Goal: Information Seeking & Learning: Learn about a topic

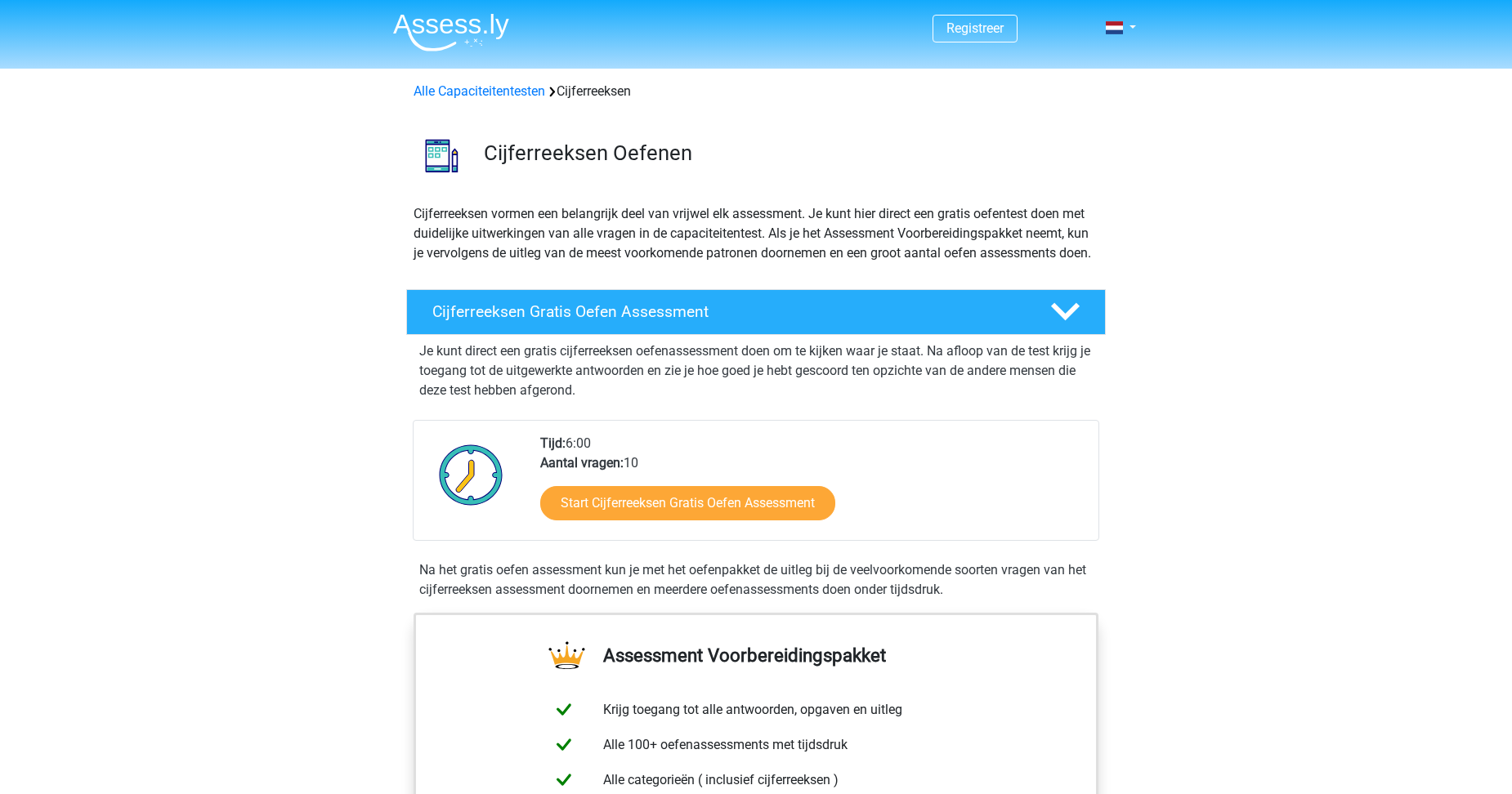
scroll to position [82, 0]
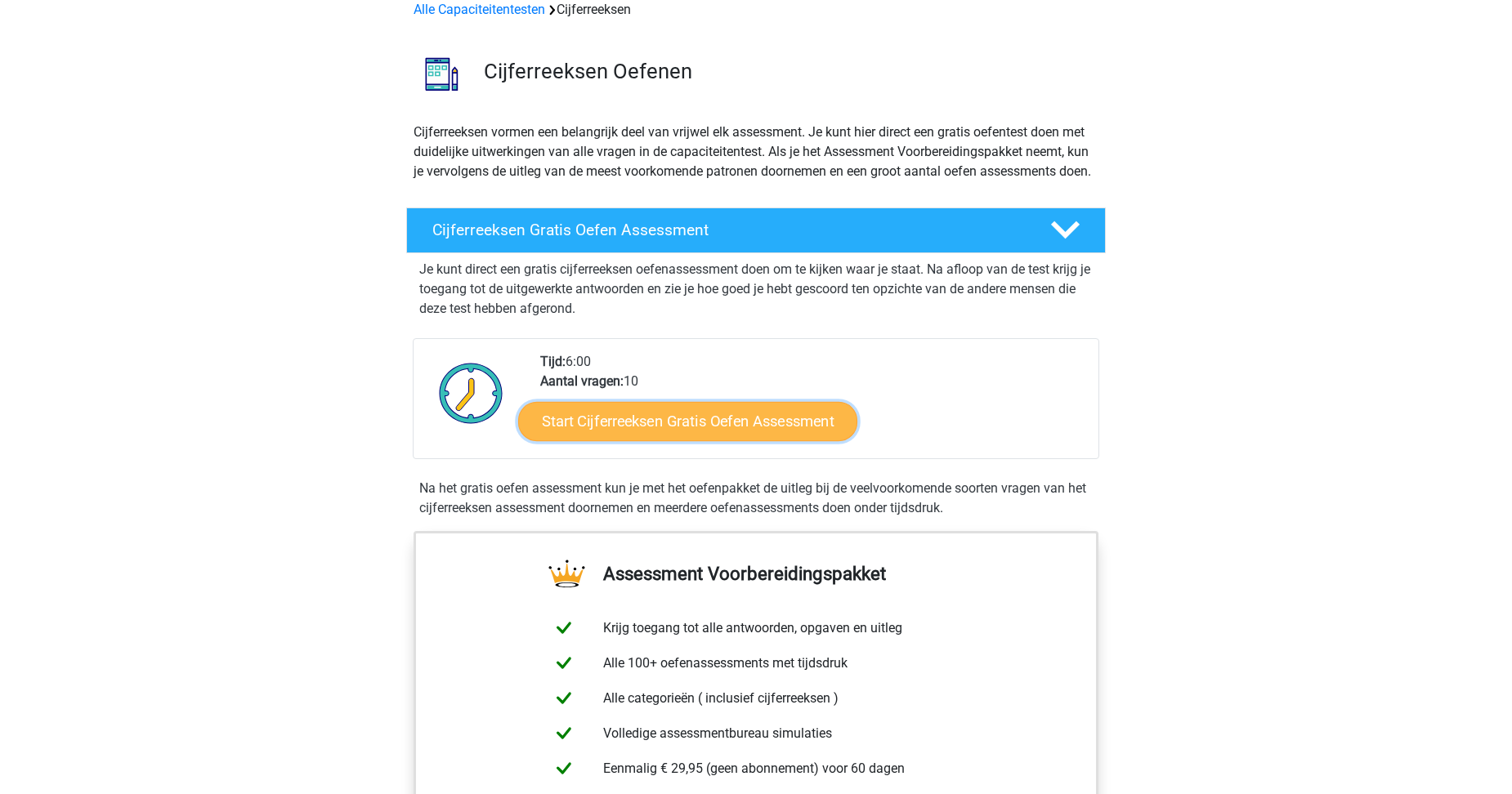
click at [742, 440] on link "Start Cijferreeksen Gratis Oefen Assessment" at bounding box center [688, 421] width 339 height 40
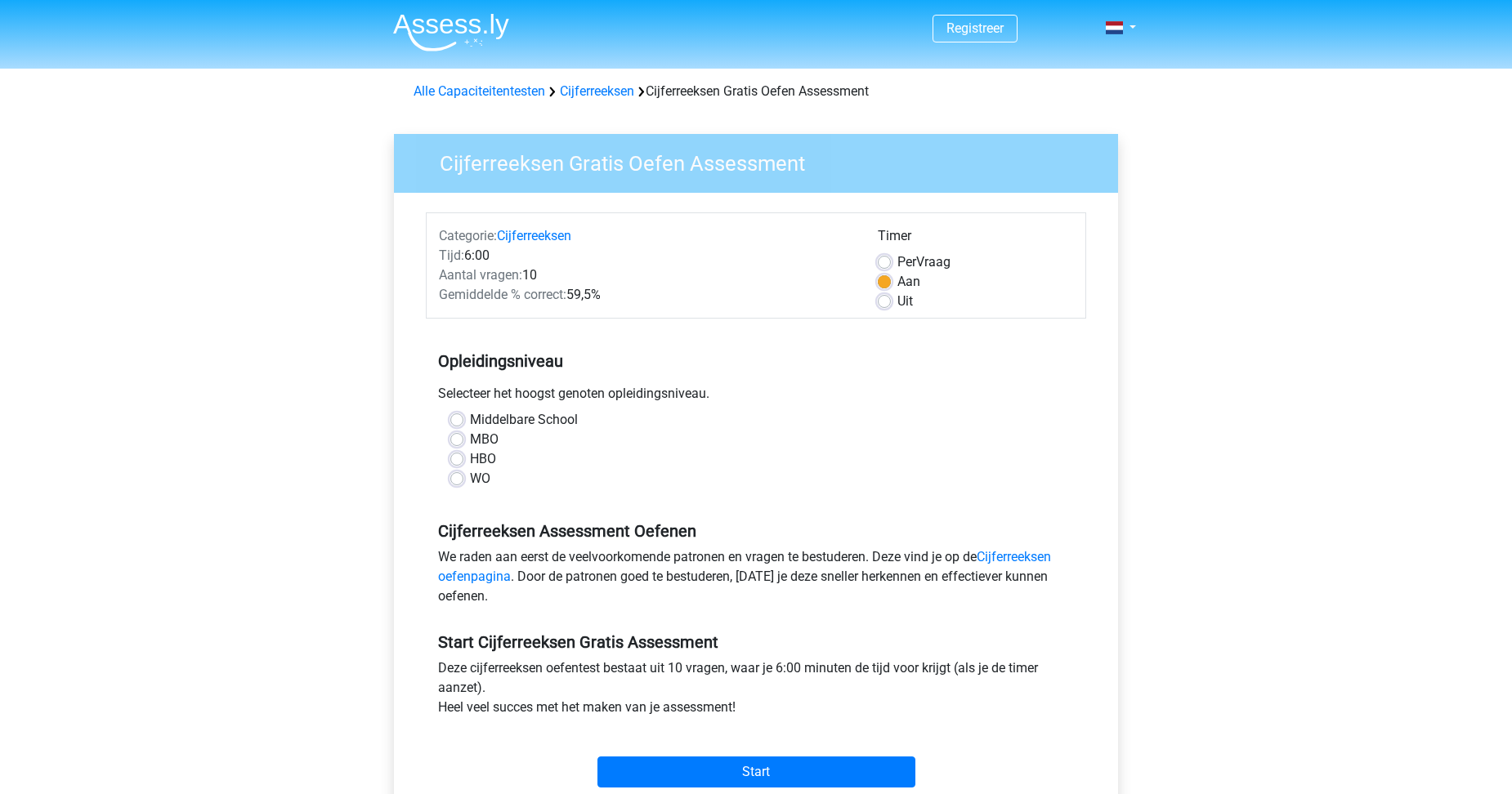
click at [470, 485] on label "WO" at bounding box center [481, 479] width 21 height 20
click at [454, 485] on input "WO" at bounding box center [457, 477] width 13 height 16
radio input "true"
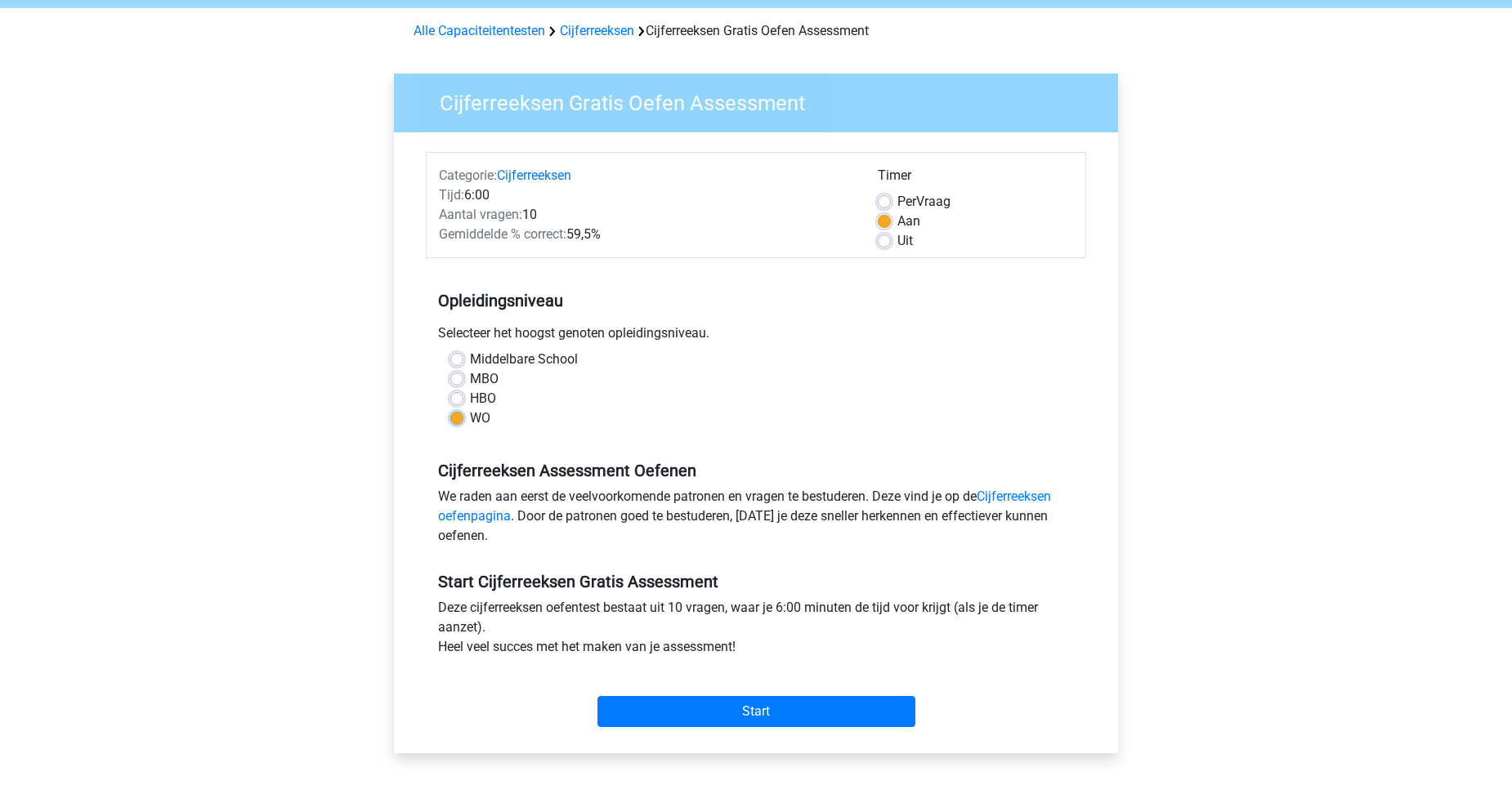
scroll to position [164, 0]
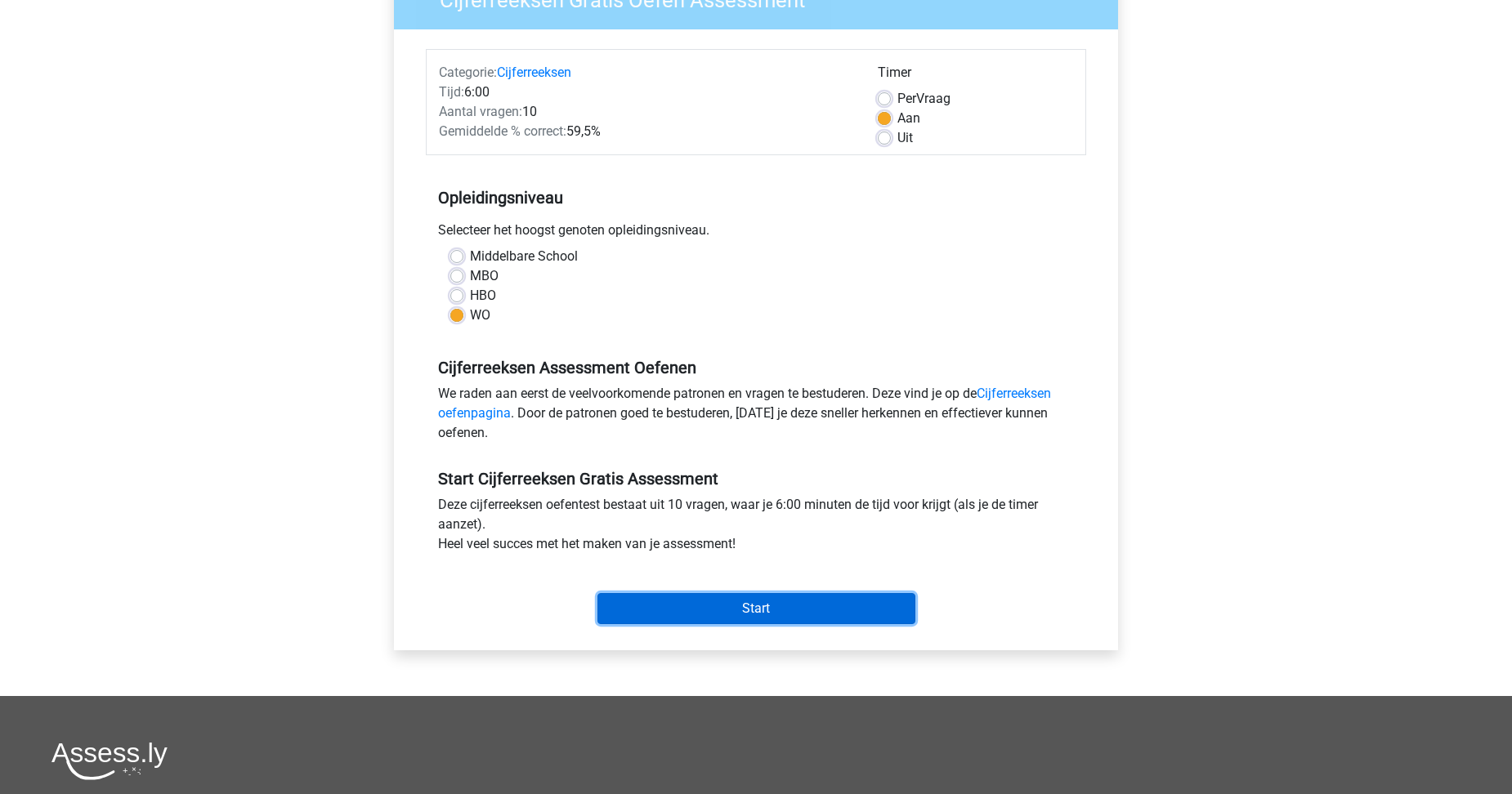
click at [758, 605] on input "Start" at bounding box center [756, 609] width 318 height 31
click at [470, 291] on label "HBO" at bounding box center [483, 295] width 26 height 20
click at [457, 291] on input "HBO" at bounding box center [457, 294] width 13 height 16
radio input "true"
click at [730, 605] on input "Start" at bounding box center [756, 609] width 318 height 31
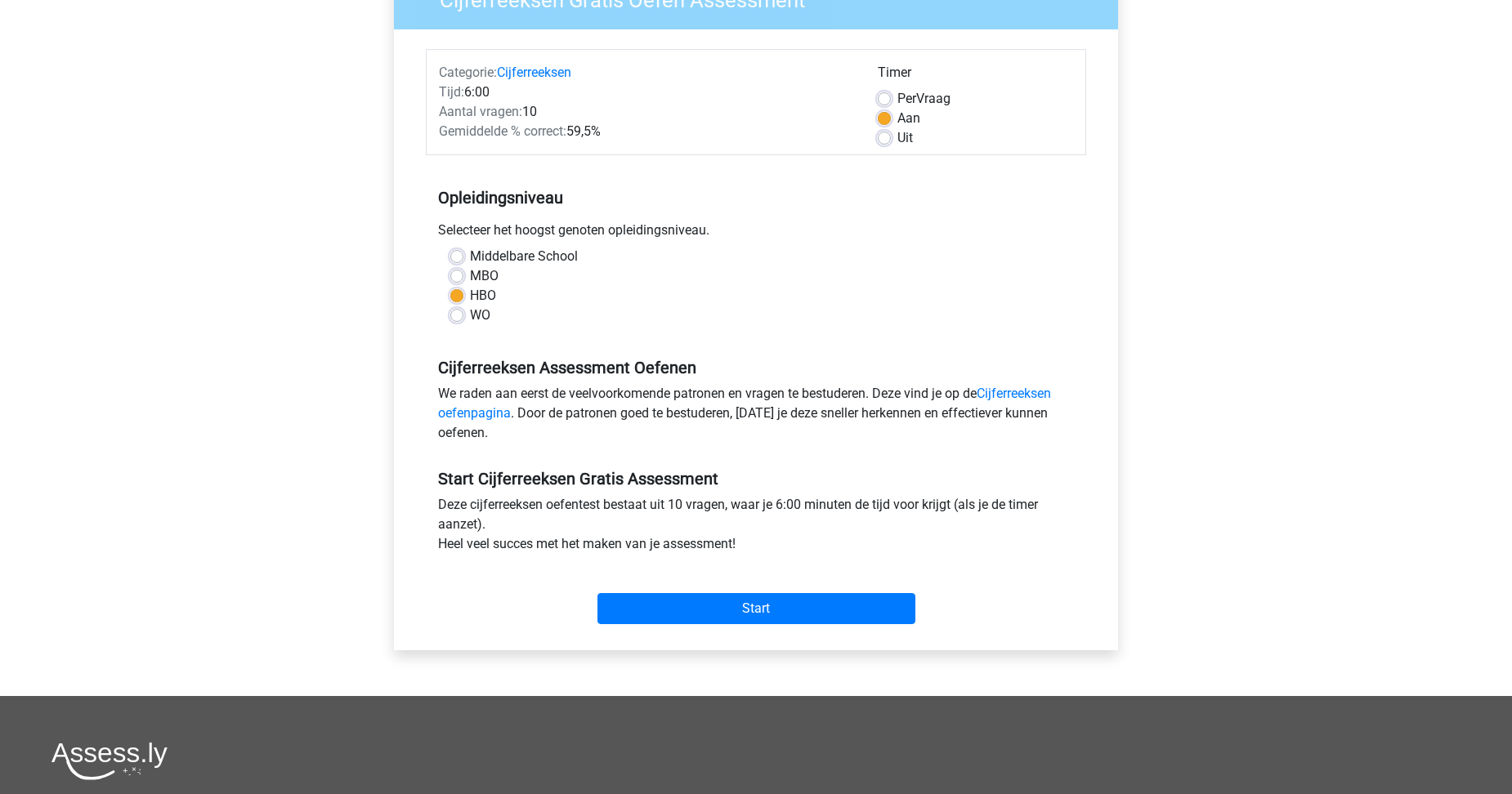
scroll to position [0, 0]
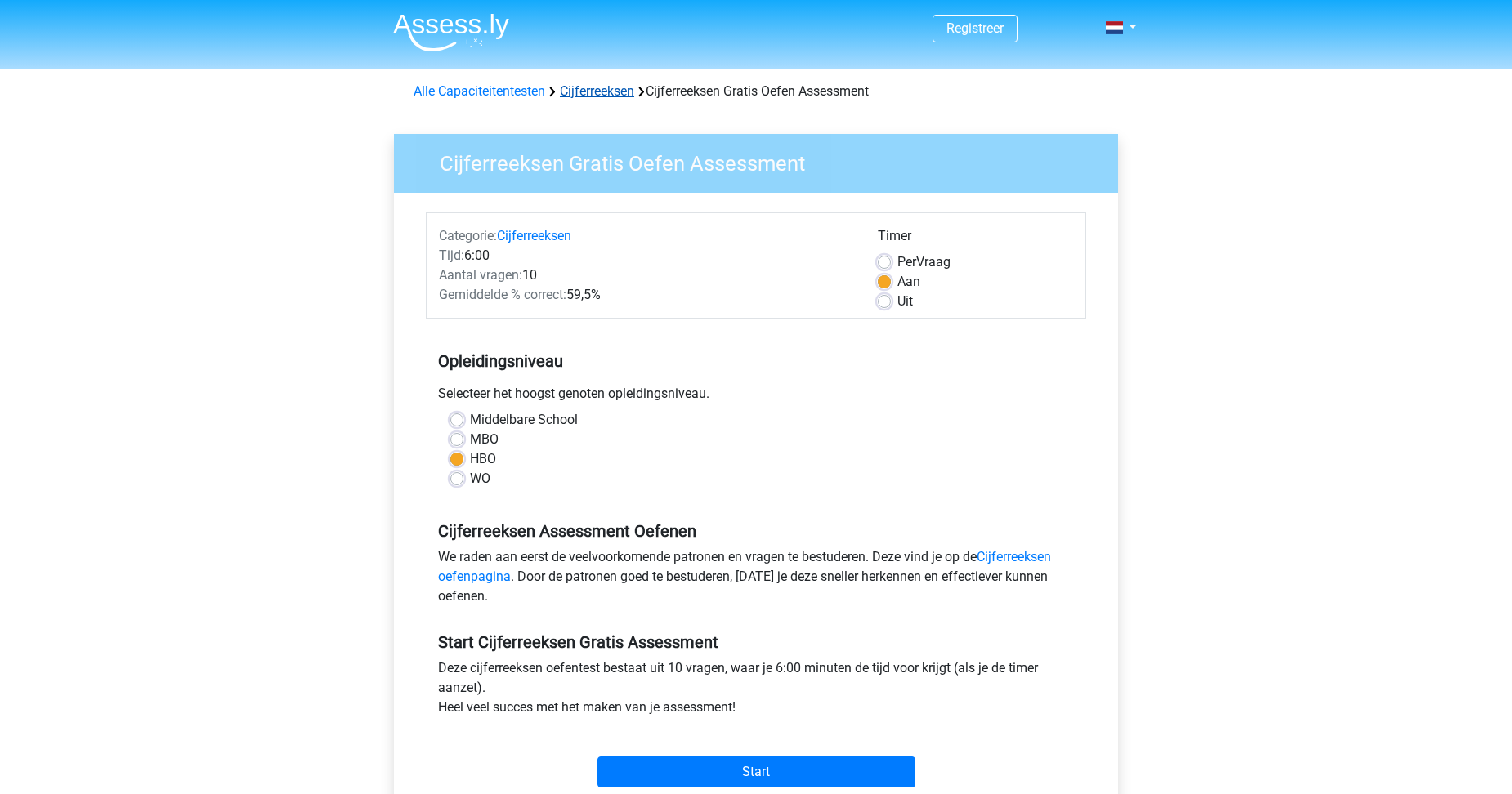
click at [594, 88] on link "Cijferreeksen" at bounding box center [597, 91] width 74 height 16
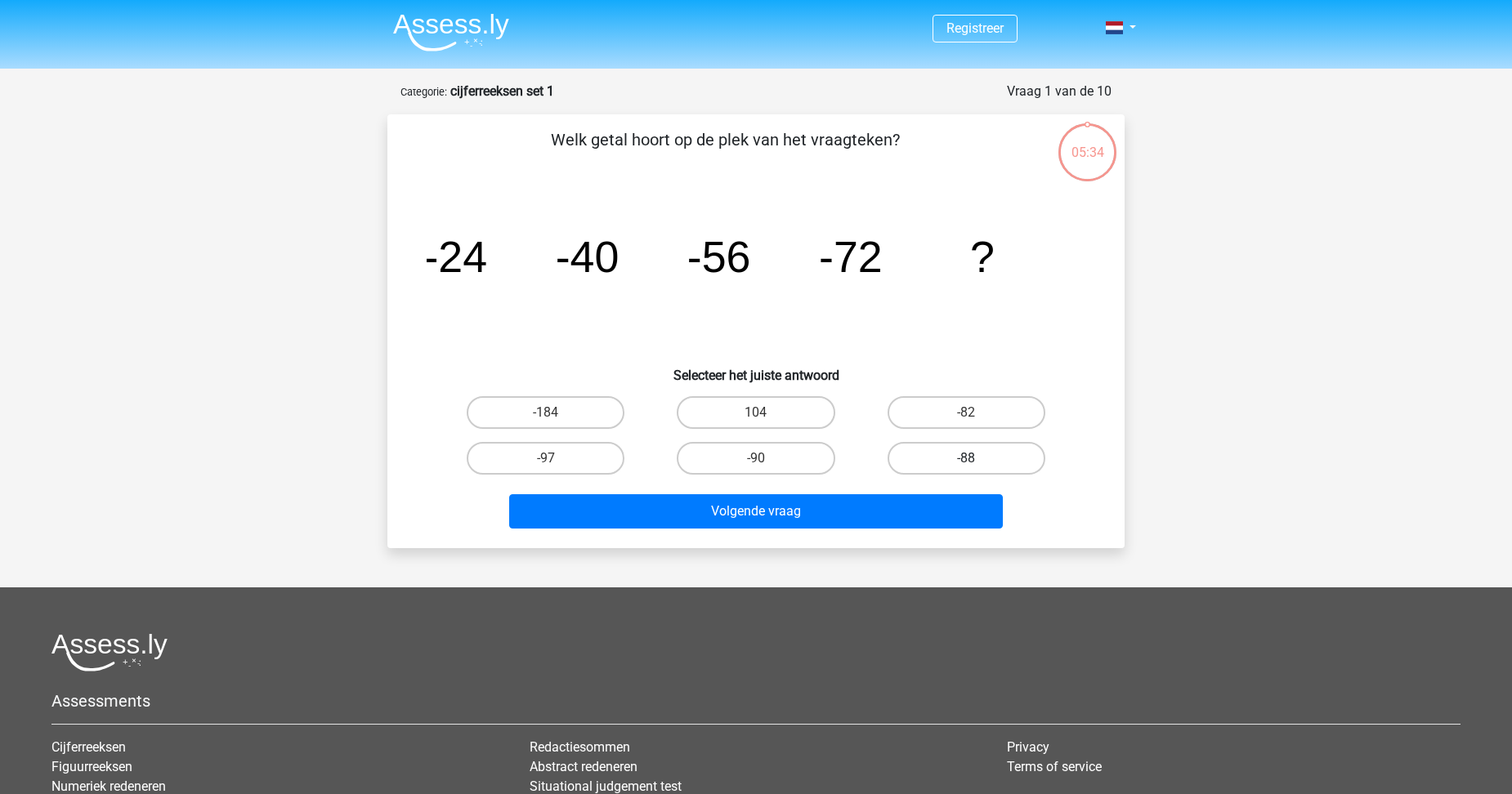
click at [947, 457] on label "-88" at bounding box center [966, 458] width 158 height 33
click at [966, 458] on input "-88" at bounding box center [971, 463] width 10 height 10
radio input "true"
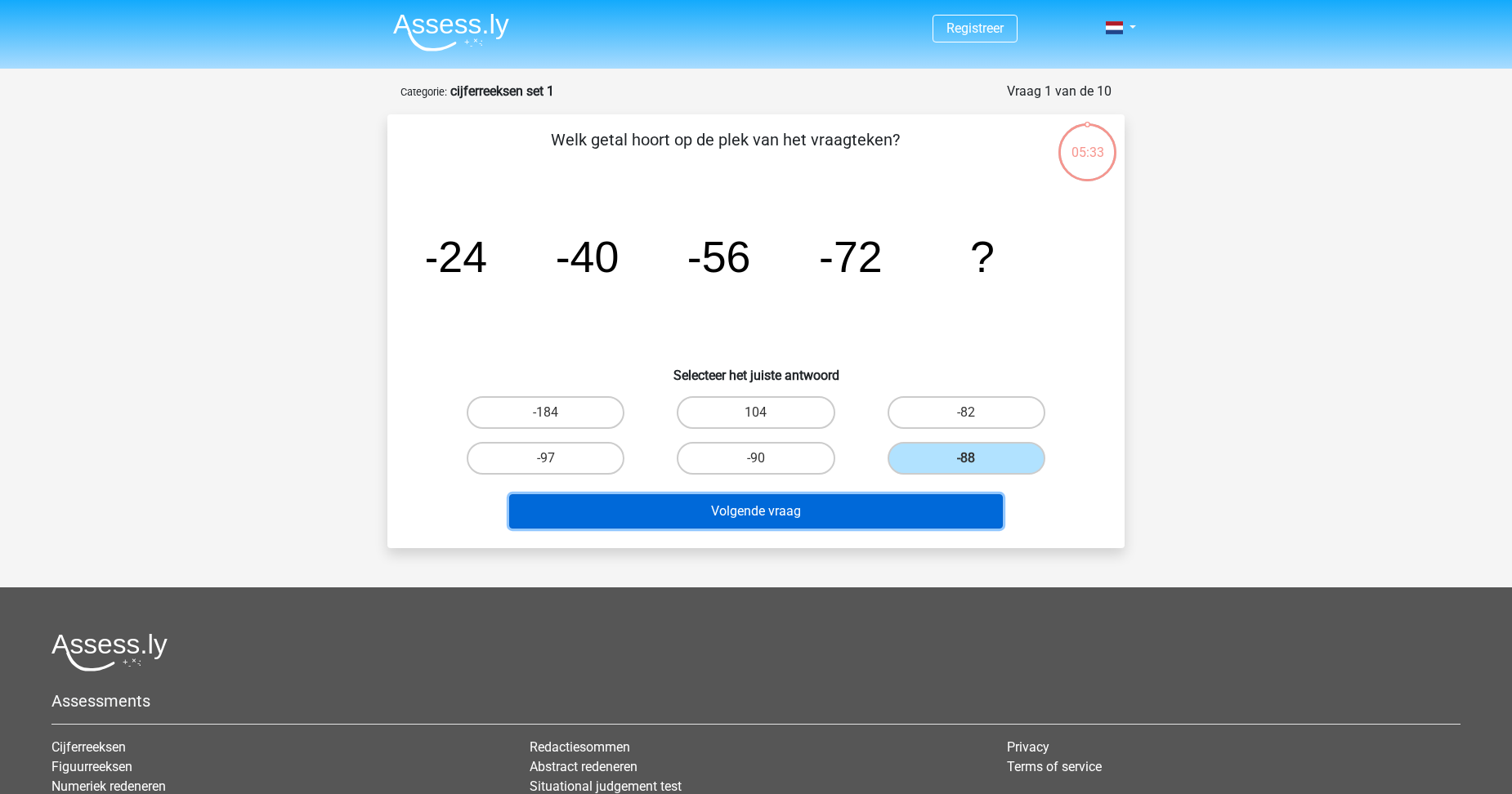
click at [757, 516] on button "Volgende vraag" at bounding box center [756, 512] width 495 height 34
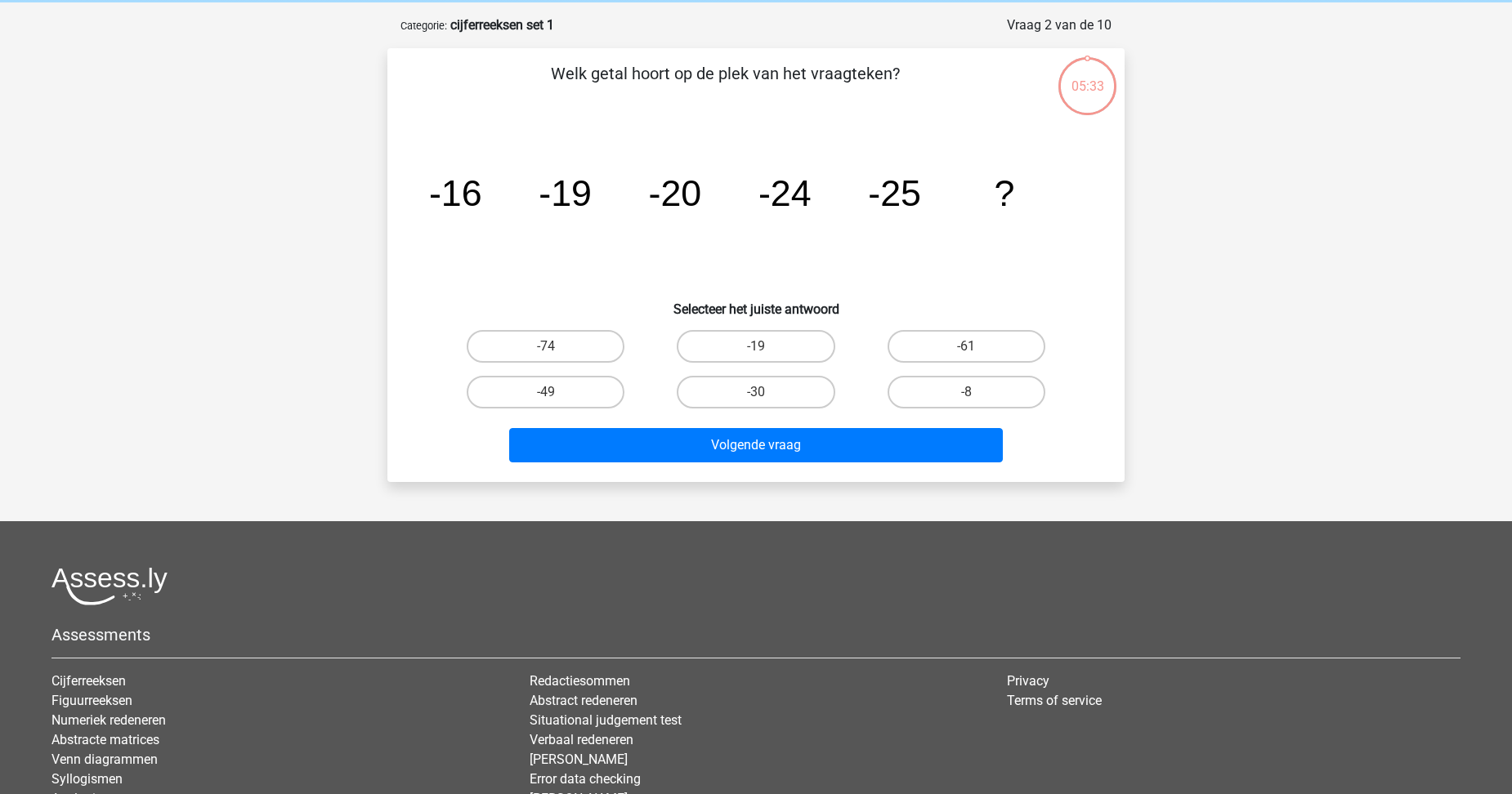
scroll to position [82, 0]
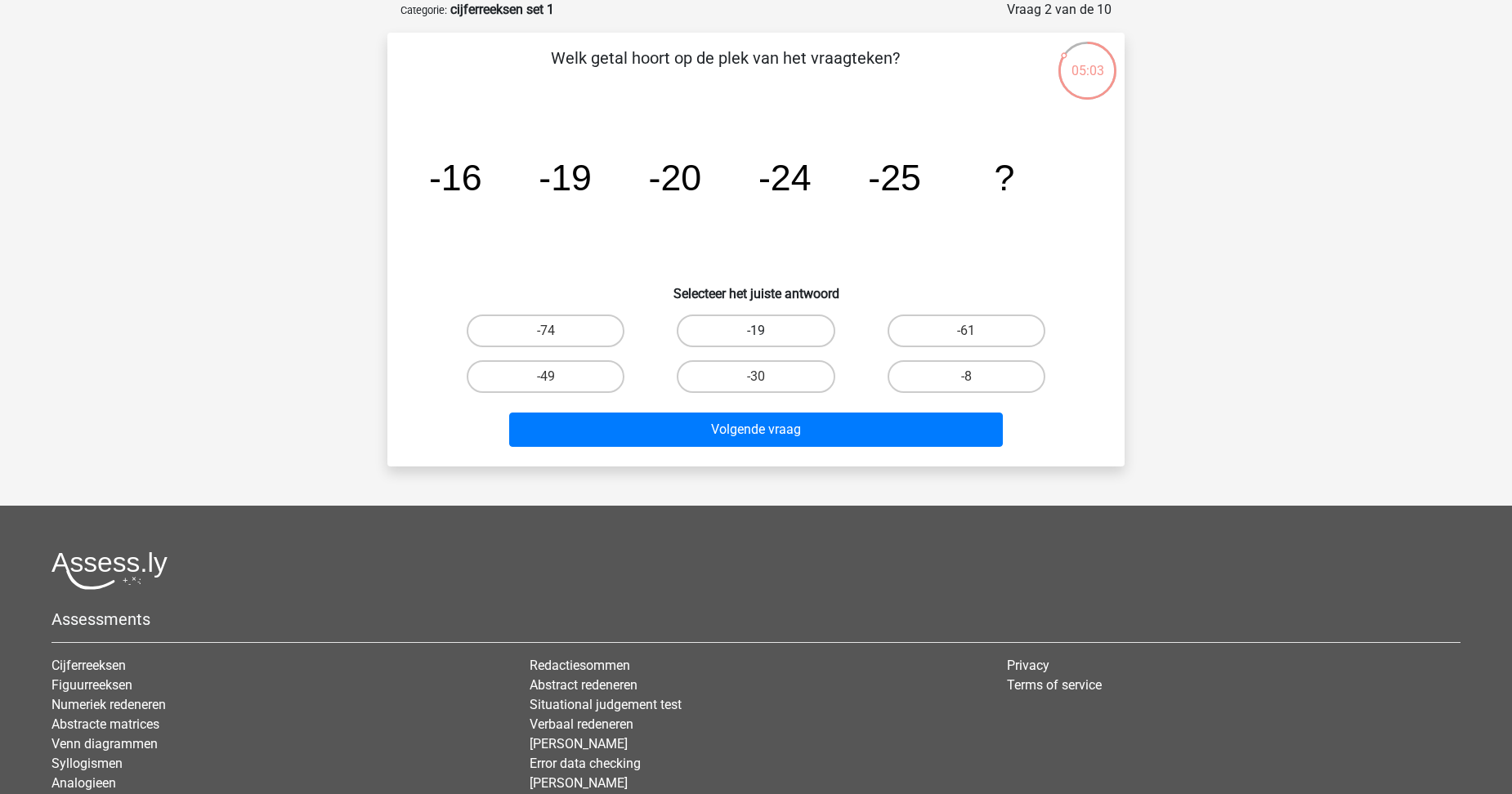
click at [755, 330] on label "-19" at bounding box center [756, 331] width 158 height 33
click at [756, 331] on input "-19" at bounding box center [762, 336] width 10 height 10
radio input "true"
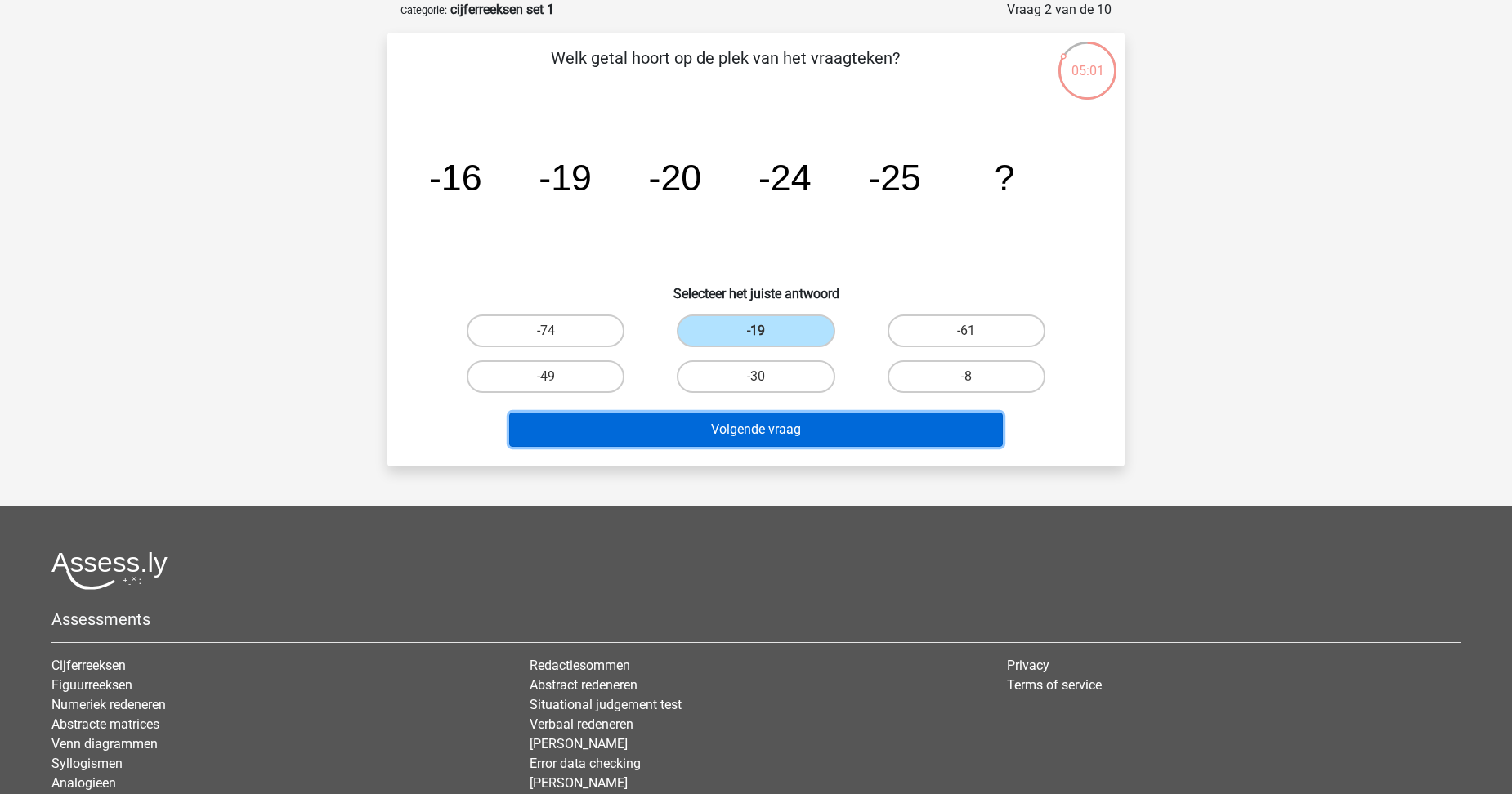
click at [741, 438] on button "Volgende vraag" at bounding box center [756, 430] width 495 height 34
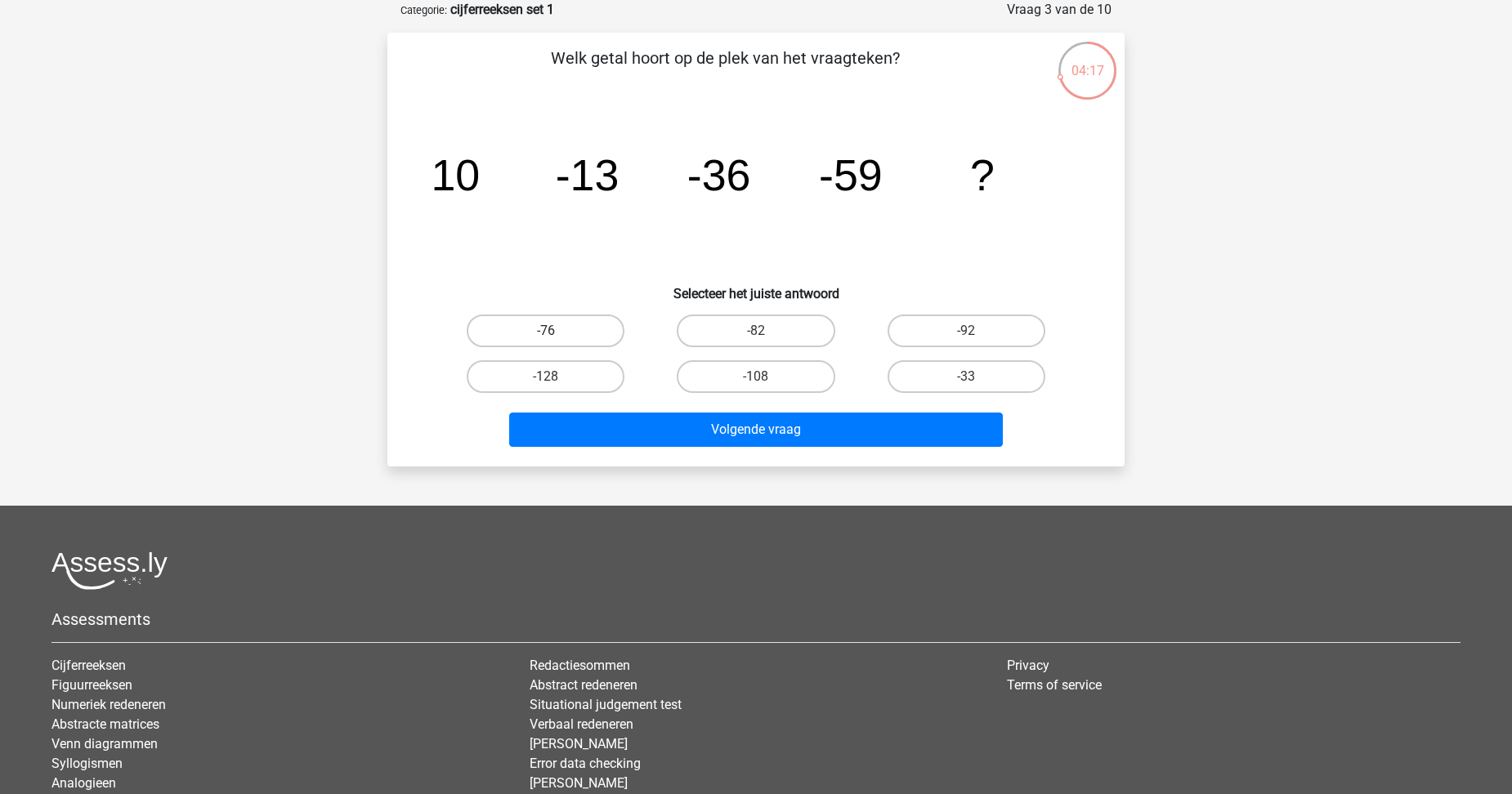
click at [588, 332] on label "-76" at bounding box center [545, 331] width 158 height 33
click at [557, 332] on input "-76" at bounding box center [551, 336] width 10 height 10
radio input "true"
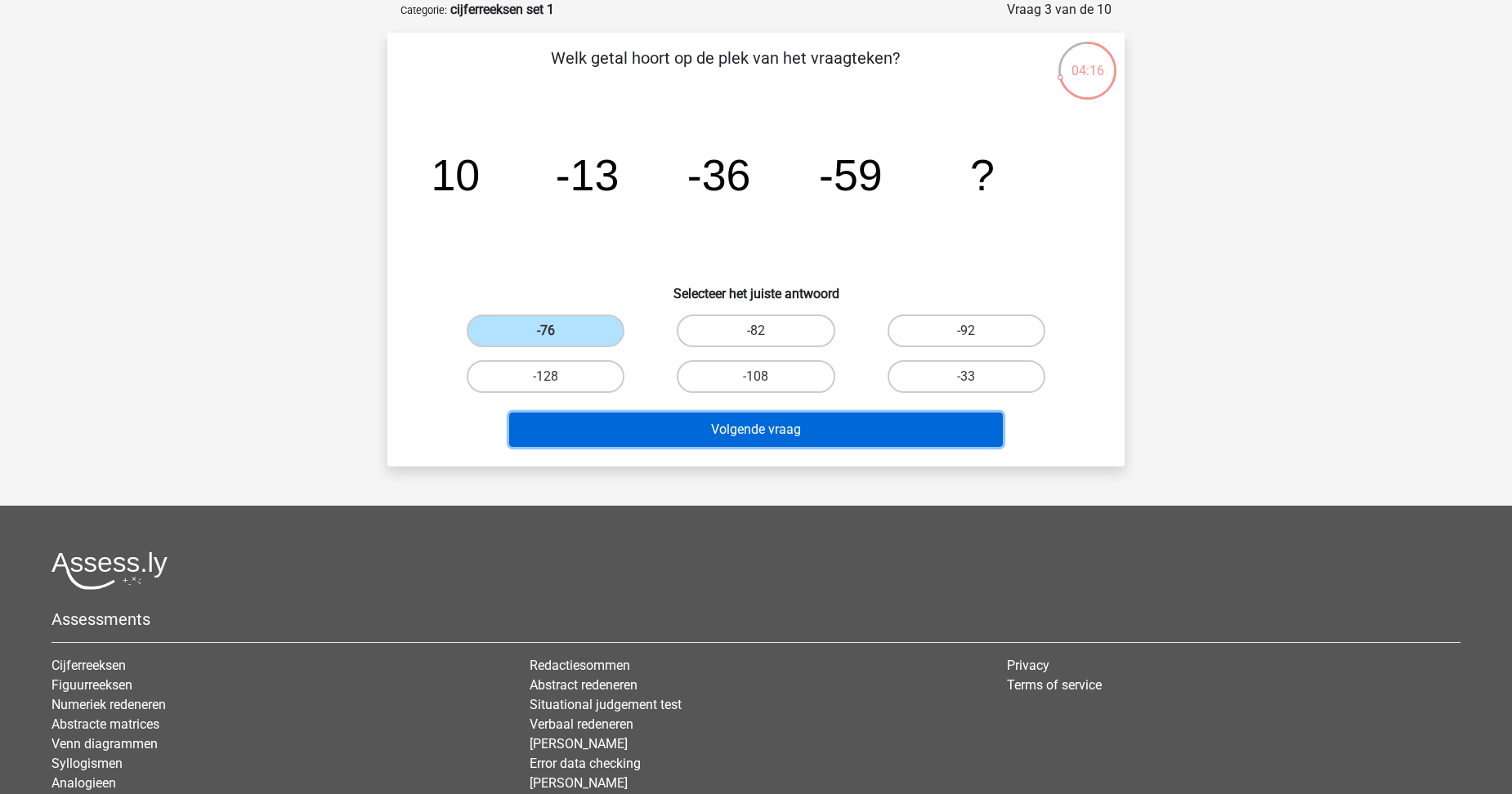
click at [759, 438] on button "Volgende vraag" at bounding box center [756, 430] width 495 height 34
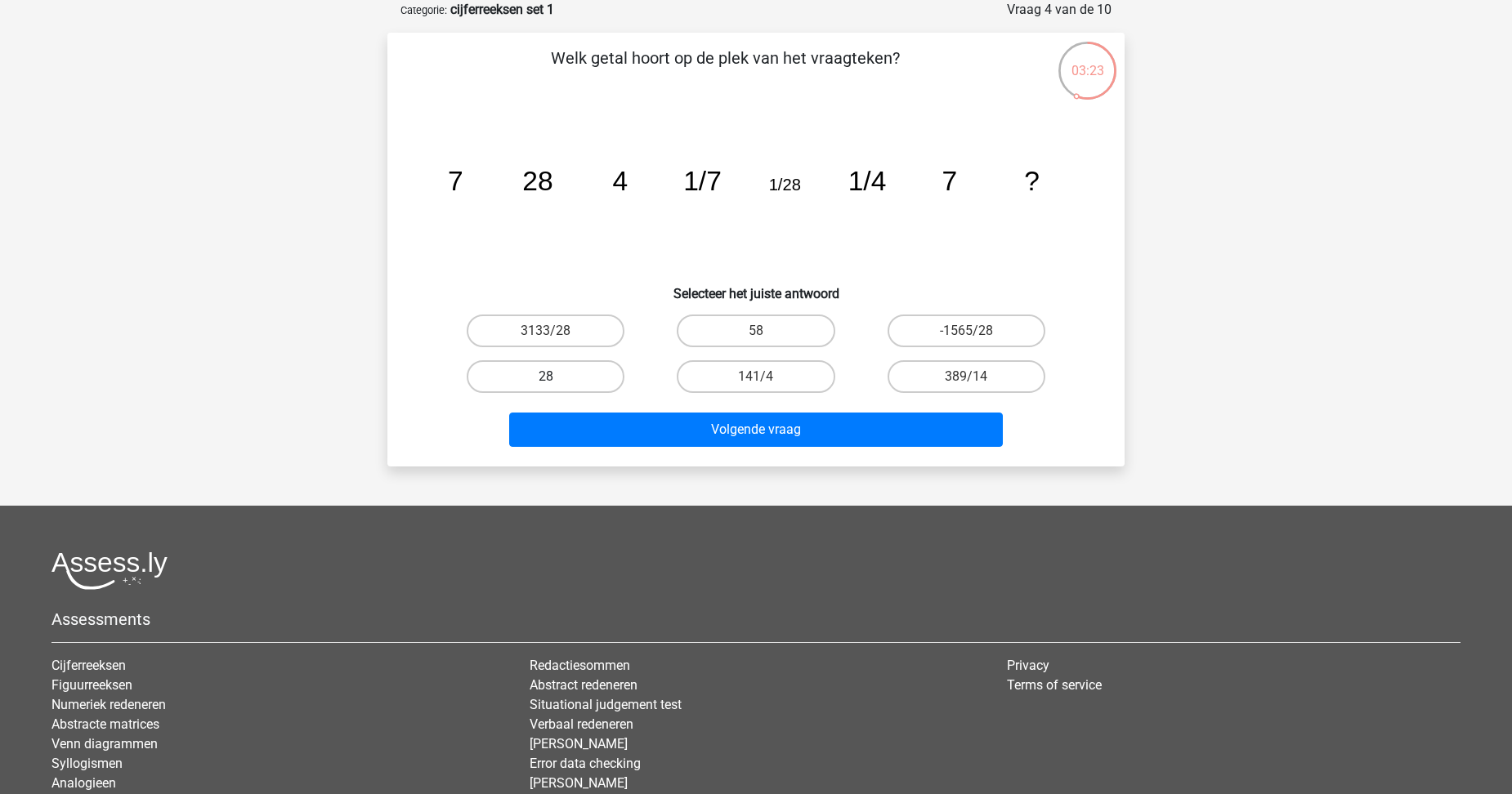
click at [528, 381] on label "28" at bounding box center [545, 376] width 158 height 33
click at [546, 381] on input "28" at bounding box center [551, 381] width 10 height 10
radio input "true"
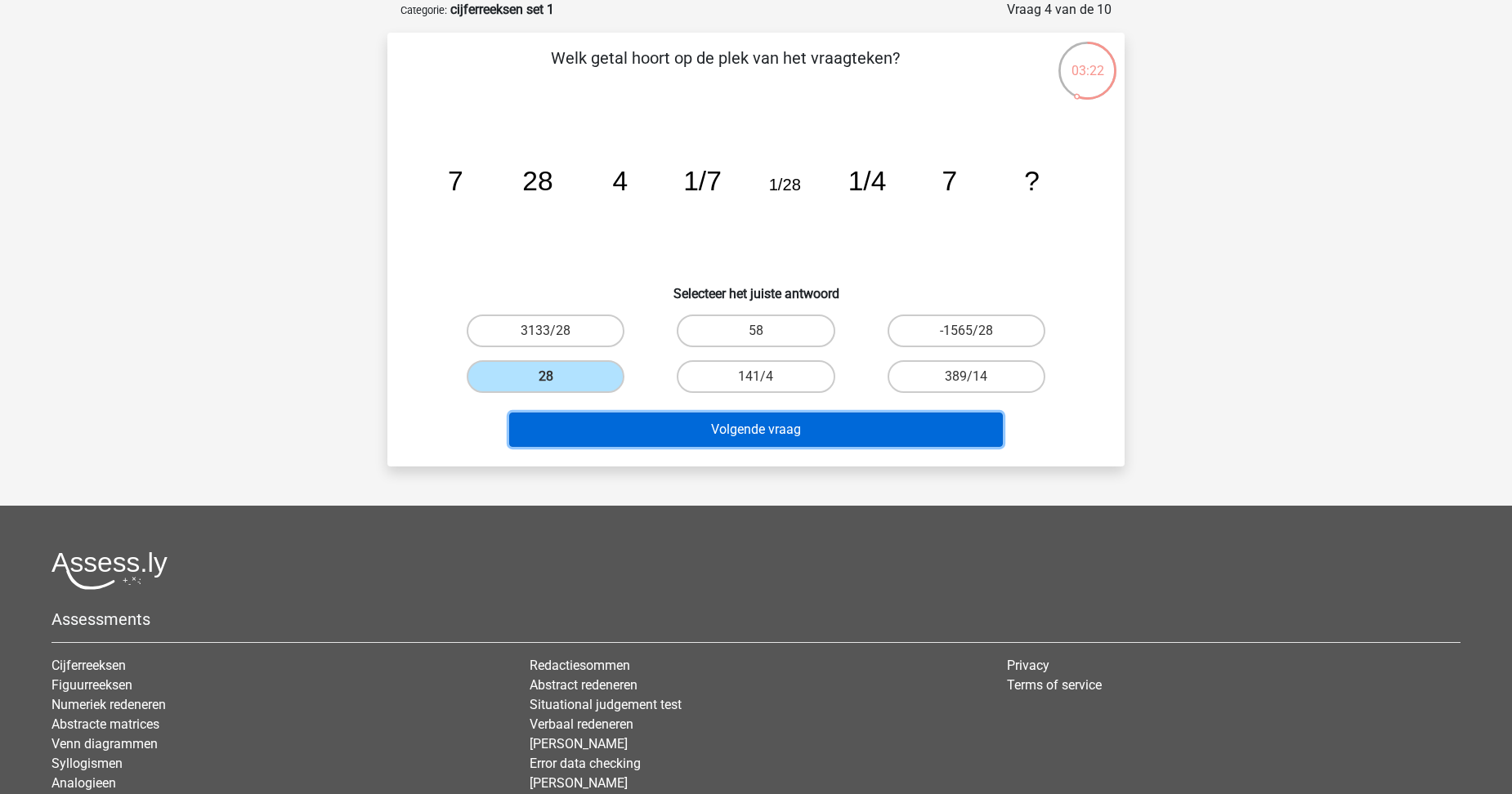
click at [656, 438] on button "Volgende vraag" at bounding box center [756, 430] width 495 height 34
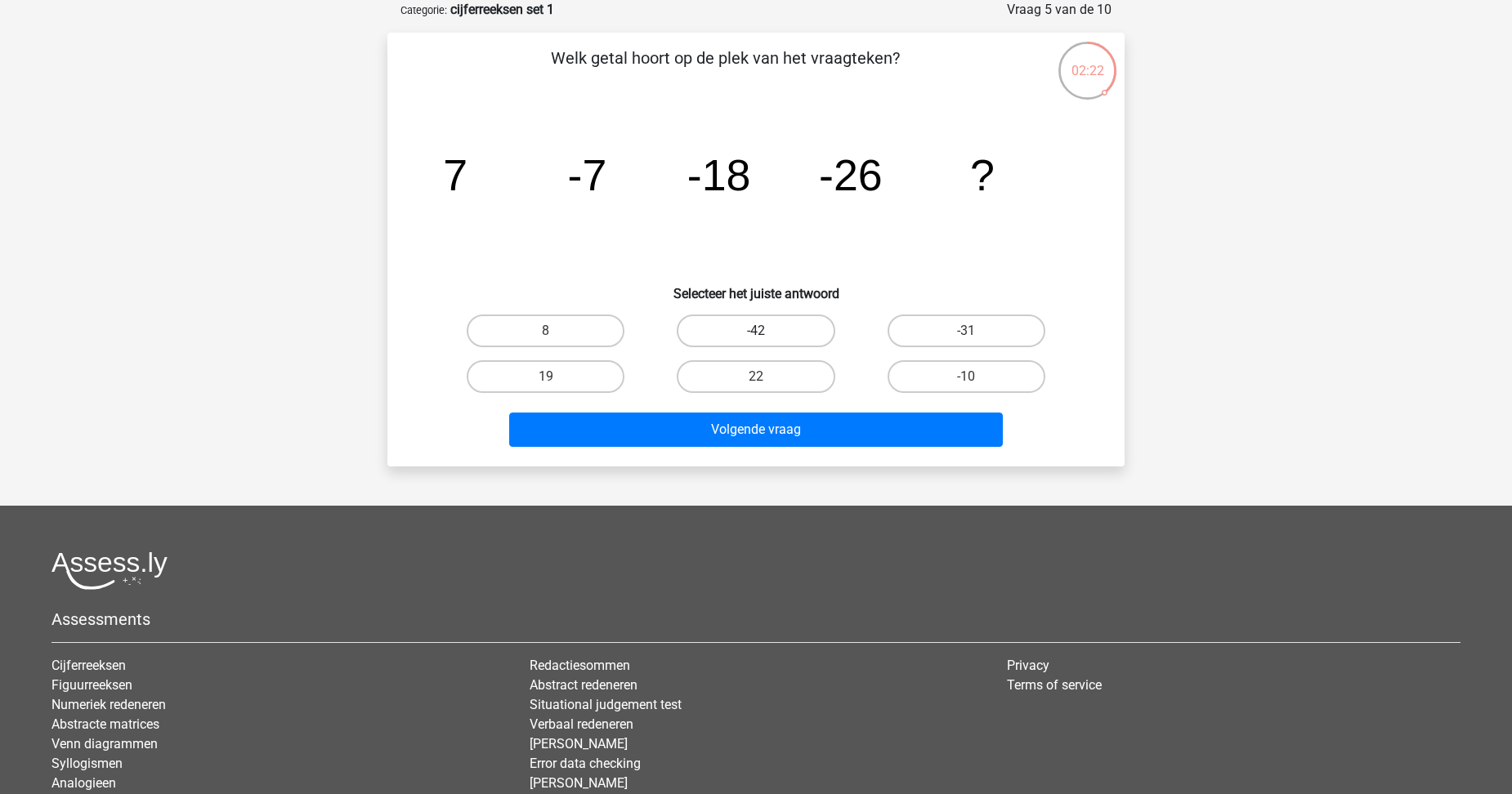
click at [789, 328] on label "-42" at bounding box center [756, 331] width 158 height 33
click at [767, 331] on input "-42" at bounding box center [762, 336] width 10 height 10
radio input "true"
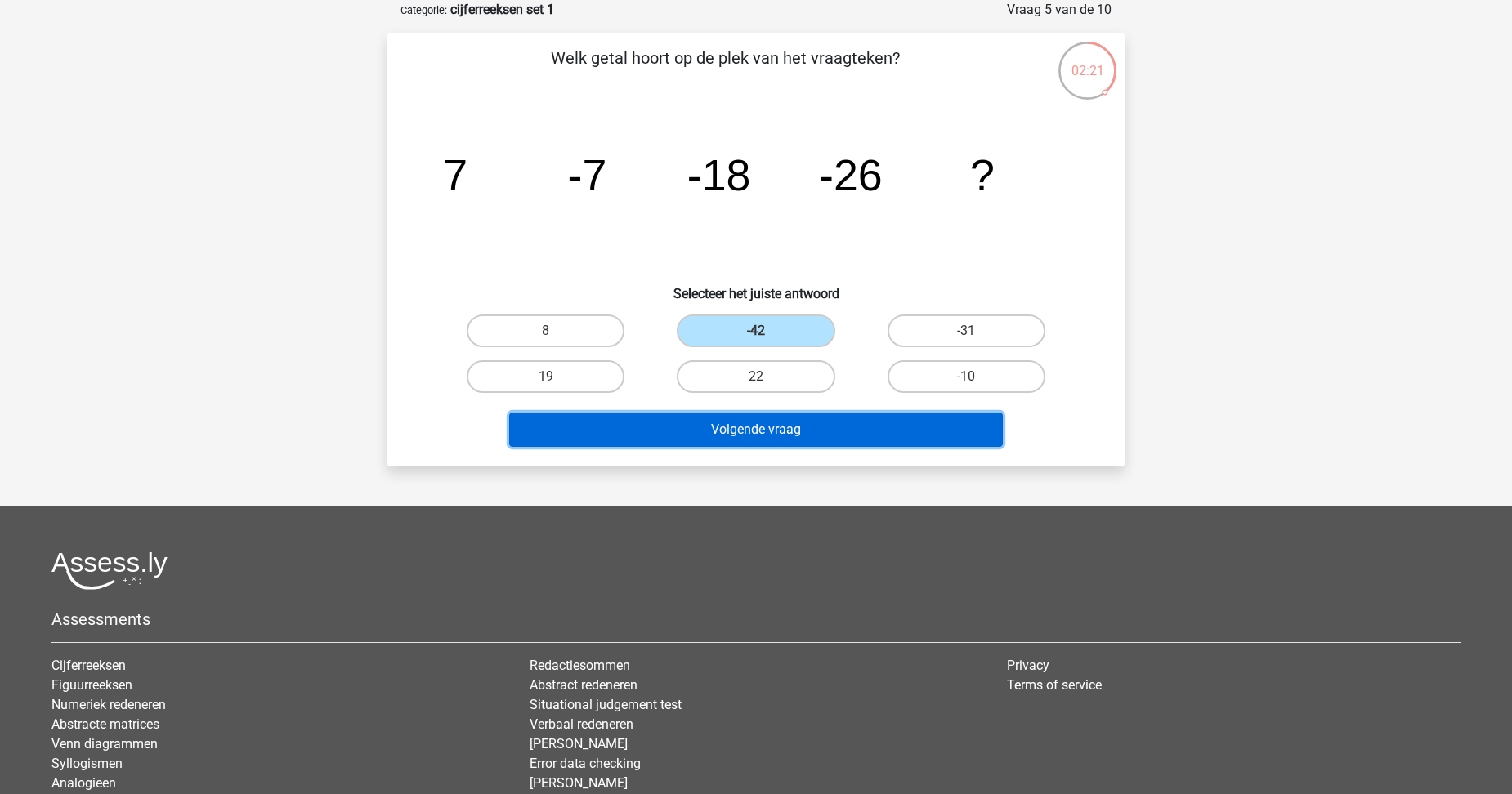
click at [763, 428] on button "Volgende vraag" at bounding box center [756, 430] width 495 height 34
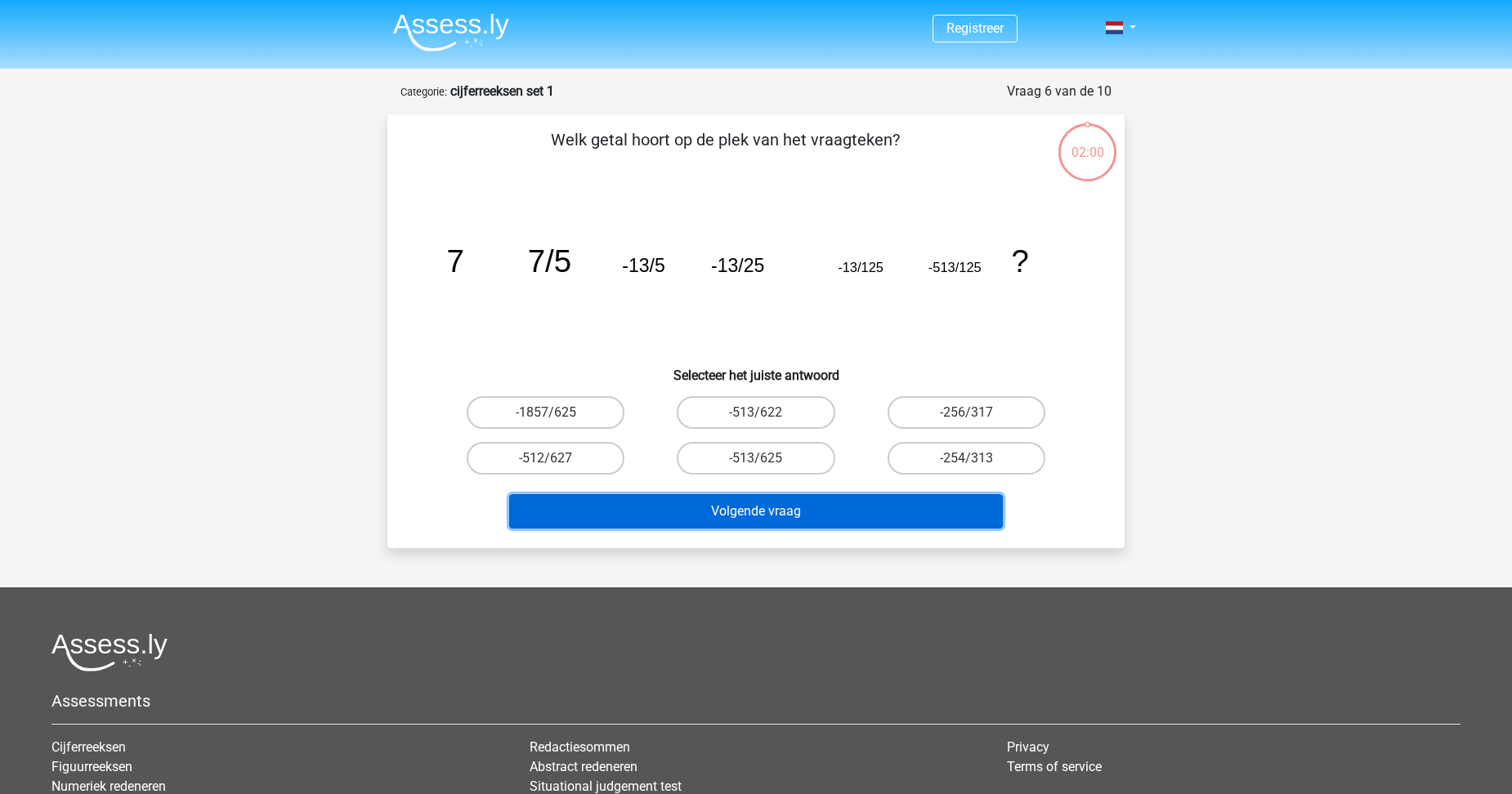
click at [663, 519] on button "Volgende vraag" at bounding box center [756, 512] width 495 height 34
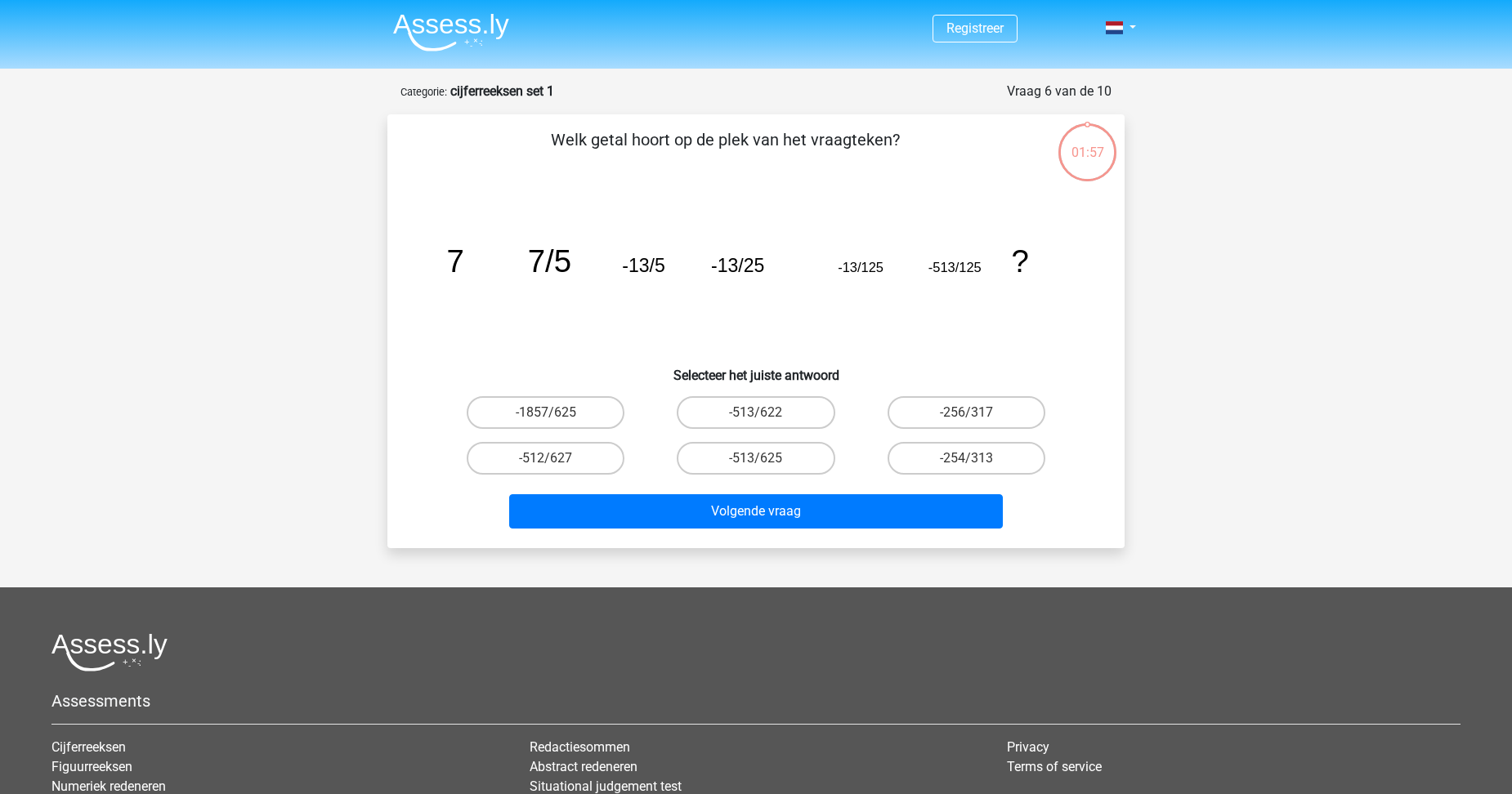
click at [588, 312] on icon "image/svg+xml 7 7/5 -13/5 -13/25 -13/125 -513/125 ?" at bounding box center [756, 272] width 659 height 165
click at [538, 411] on label "-1857/625" at bounding box center [545, 413] width 158 height 33
click at [546, 413] on input "-1857/625" at bounding box center [551, 418] width 10 height 10
radio input "true"
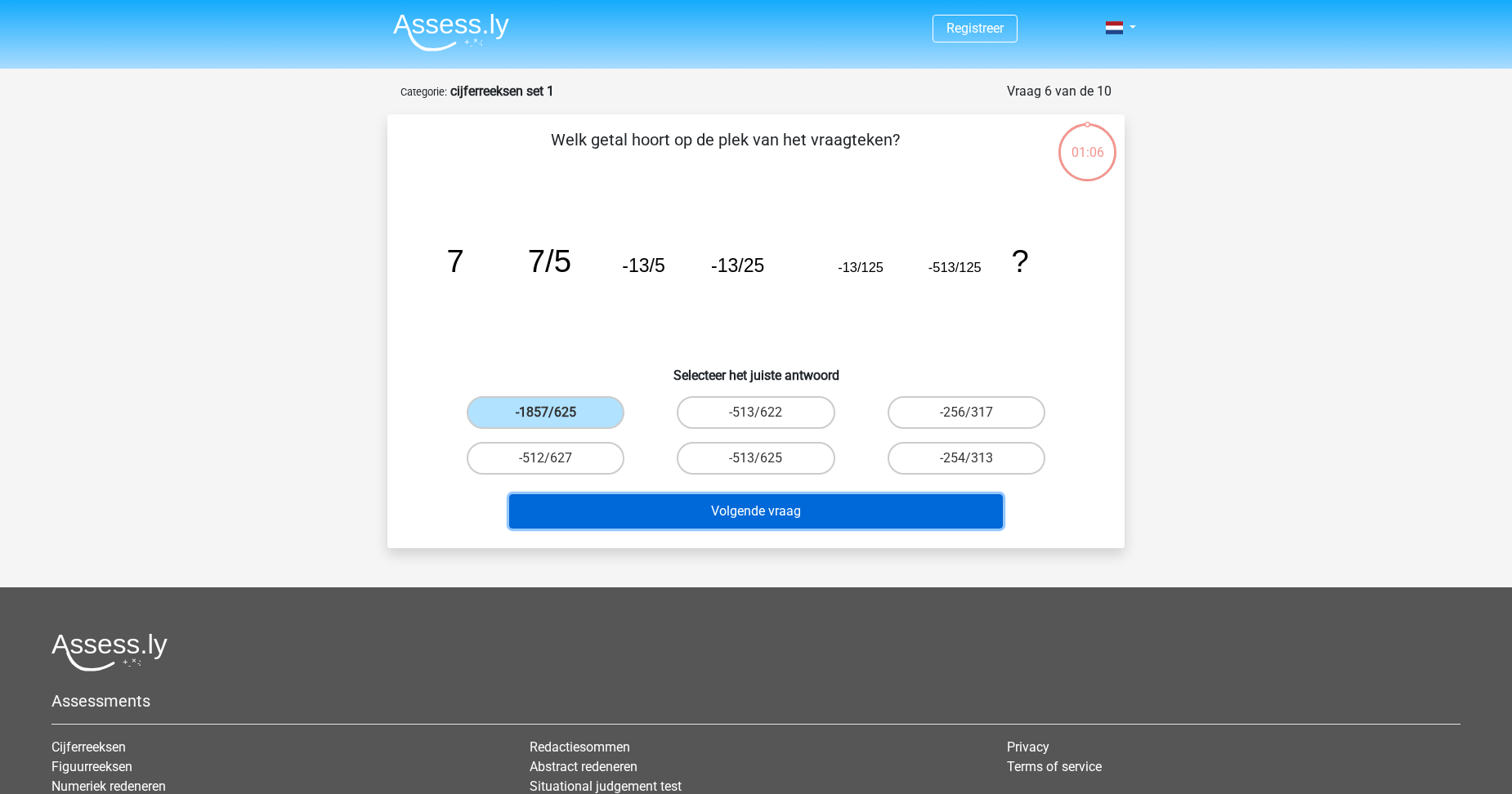
click at [645, 507] on button "Volgende vraag" at bounding box center [756, 512] width 495 height 34
click at [678, 514] on button "Volgende vraag" at bounding box center [756, 512] width 495 height 34
click at [732, 506] on button "Volgende vraag" at bounding box center [756, 512] width 495 height 34
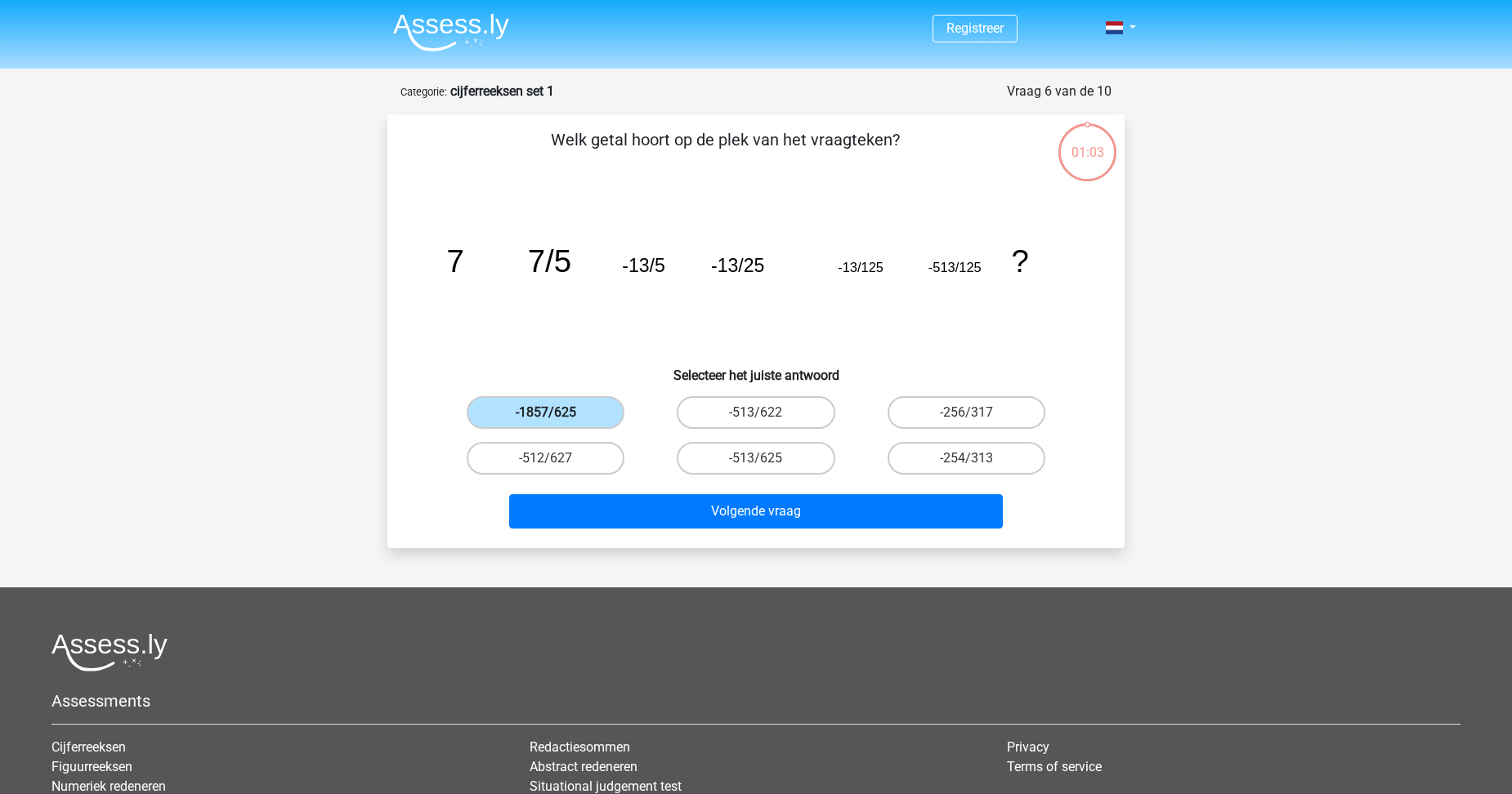
click at [553, 398] on label "-1857/625" at bounding box center [545, 413] width 158 height 33
click at [553, 413] on input "-1857/625" at bounding box center [551, 418] width 10 height 10
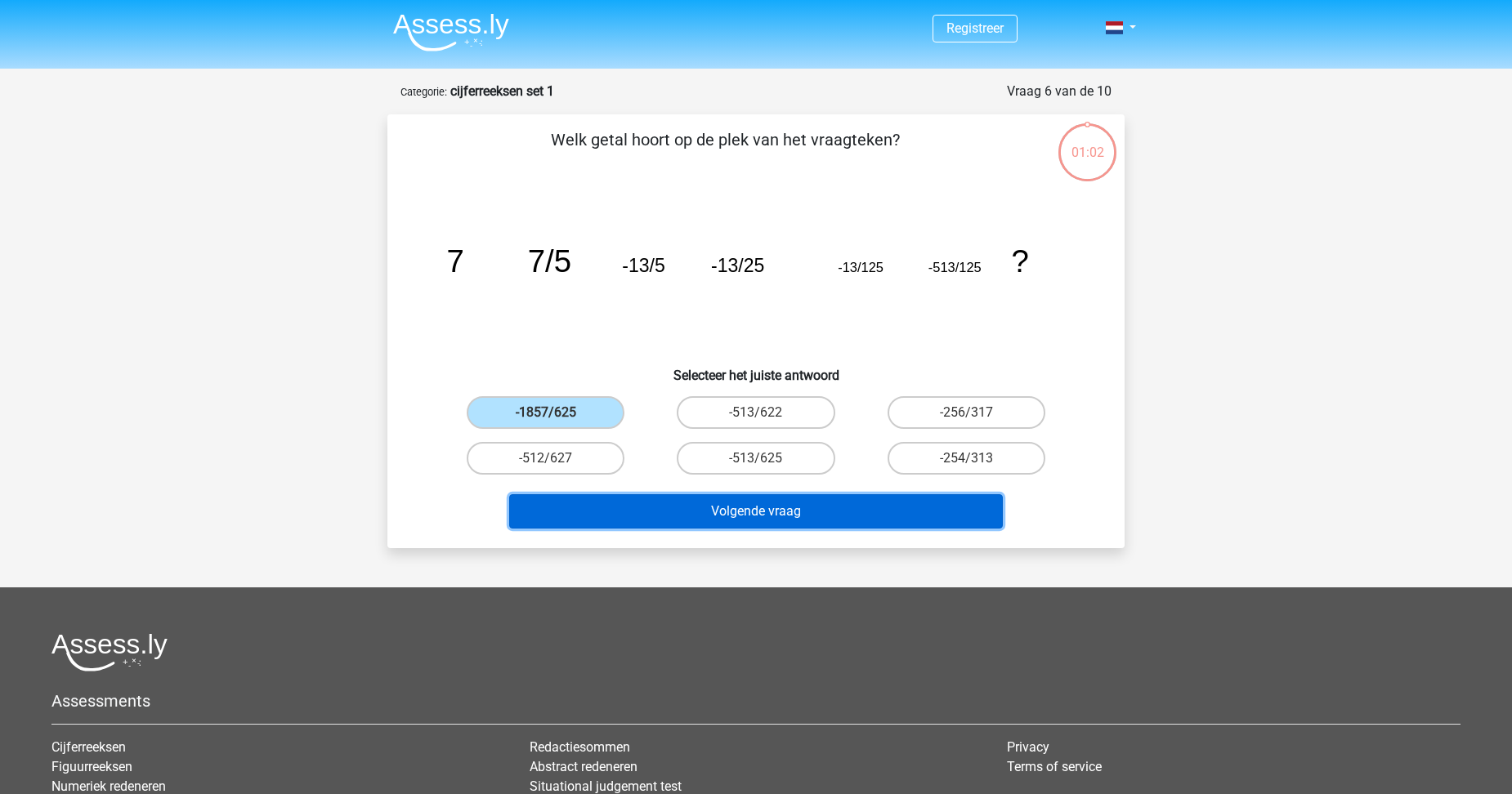
click at [759, 512] on button "Volgende vraag" at bounding box center [756, 512] width 495 height 34
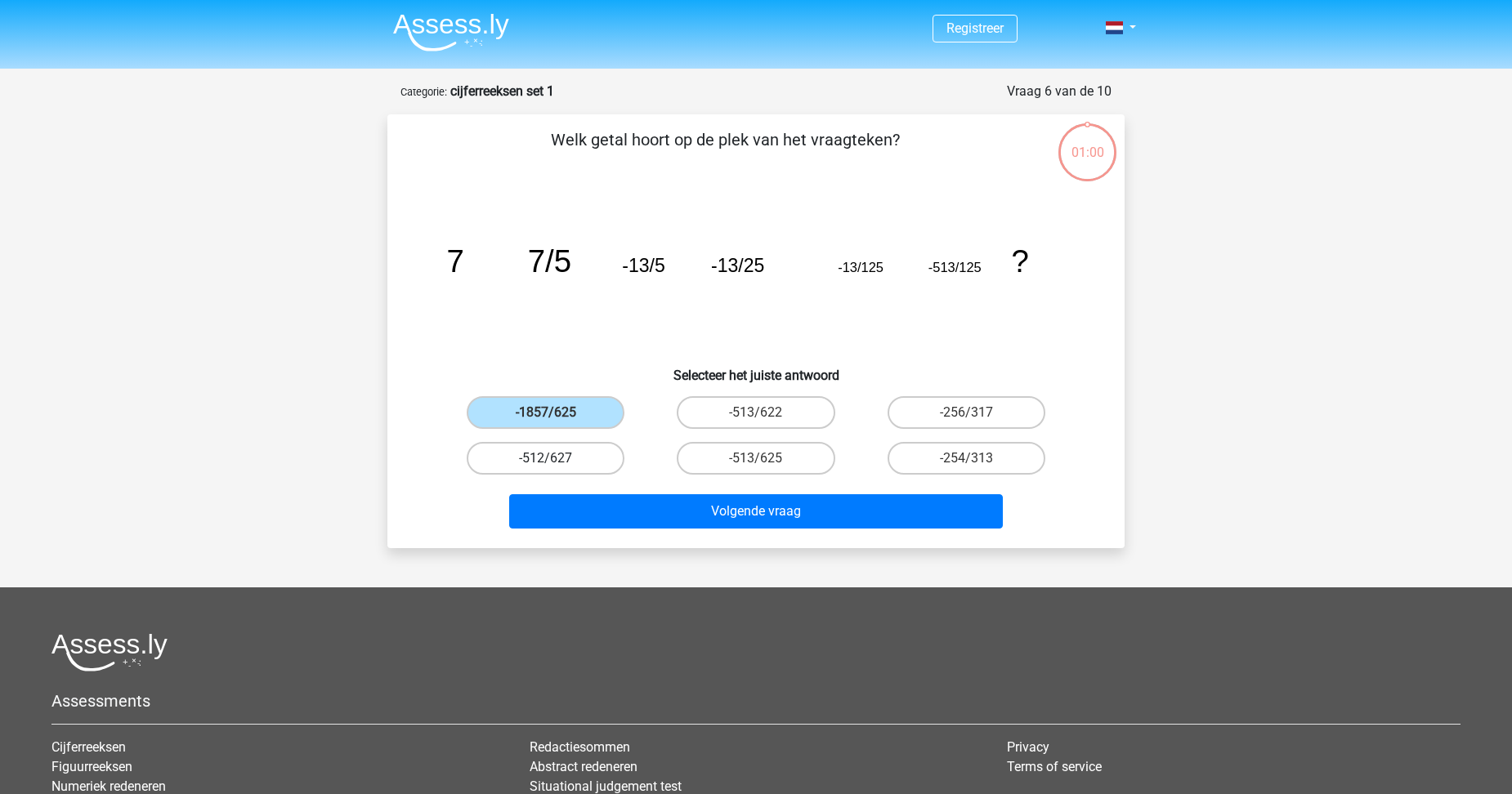
click at [599, 451] on label "-512/627" at bounding box center [545, 458] width 158 height 33
click at [557, 458] on input "-512/627" at bounding box center [551, 463] width 10 height 10
radio input "true"
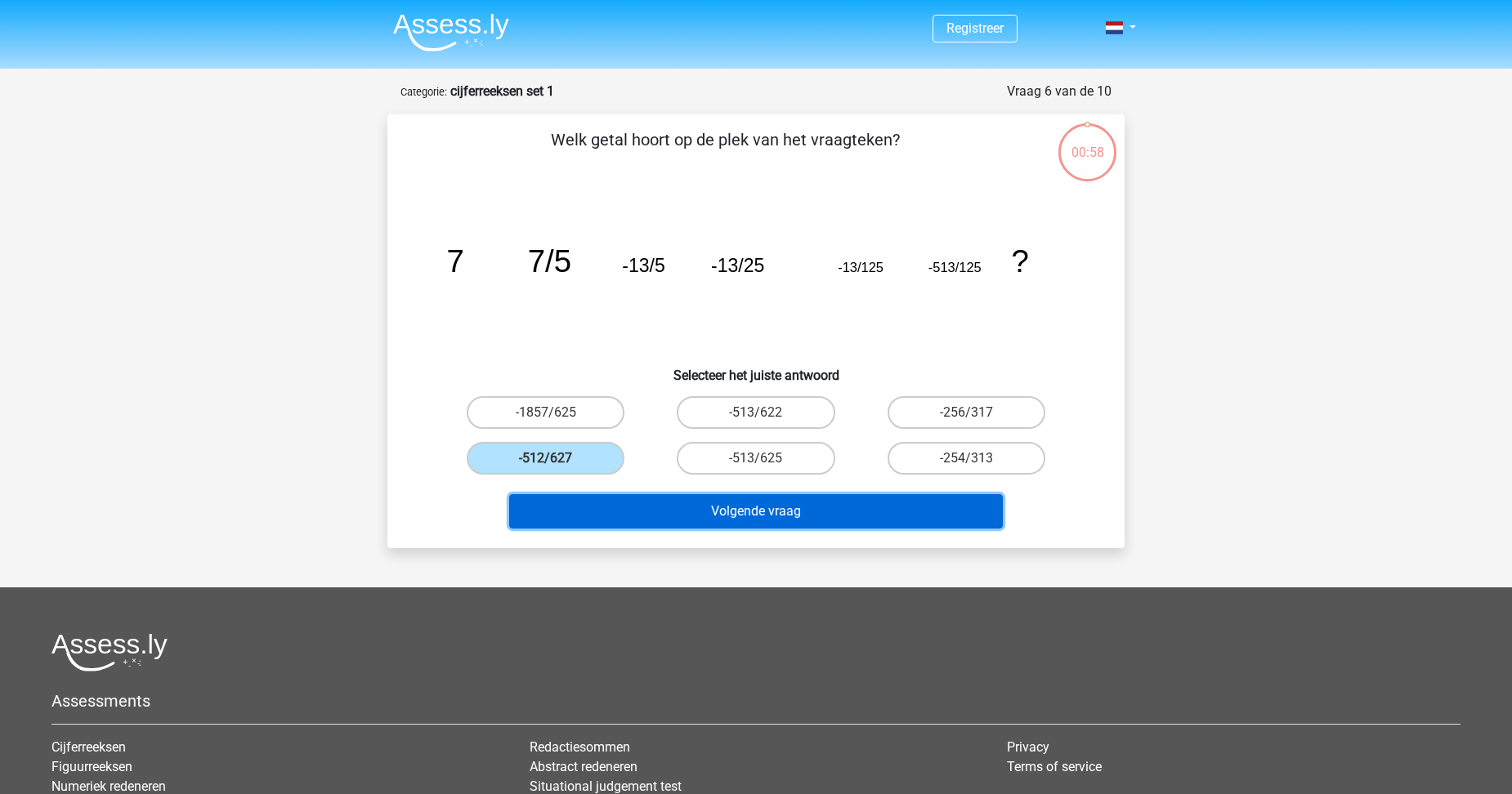
click at [755, 517] on button "Volgende vraag" at bounding box center [756, 512] width 495 height 34
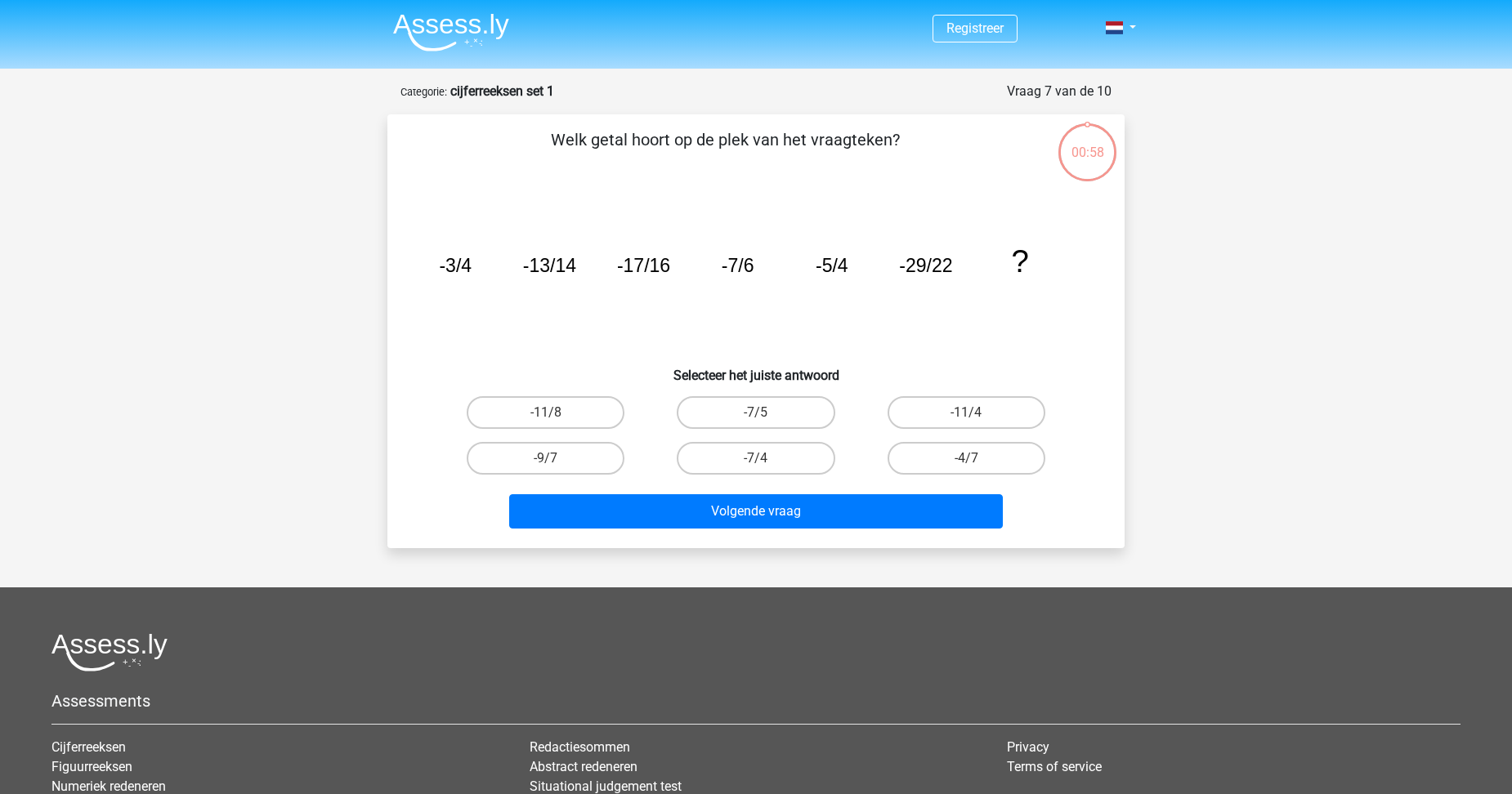
scroll to position [82, 0]
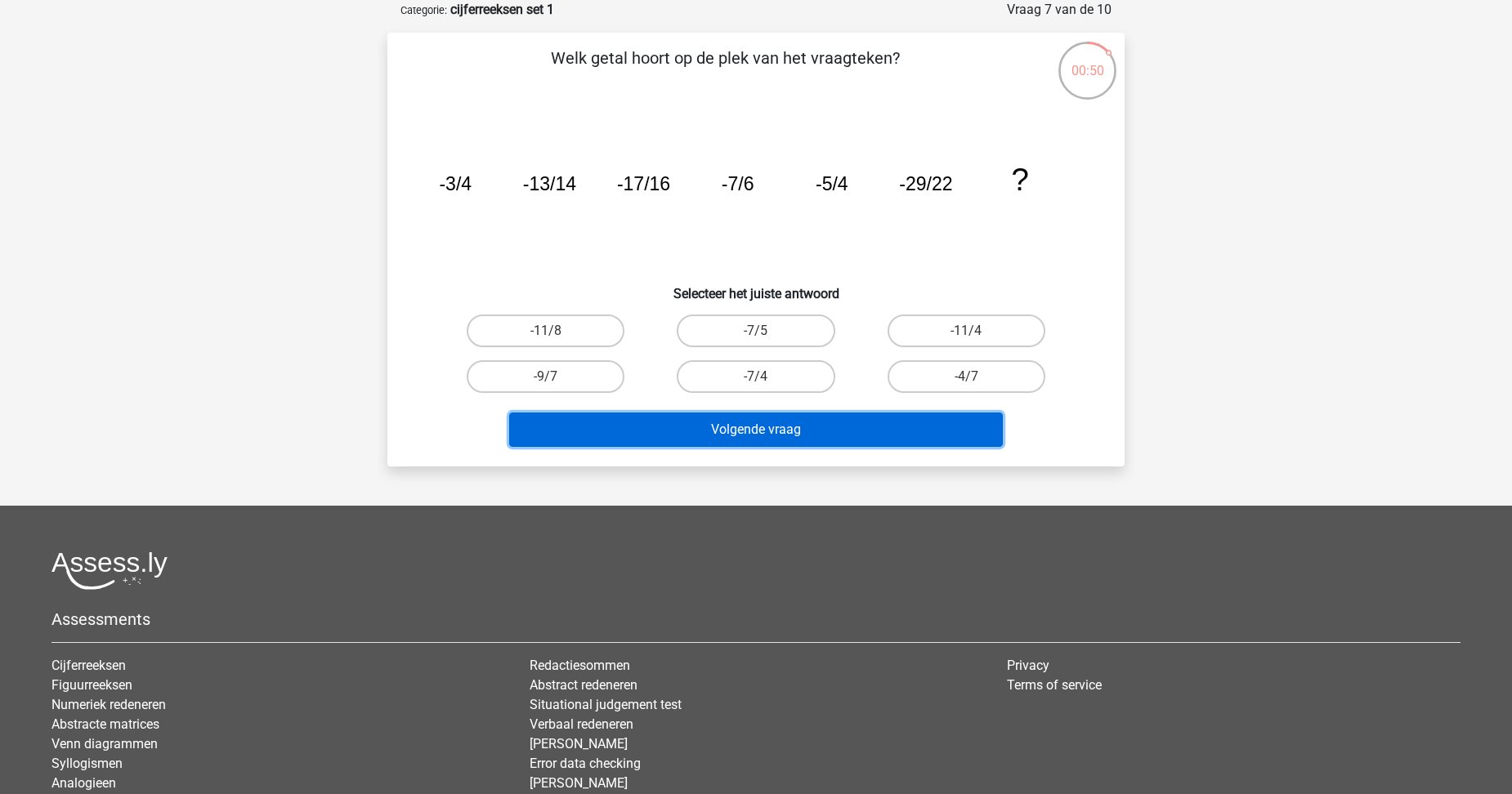
click at [746, 429] on button "Volgende vraag" at bounding box center [756, 430] width 495 height 34
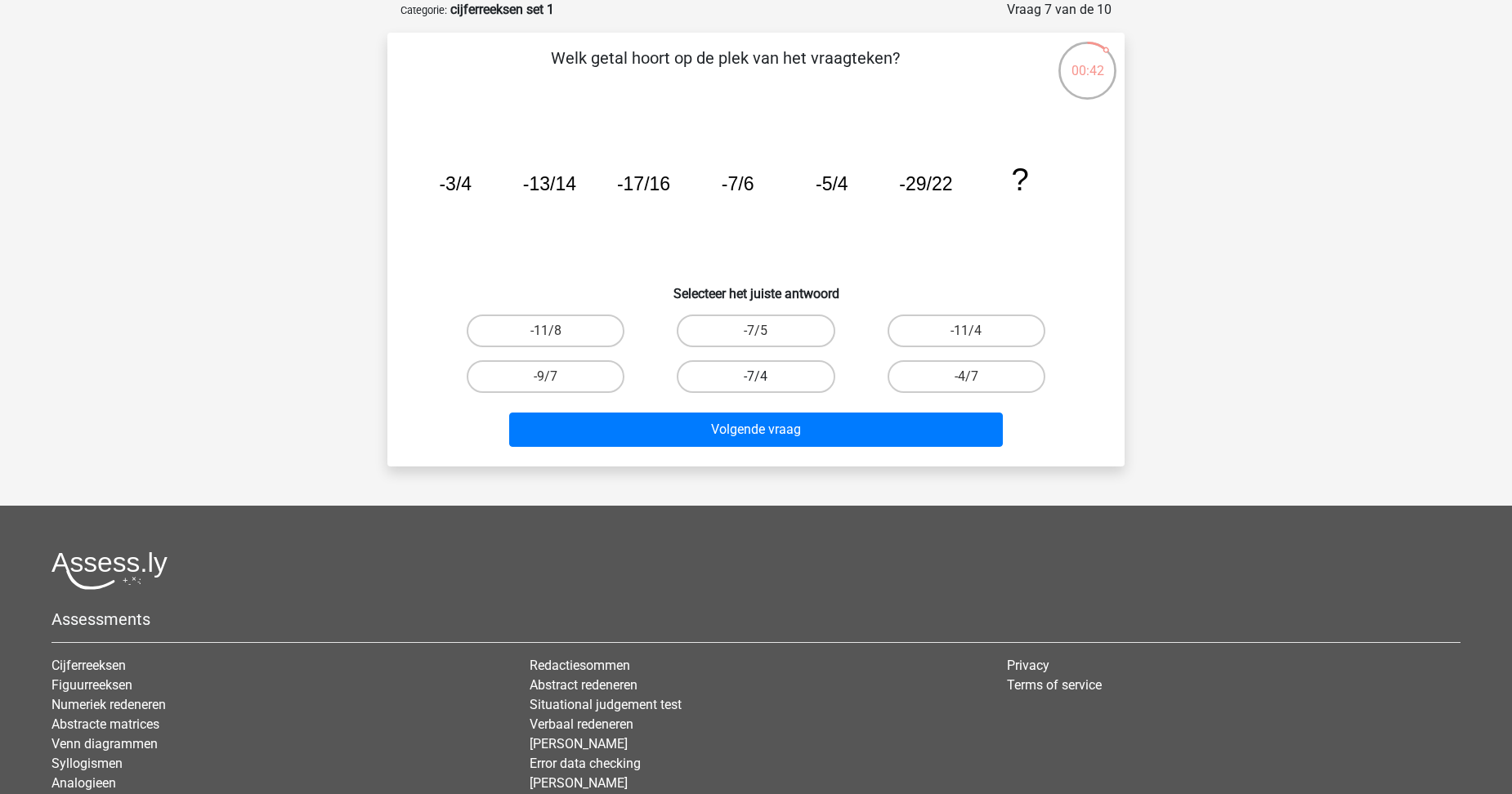
click at [725, 377] on label "-7/4" at bounding box center [756, 376] width 158 height 33
click at [756, 377] on input "-7/4" at bounding box center [762, 381] width 10 height 10
radio input "true"
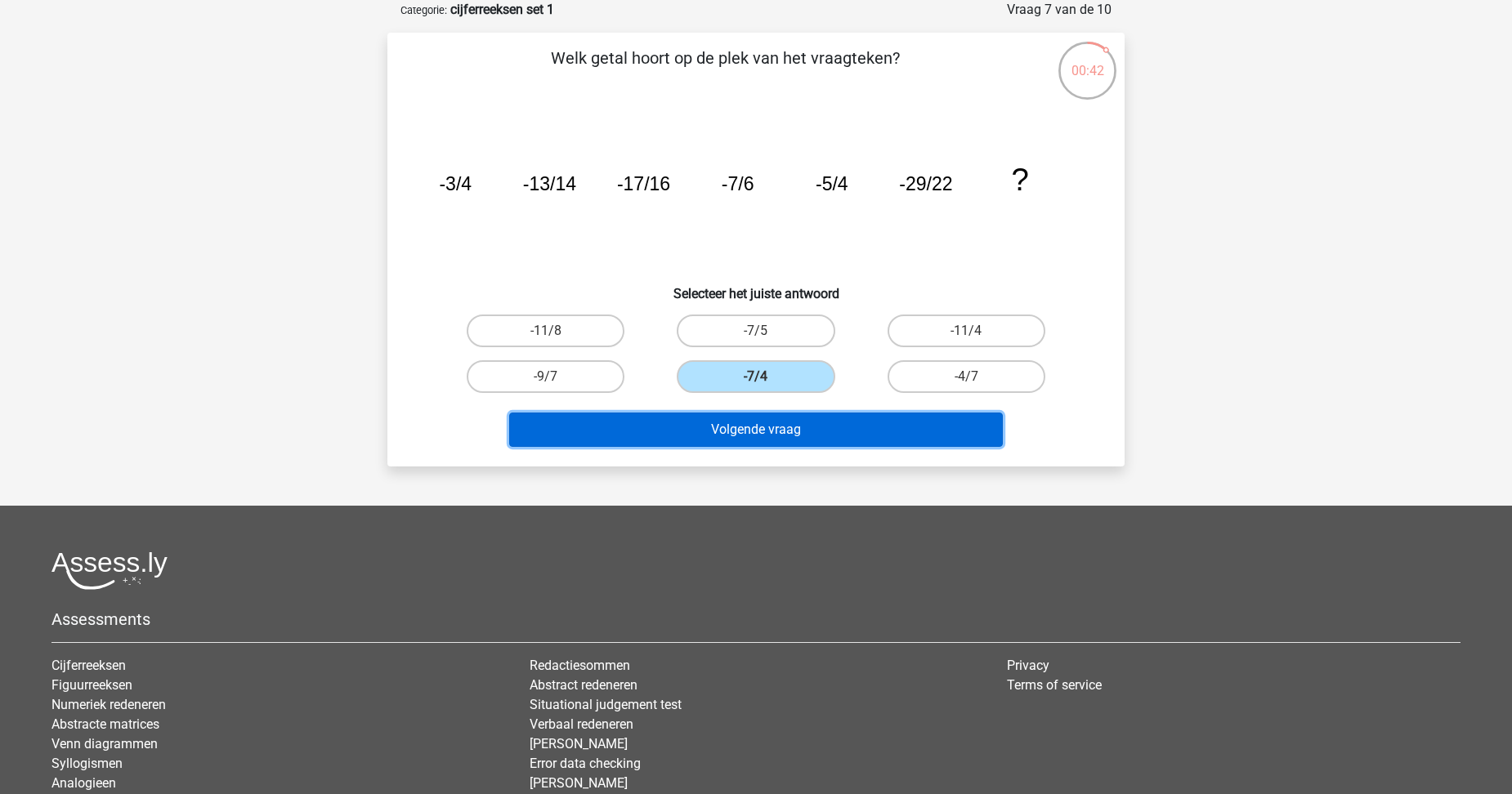
click at [725, 417] on button "Volgende vraag" at bounding box center [756, 430] width 495 height 34
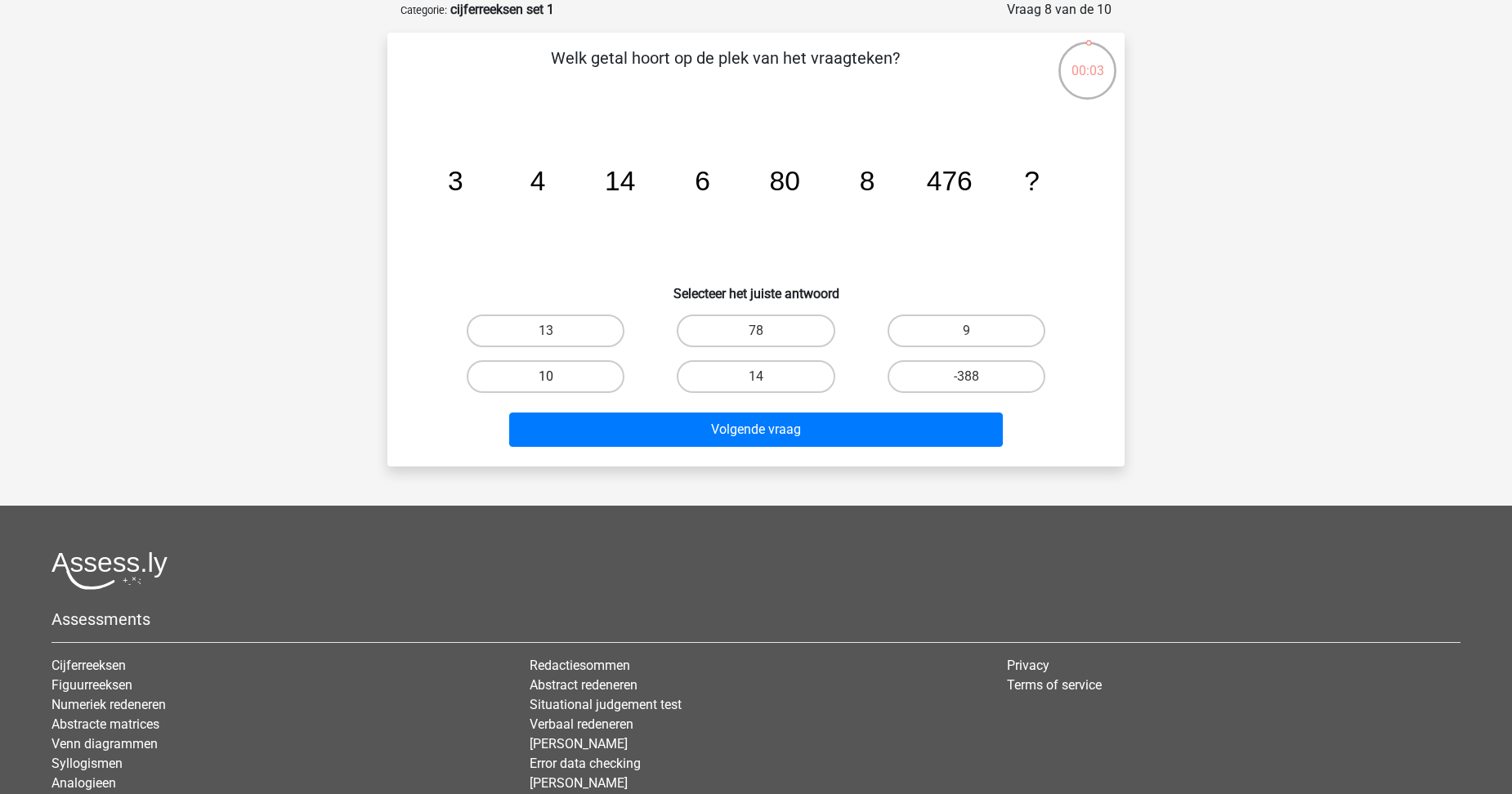
click at [572, 368] on label "10" at bounding box center [545, 376] width 158 height 33
click at [557, 376] on input "10" at bounding box center [551, 381] width 10 height 10
radio input "true"
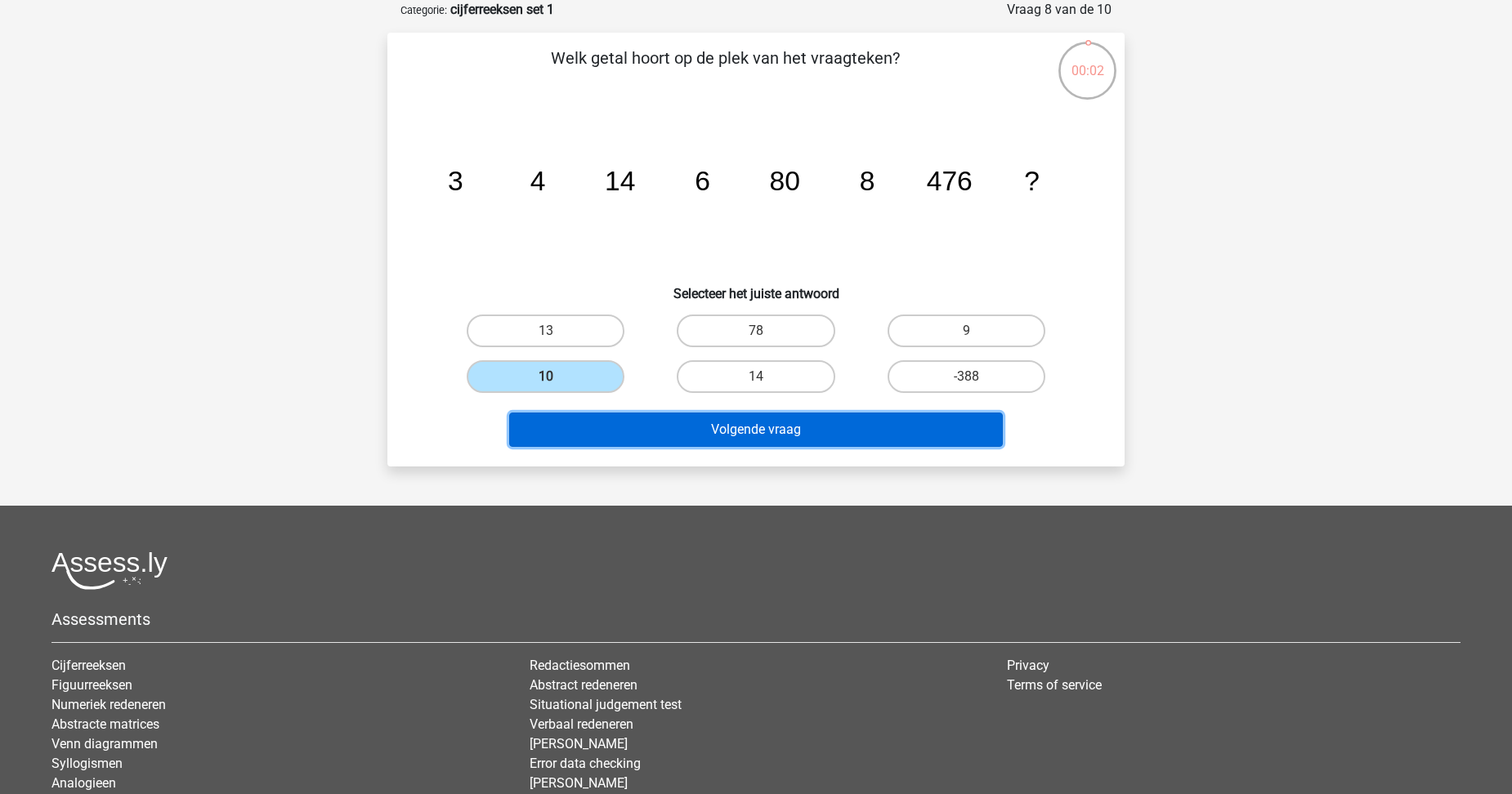
click at [590, 424] on button "Volgende vraag" at bounding box center [756, 430] width 495 height 34
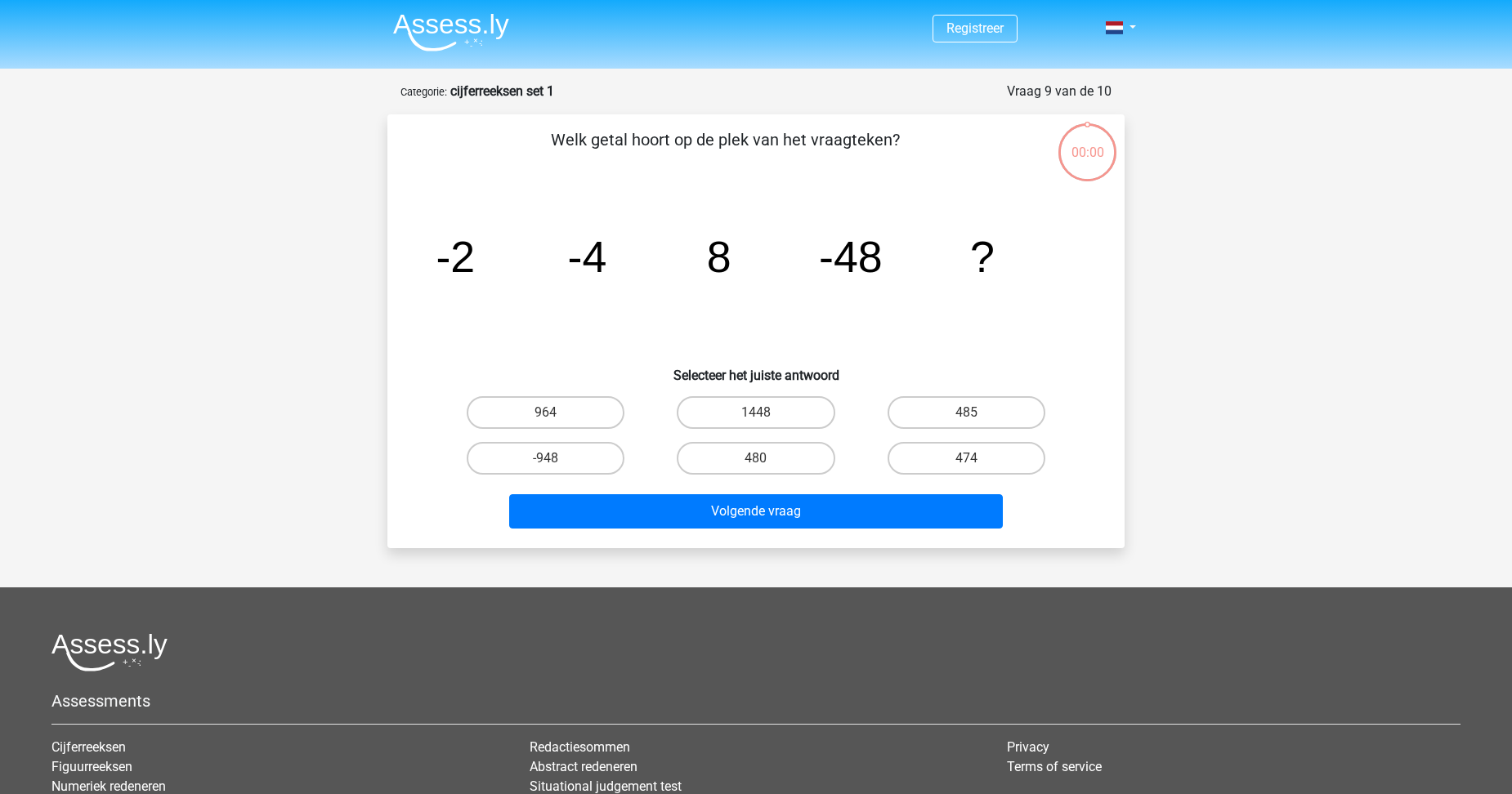
scroll to position [82, 0]
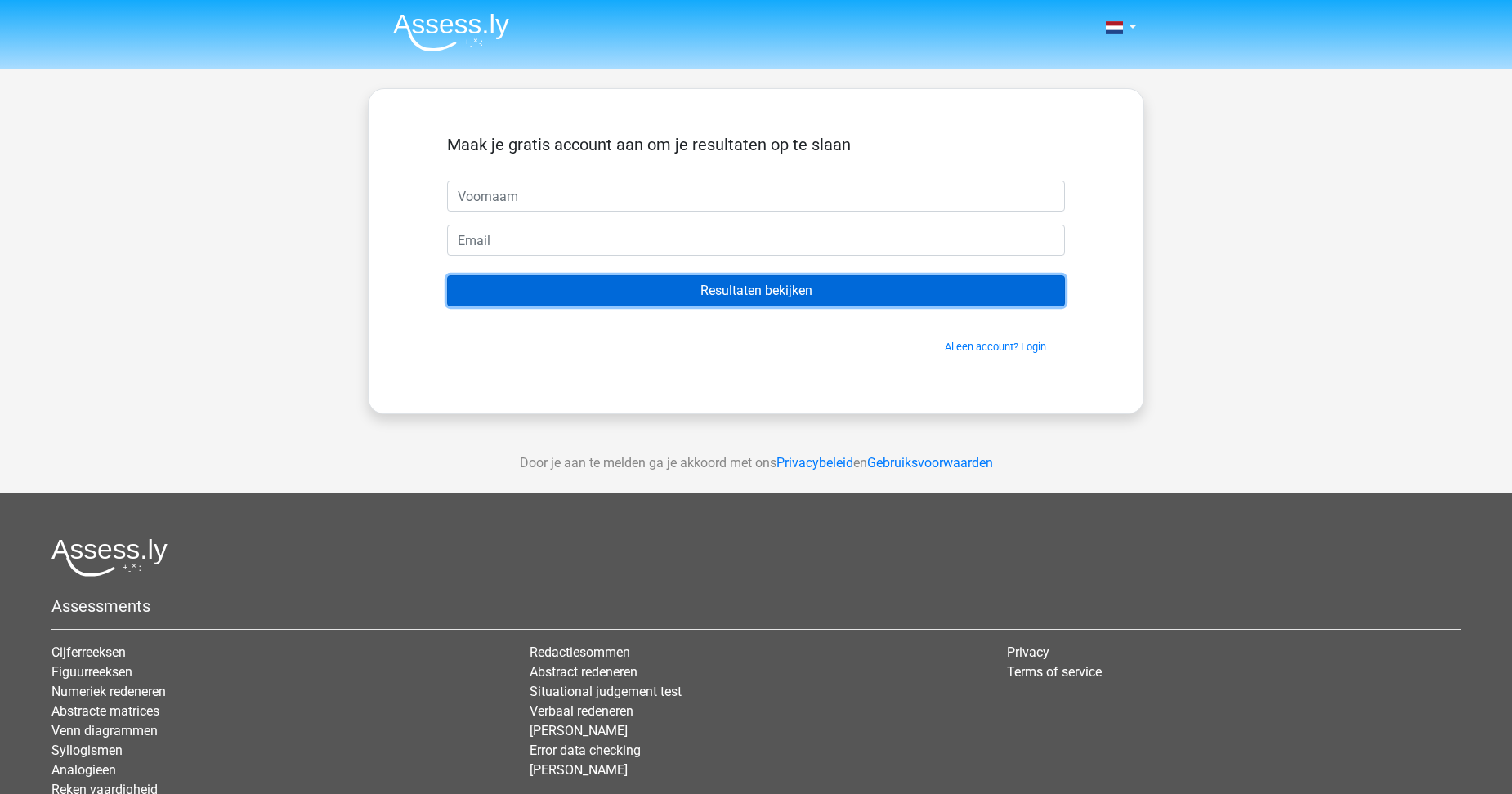
click at [582, 288] on input "Resultaten bekijken" at bounding box center [756, 291] width 618 height 31
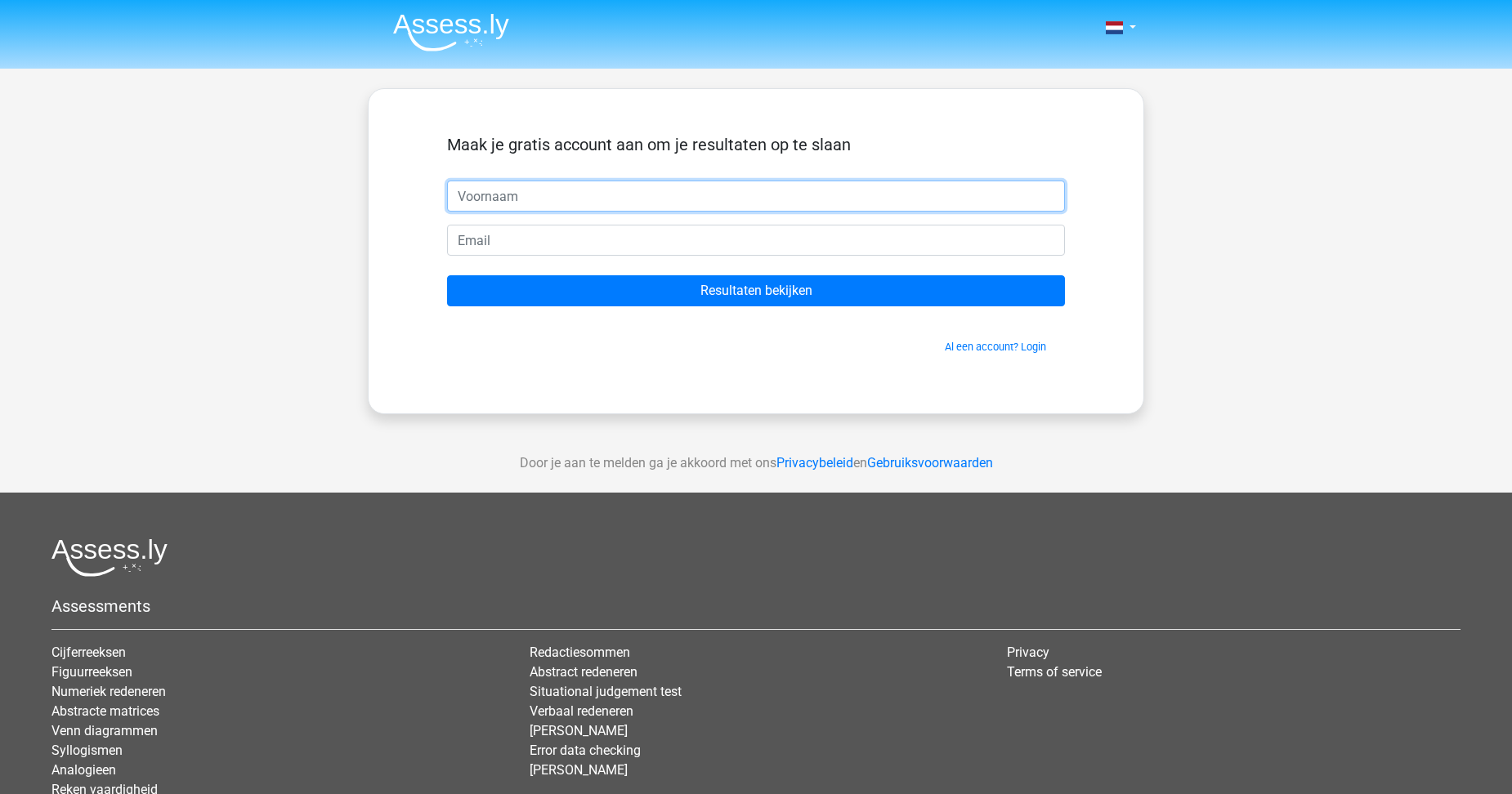
click at [567, 199] on input "text" at bounding box center [756, 196] width 618 height 31
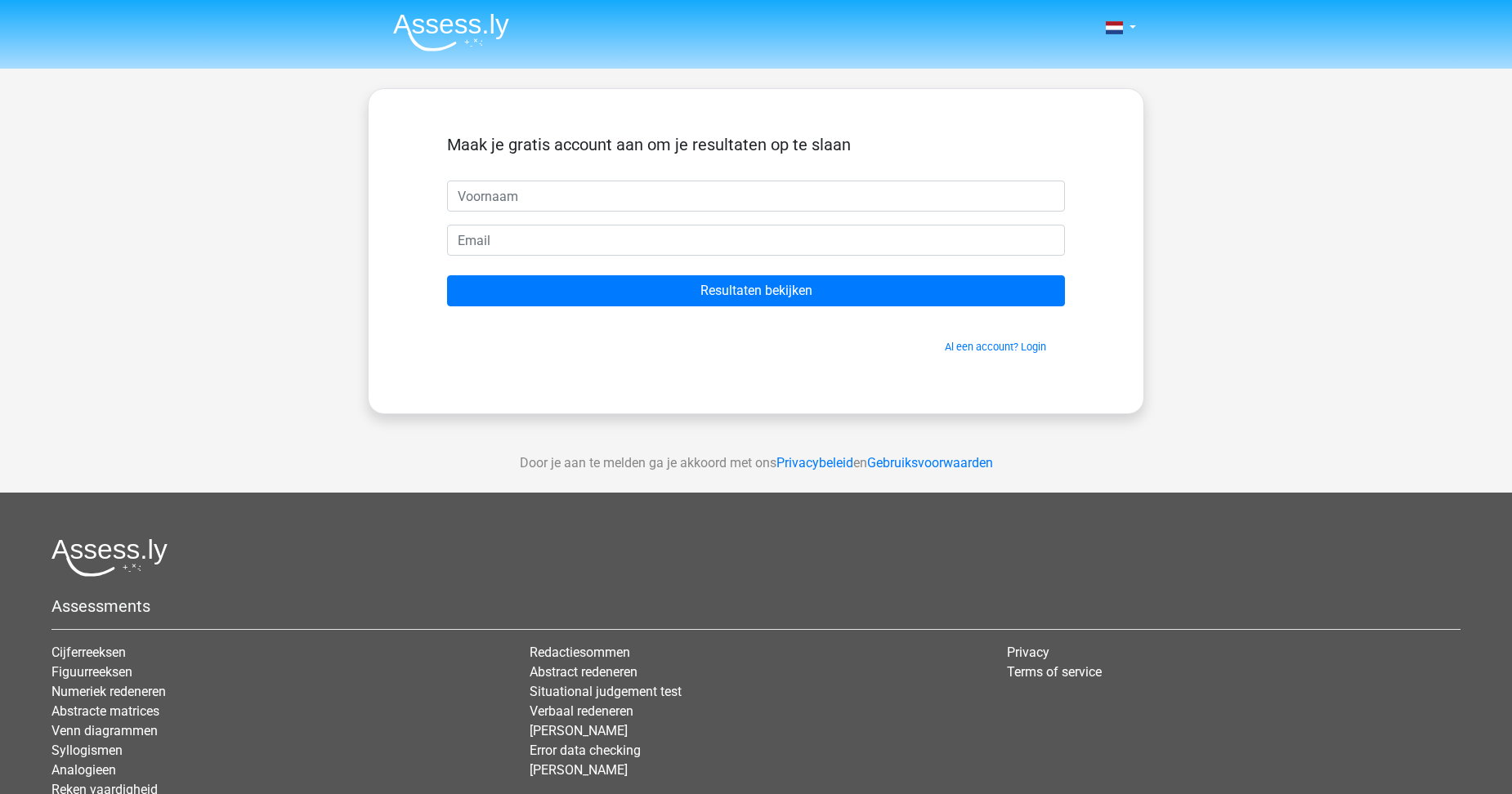
click at [229, 135] on div "Nederlands English" at bounding box center [756, 462] width 1512 height 924
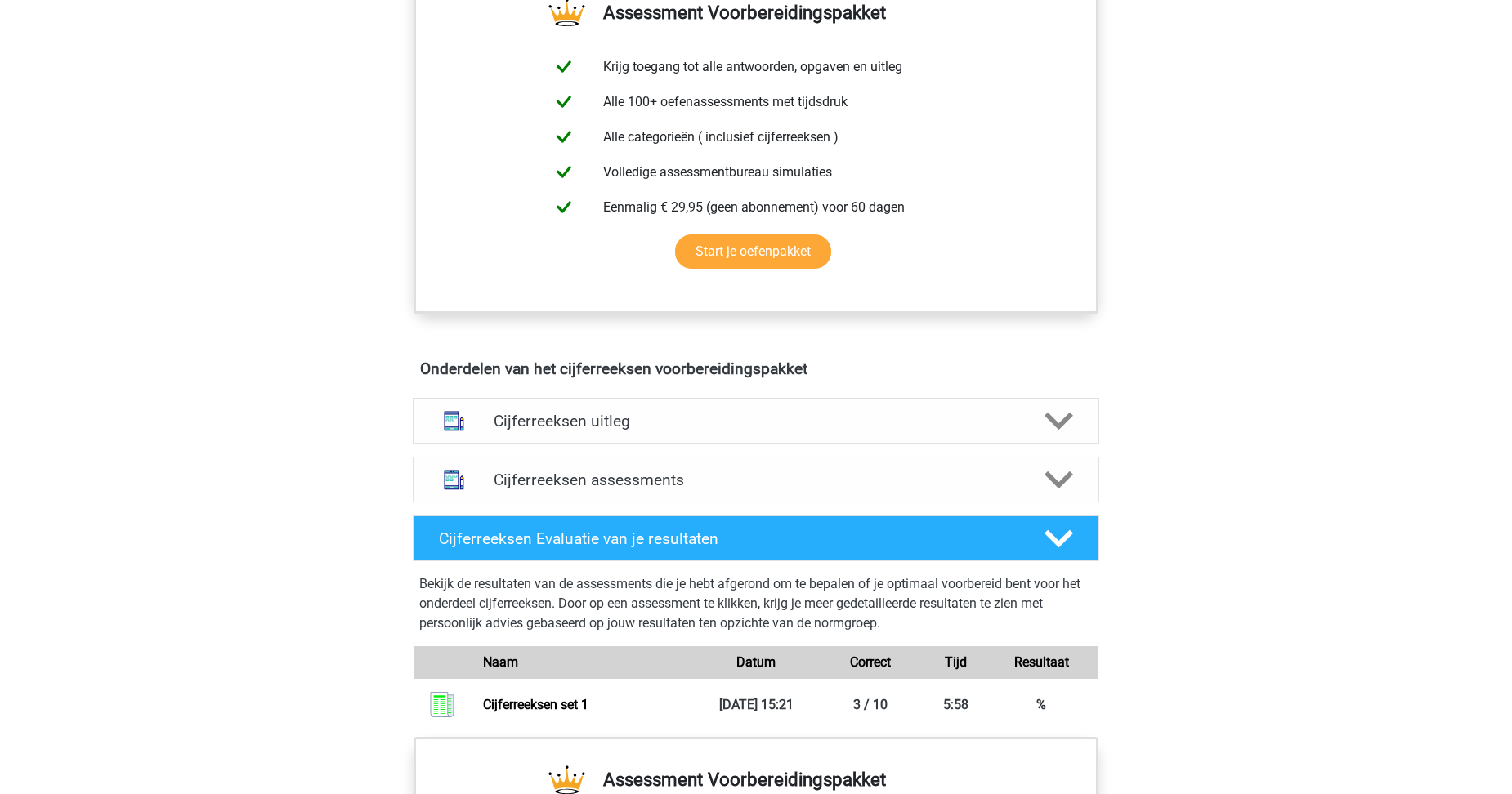
scroll to position [654, 0]
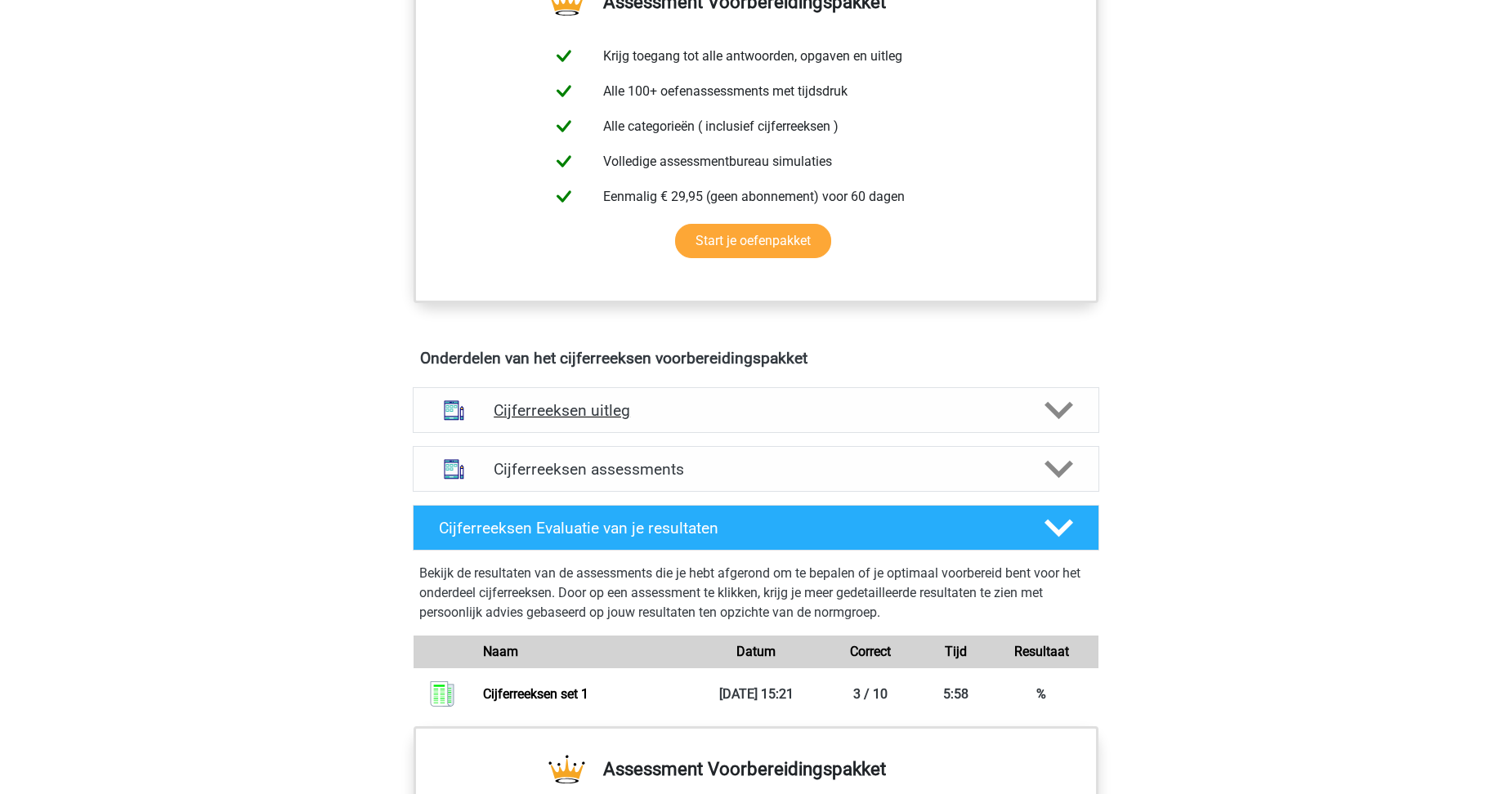
click at [803, 433] on div "Cijferreeksen uitleg" at bounding box center [756, 410] width 687 height 46
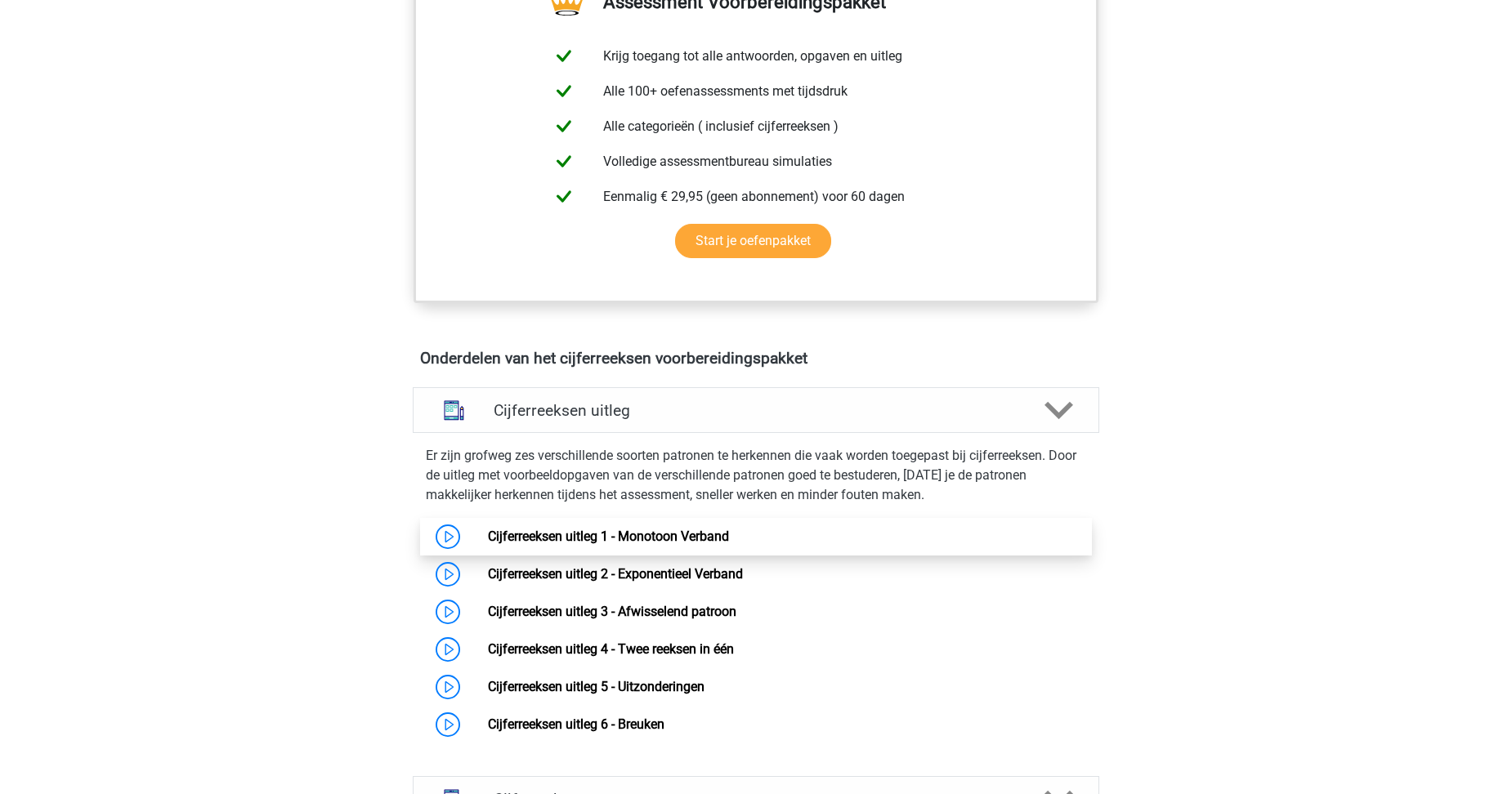
click at [704, 544] on link "Cijferreeksen uitleg 1 - Monotoon Verband" at bounding box center [608, 537] width 241 height 16
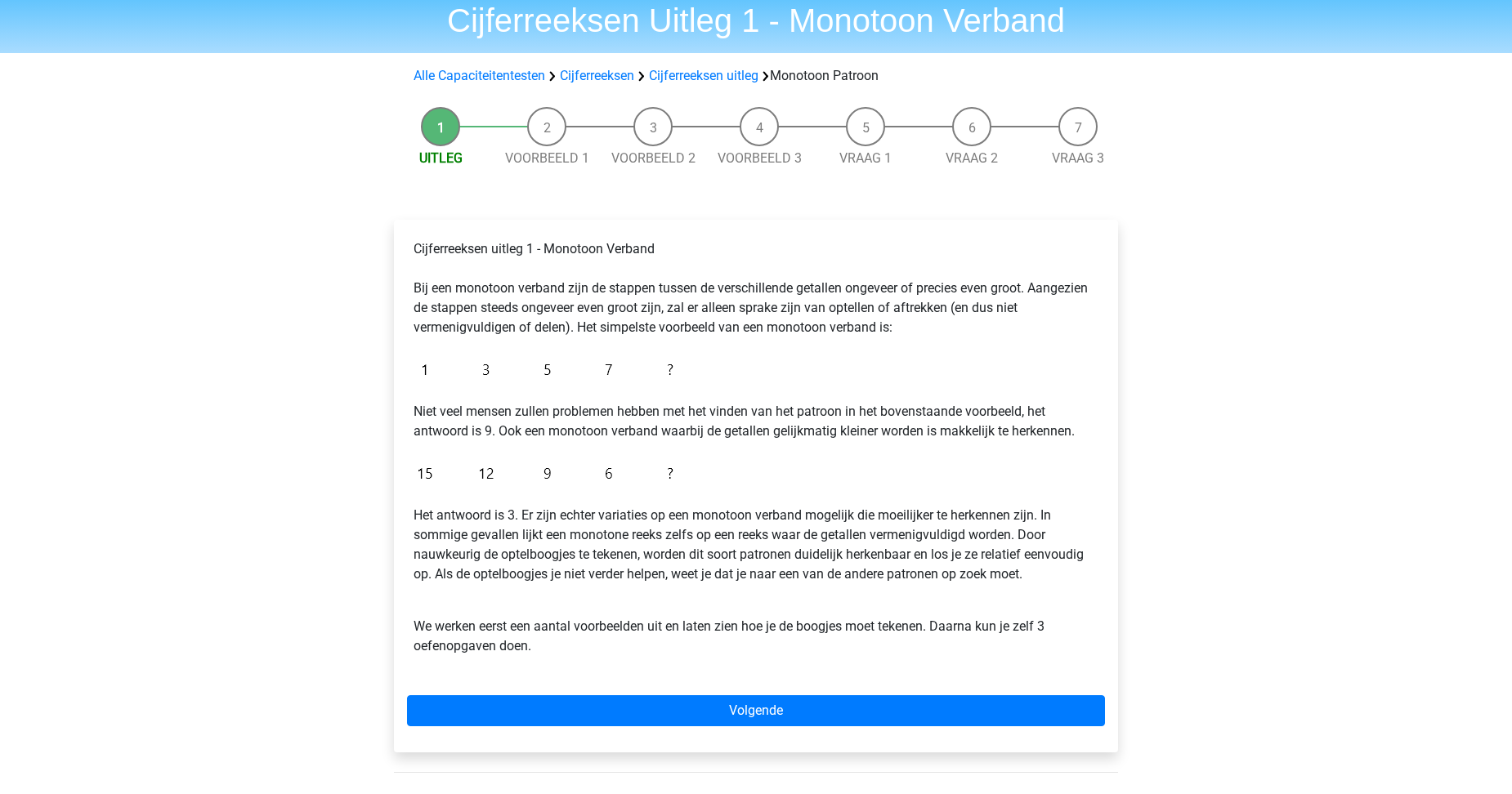
scroll to position [164, 0]
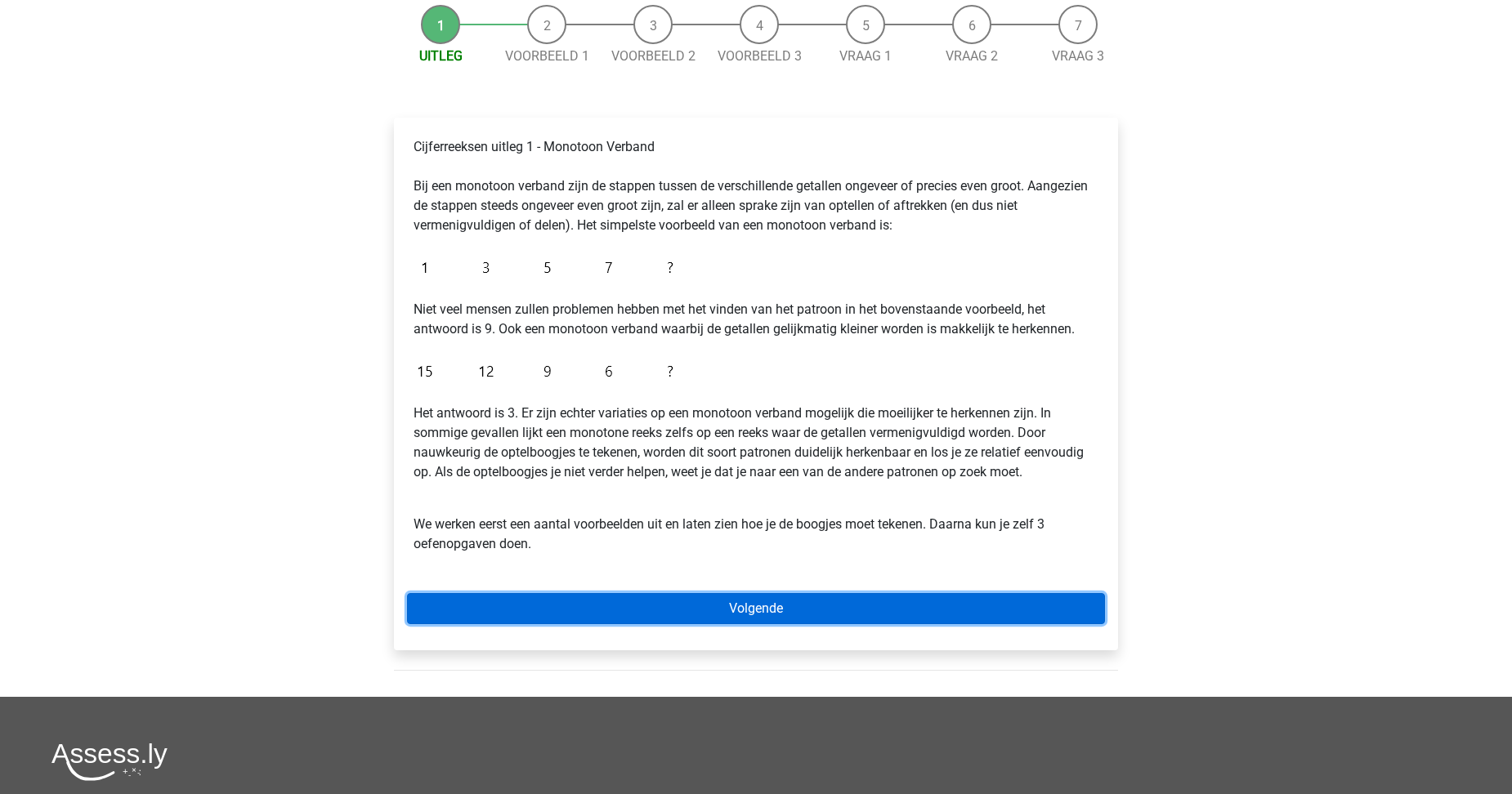
click at [767, 613] on link "Volgende" at bounding box center [756, 609] width 698 height 31
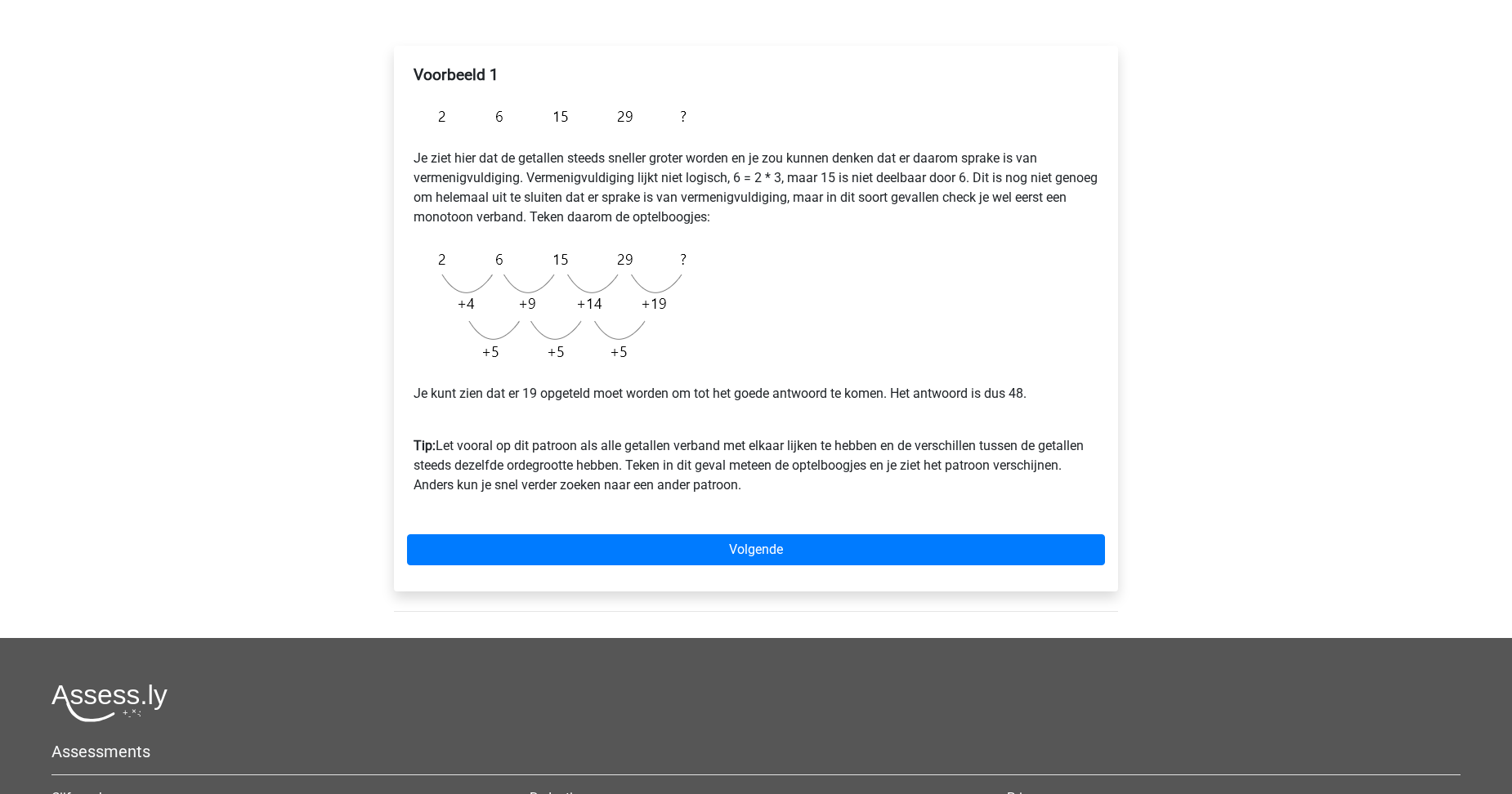
scroll to position [245, 0]
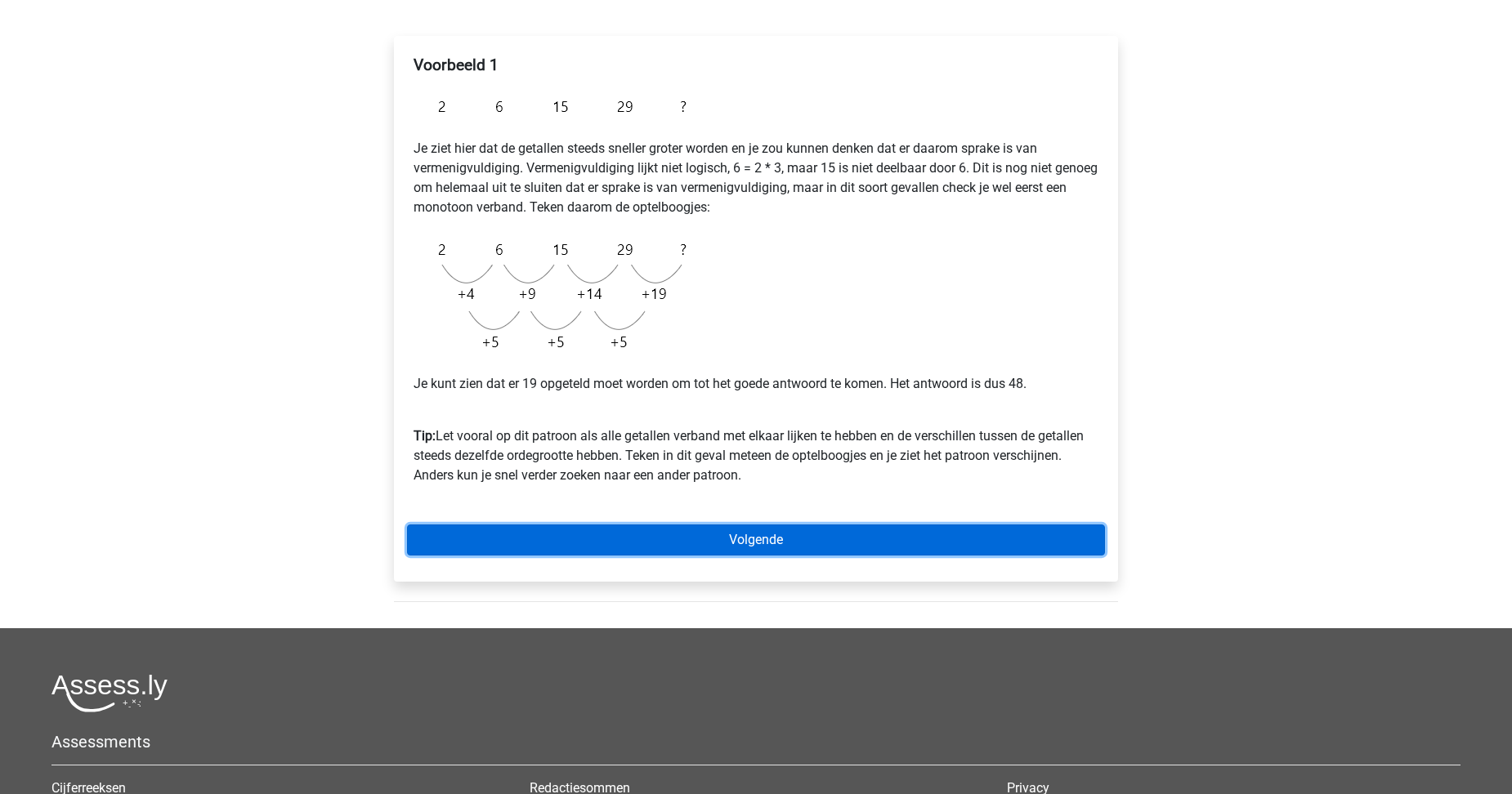
click at [796, 539] on link "Volgende" at bounding box center [756, 540] width 698 height 31
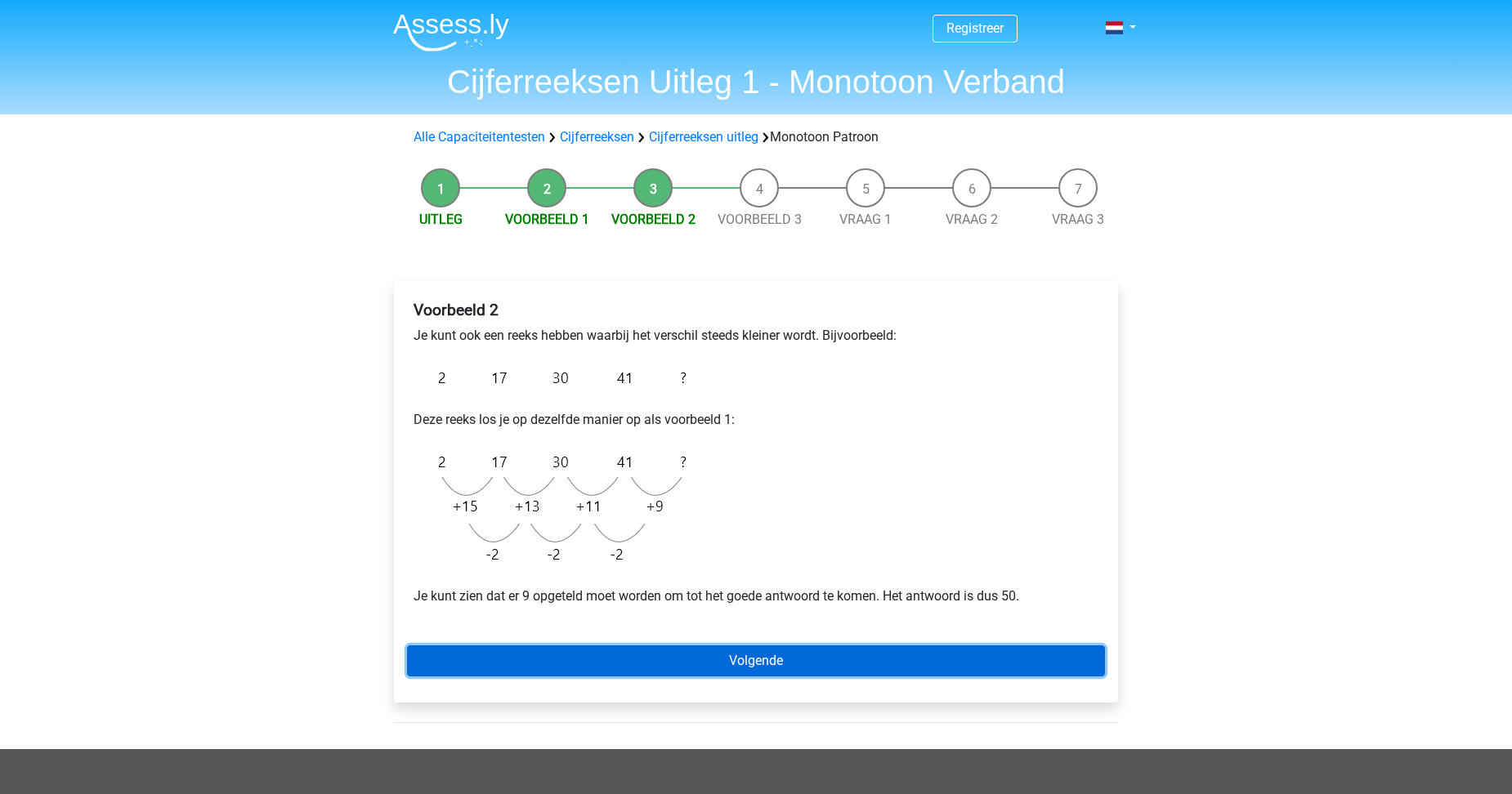
click at [783, 660] on link "Volgende" at bounding box center [756, 661] width 698 height 31
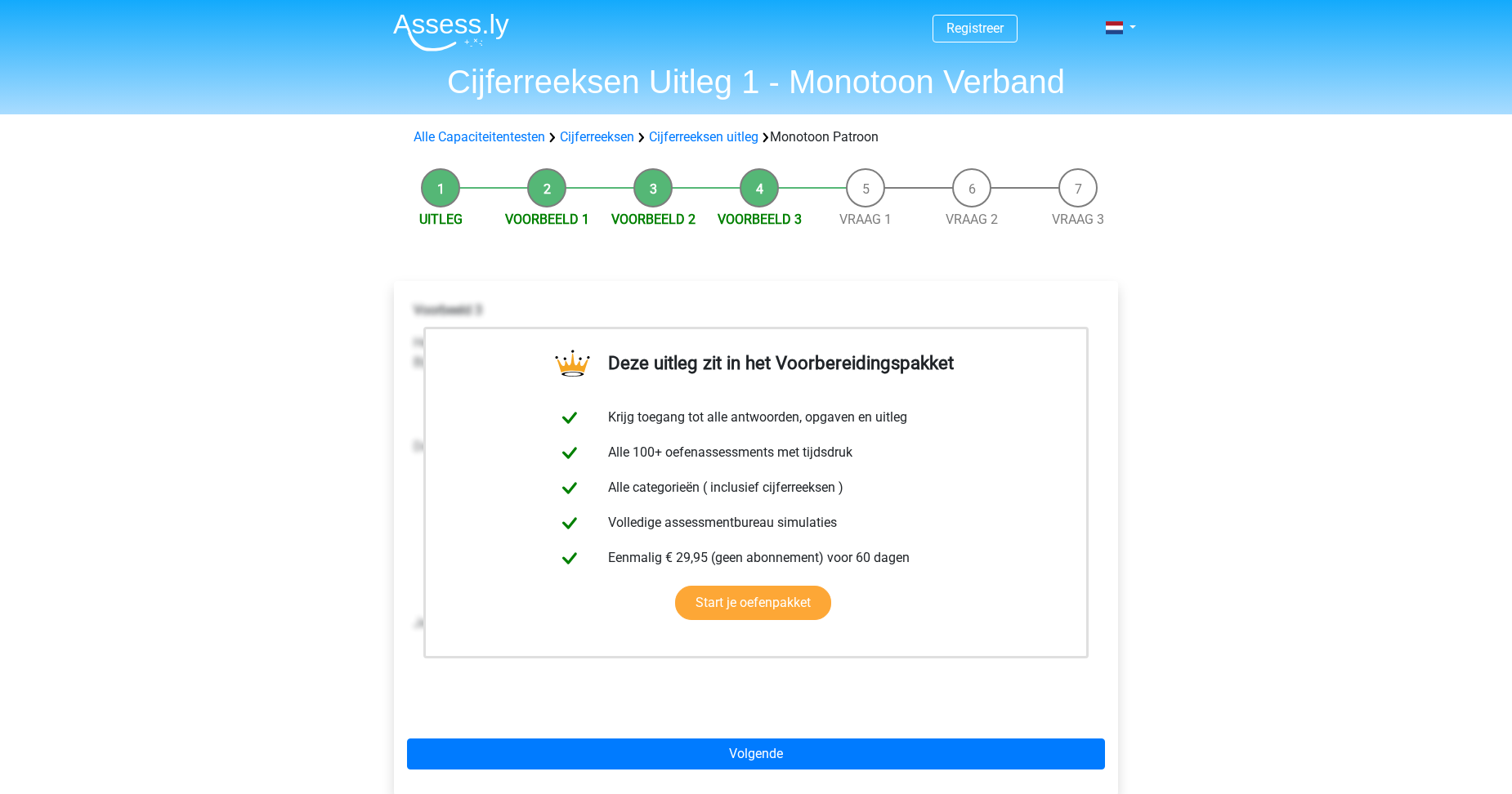
click at [1131, 561] on div "Uitleg Voorbeeld 1 Voorbeeld 2 Voorbeeld 3 Vraag 1 Vraag 2 Vraag 3 Deze uitleg …" at bounding box center [756, 501] width 776 height 682
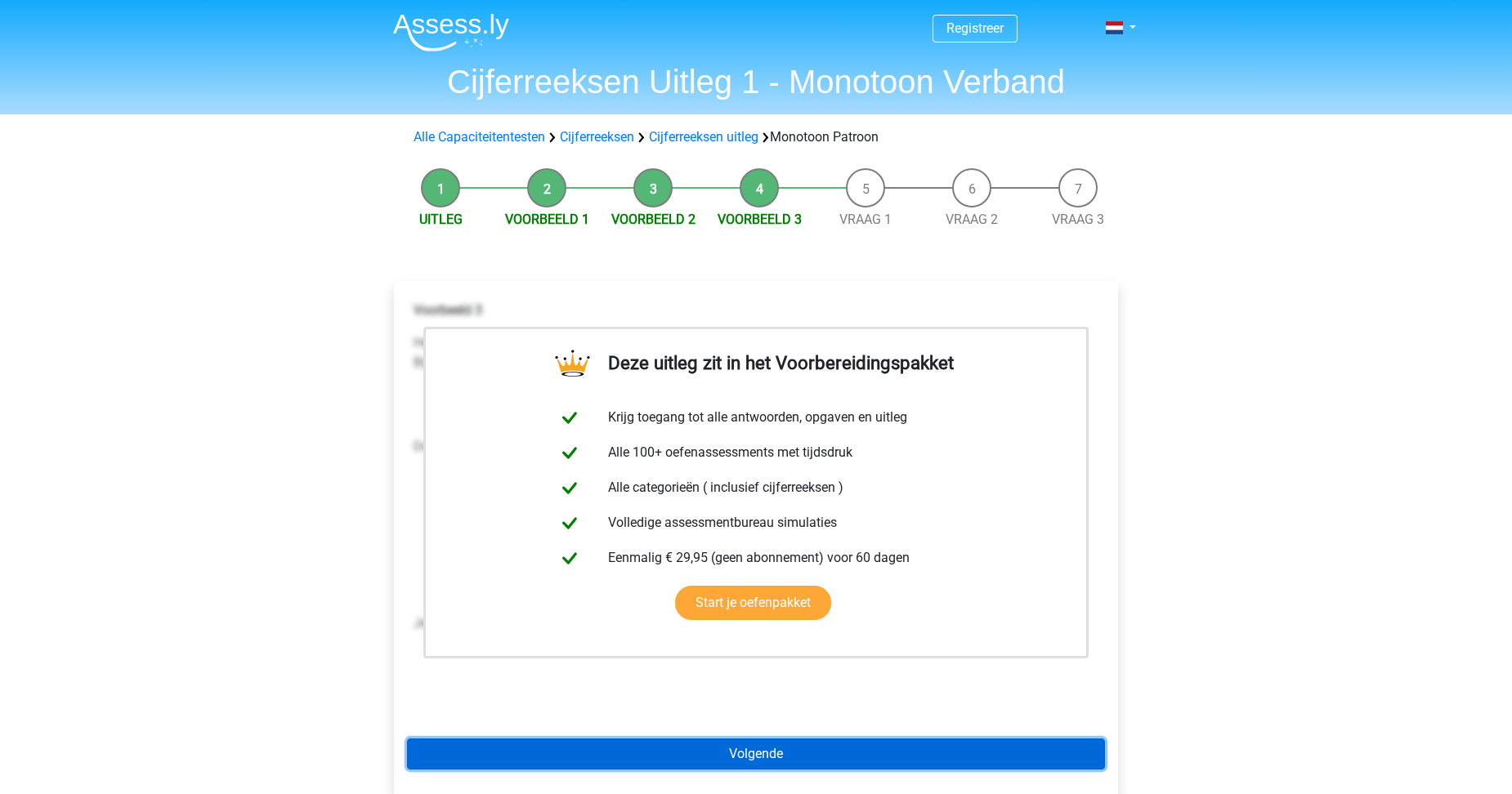
click at [782, 757] on link "Volgende" at bounding box center [756, 754] width 698 height 31
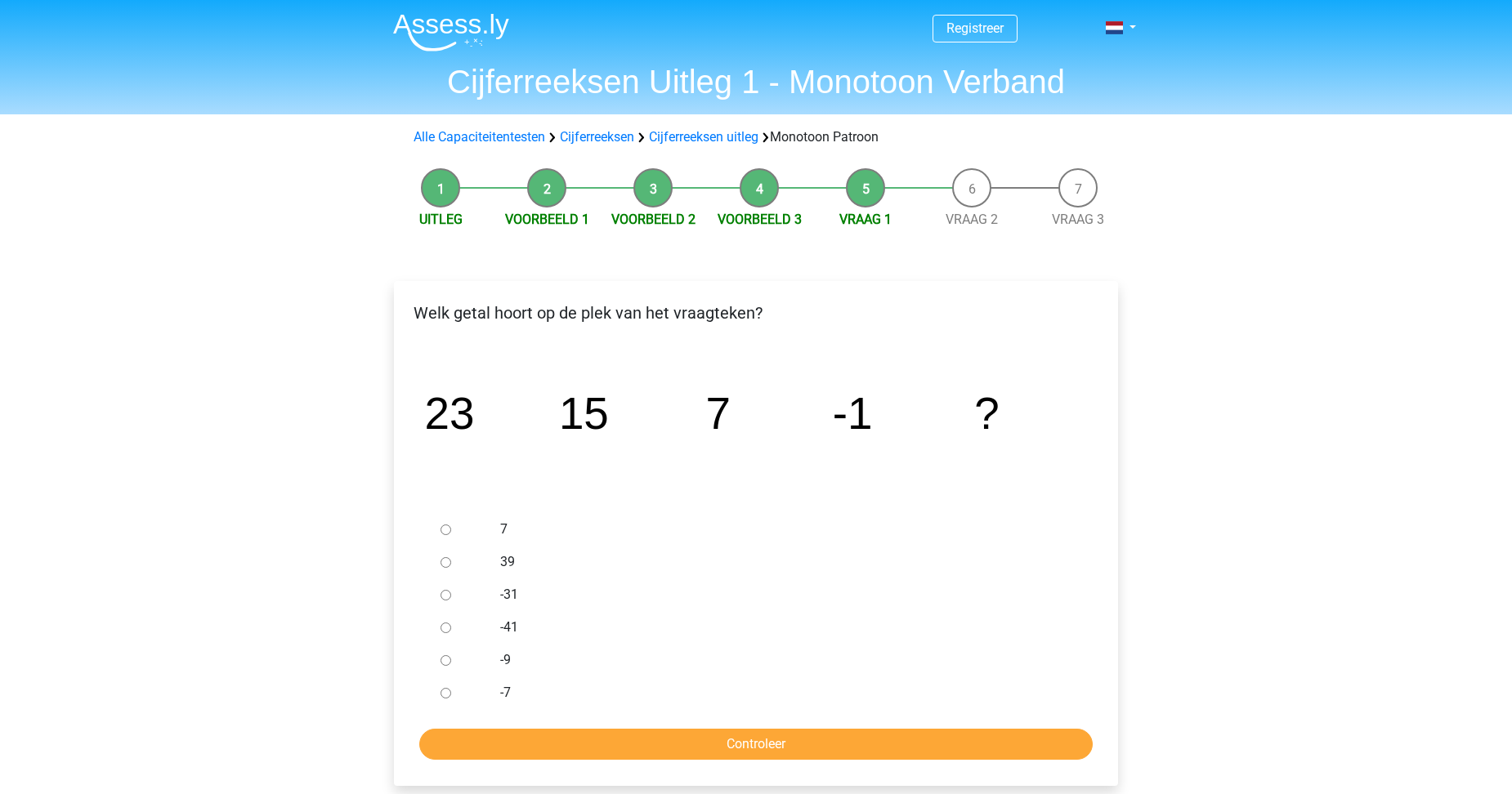
click at [443, 660] on input "-9" at bounding box center [445, 661] width 10 height 10
radio input "true"
click at [691, 747] on input "Controleer" at bounding box center [756, 744] width 674 height 31
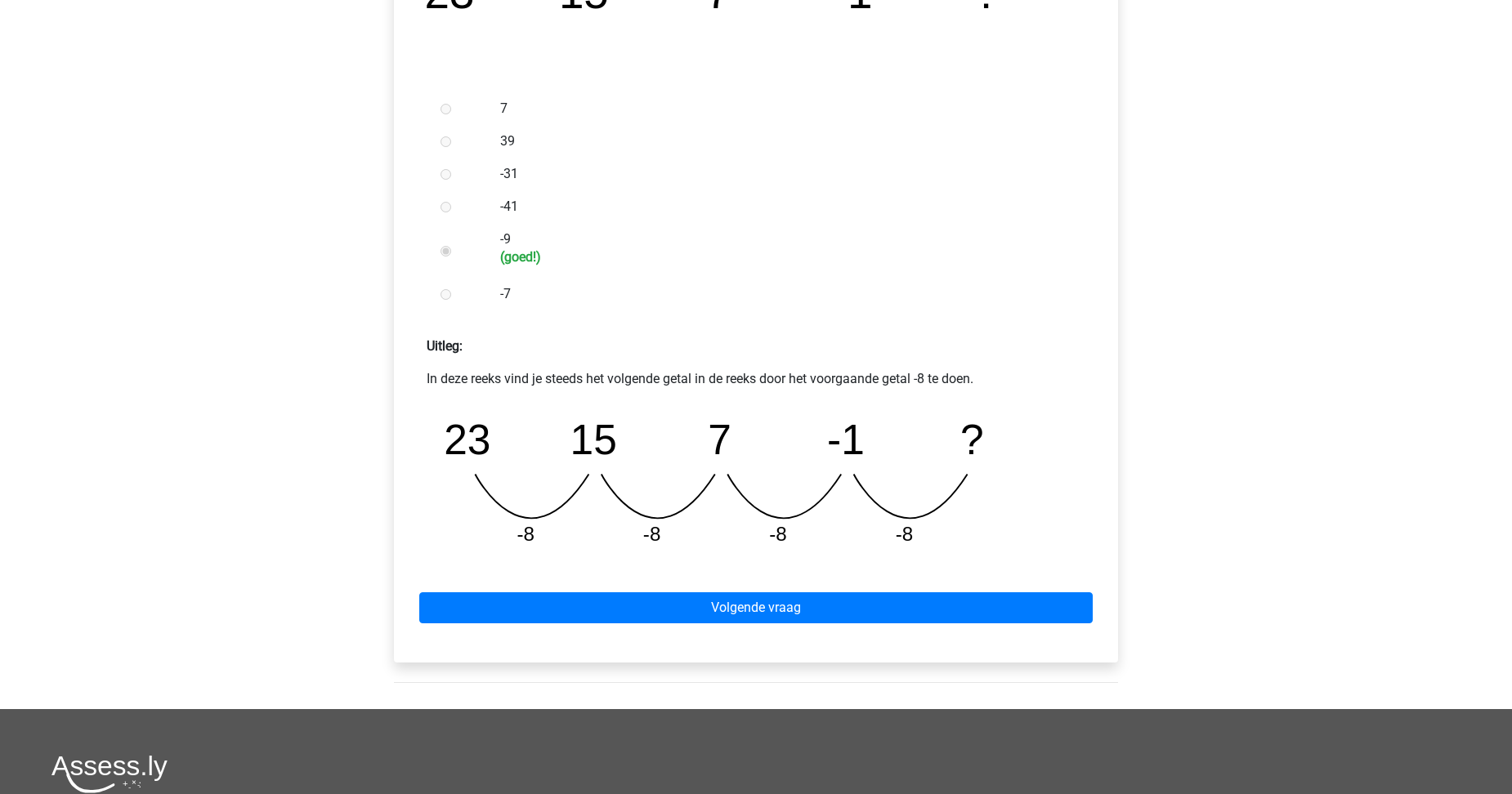
scroll to position [490, 0]
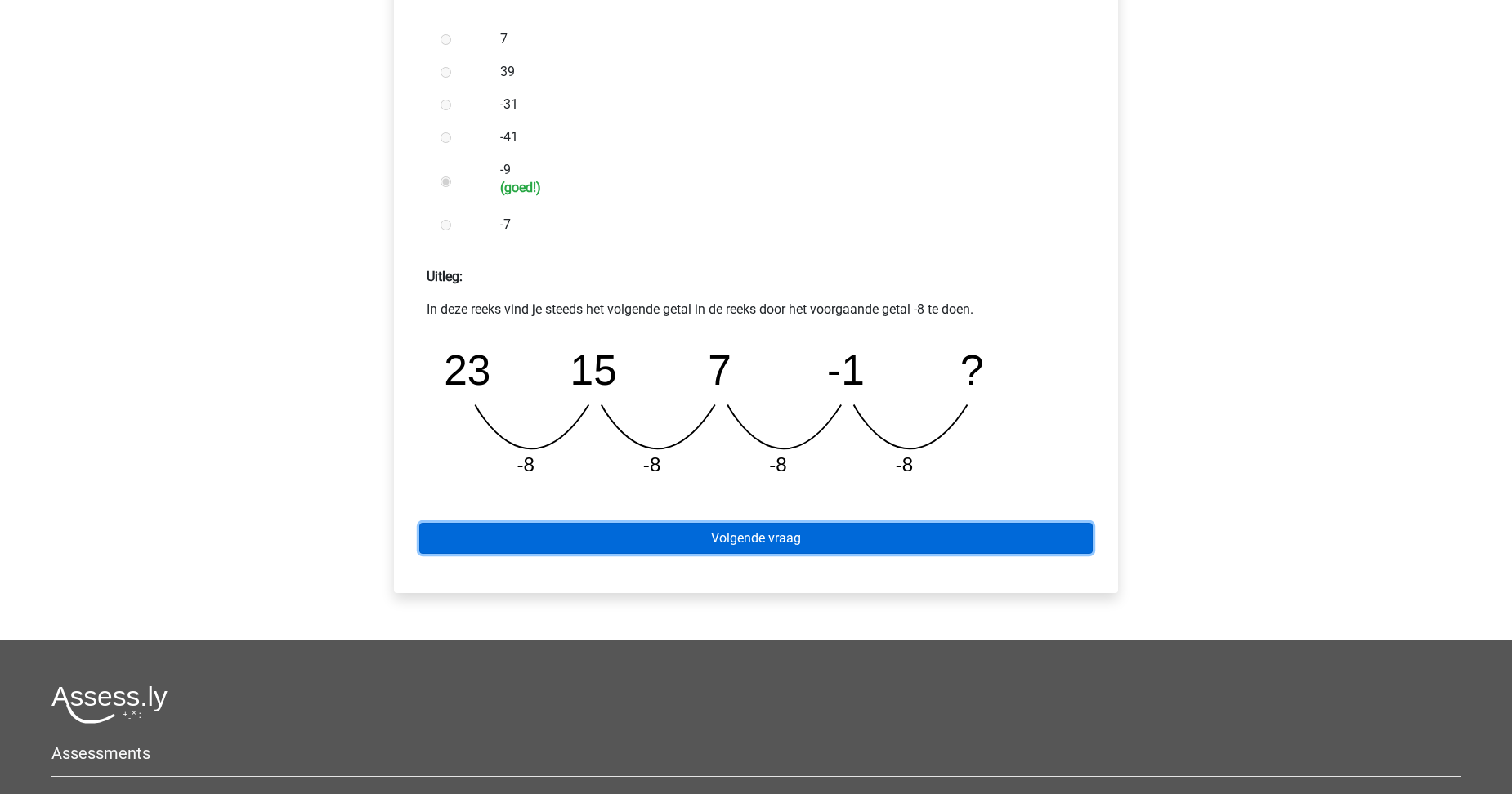
click at [804, 537] on link "Volgende vraag" at bounding box center [756, 538] width 674 height 31
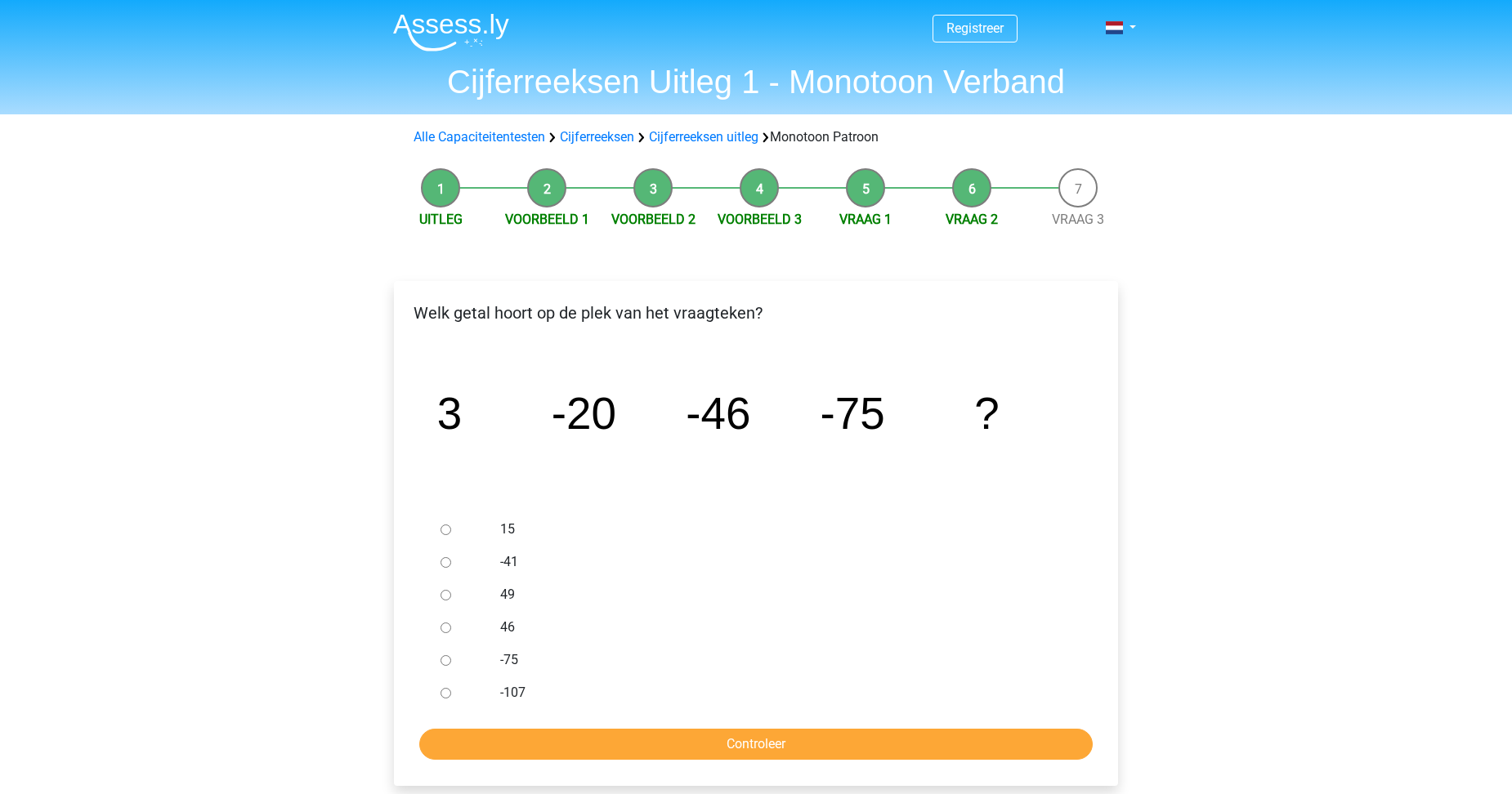
click at [447, 694] on input "-107" at bounding box center [445, 693] width 10 height 10
radio input "true"
click at [716, 742] on input "Controleer" at bounding box center [756, 744] width 674 height 31
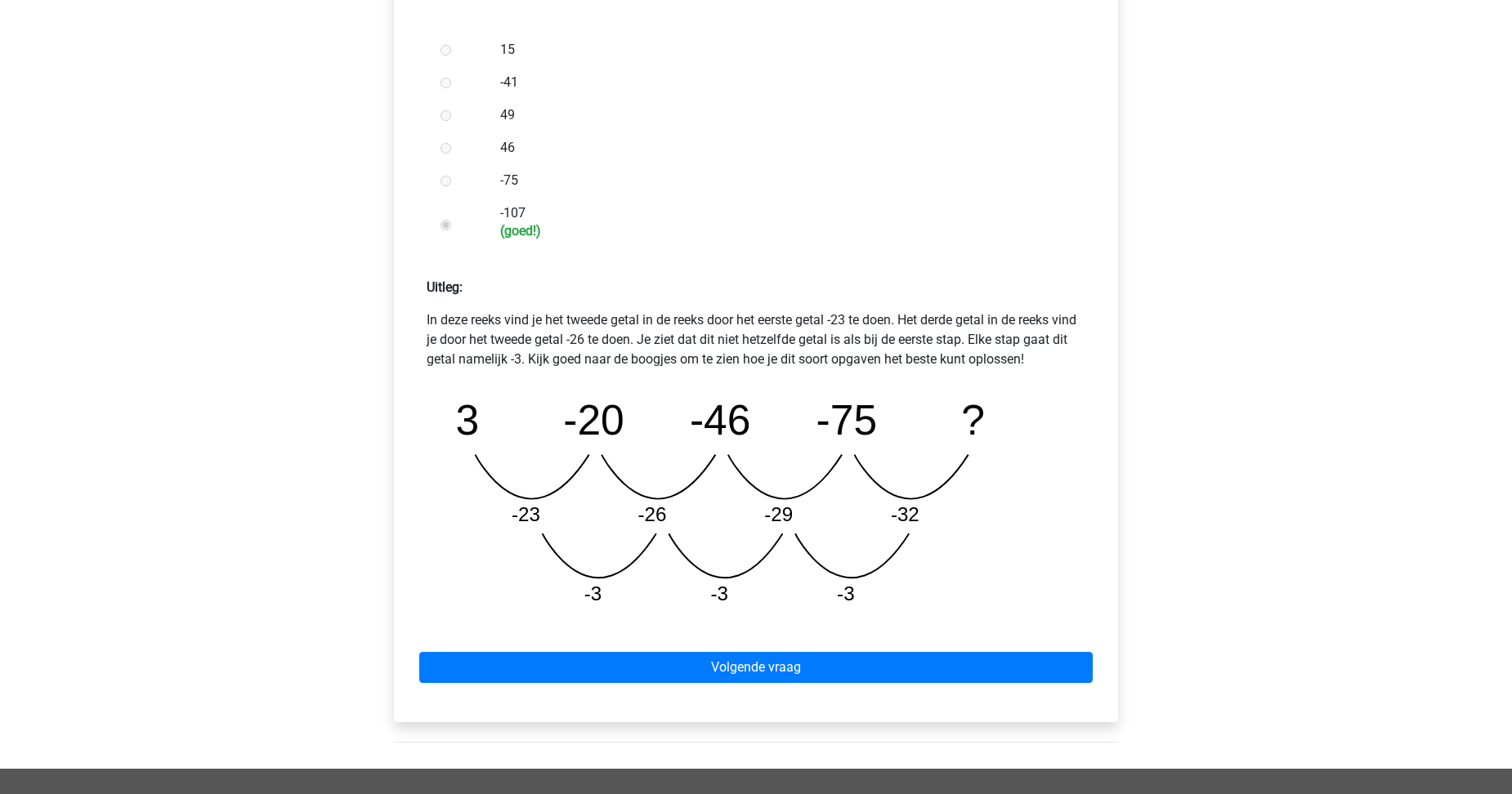
scroll to position [490, 0]
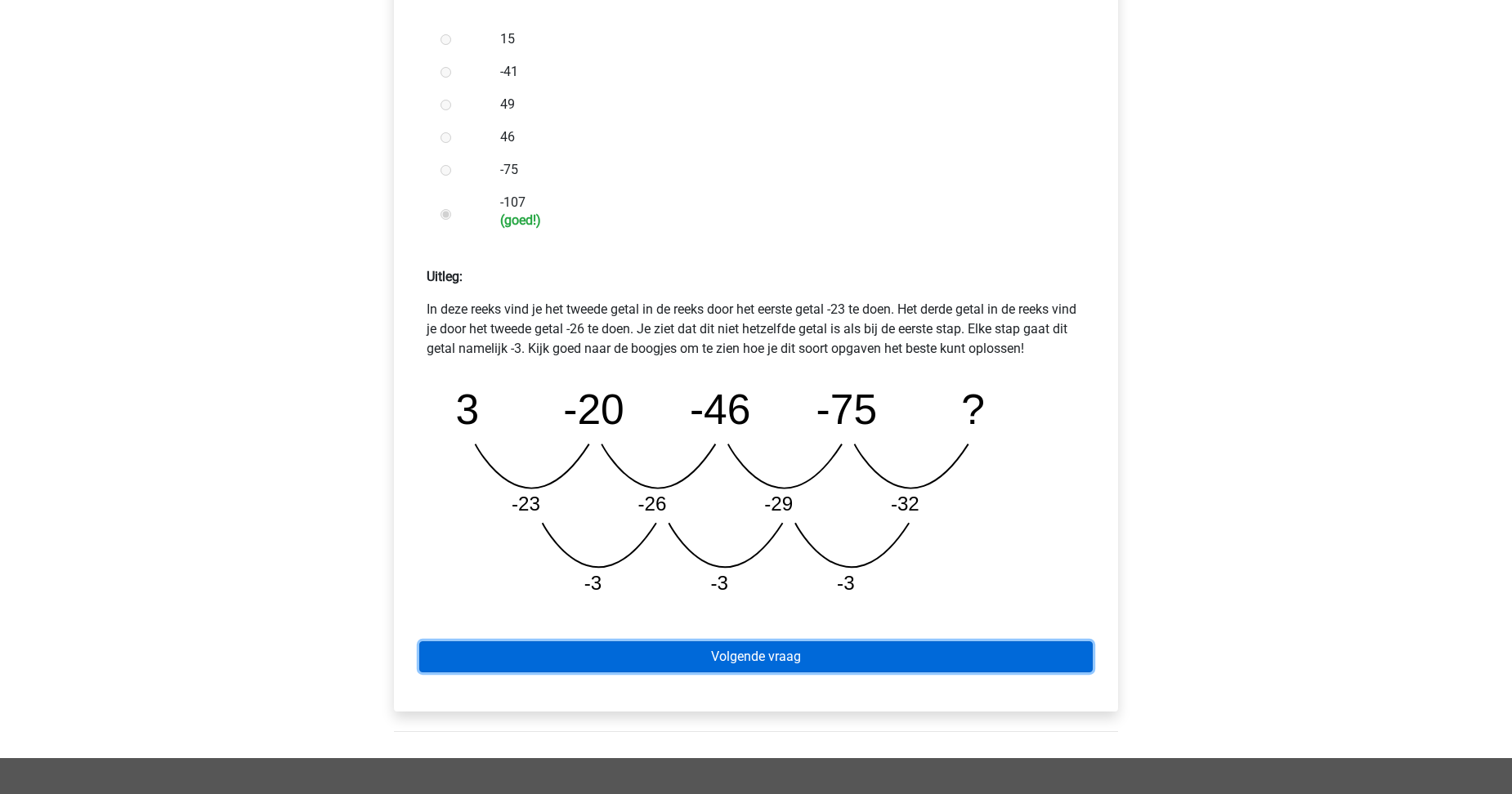
click at [780, 663] on link "Volgende vraag" at bounding box center [756, 657] width 674 height 31
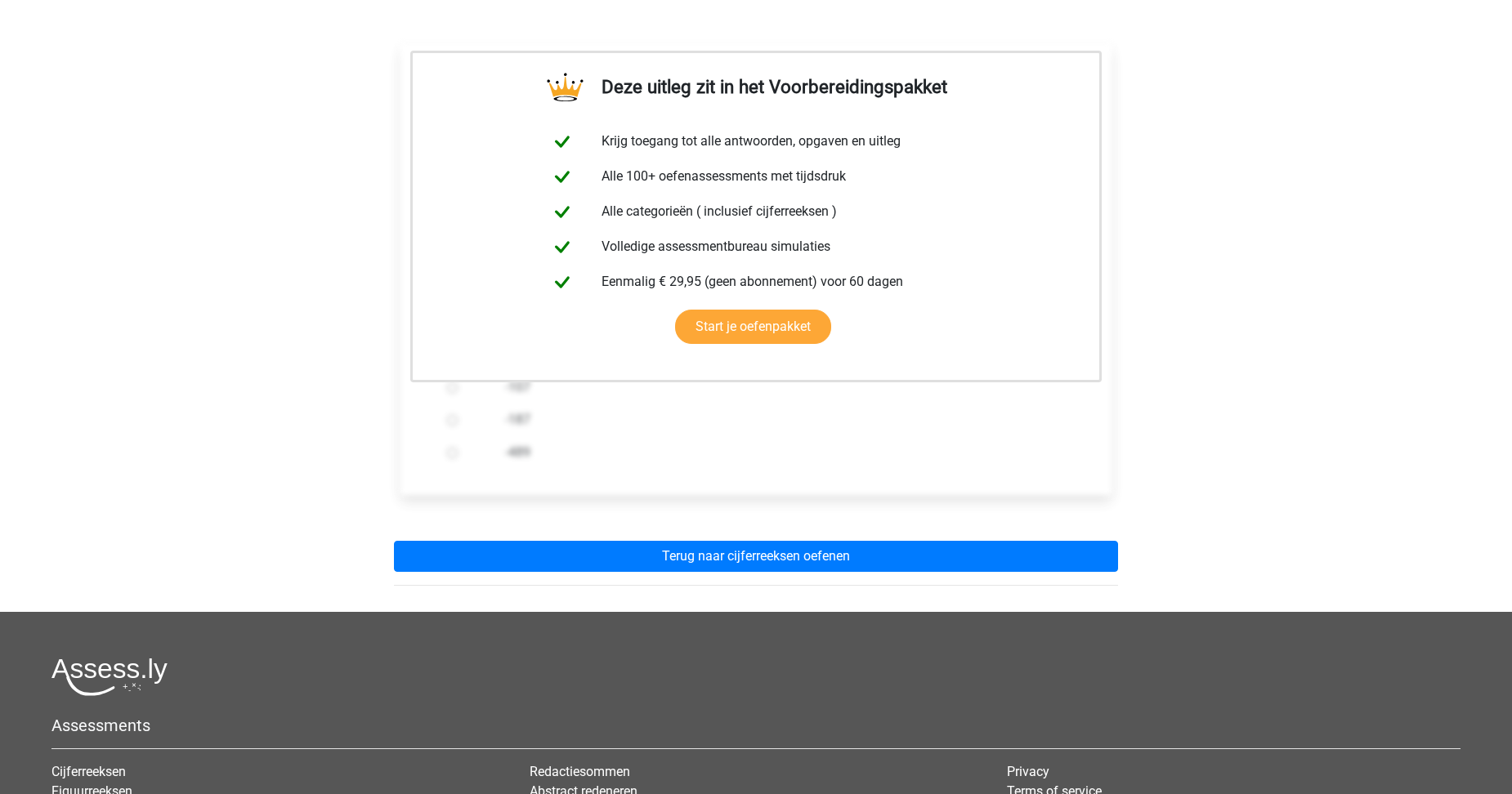
scroll to position [245, 0]
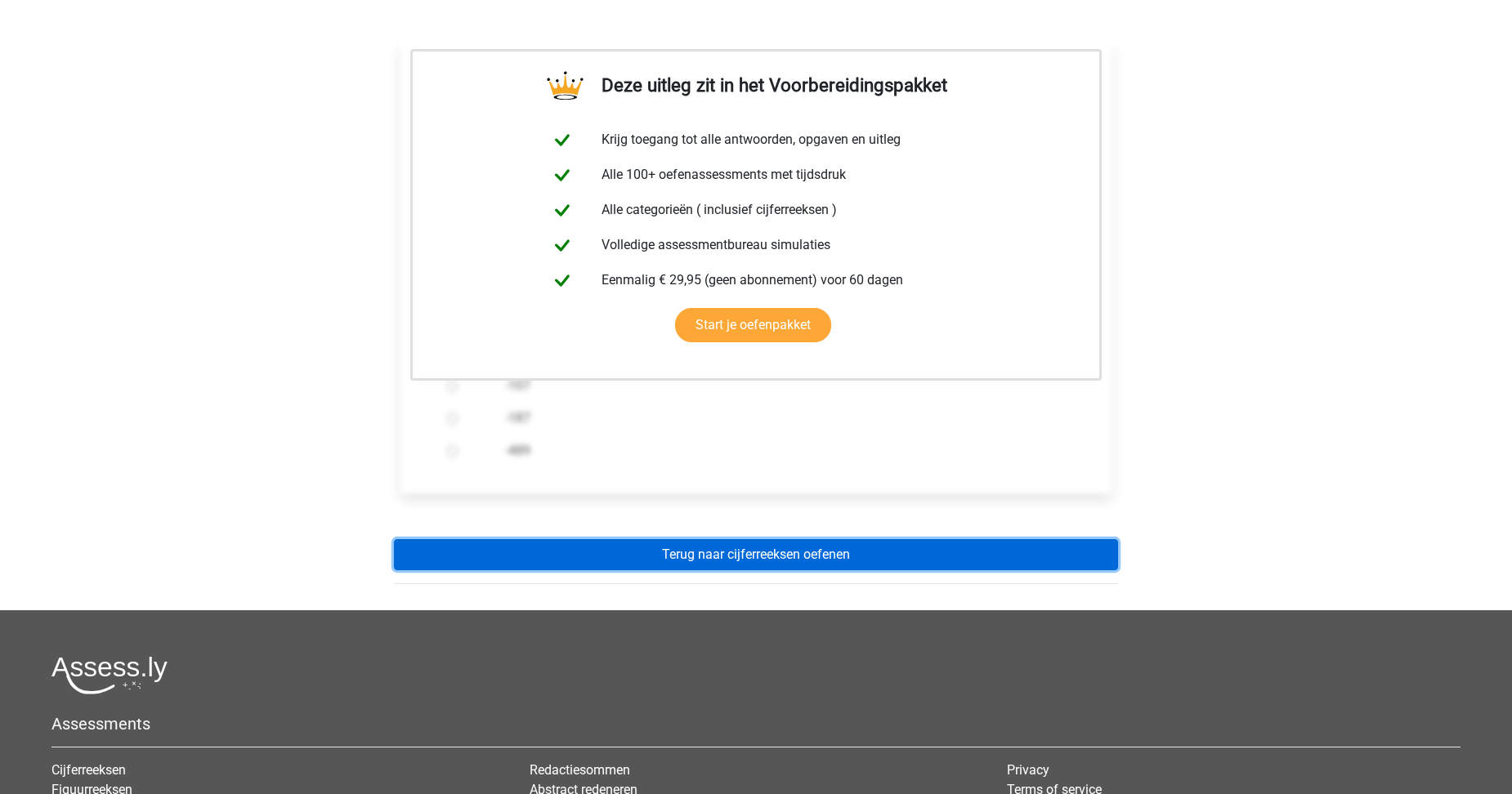
click at [821, 555] on link "Terug naar cijferreeksen oefenen" at bounding box center [756, 555] width 725 height 31
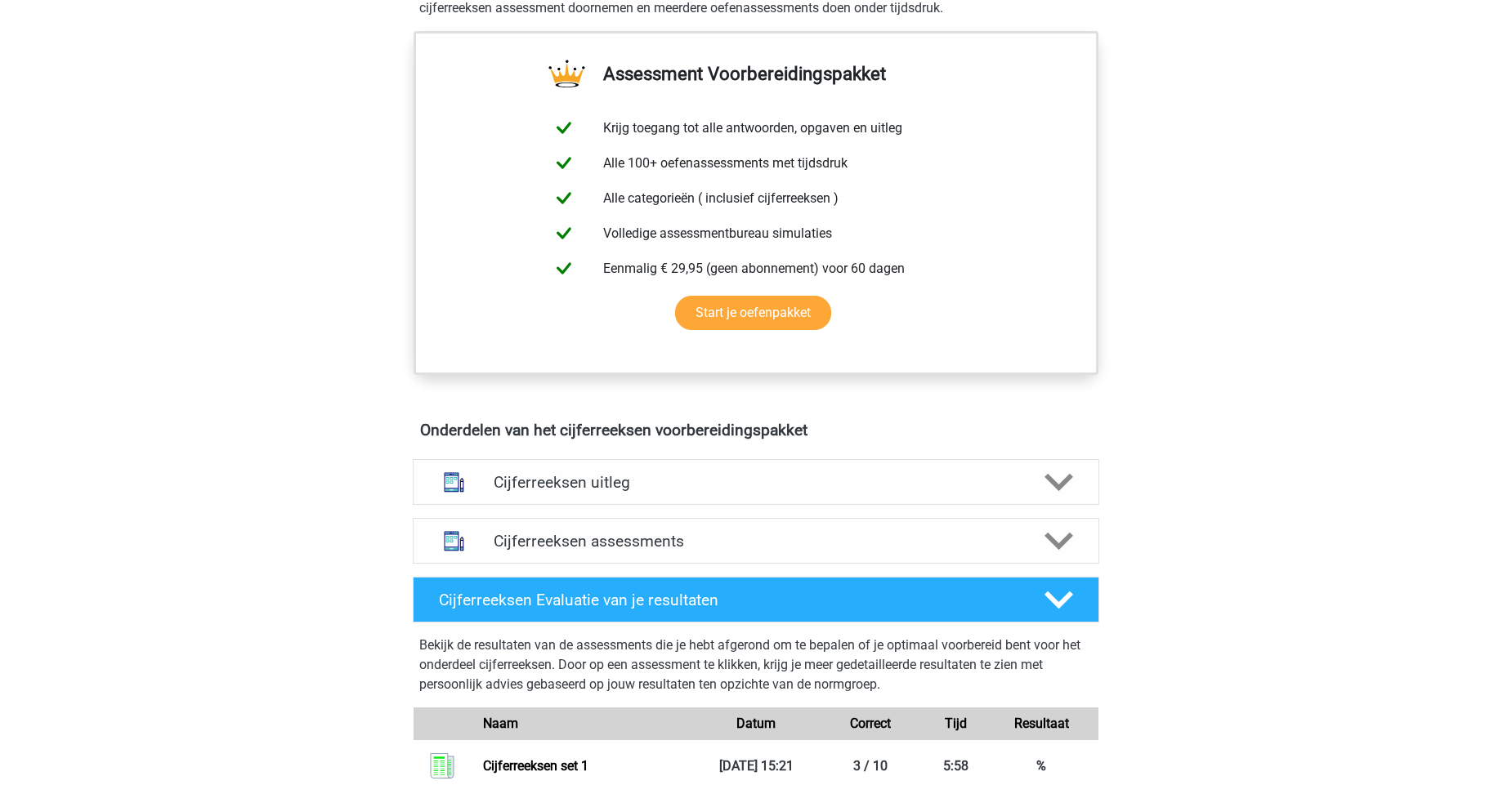
scroll to position [654, 0]
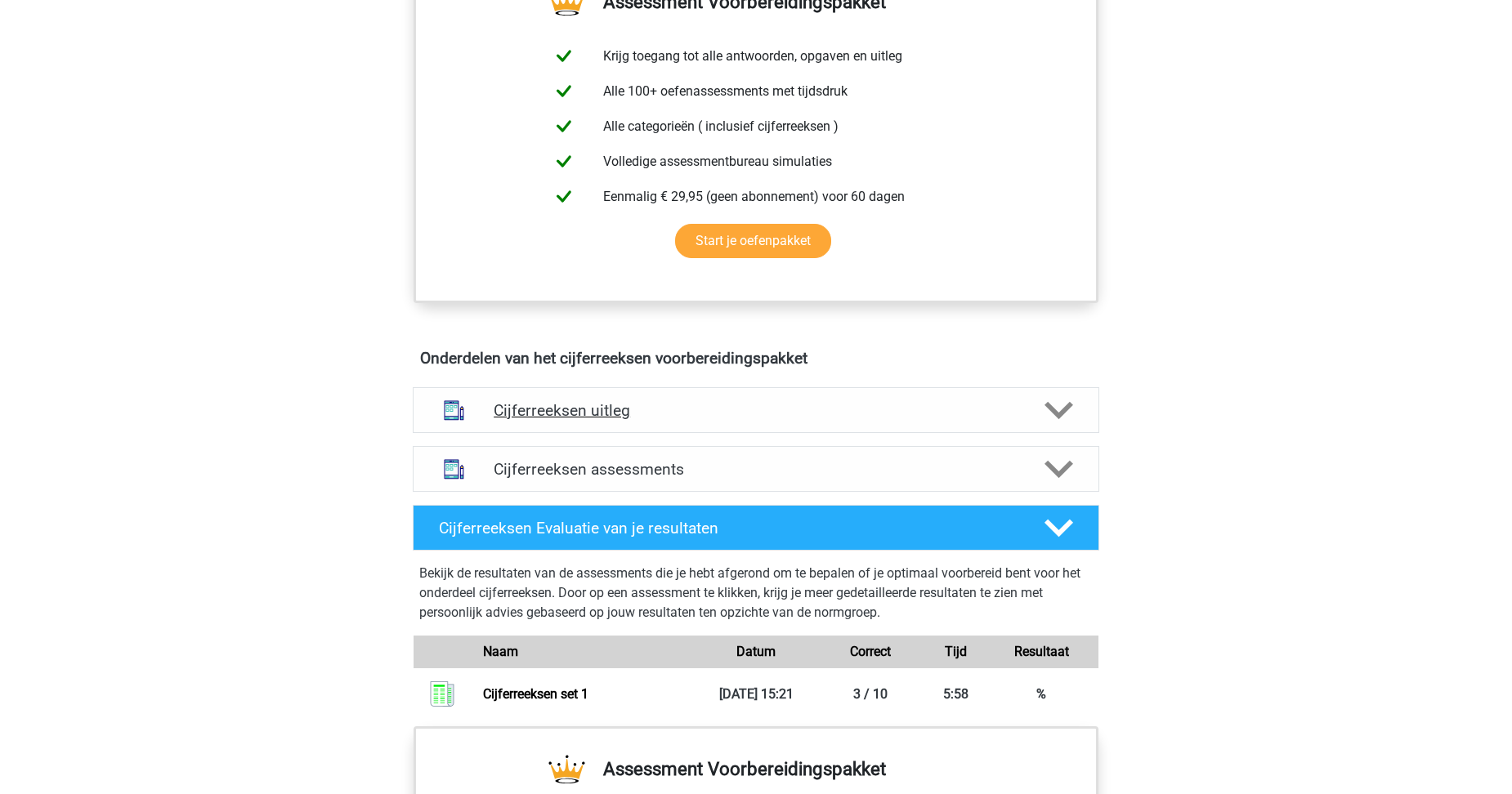
click at [1055, 422] on icon at bounding box center [1058, 410] width 28 height 28
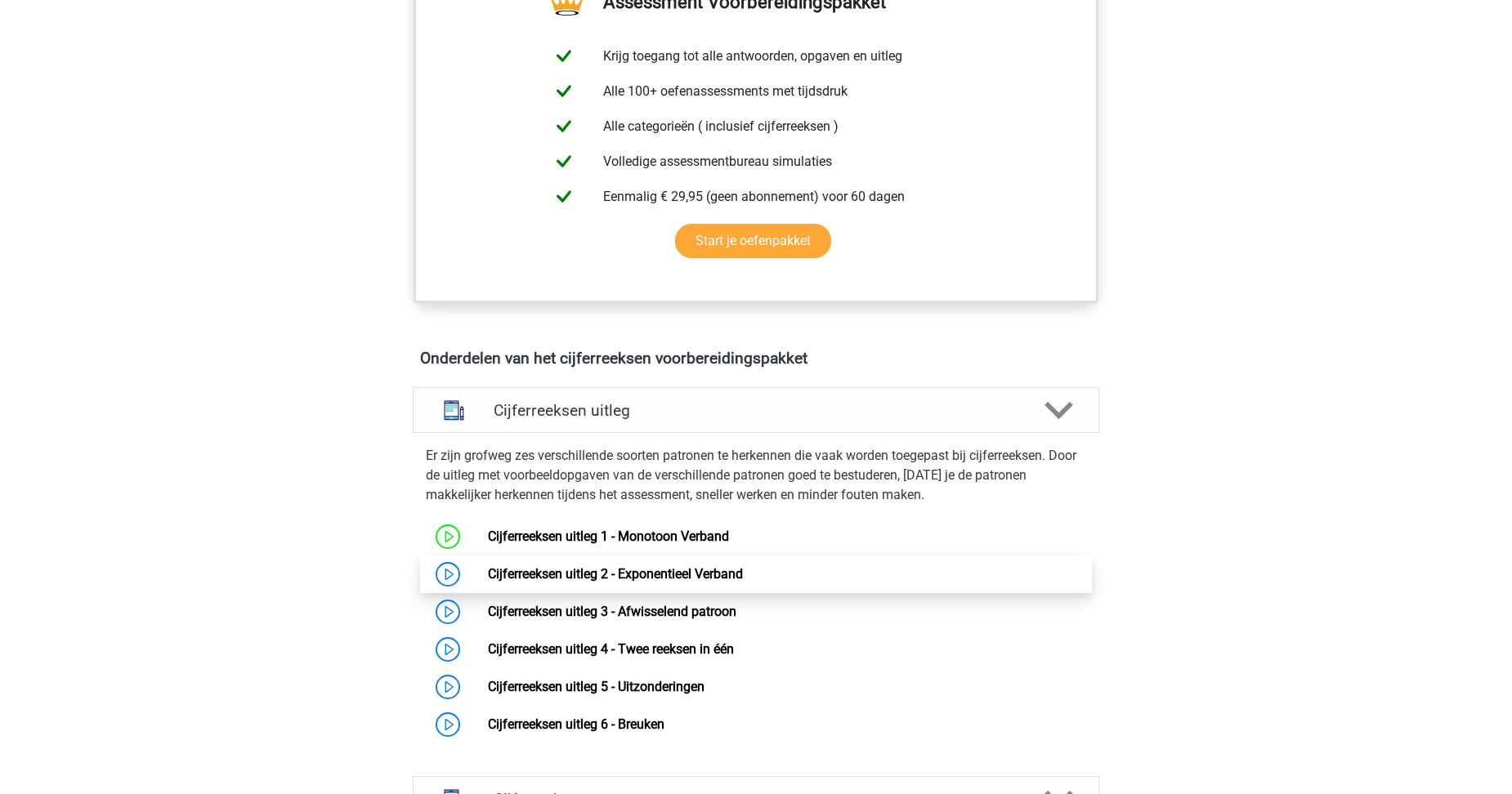
click at [488, 581] on link "Cijferreeksen uitleg 2 - Exponentieel Verband" at bounding box center [615, 574] width 255 height 16
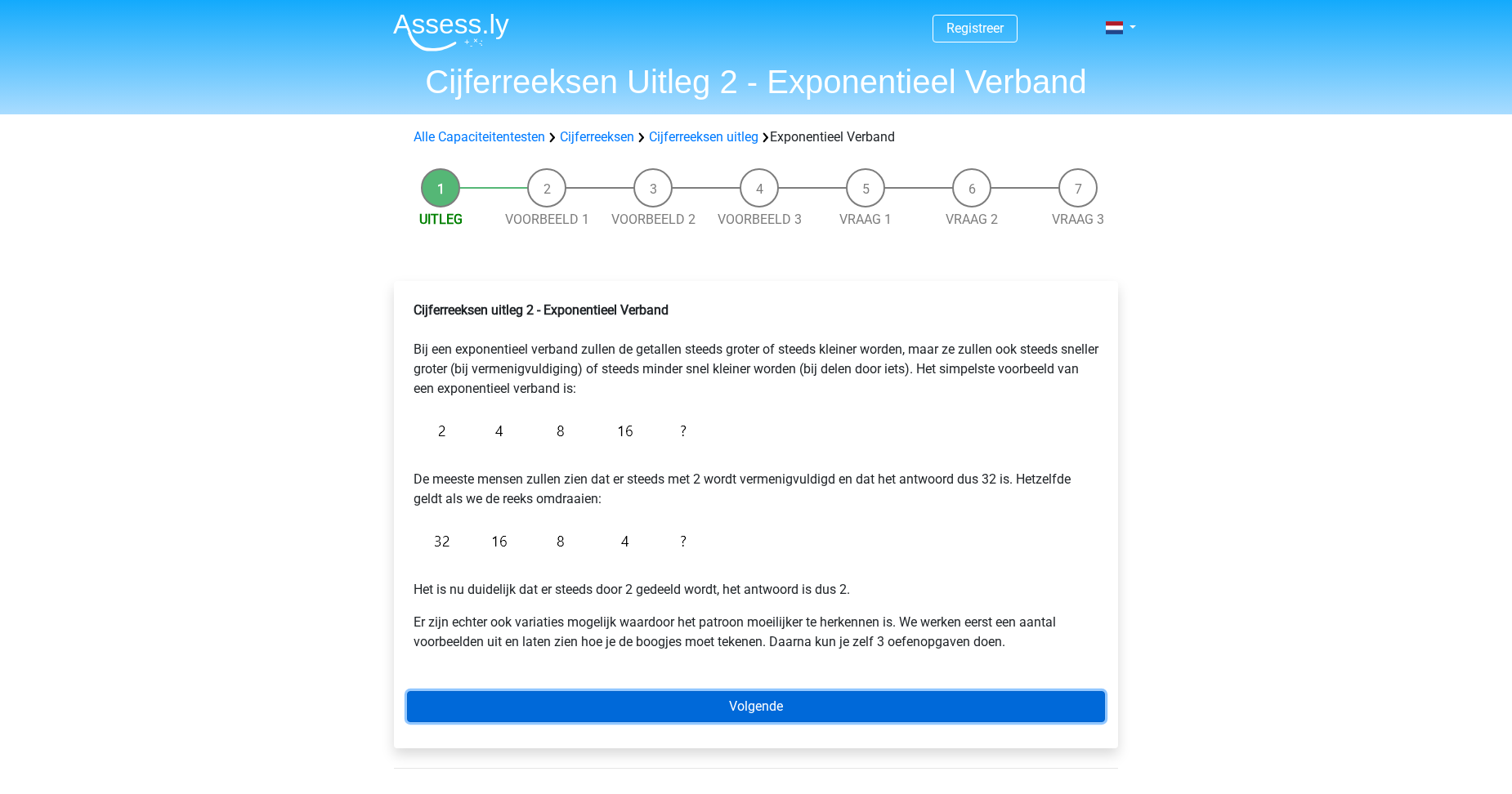
click at [762, 704] on link "Volgende" at bounding box center [756, 707] width 698 height 31
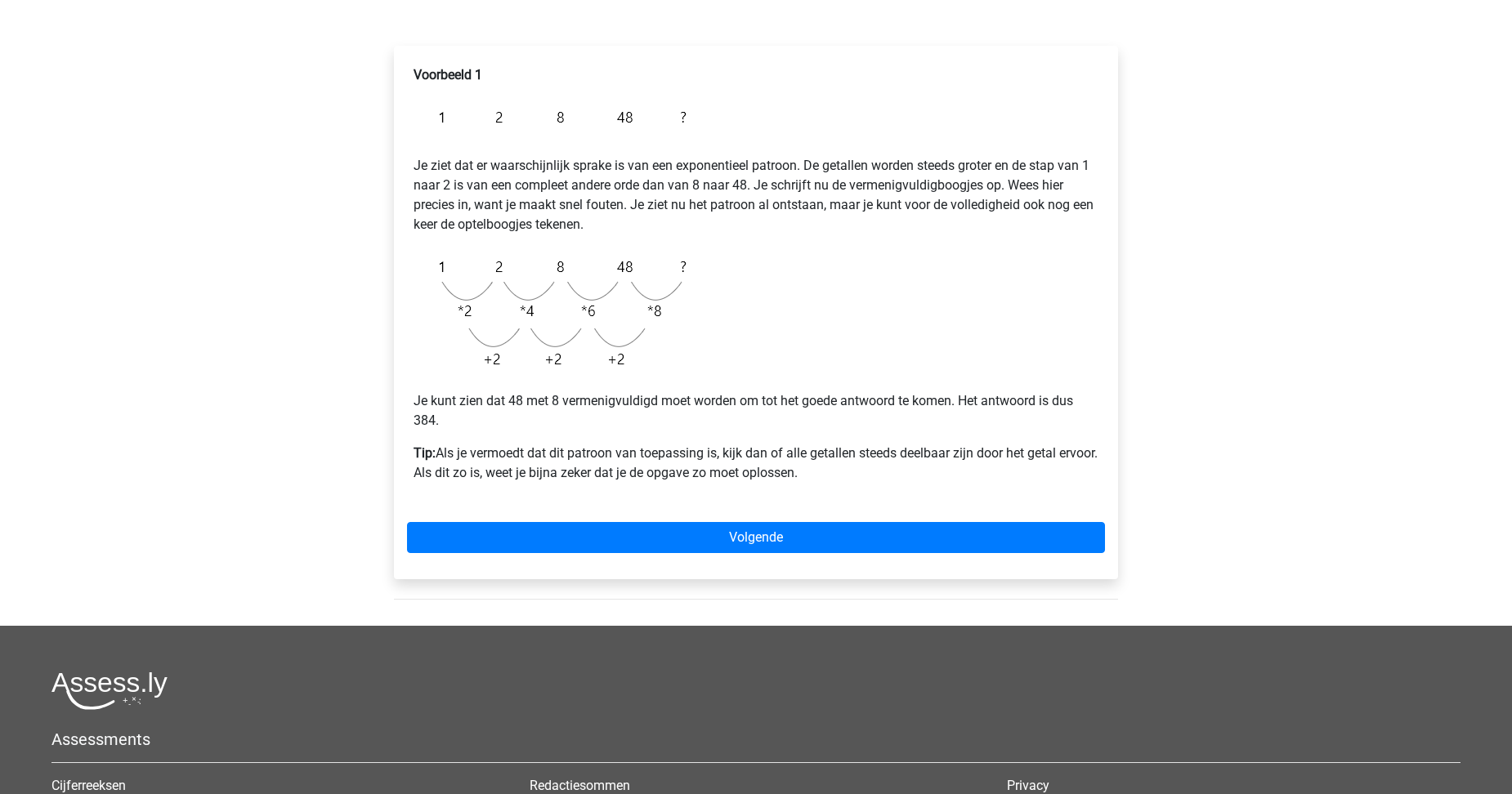
scroll to position [245, 0]
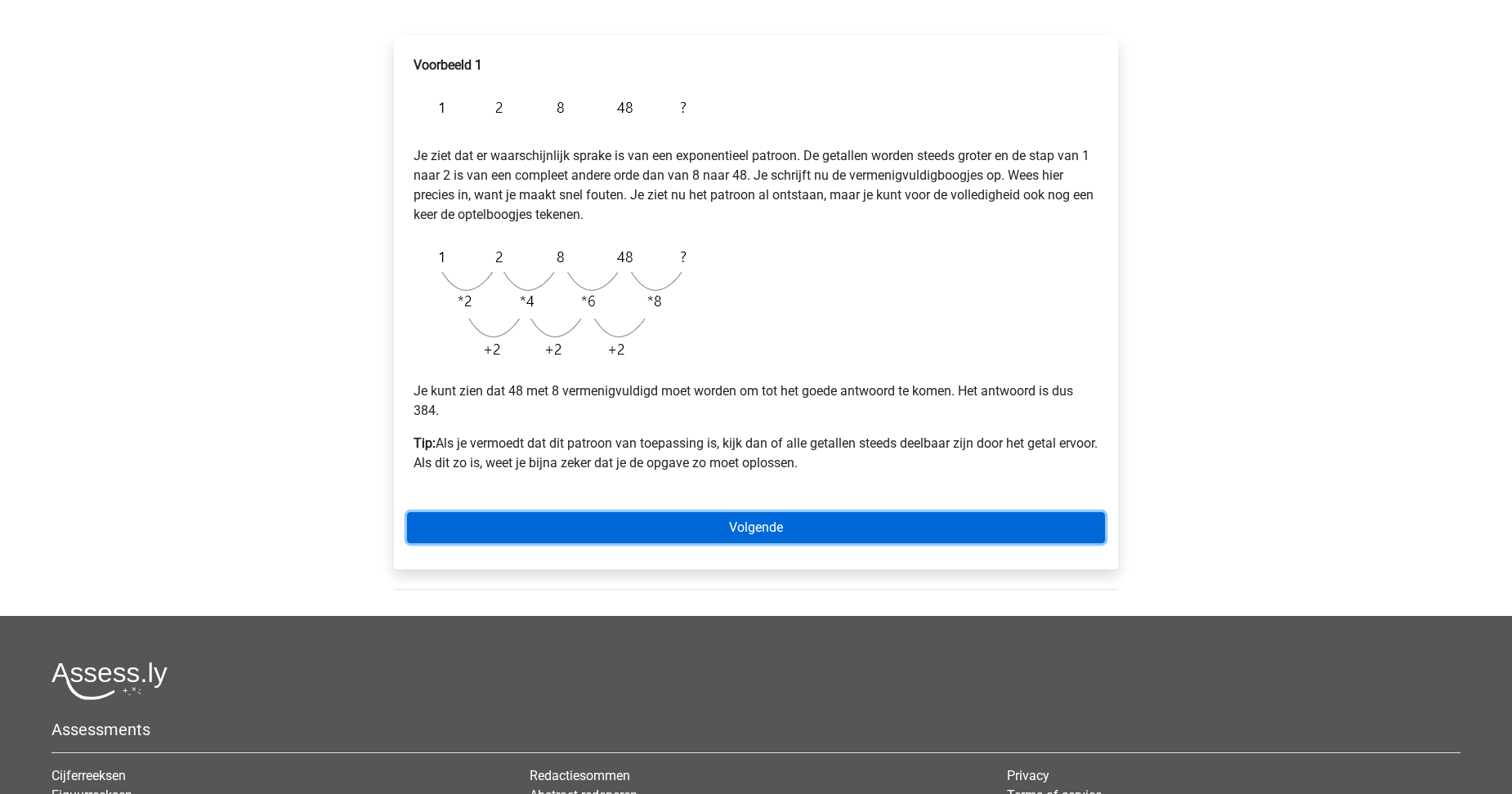
click at [763, 530] on link "Volgende" at bounding box center [756, 528] width 698 height 31
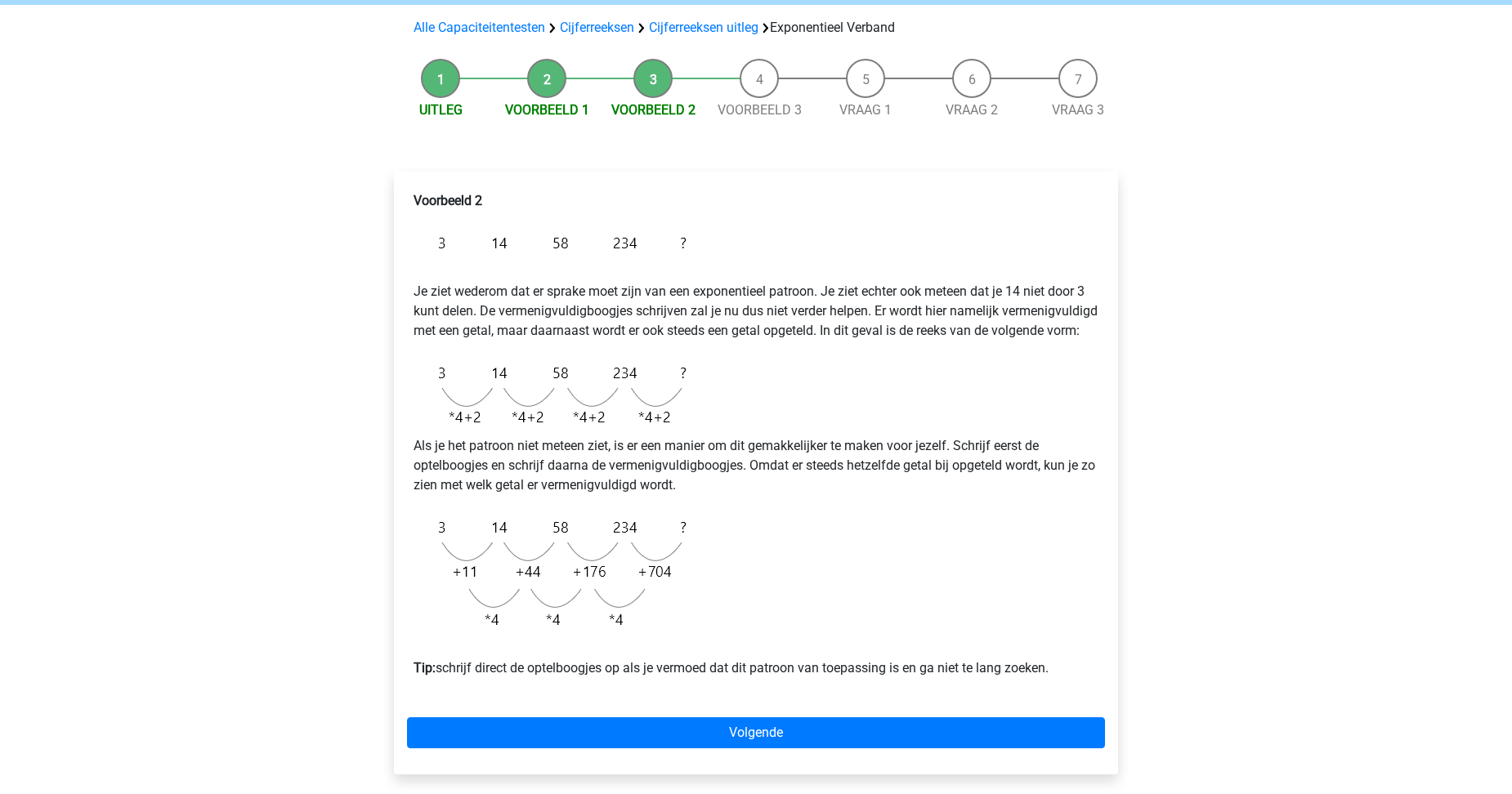
scroll to position [164, 0]
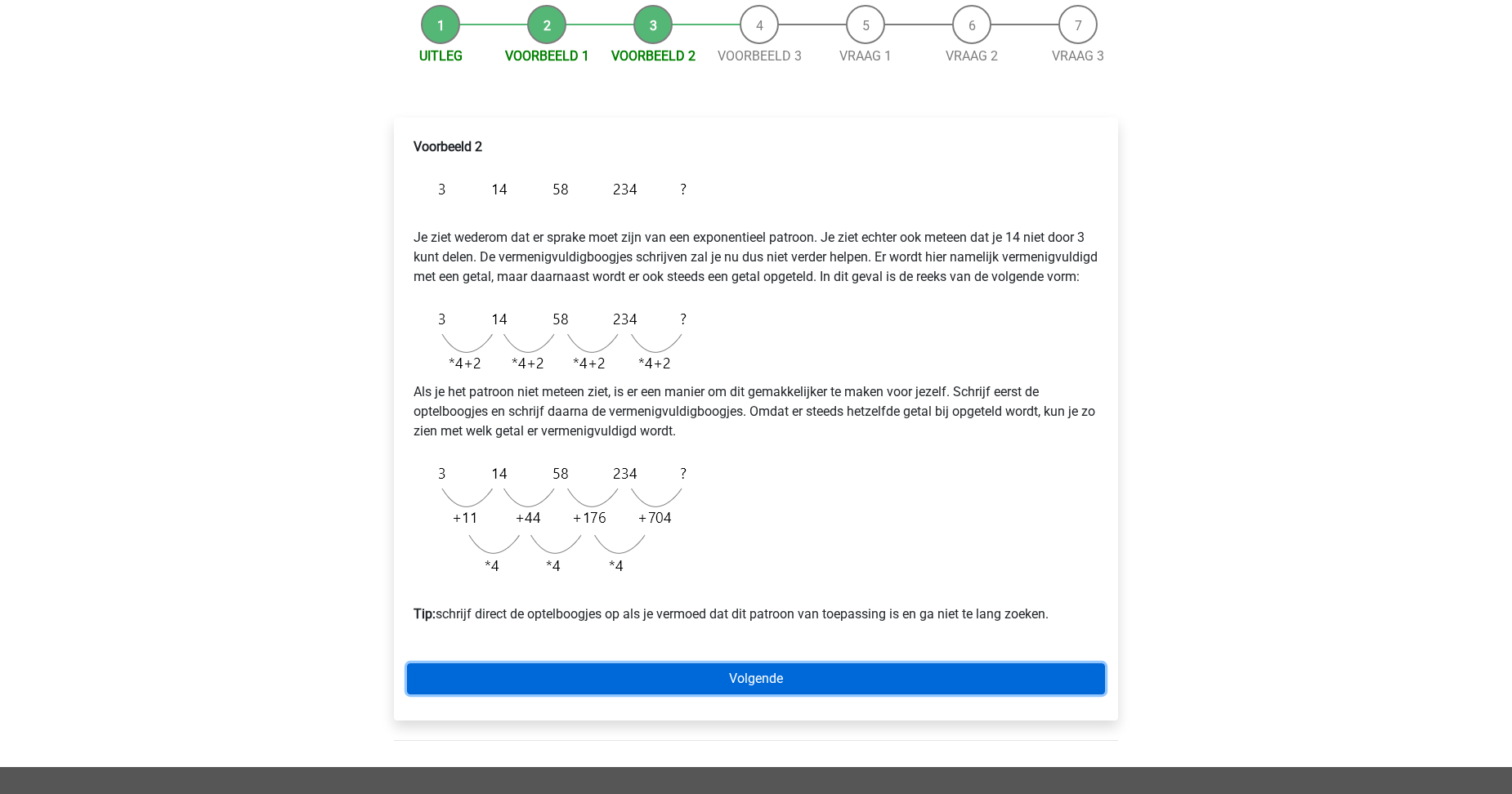
click at [730, 694] on link "Volgende" at bounding box center [756, 679] width 698 height 31
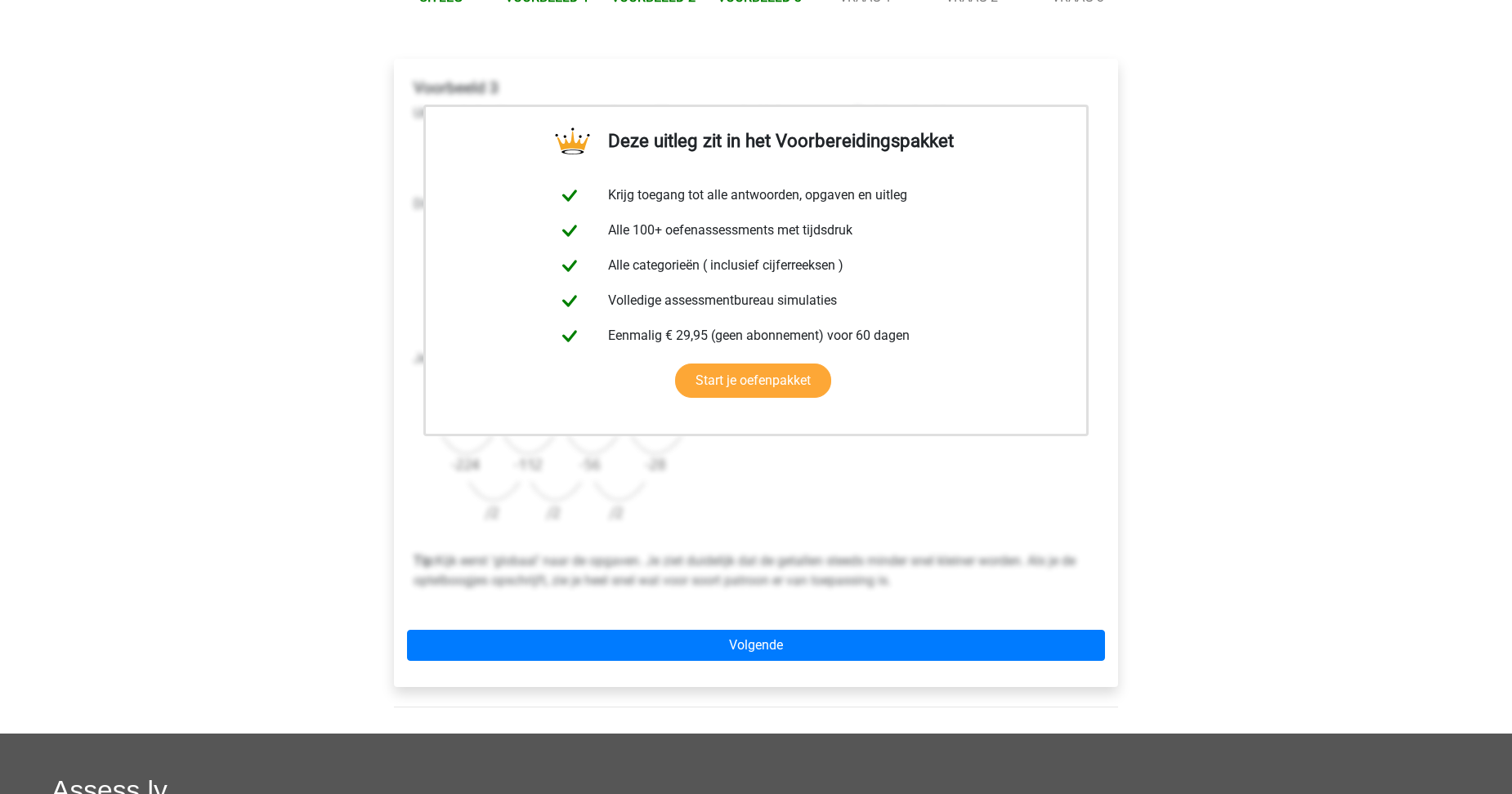
scroll to position [245, 0]
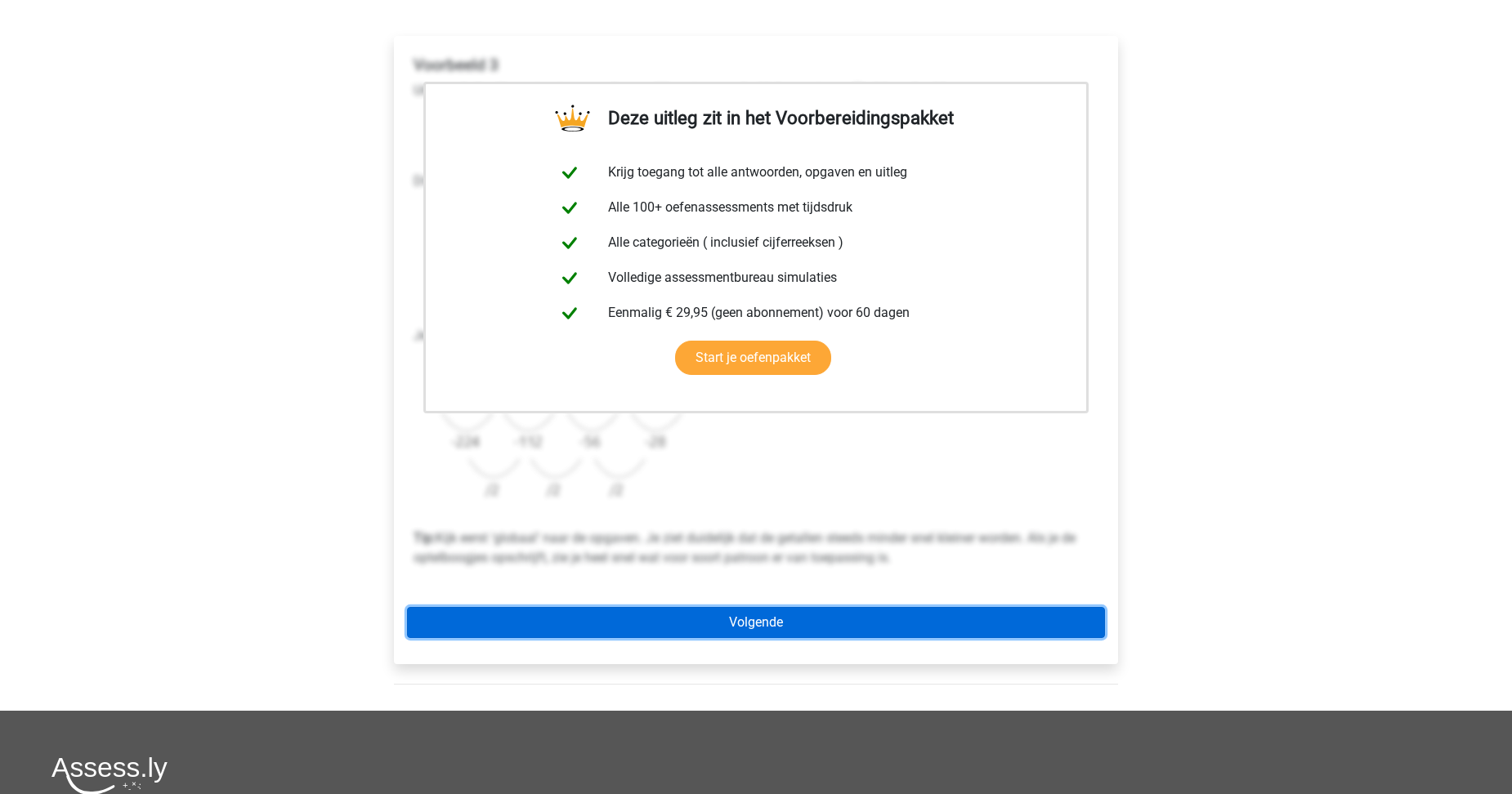
click at [767, 624] on link "Volgende" at bounding box center [756, 623] width 698 height 31
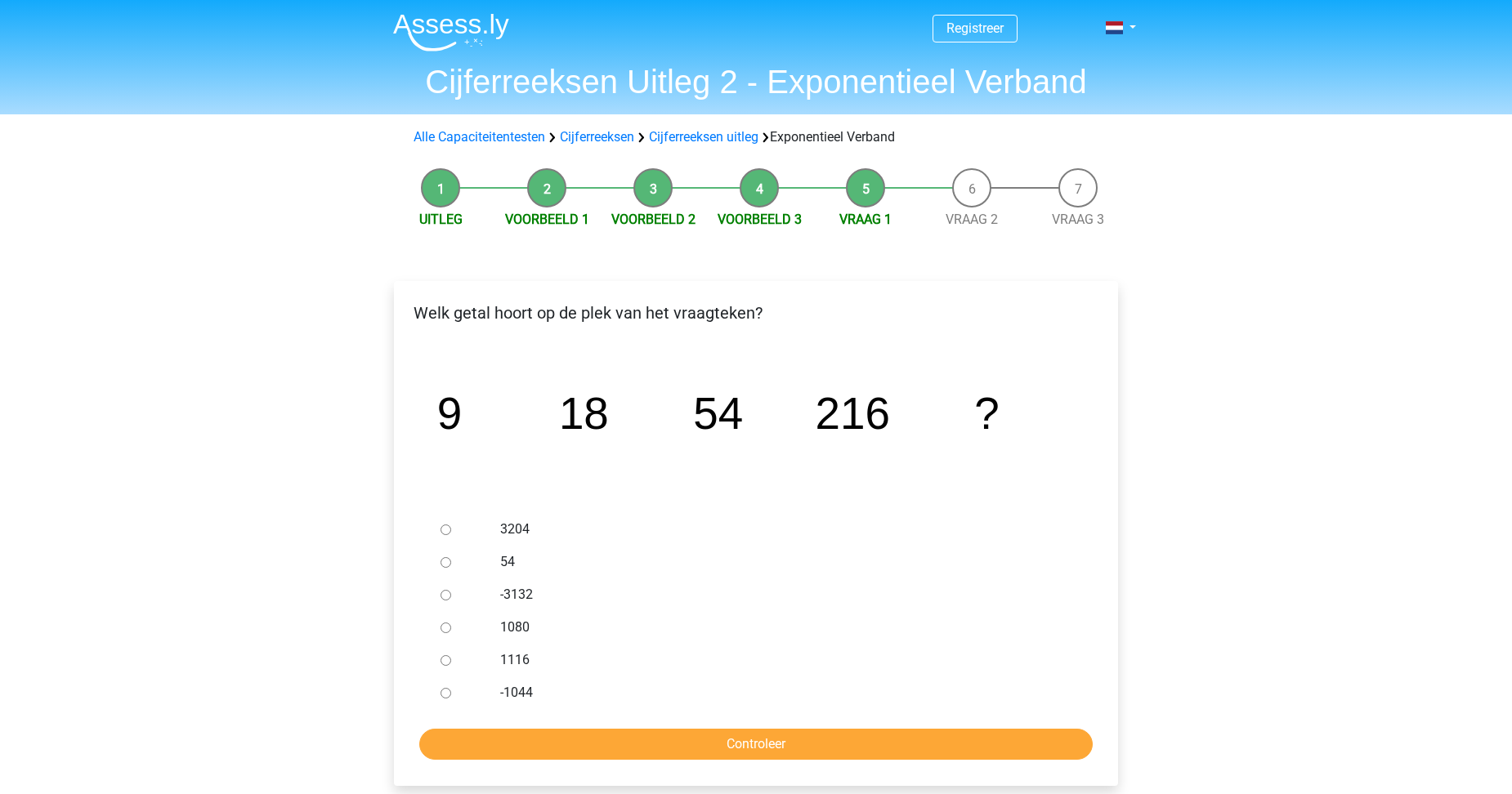
click at [446, 630] on input "1080" at bounding box center [445, 628] width 10 height 10
radio input "true"
click at [700, 738] on input "Controleer" at bounding box center [756, 744] width 674 height 31
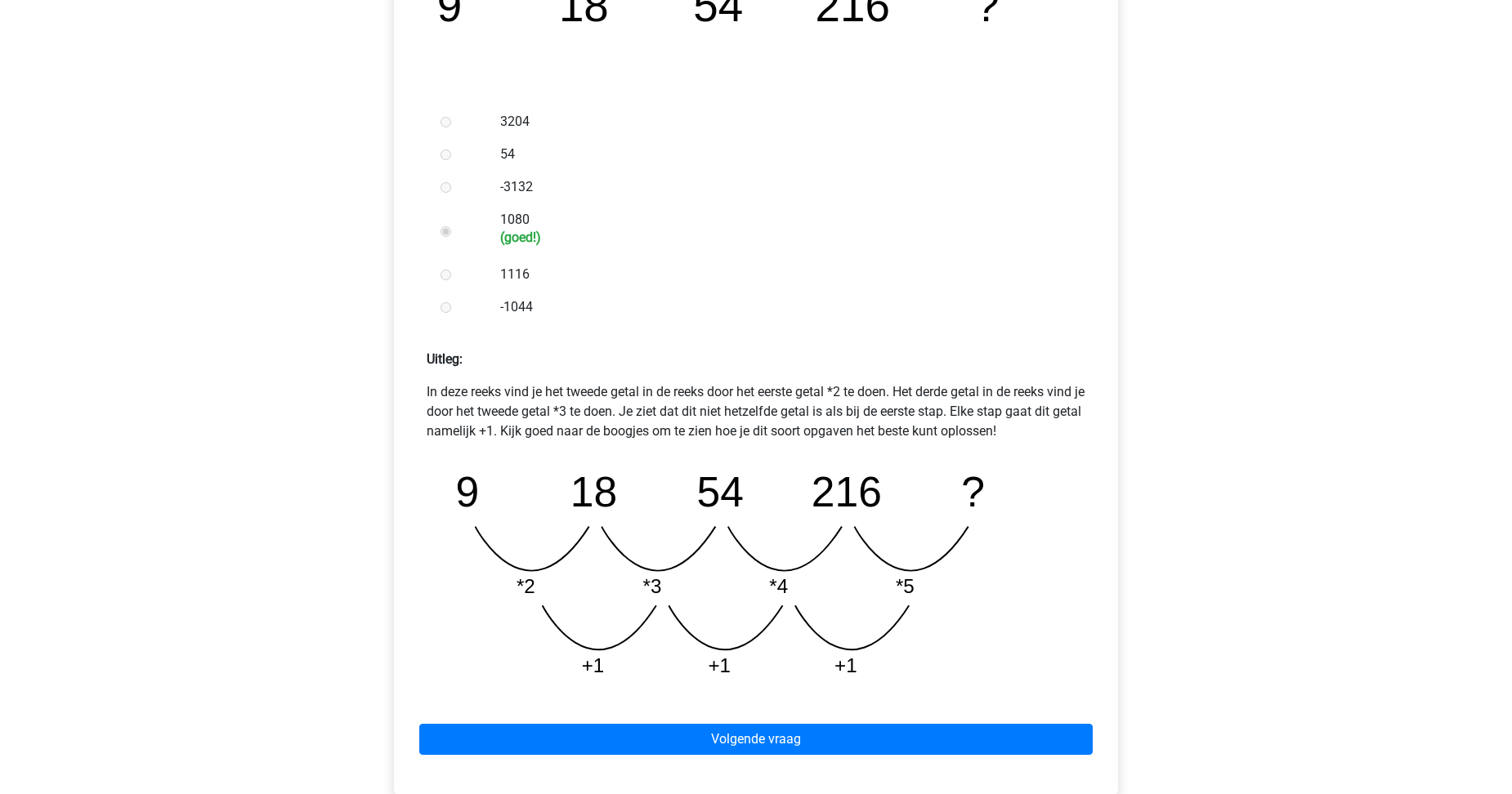
scroll to position [408, 0]
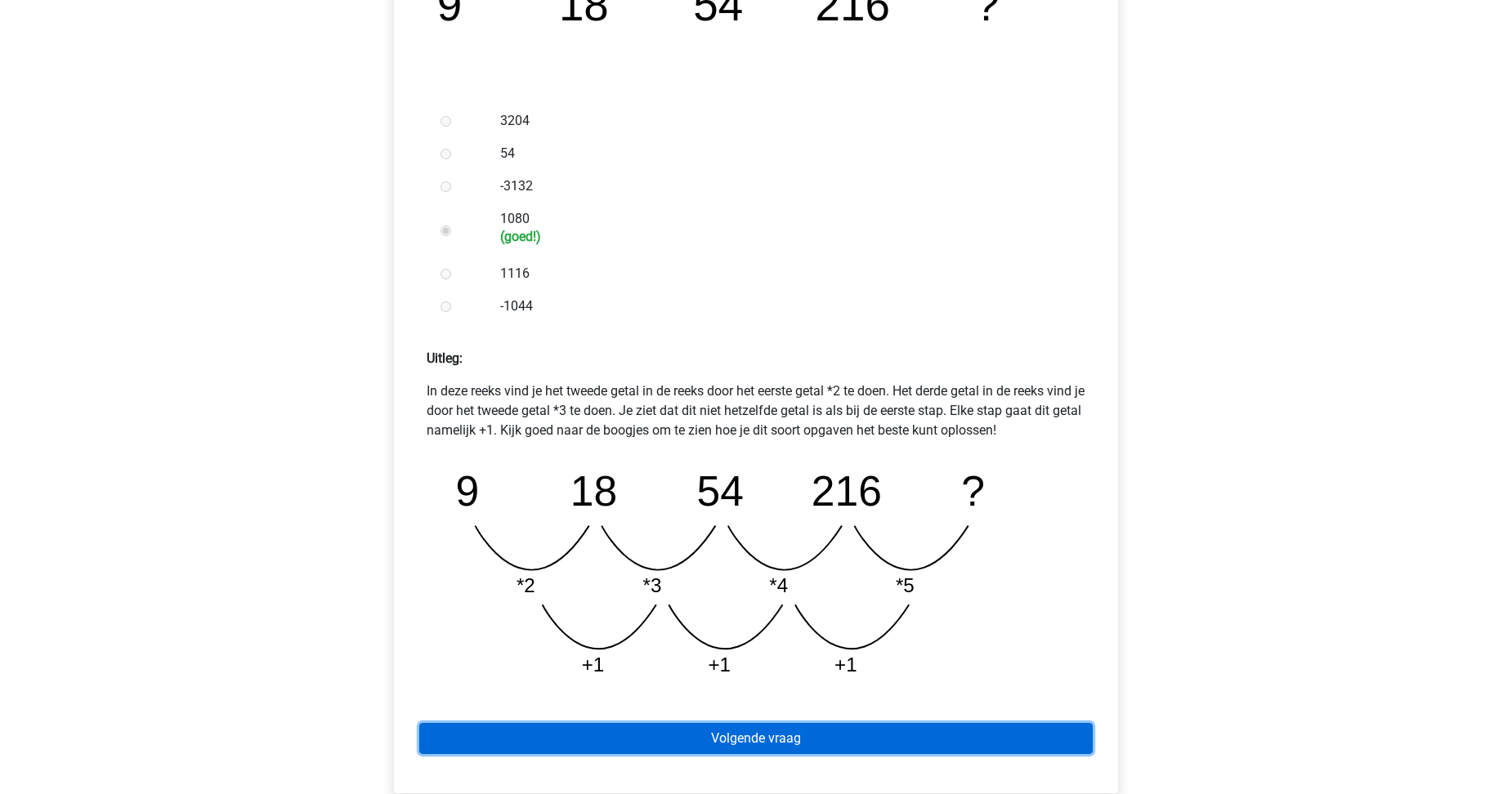
click at [742, 743] on link "Volgende vraag" at bounding box center [756, 739] width 674 height 31
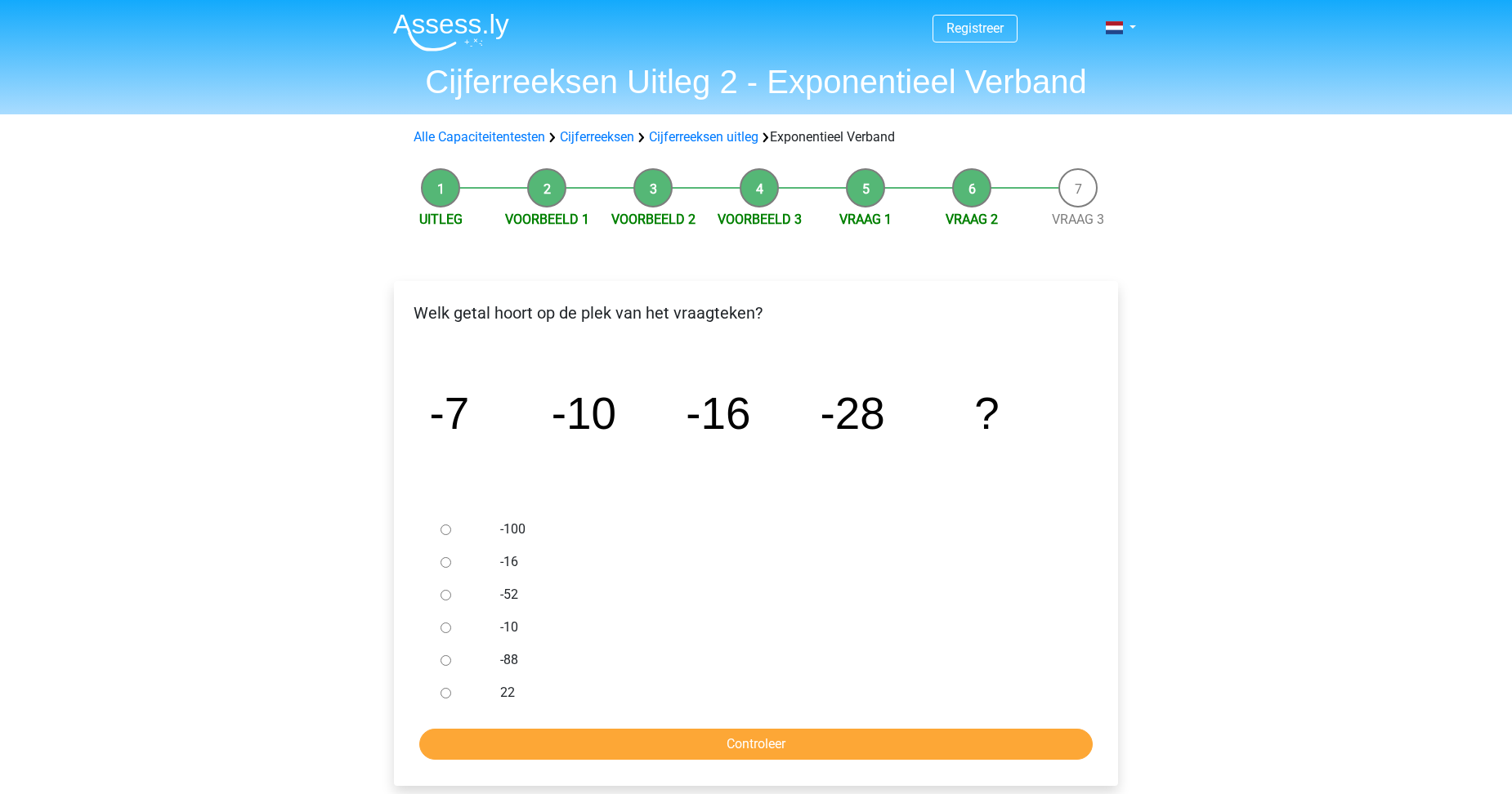
click at [448, 593] on input "-52" at bounding box center [445, 595] width 10 height 10
radio input "true"
click at [570, 738] on input "Controleer" at bounding box center [756, 744] width 674 height 31
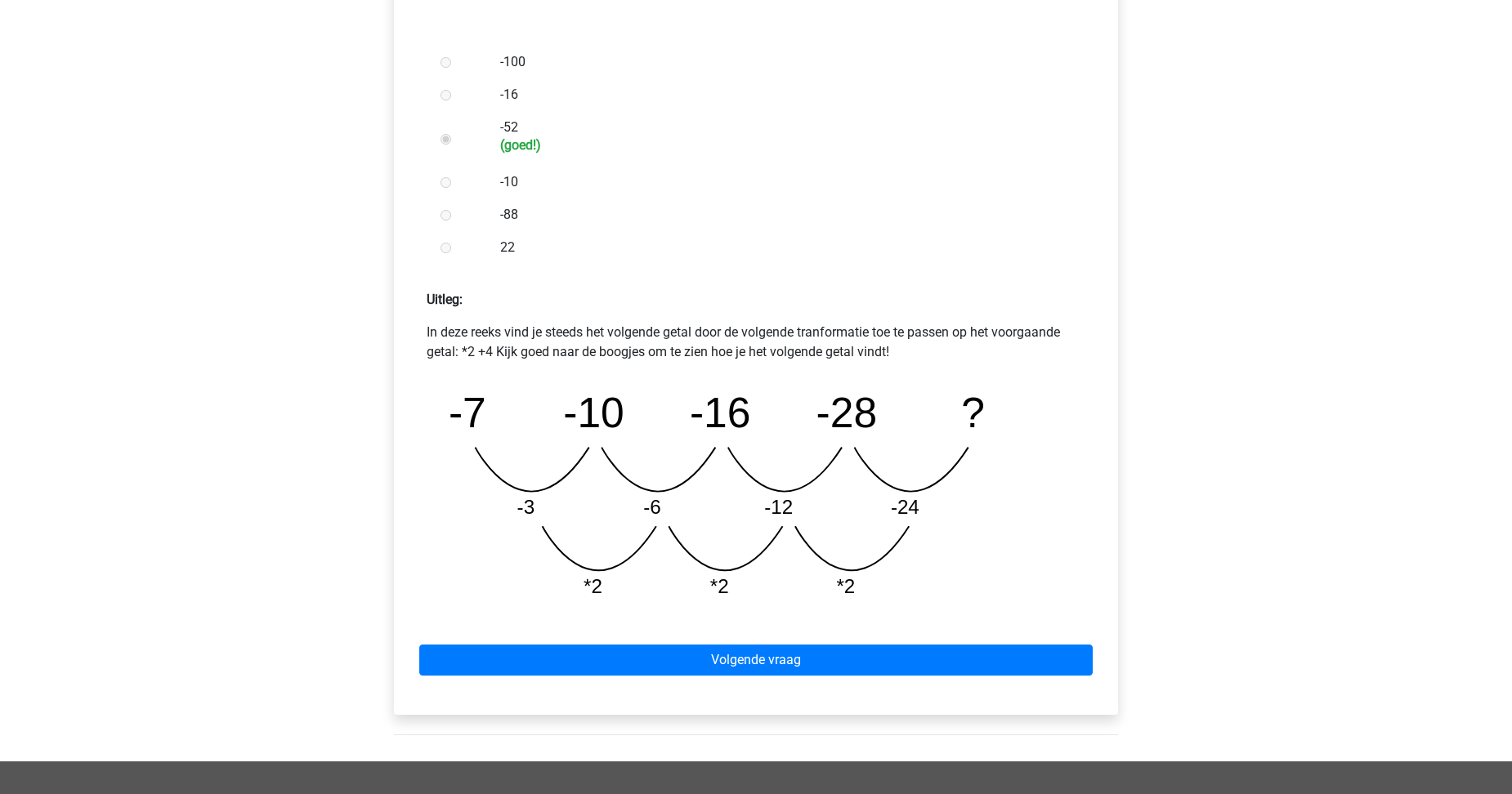
scroll to position [490, 0]
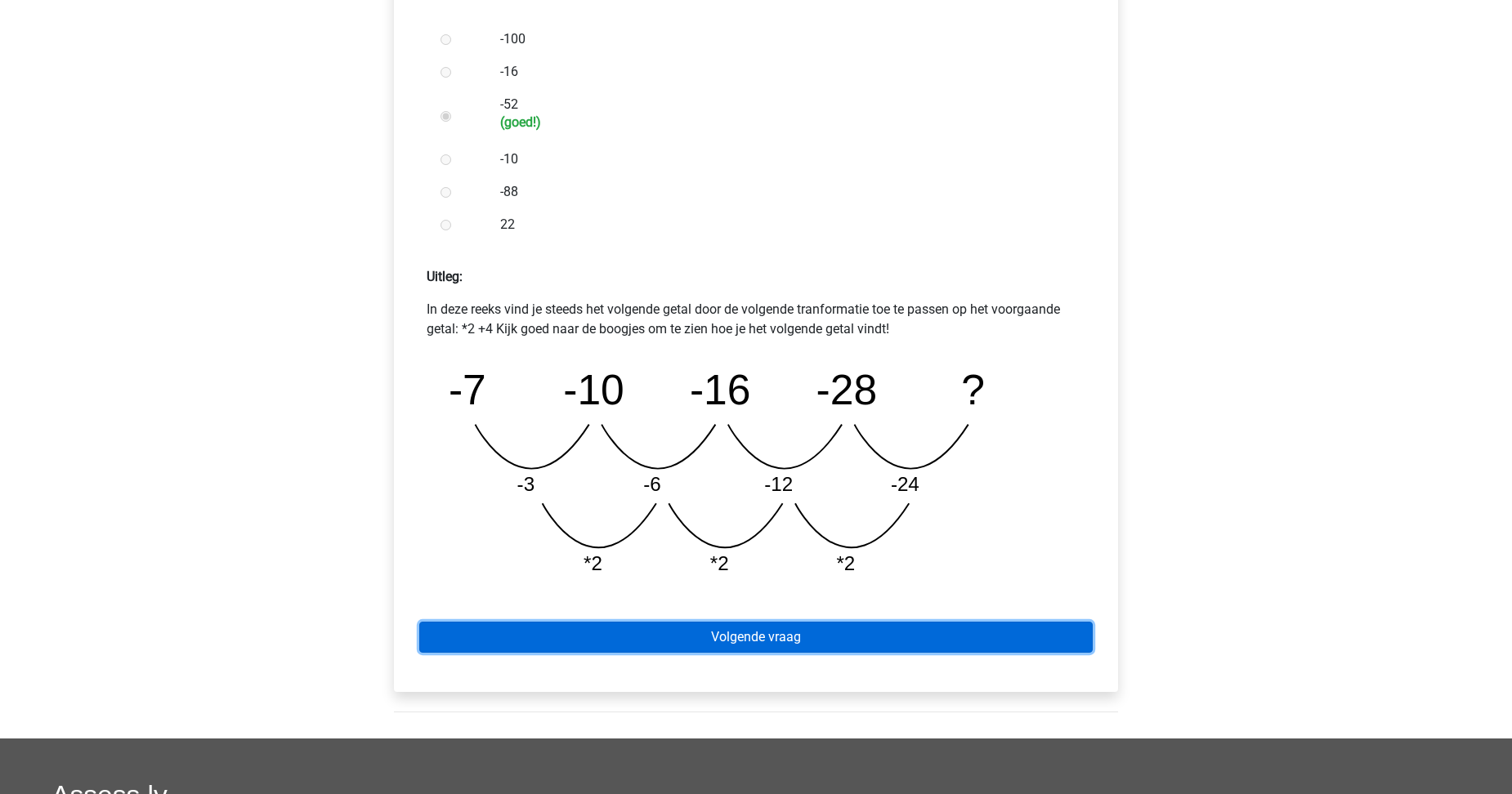
click at [730, 642] on link "Volgende vraag" at bounding box center [756, 637] width 674 height 31
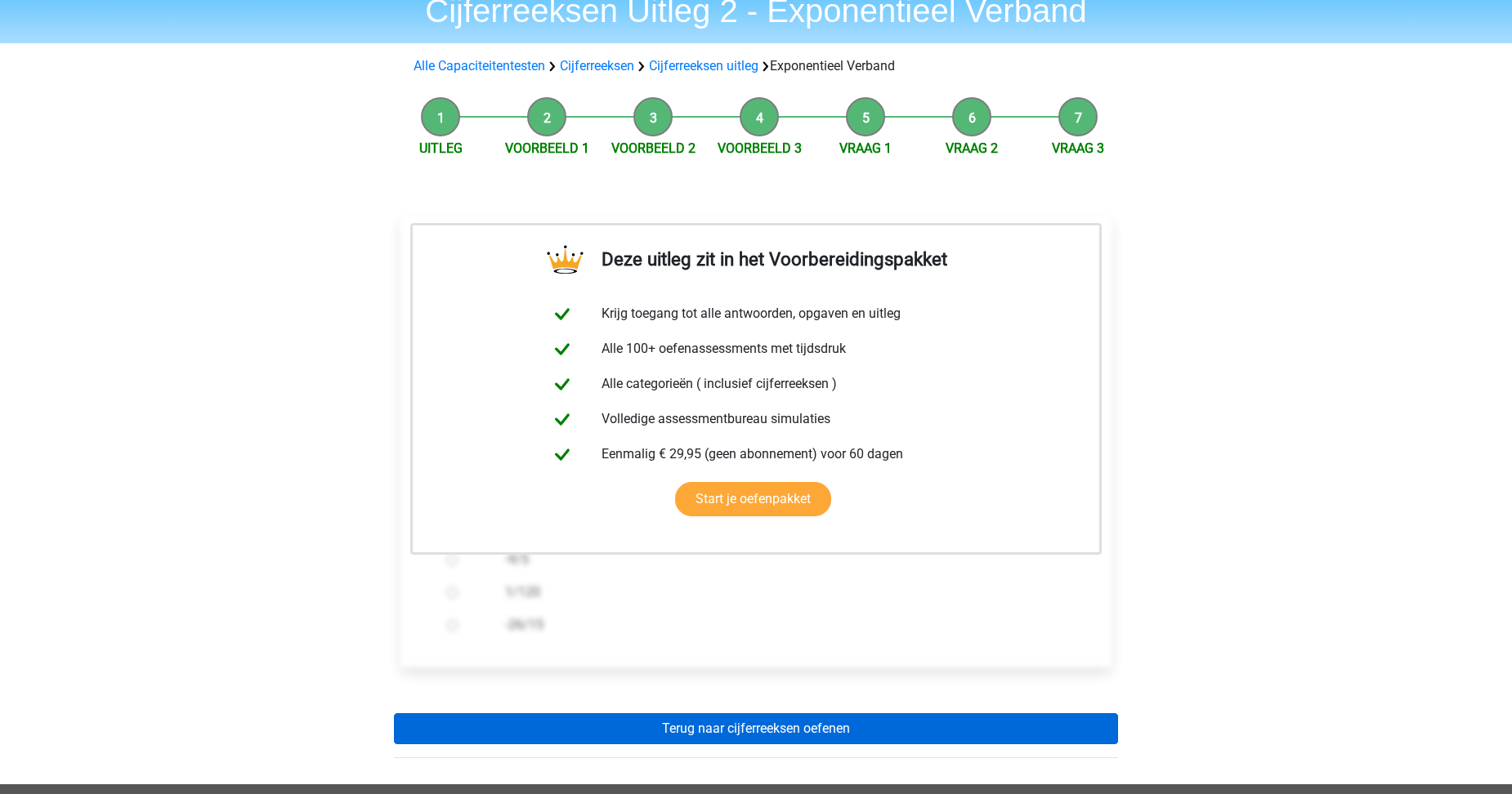
scroll to position [164, 0]
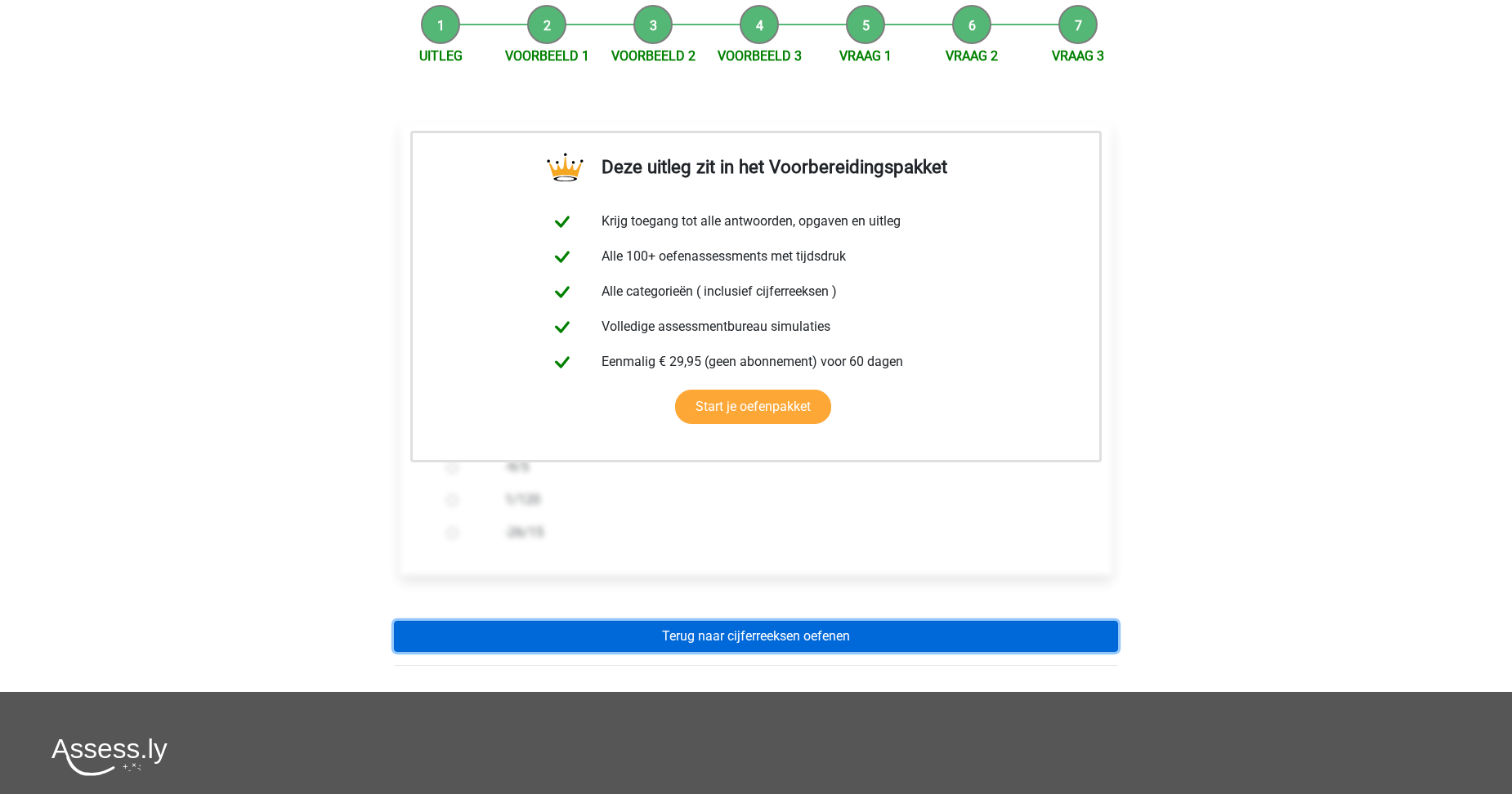
click at [739, 633] on link "Terug naar cijferreeksen oefenen" at bounding box center [756, 636] width 725 height 31
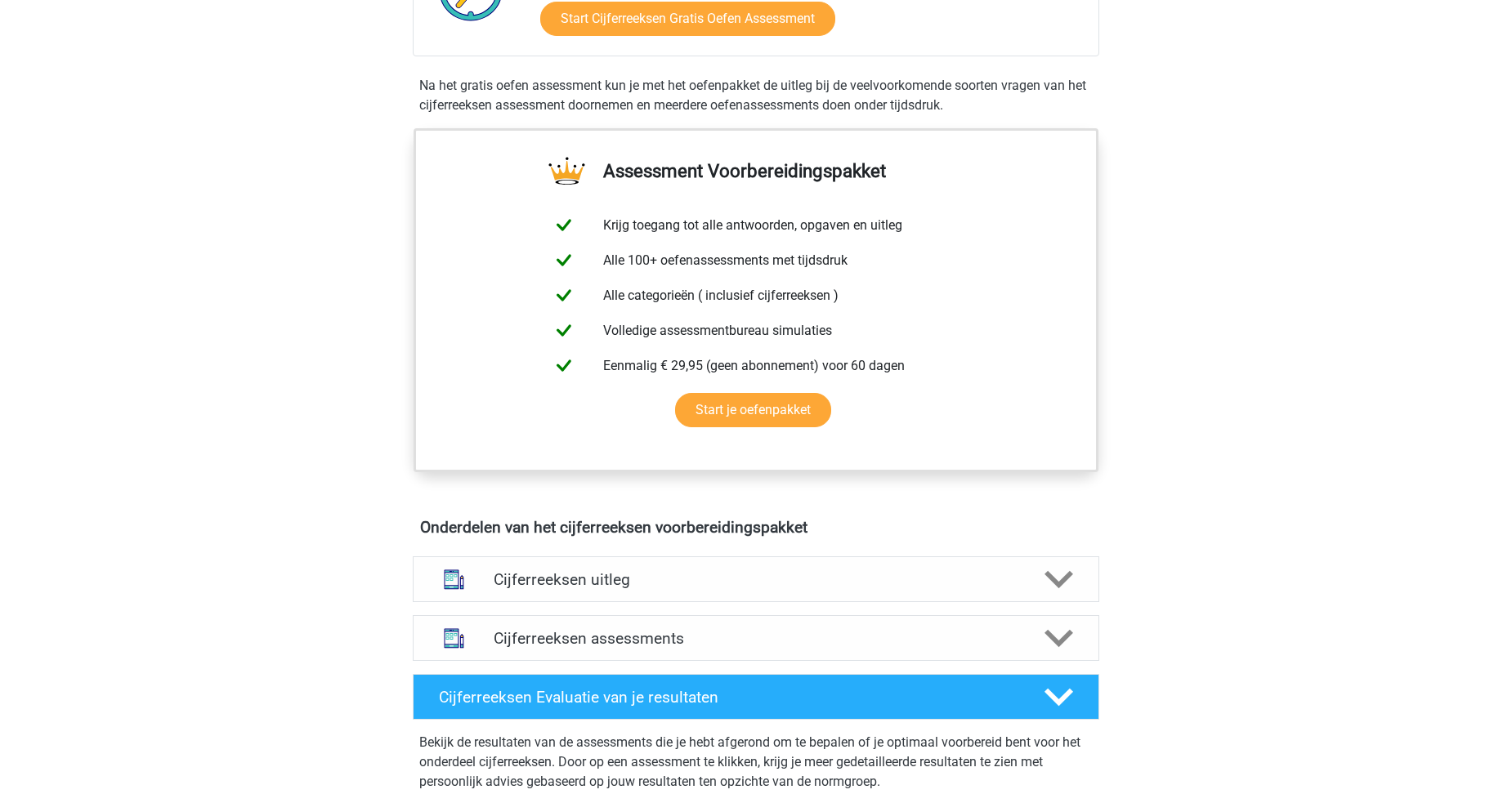
scroll to position [654, 0]
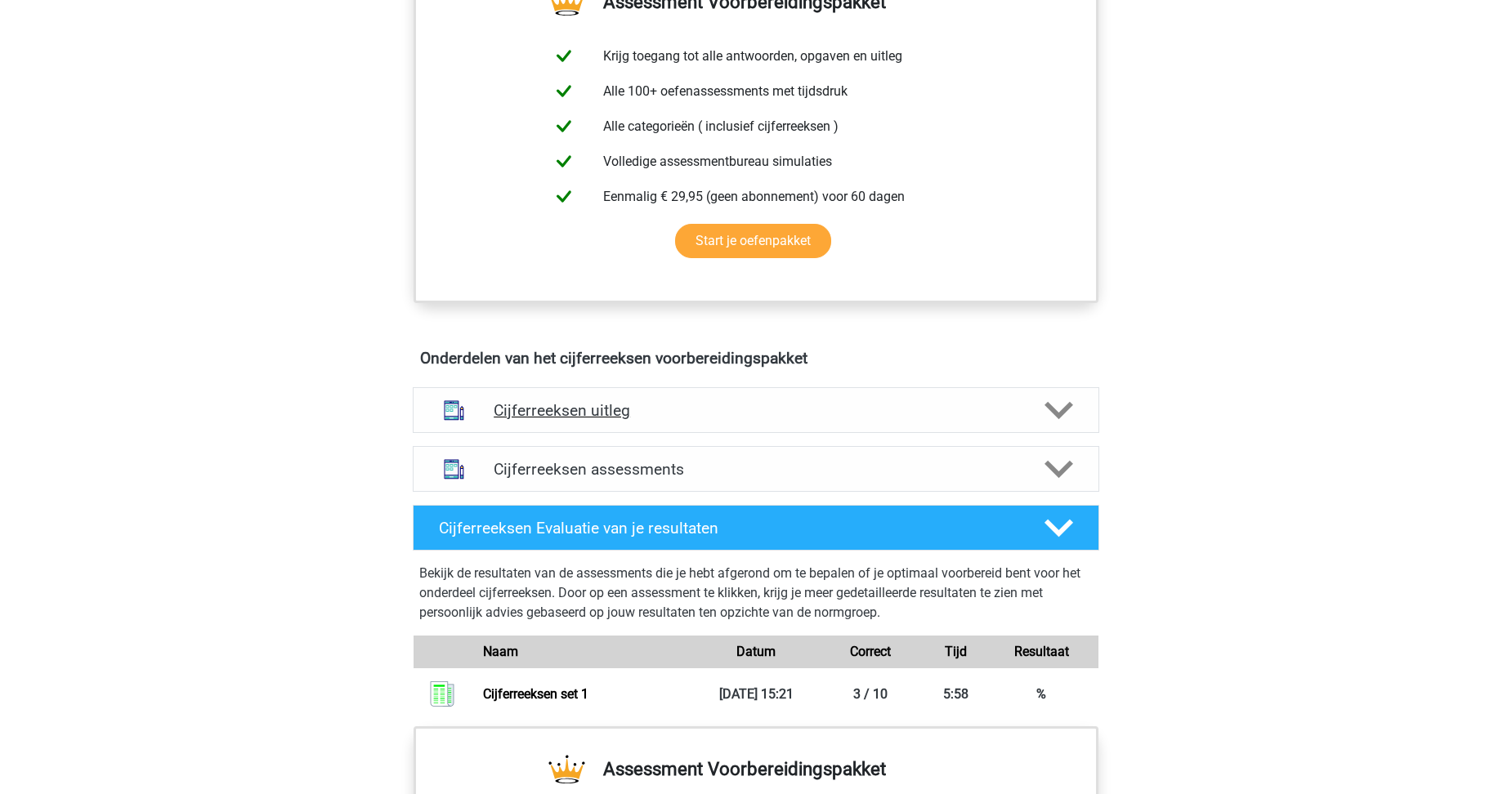
click at [613, 420] on h4 "Cijferreeksen uitleg" at bounding box center [756, 411] width 525 height 19
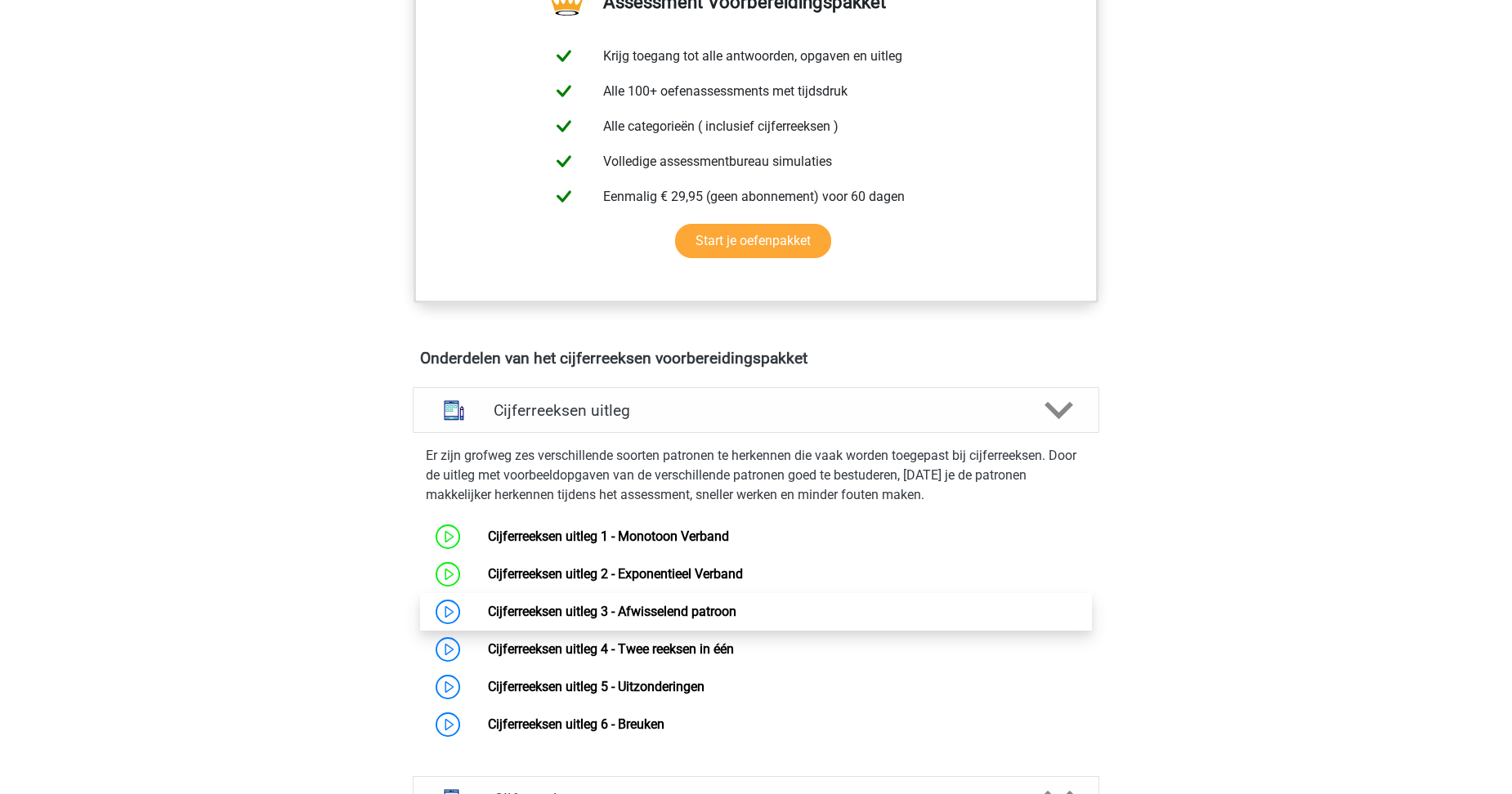
click at [488, 619] on link "Cijferreeksen uitleg 3 - Afwisselend patroon" at bounding box center [612, 611] width 248 height 16
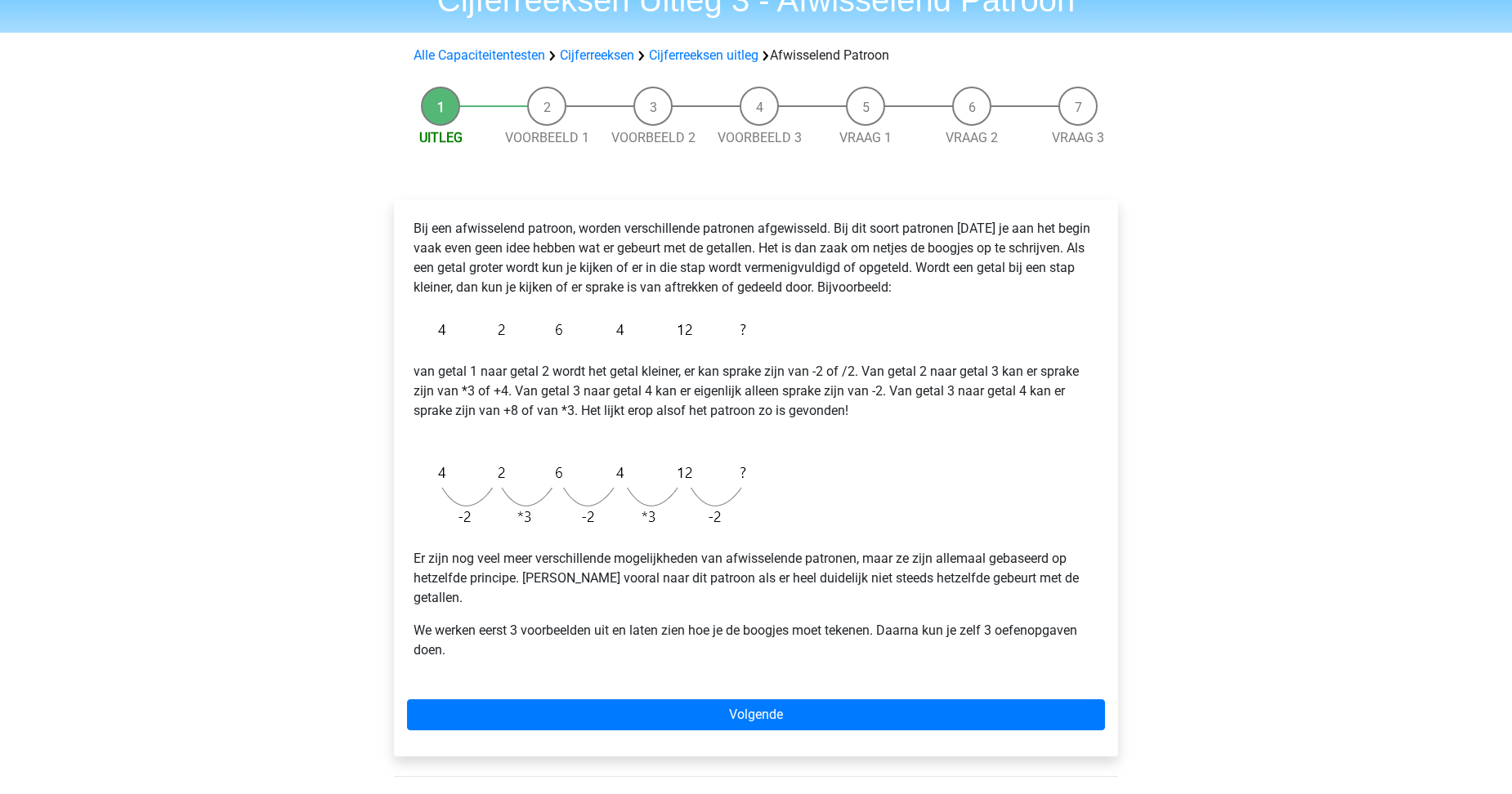
scroll to position [164, 0]
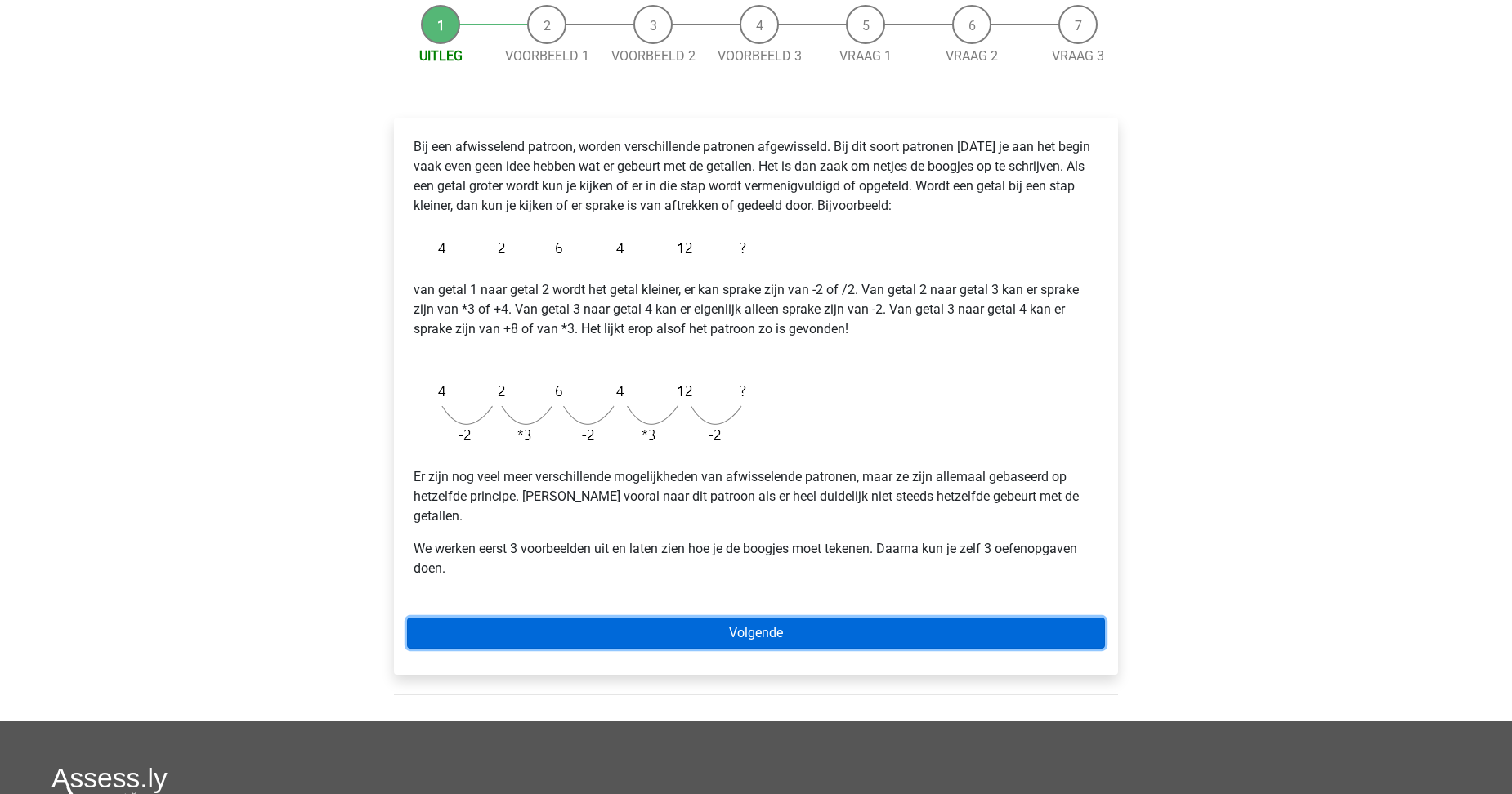
click at [747, 617] on link "Volgende" at bounding box center [756, 633] width 698 height 31
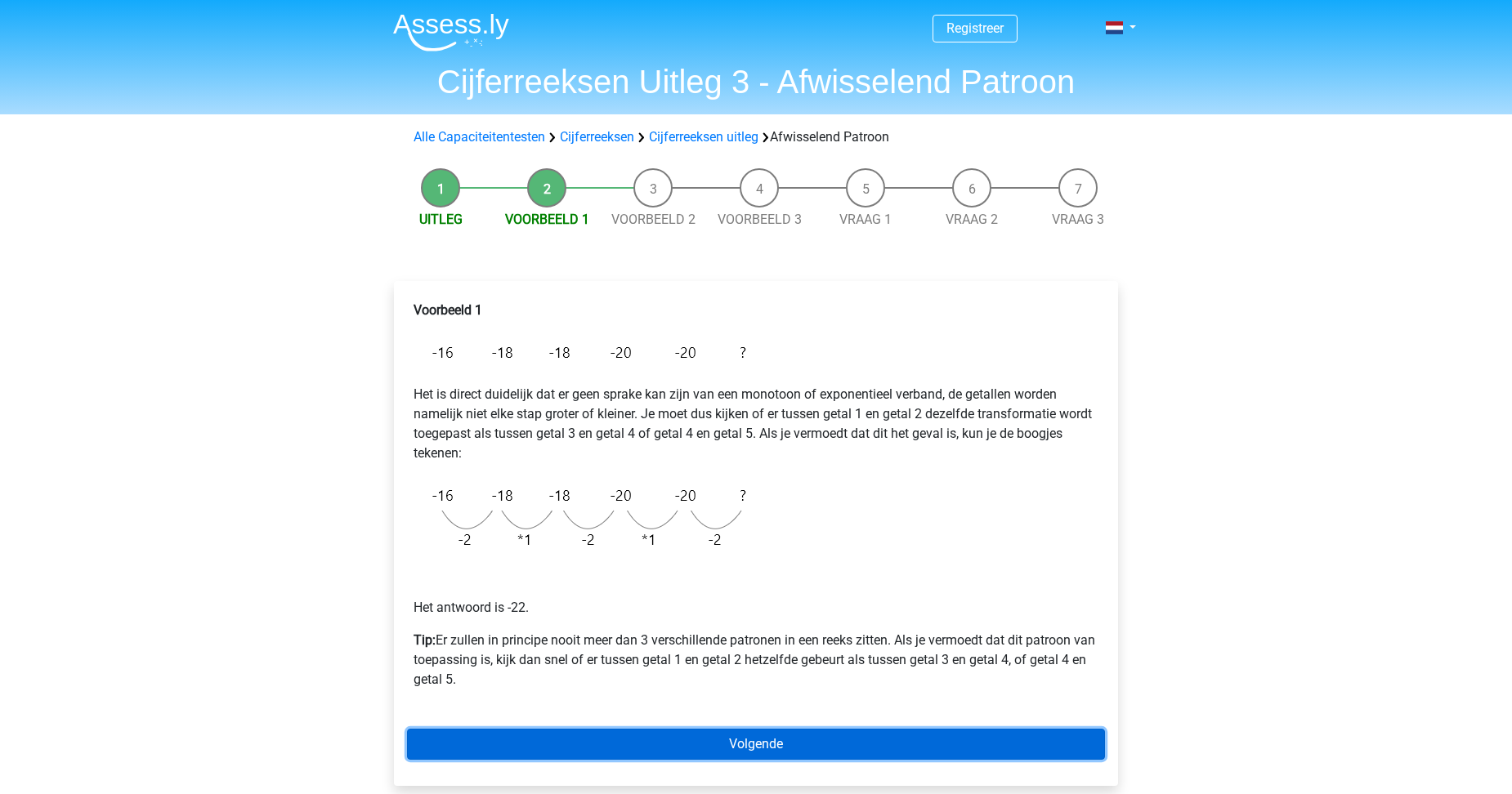
click at [763, 749] on link "Volgende" at bounding box center [756, 744] width 698 height 31
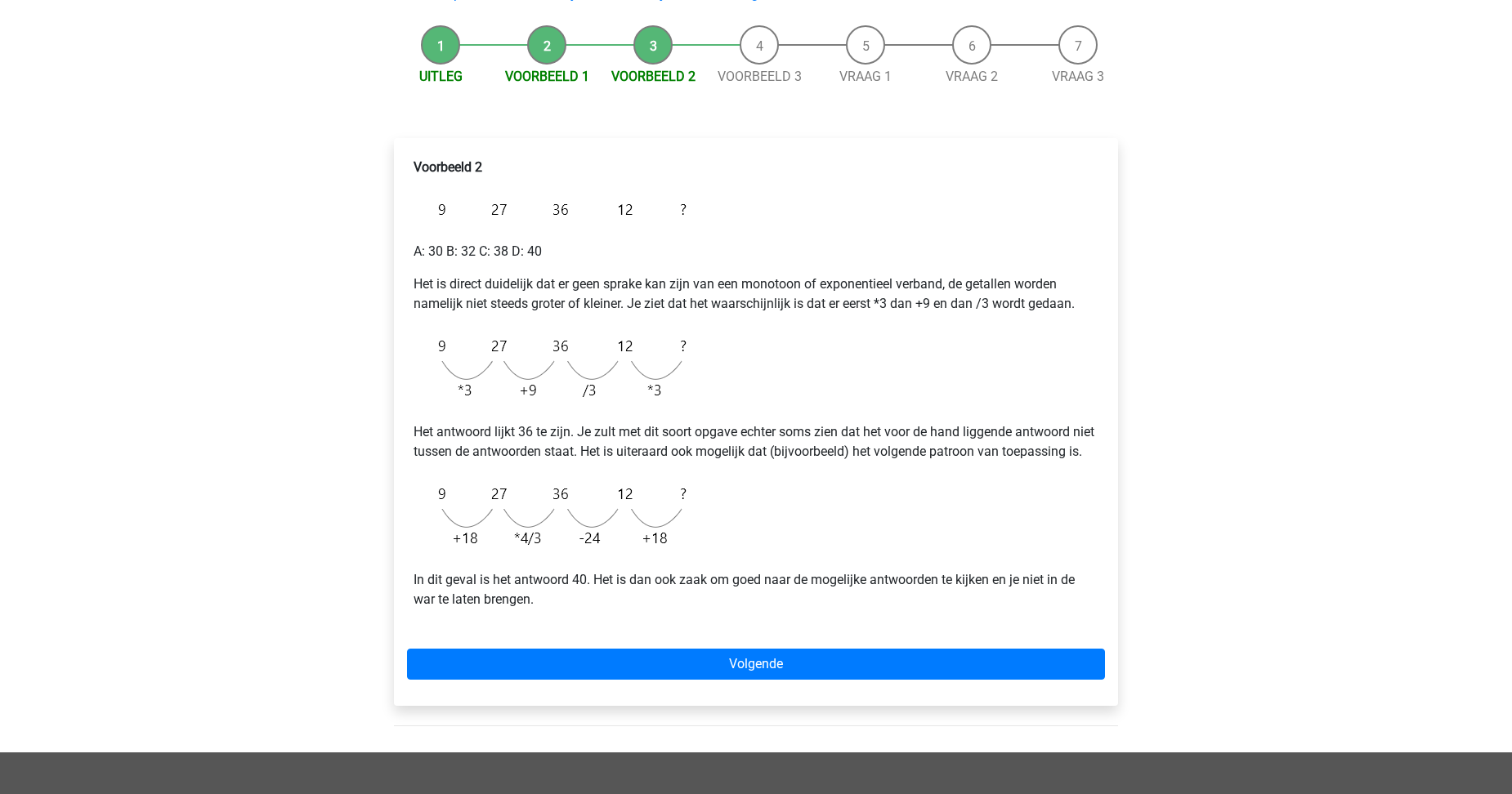
scroll to position [164, 0]
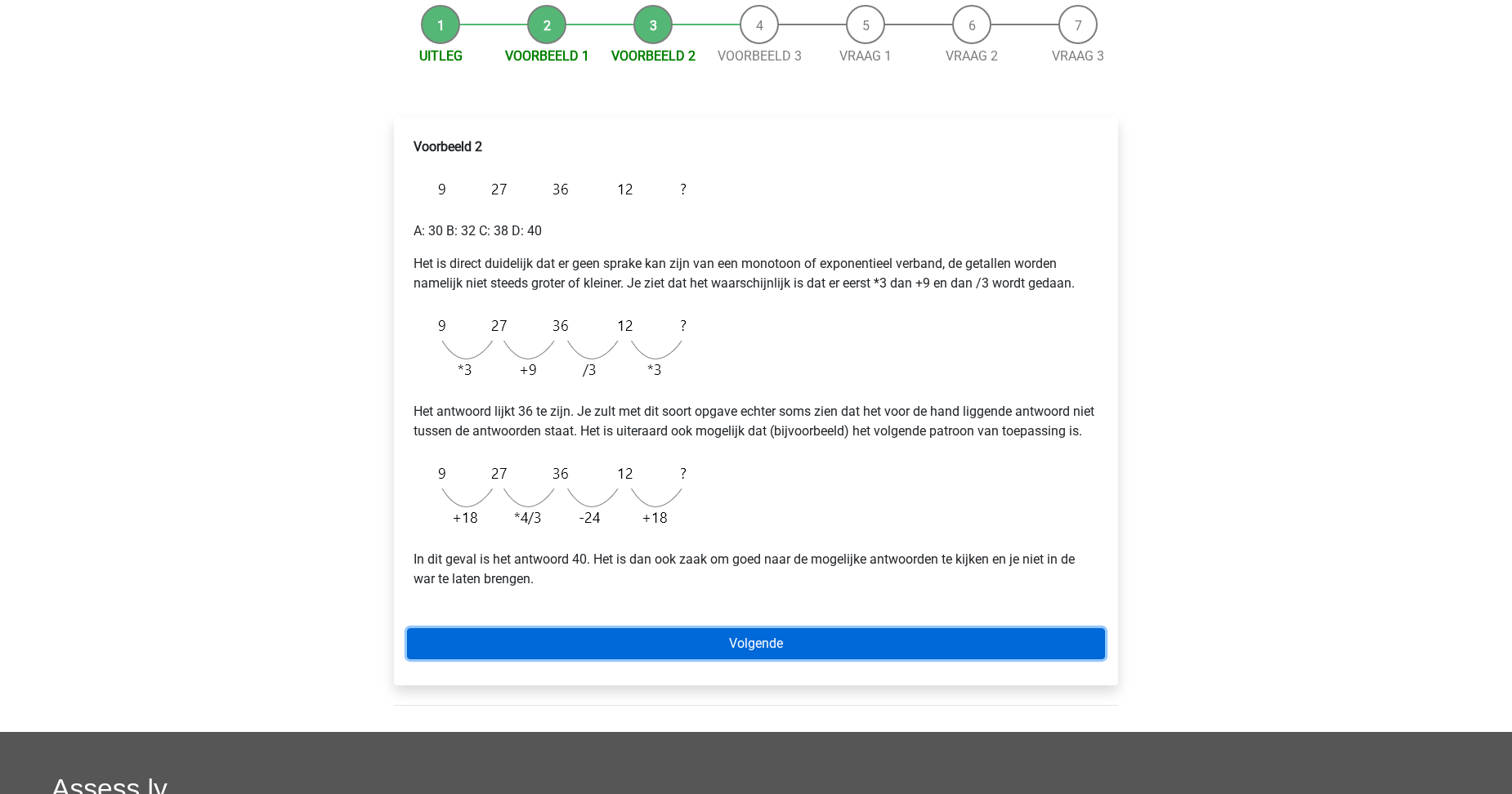
click at [774, 660] on link "Volgende" at bounding box center [756, 644] width 698 height 31
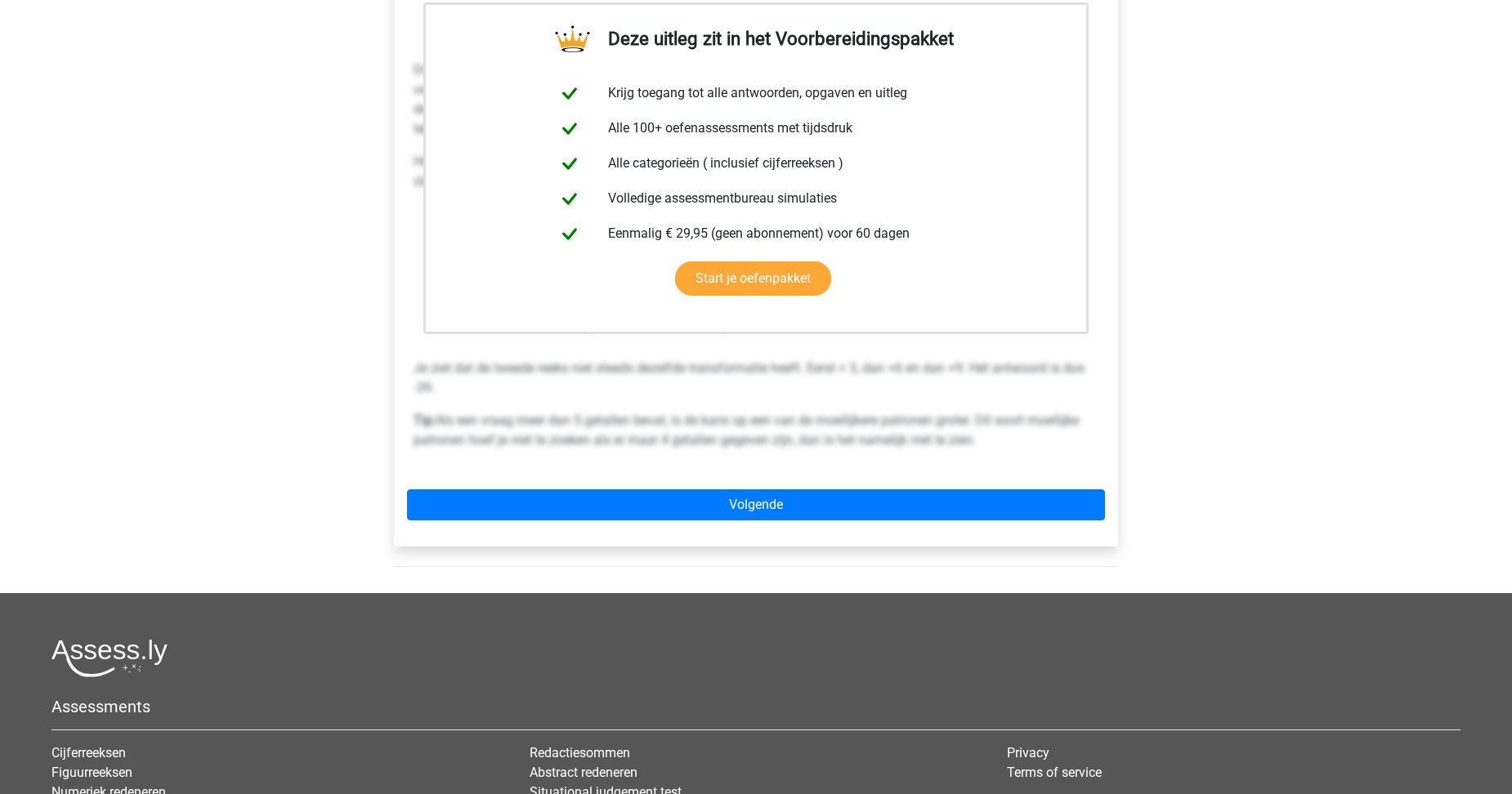
scroll to position [408, 0]
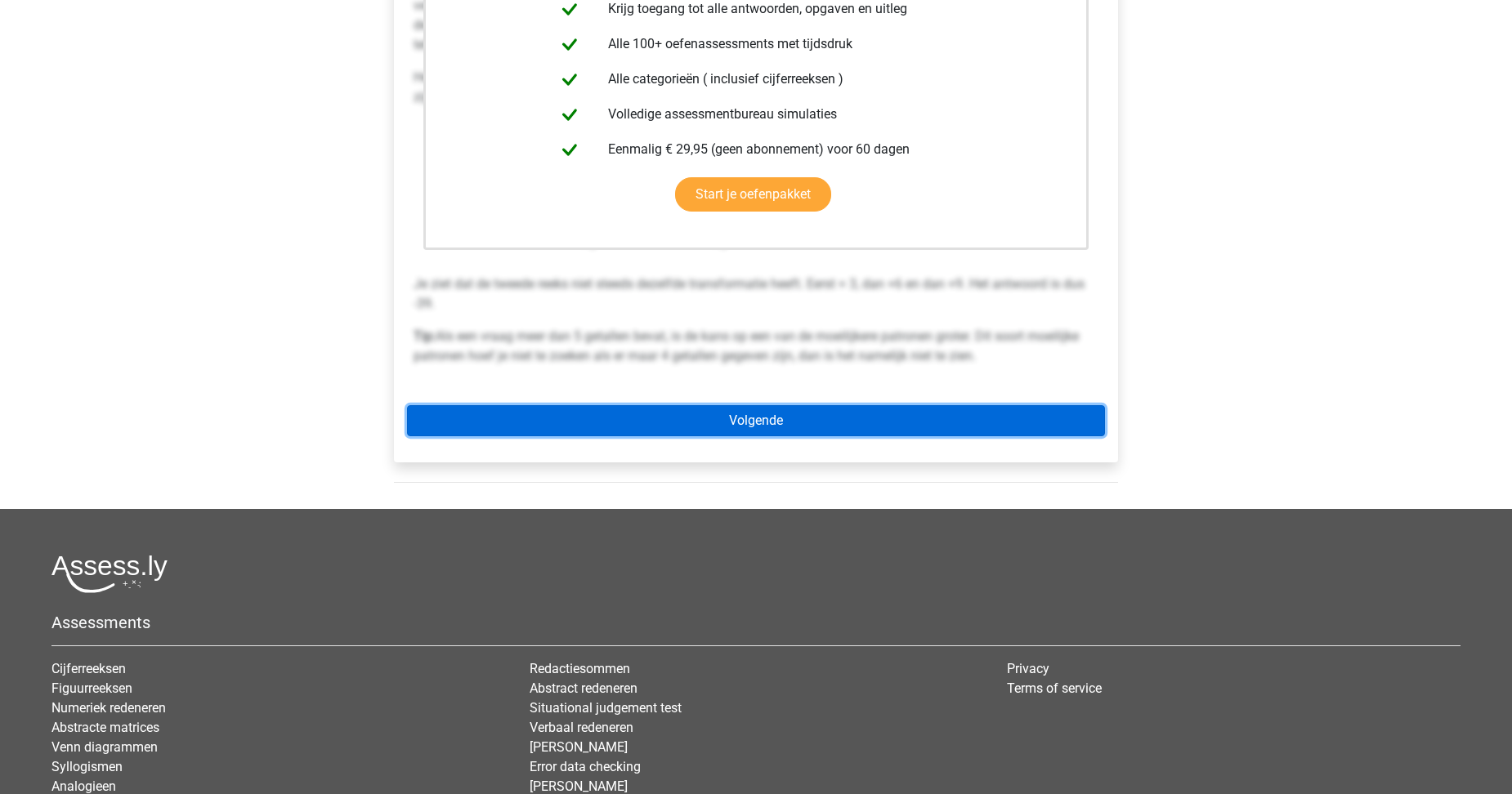
click at [756, 428] on link "Volgende" at bounding box center [756, 421] width 698 height 31
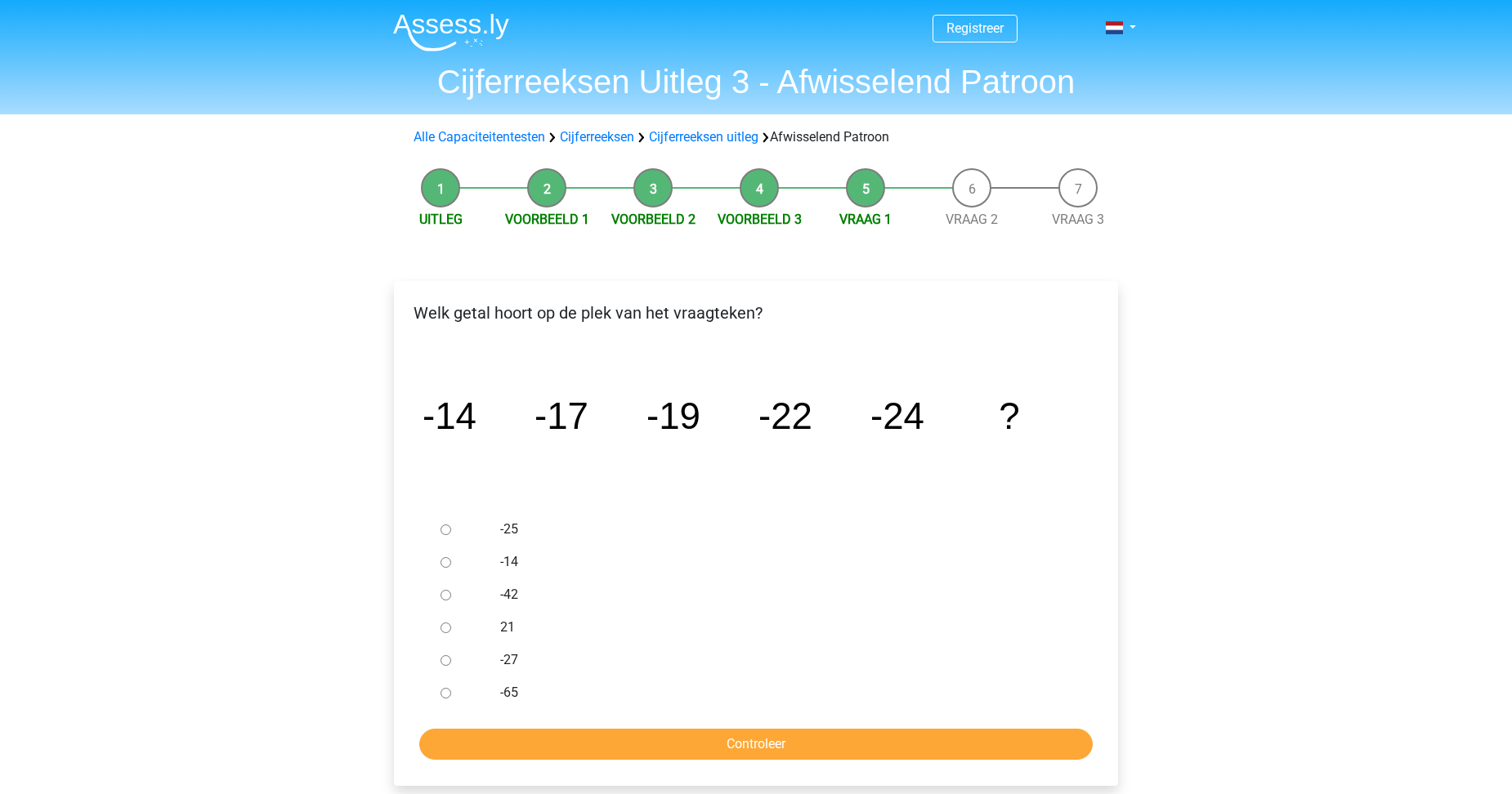
click at [440, 661] on input "-27" at bounding box center [445, 661] width 10 height 10
radio input "true"
click at [719, 746] on input "Controleer" at bounding box center [756, 744] width 674 height 31
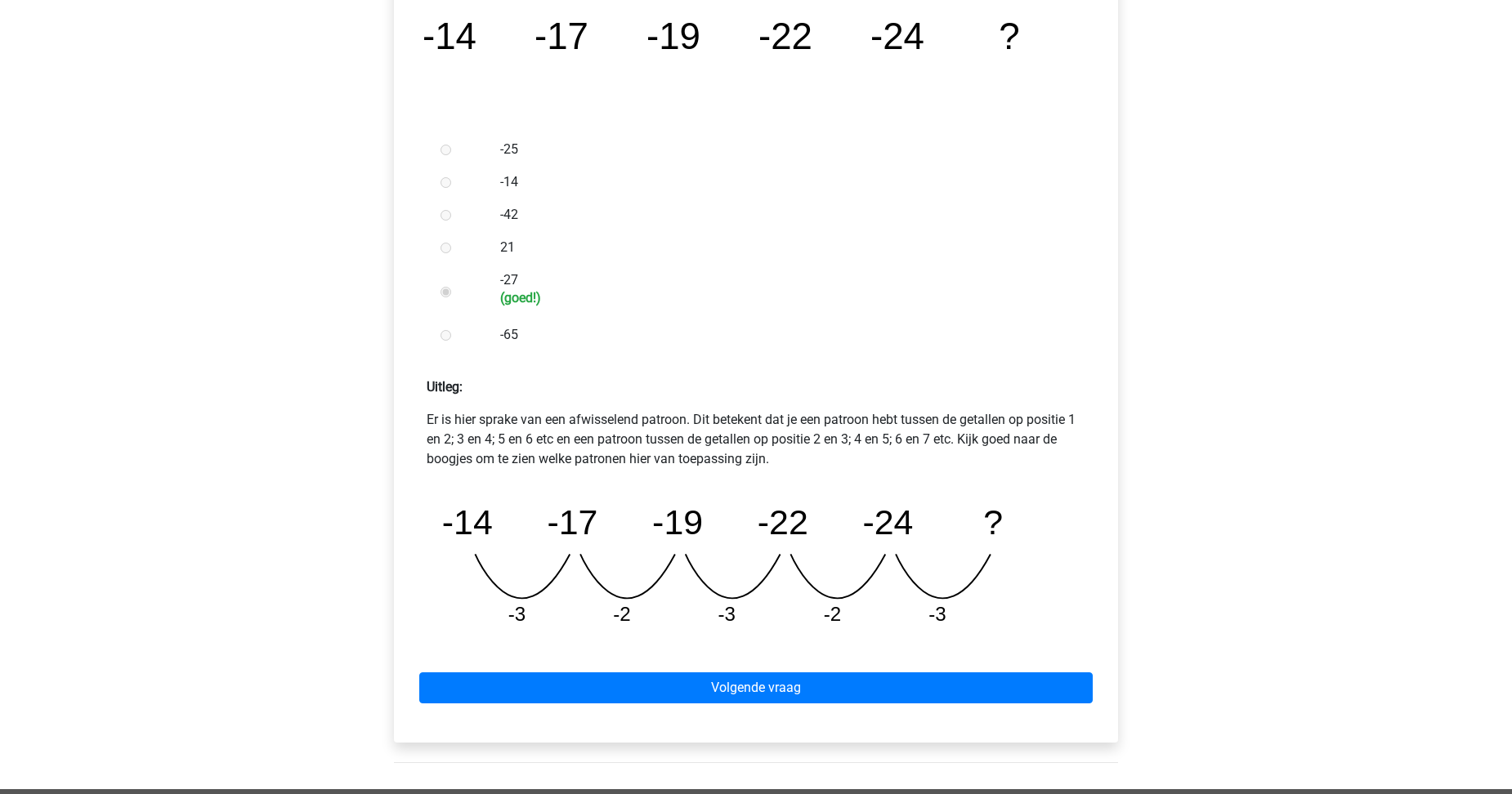
scroll to position [408, 0]
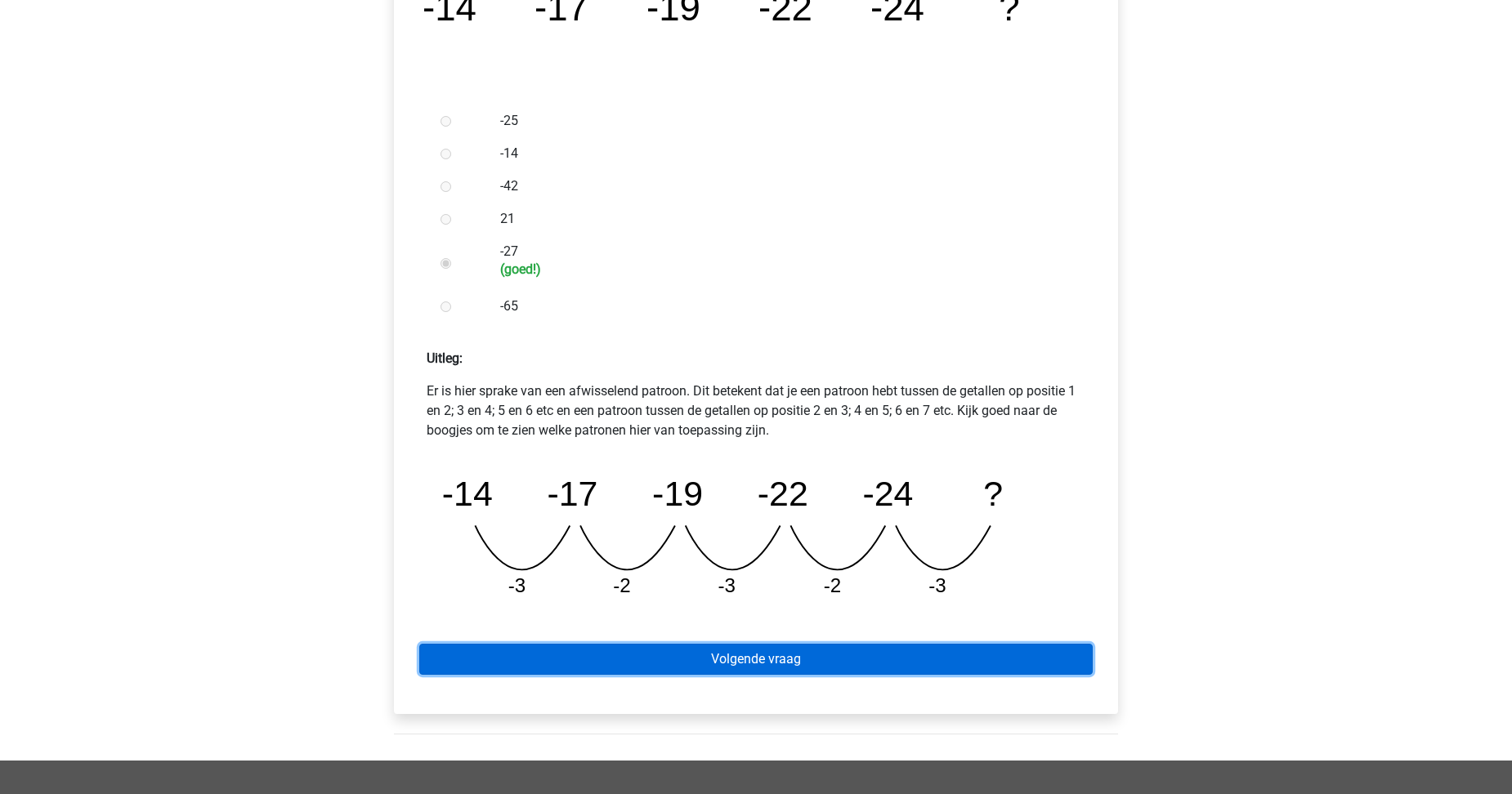
click at [729, 658] on link "Volgende vraag" at bounding box center [756, 660] width 674 height 31
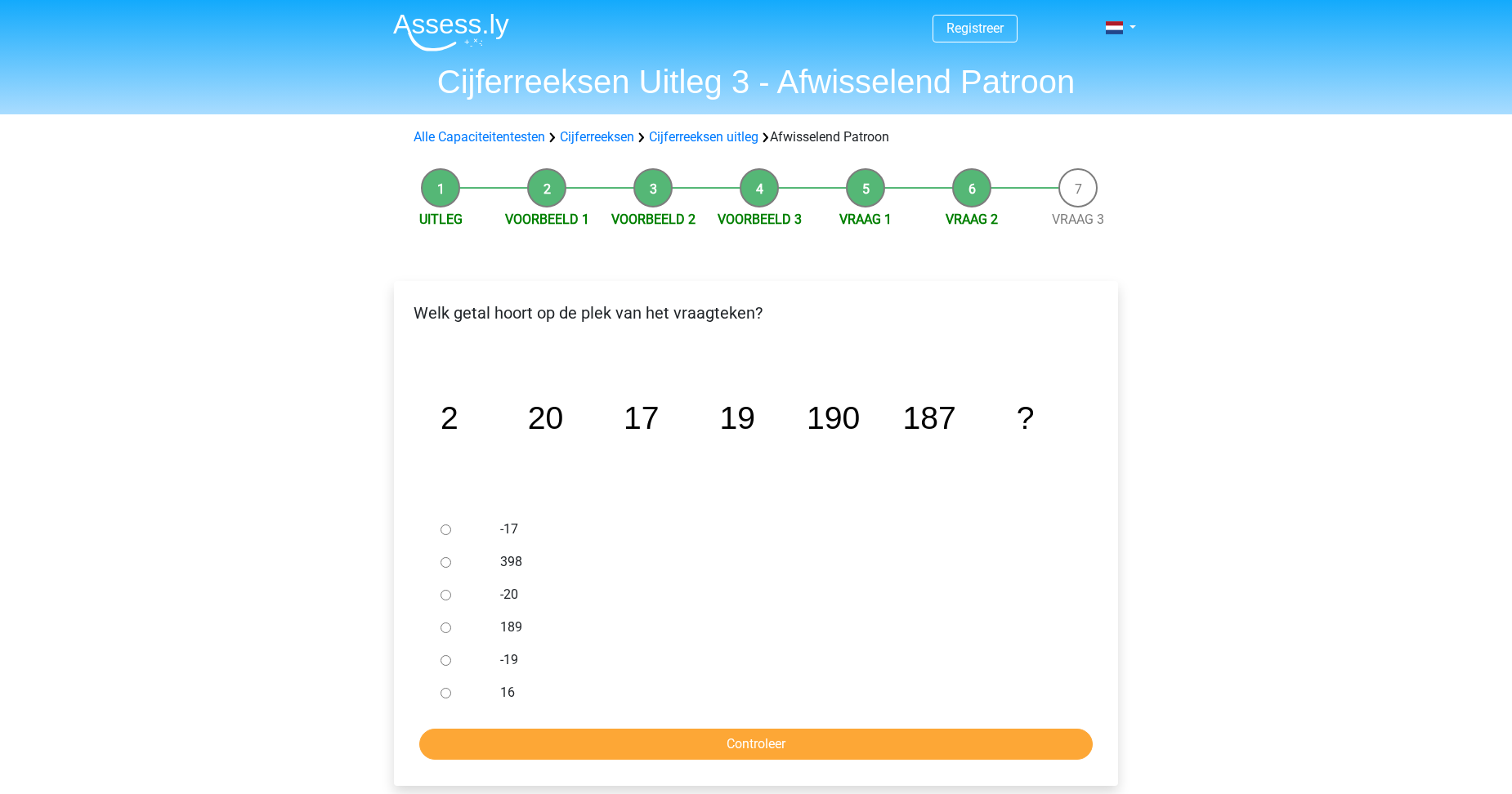
click at [443, 630] on input "189" at bounding box center [445, 628] width 10 height 10
radio input "true"
click at [816, 747] on input "Controleer" at bounding box center [756, 744] width 674 height 31
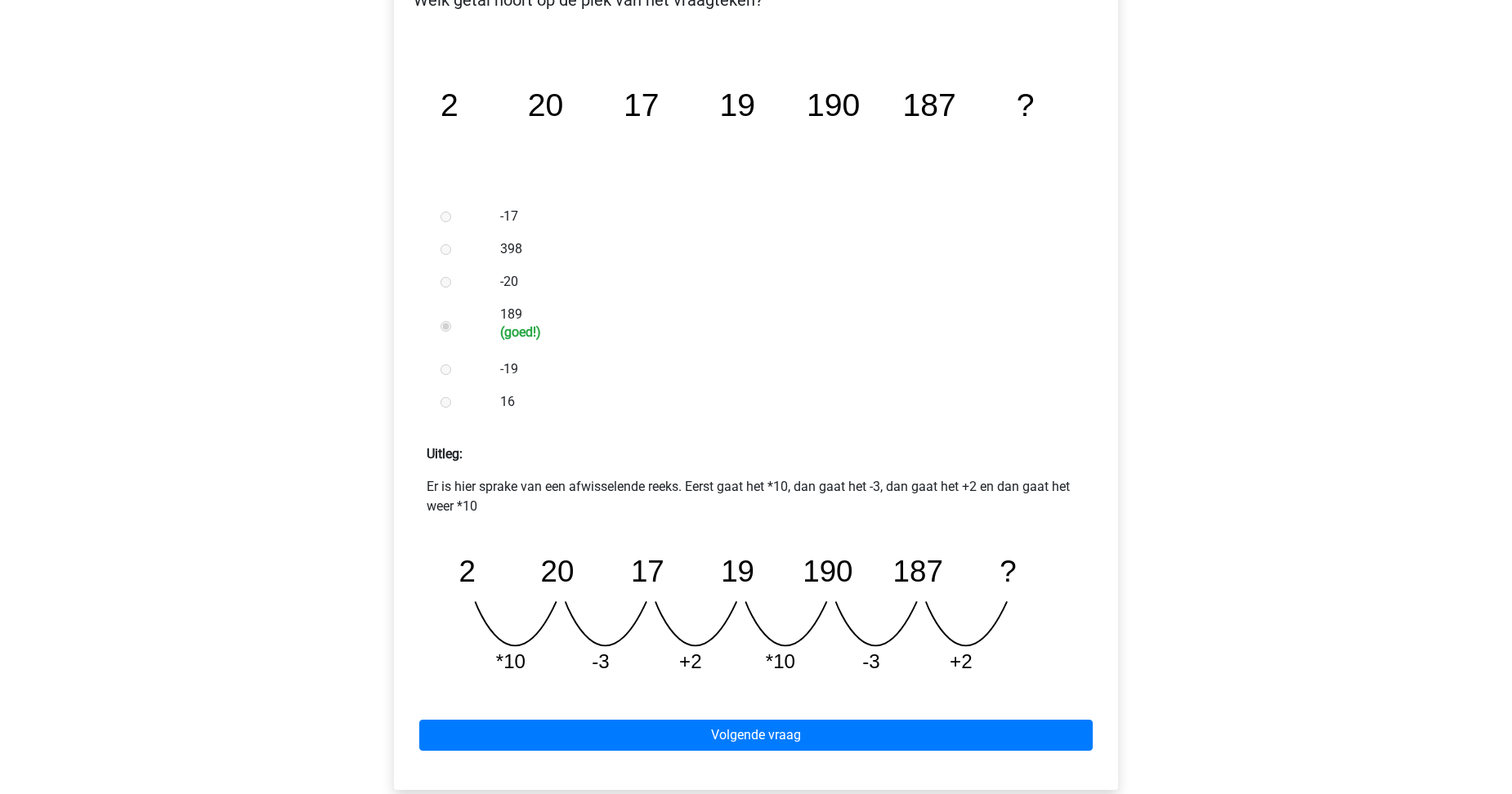
scroll to position [326, 0]
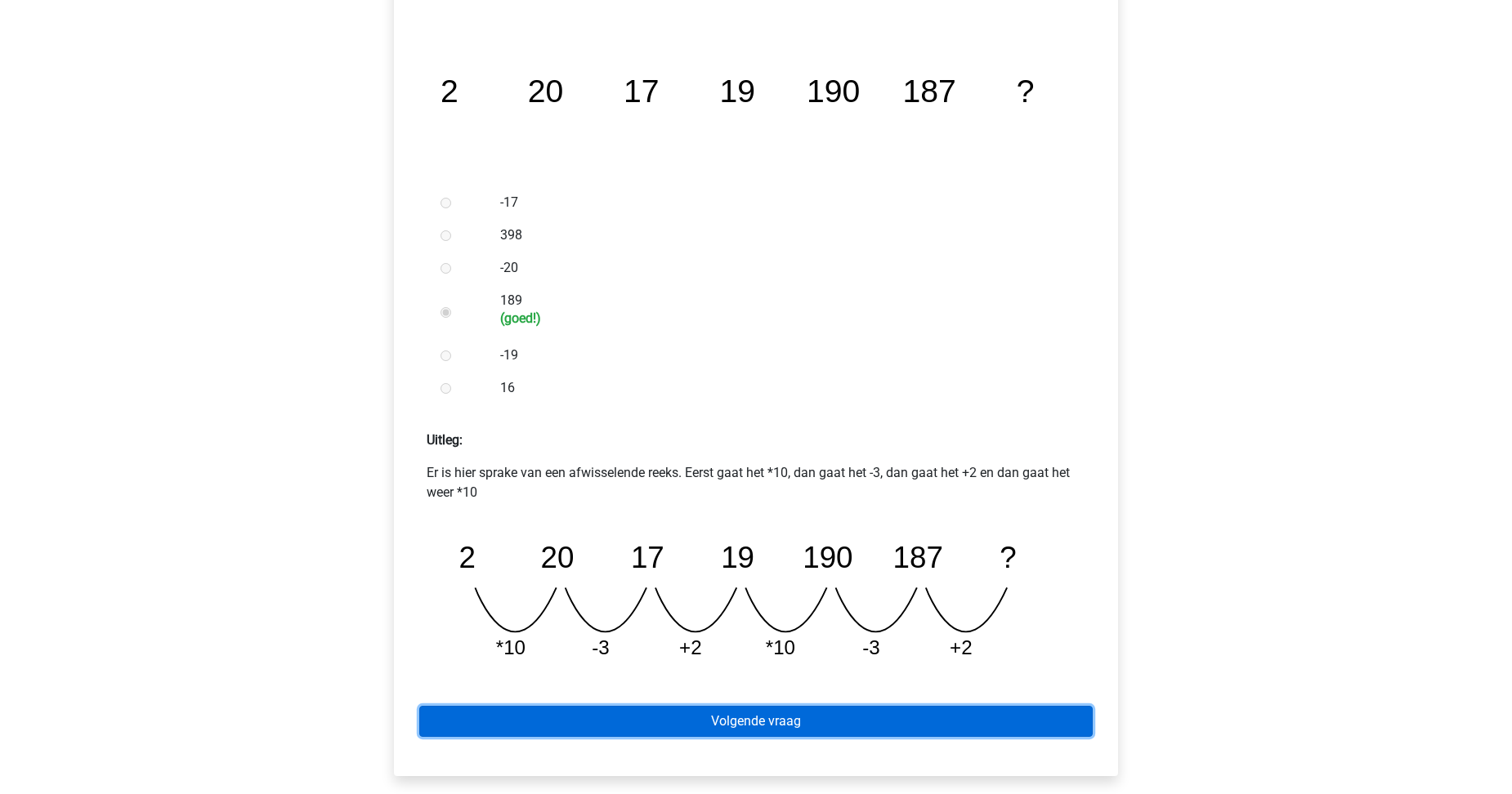
click at [801, 721] on link "Volgende vraag" at bounding box center [756, 722] width 674 height 31
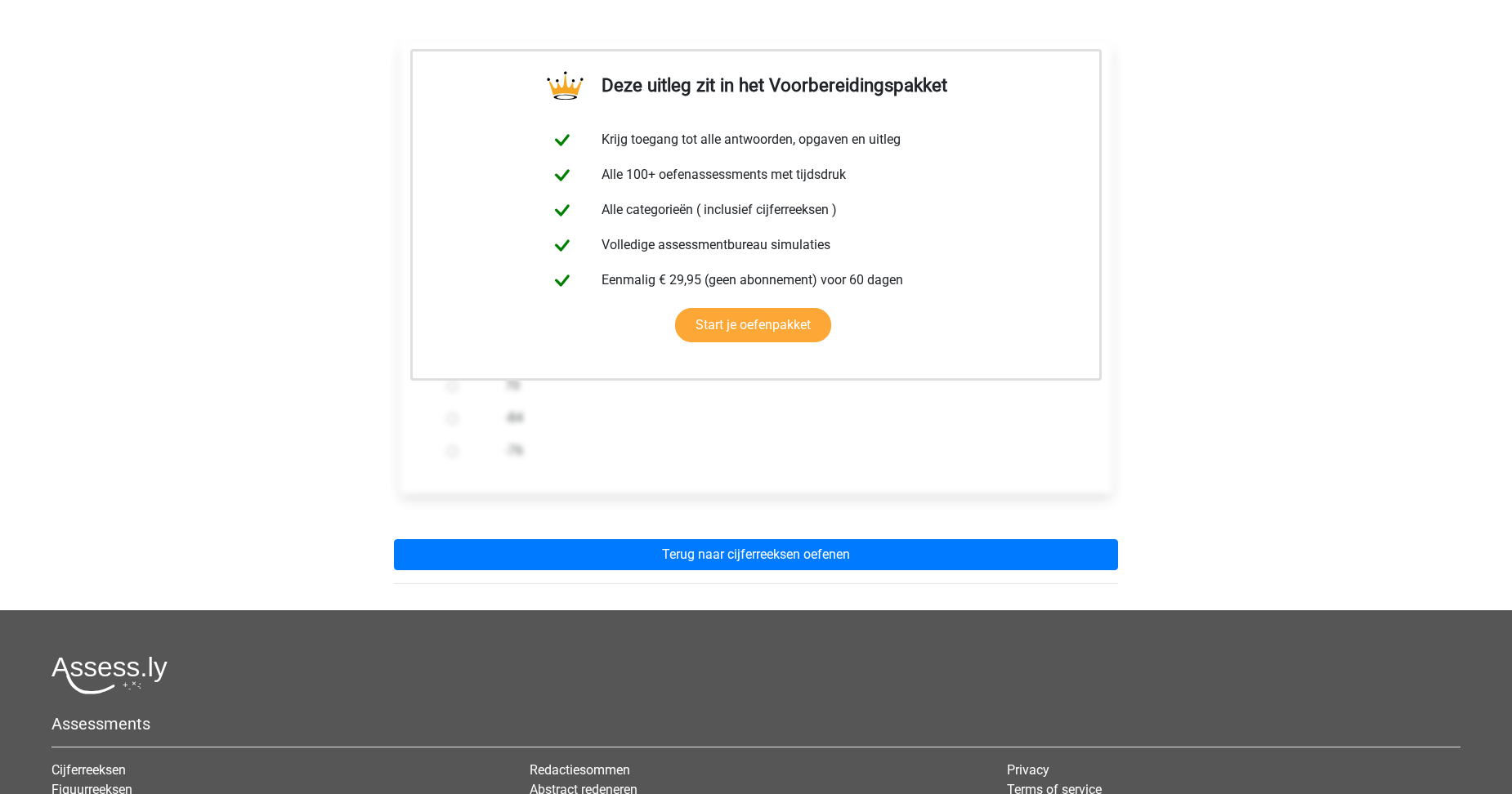
scroll to position [326, 0]
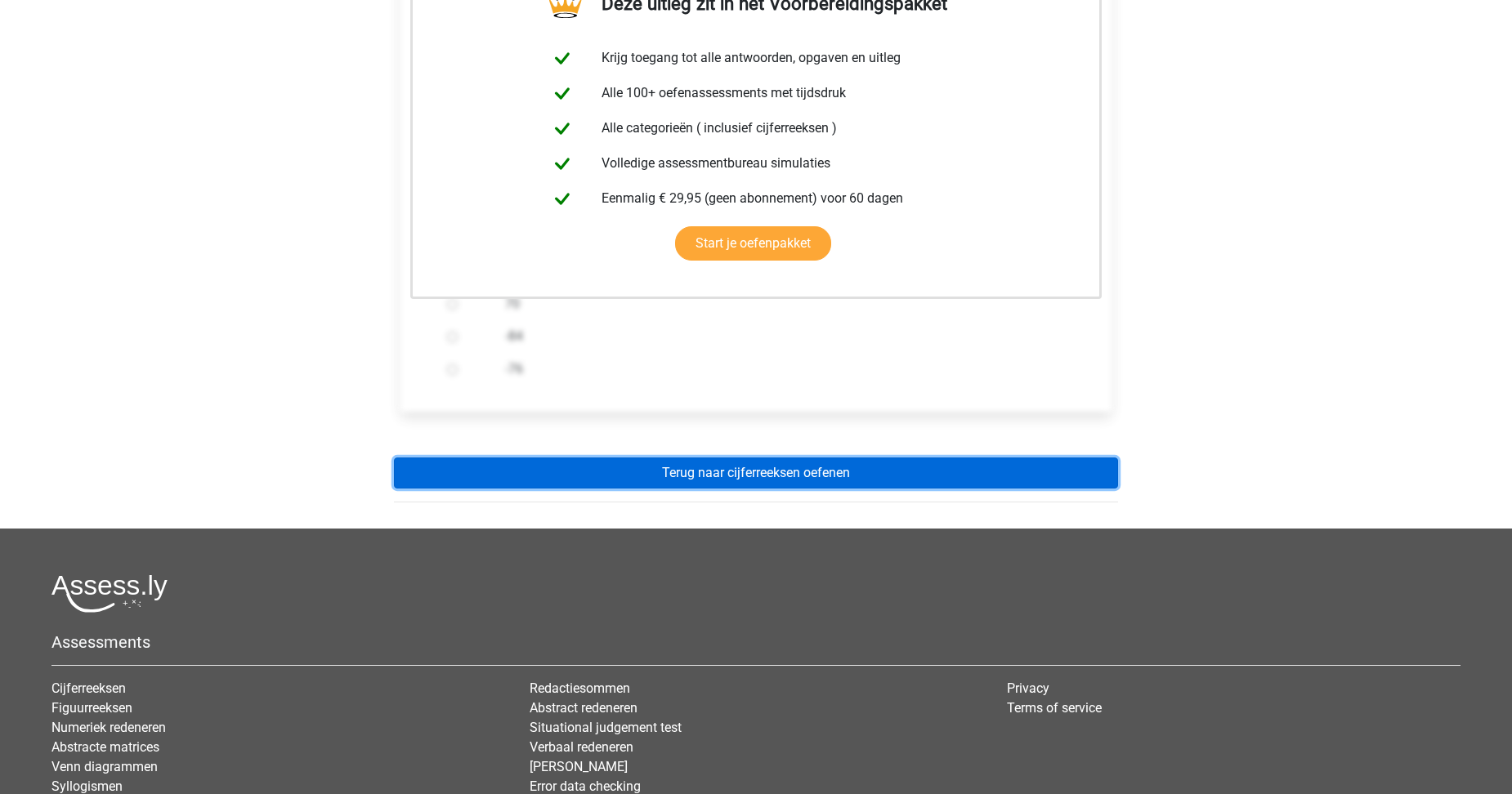
click at [775, 481] on link "Terug naar cijferreeksen oefenen" at bounding box center [756, 473] width 725 height 31
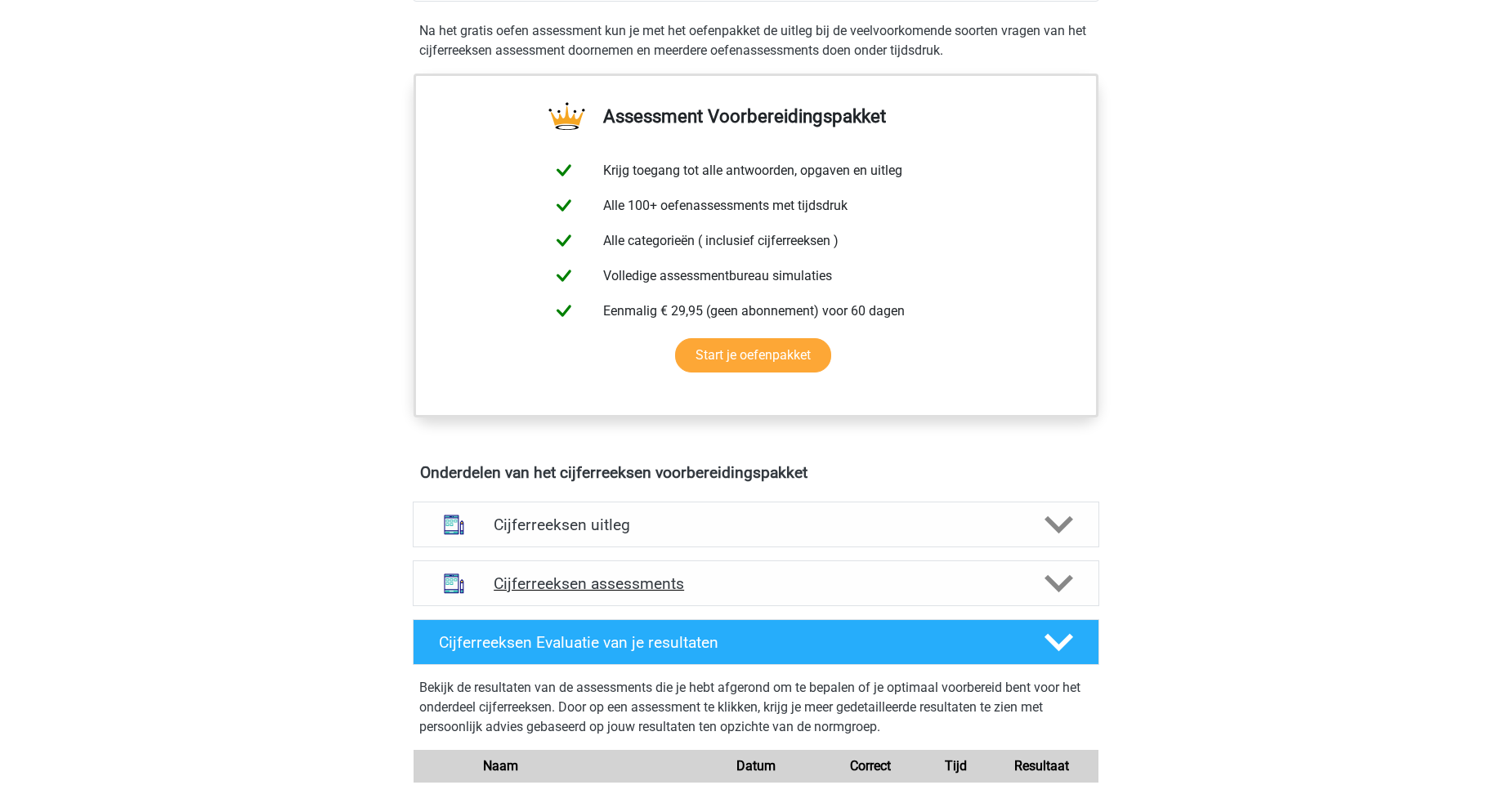
scroll to position [572, 0]
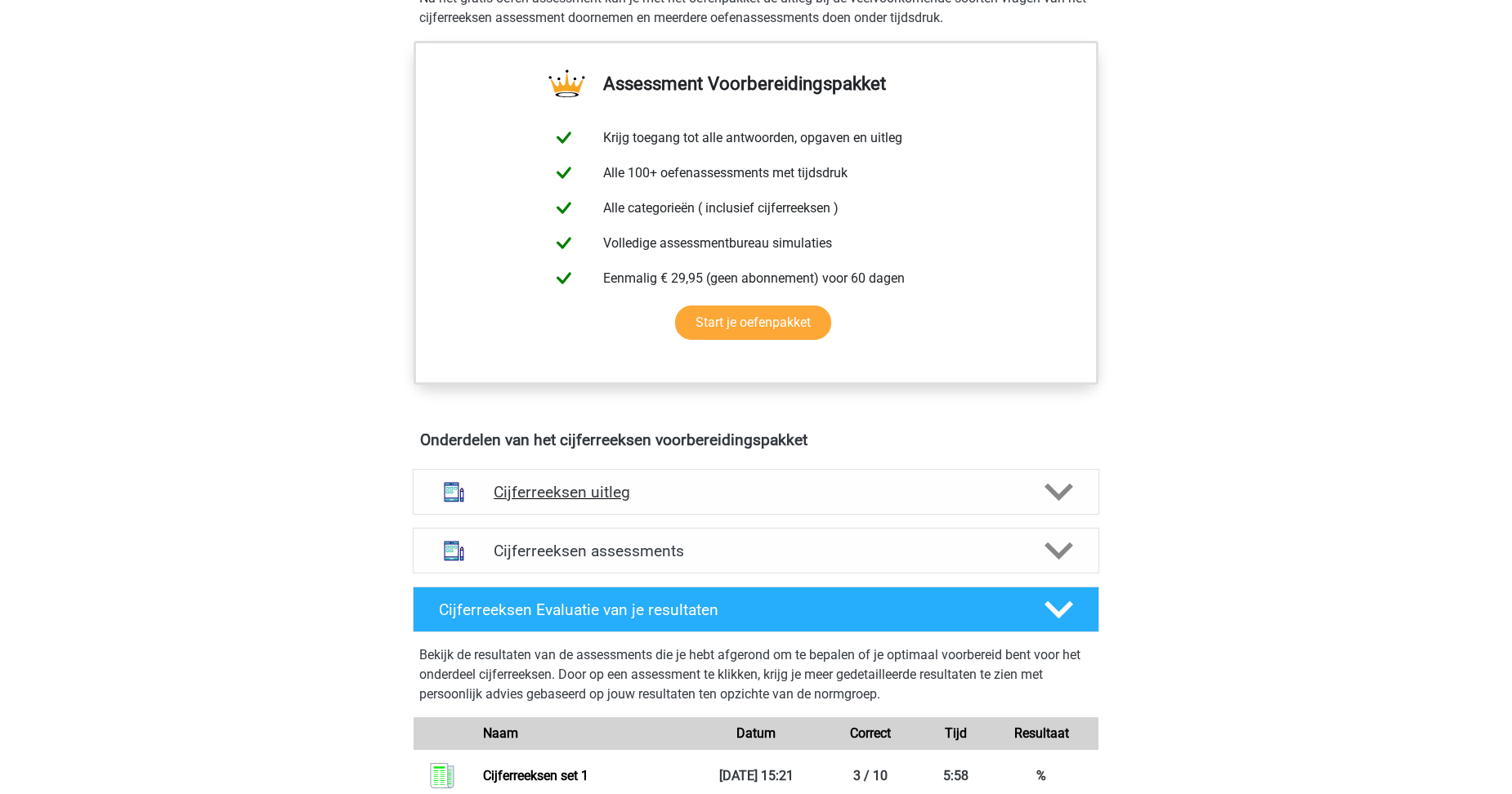
click at [629, 502] on h4 "Cijferreeksen uitleg" at bounding box center [756, 493] width 525 height 19
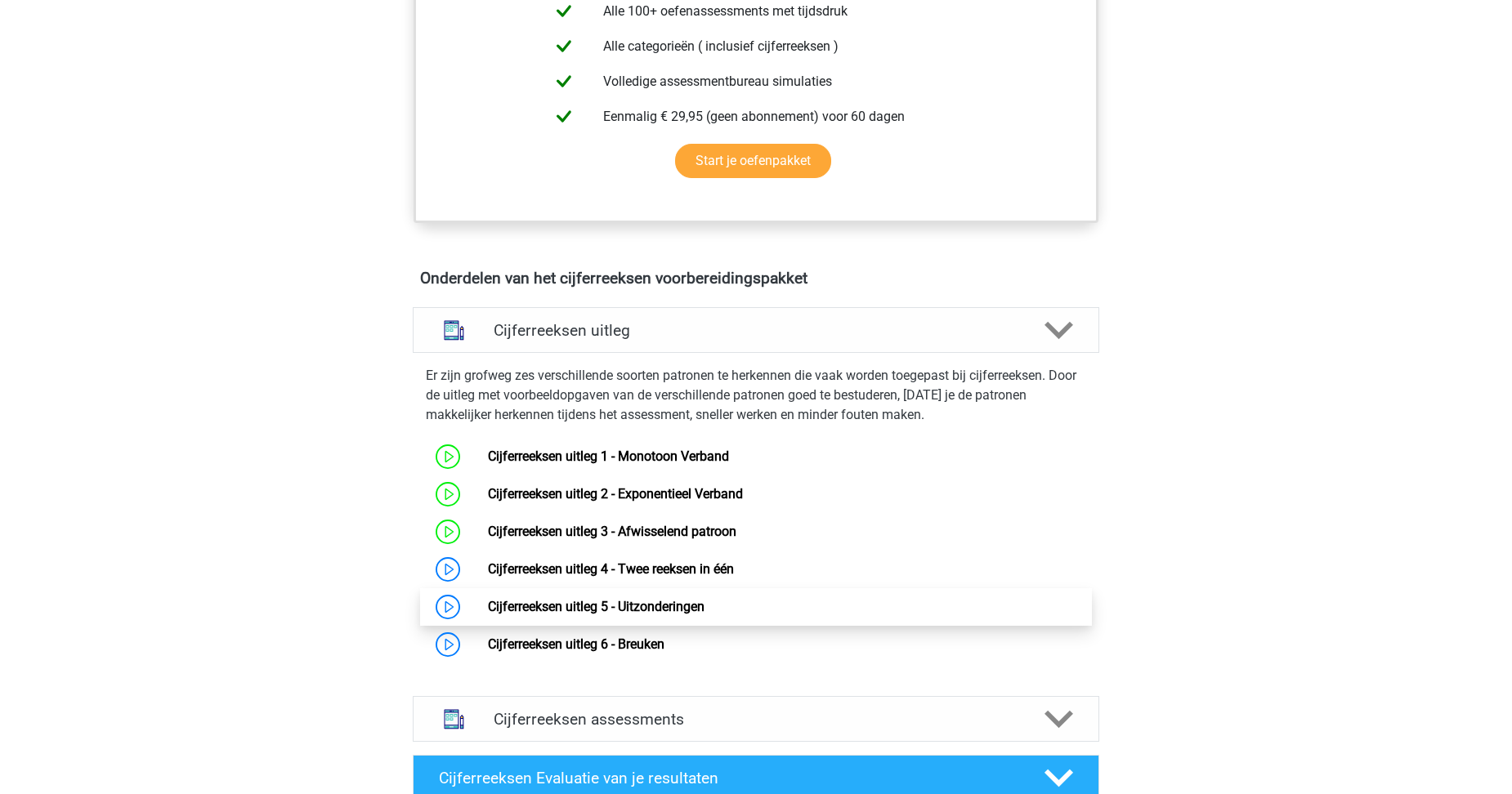
scroll to position [735, 0]
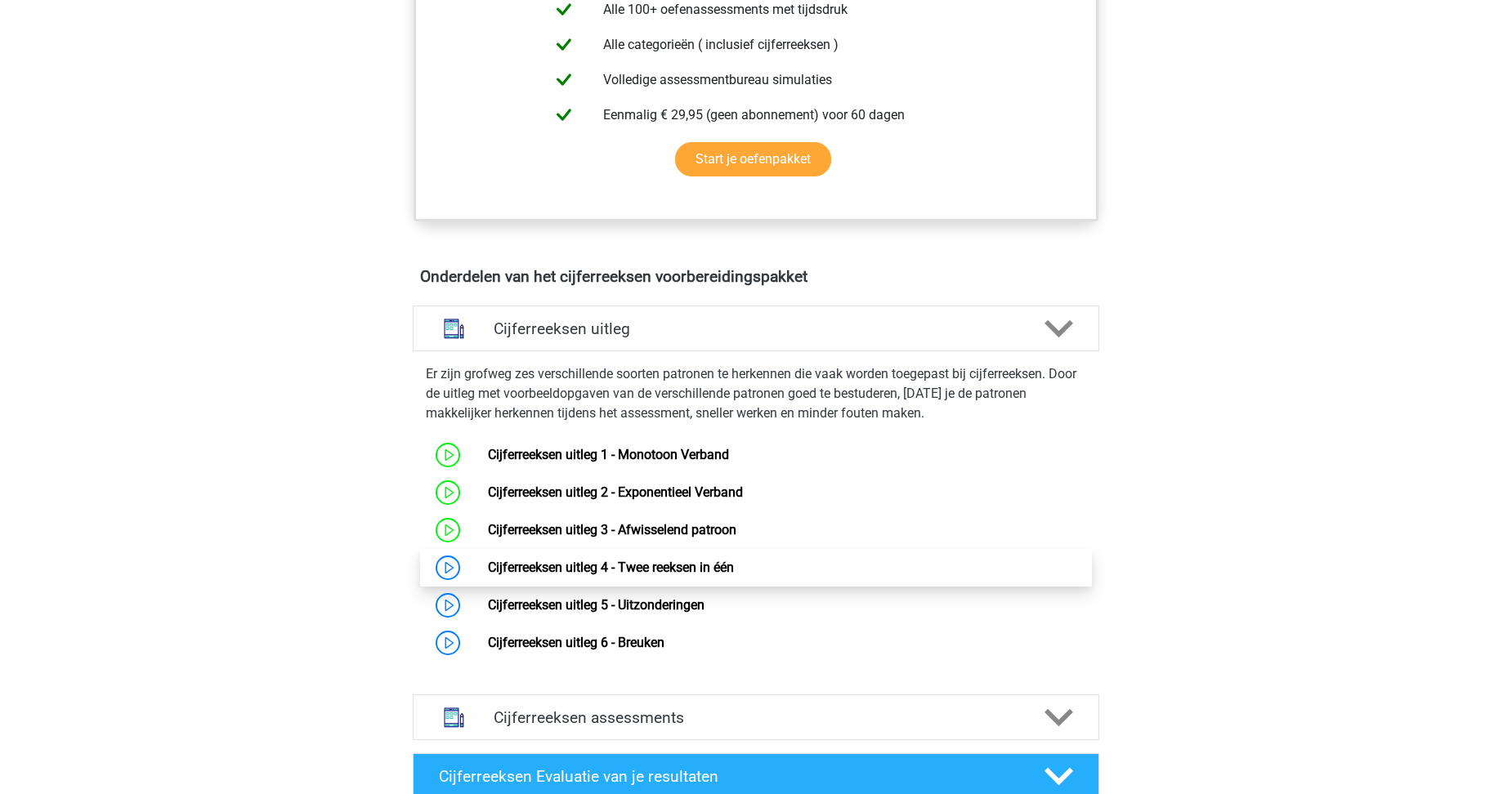
click at [488, 575] on link "Cijferreeksen uitleg 4 - Twee reeksen in één" at bounding box center [611, 568] width 246 height 16
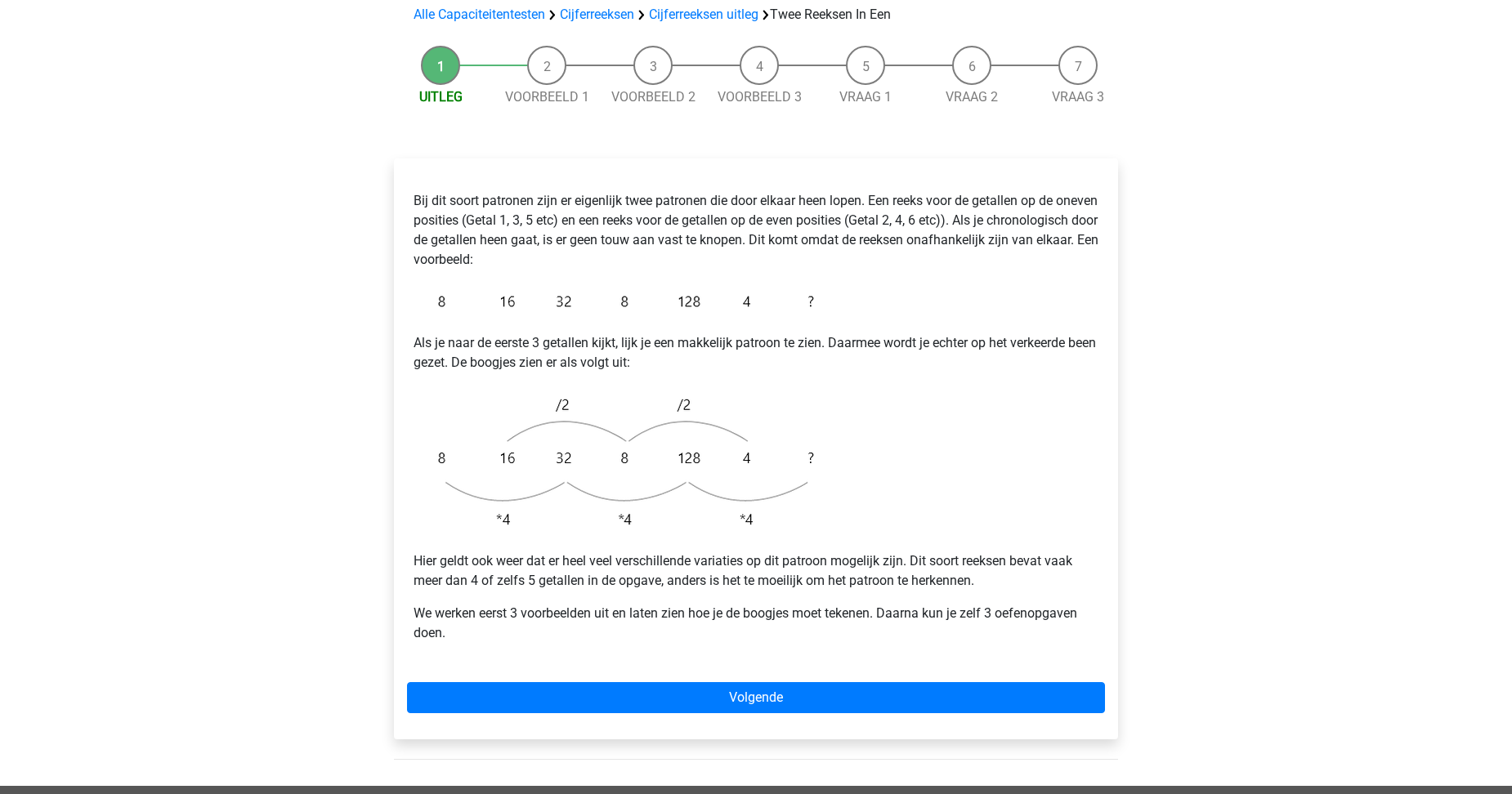
scroll to position [164, 0]
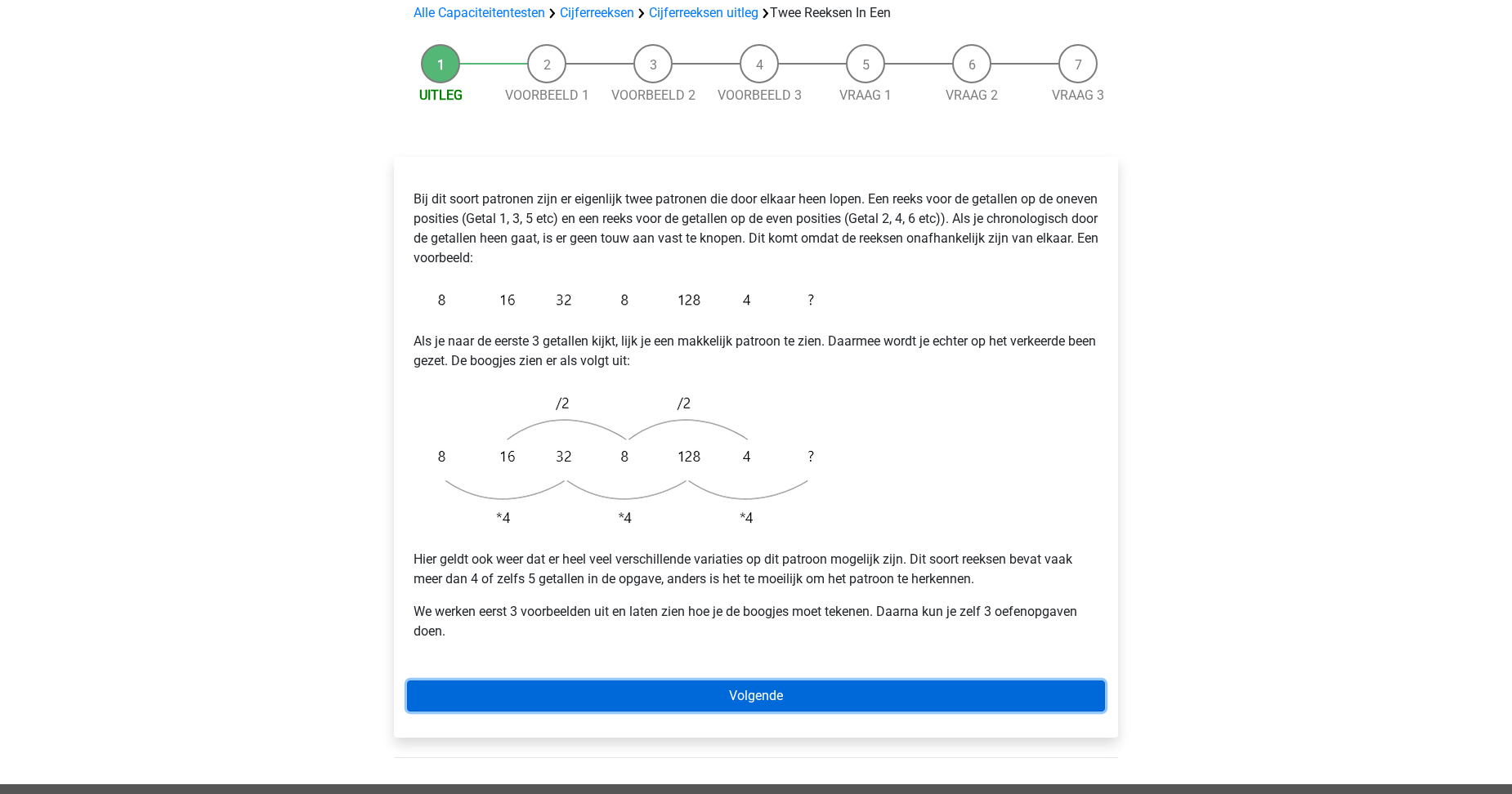
click at [804, 680] on link "Volgende" at bounding box center [756, 696] width 698 height 31
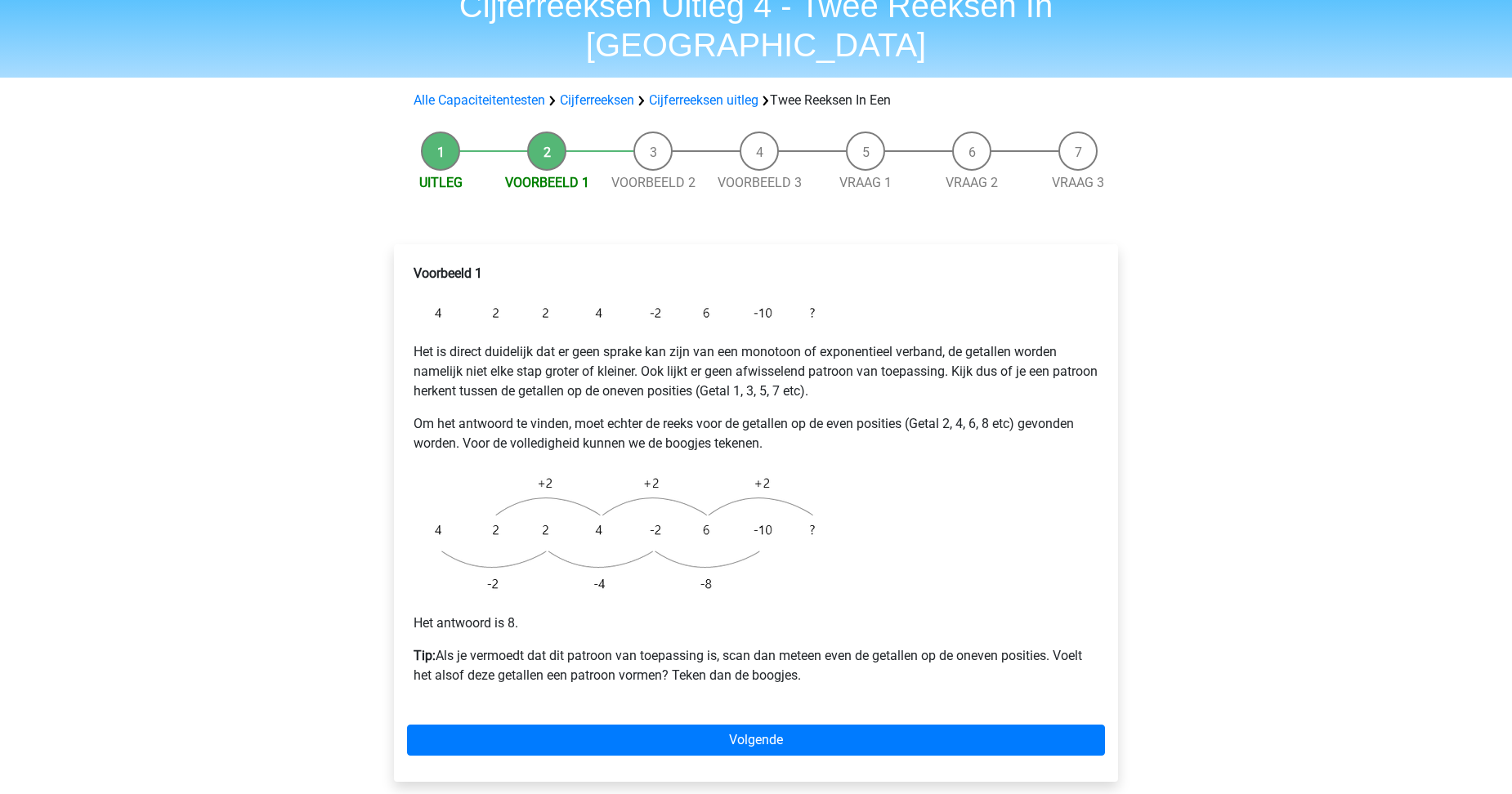
scroll to position [164, 0]
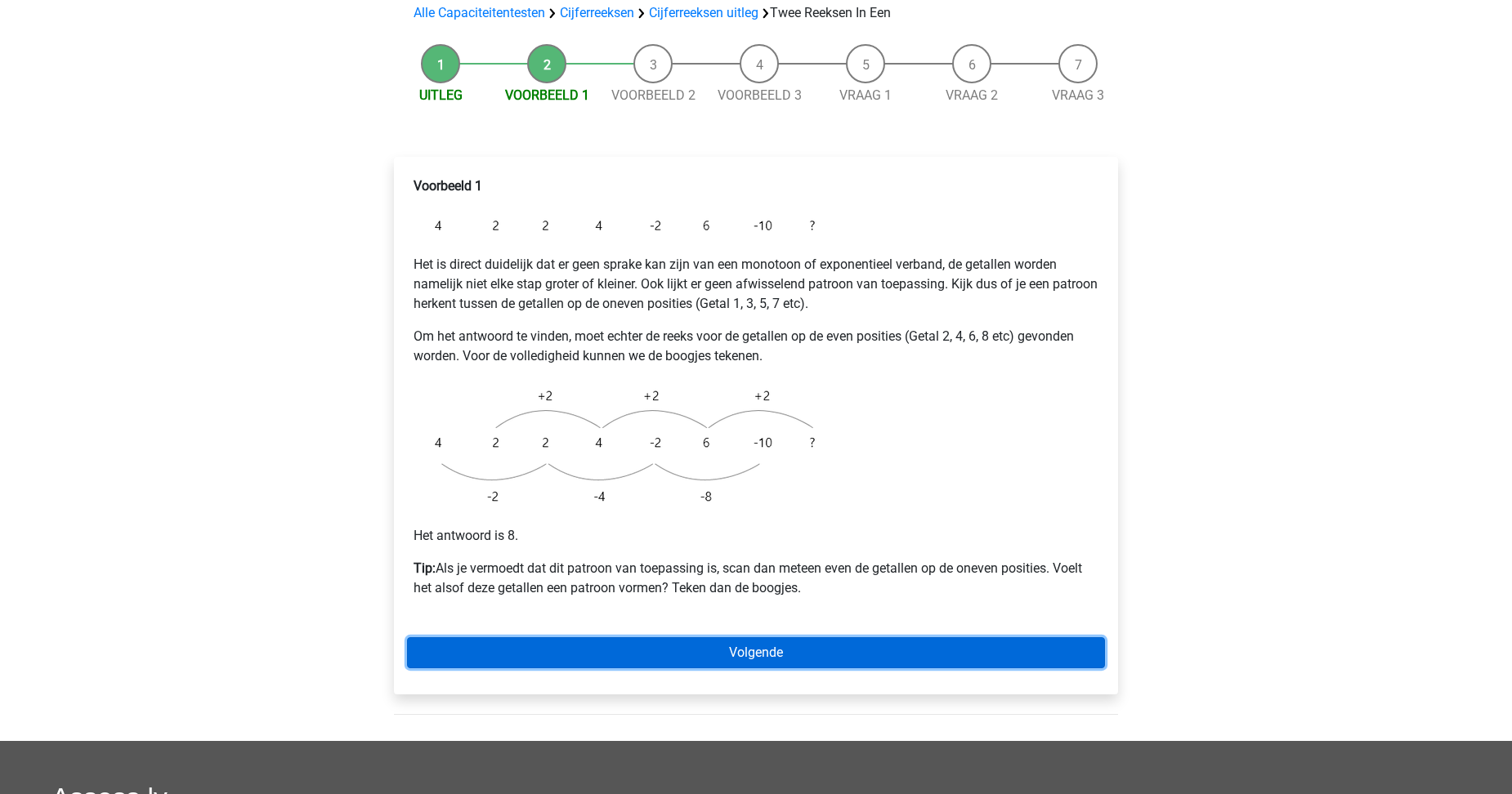
click at [742, 637] on link "Volgende" at bounding box center [756, 653] width 698 height 31
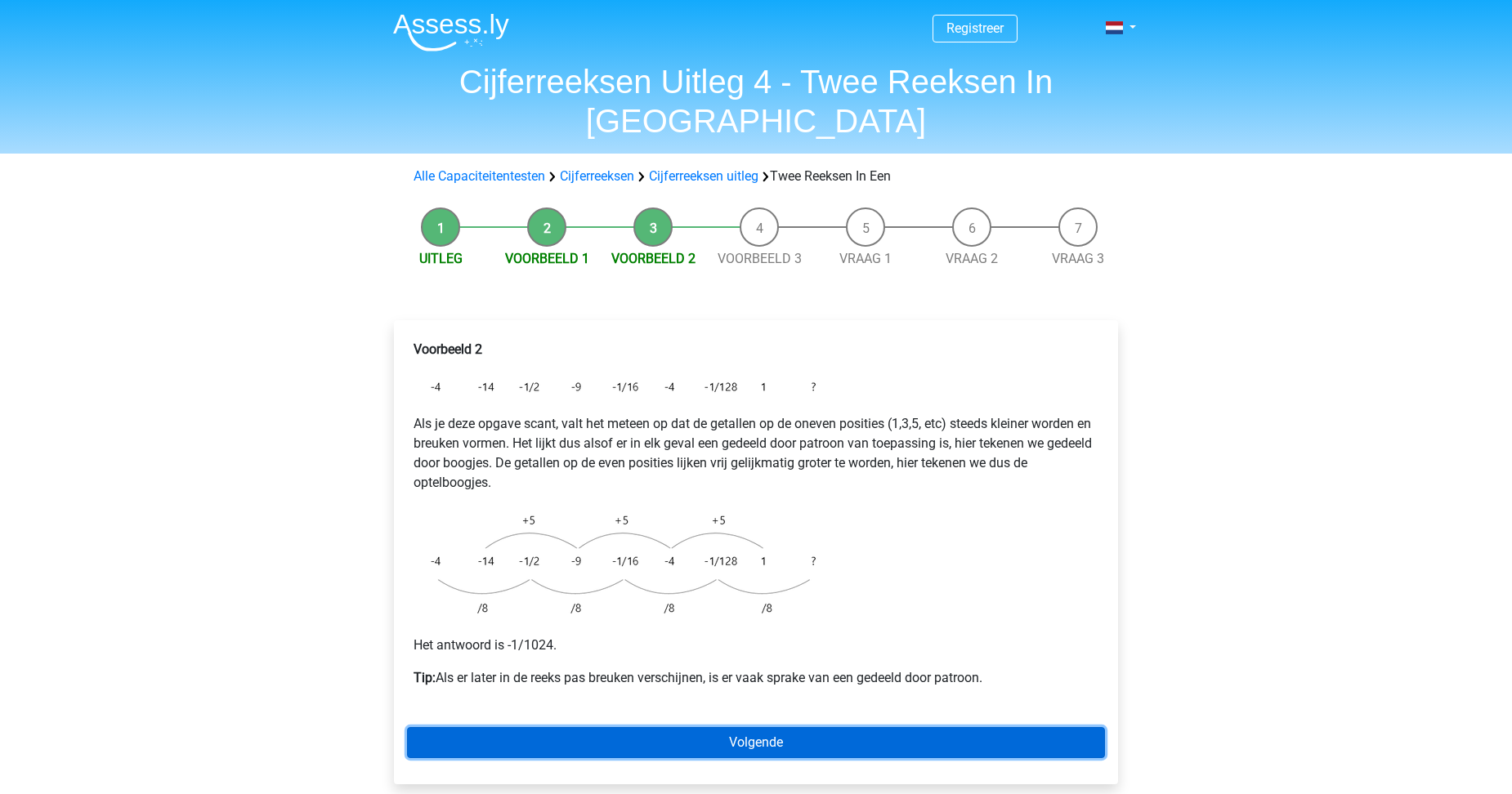
click at [781, 727] on link "Volgende" at bounding box center [756, 742] width 698 height 31
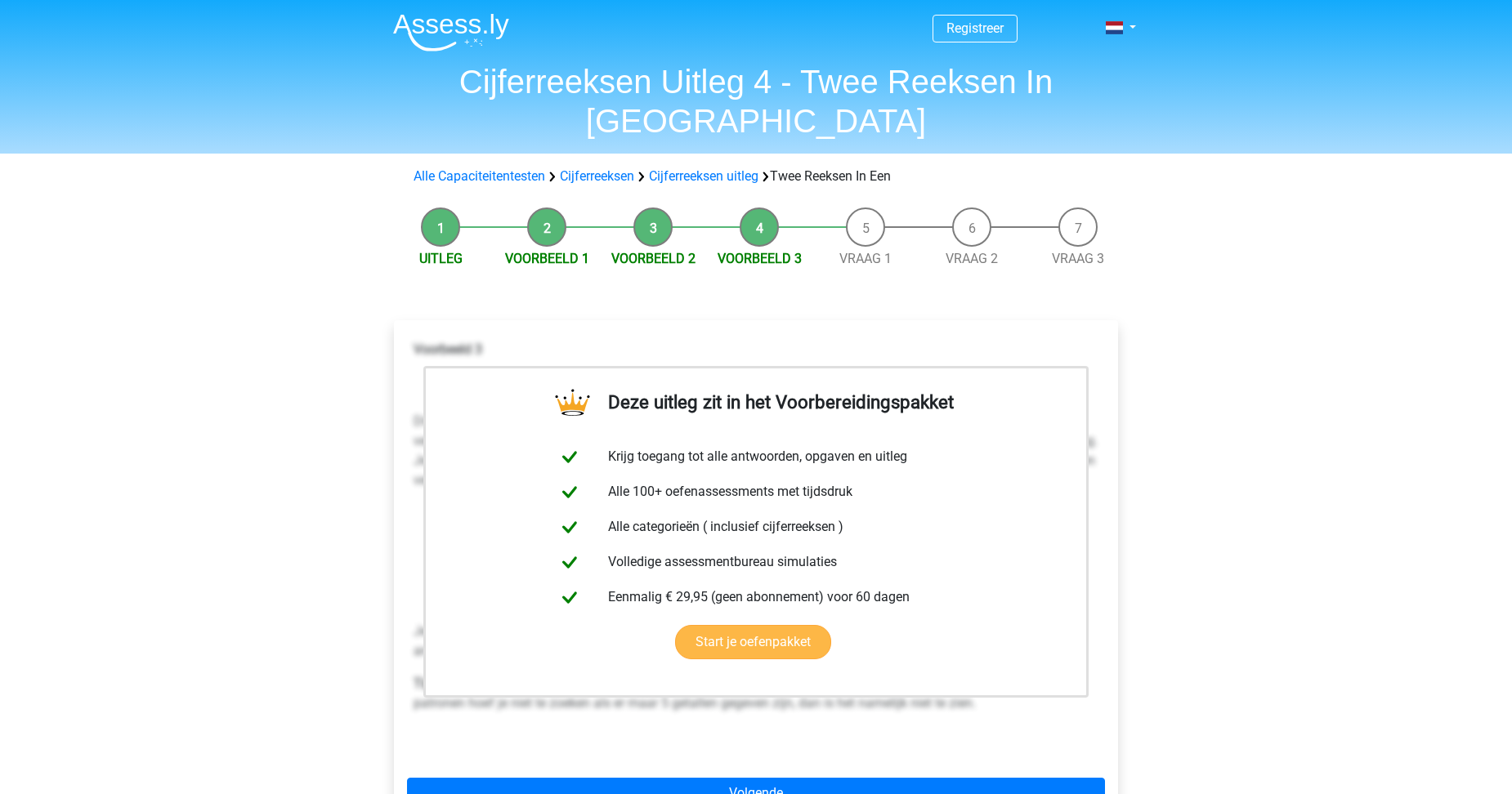
scroll to position [82, 0]
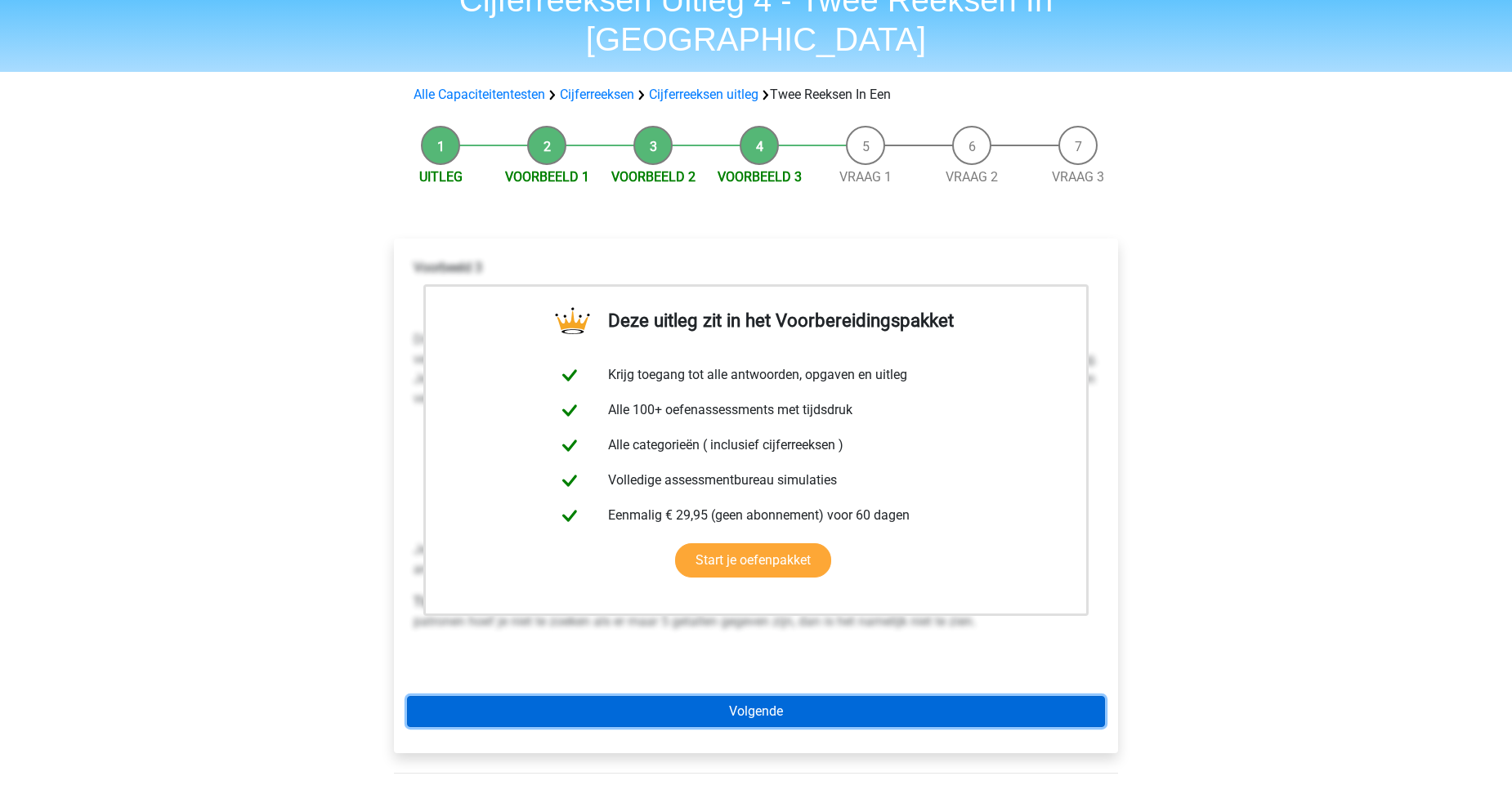
click at [789, 696] on link "Volgende" at bounding box center [756, 711] width 698 height 31
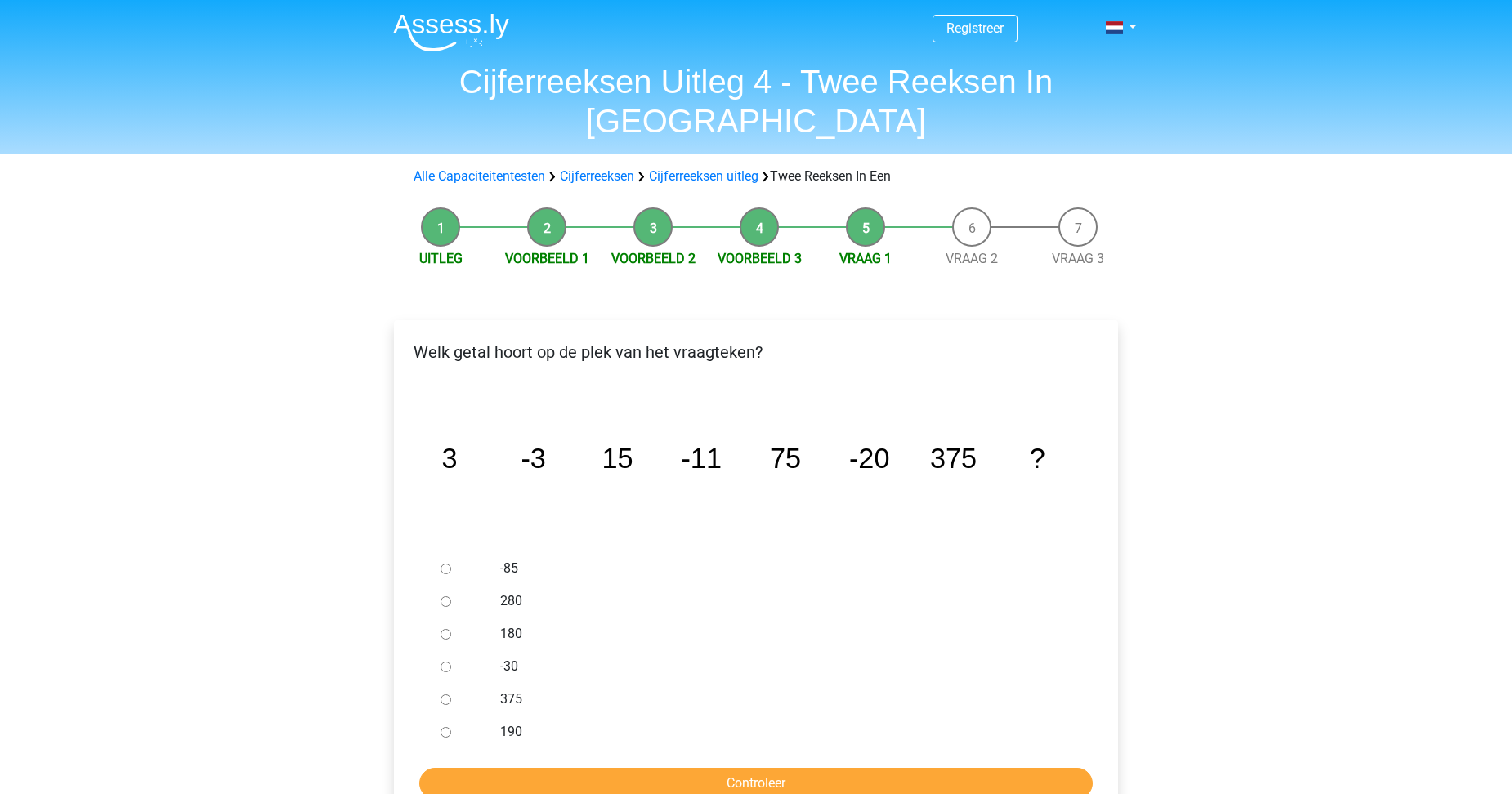
click at [445, 661] on input "-30" at bounding box center [445, 667] width 10 height 10
radio input "true"
click at [638, 768] on input "Controleer" at bounding box center [756, 784] width 674 height 31
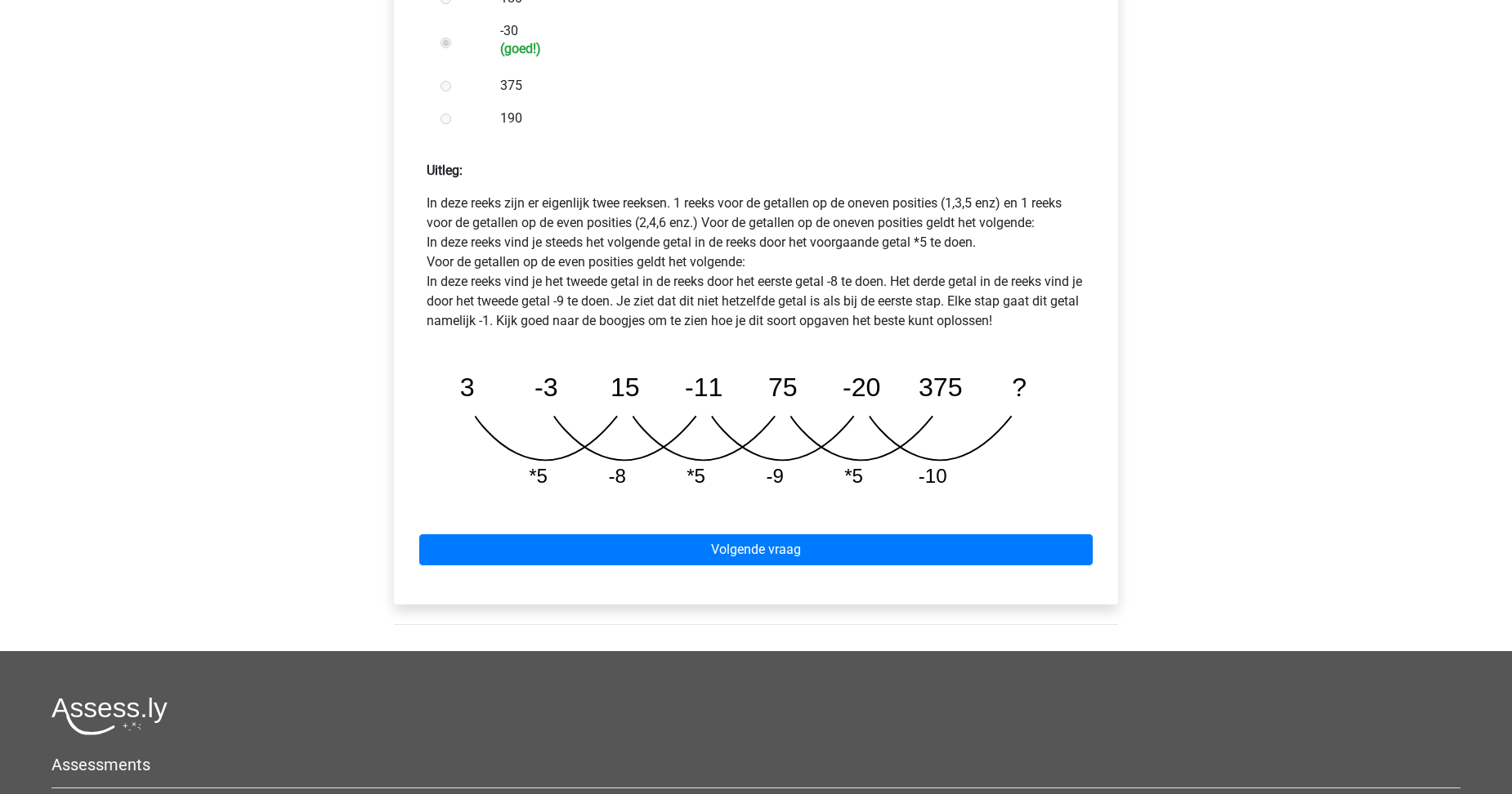
scroll to position [654, 0]
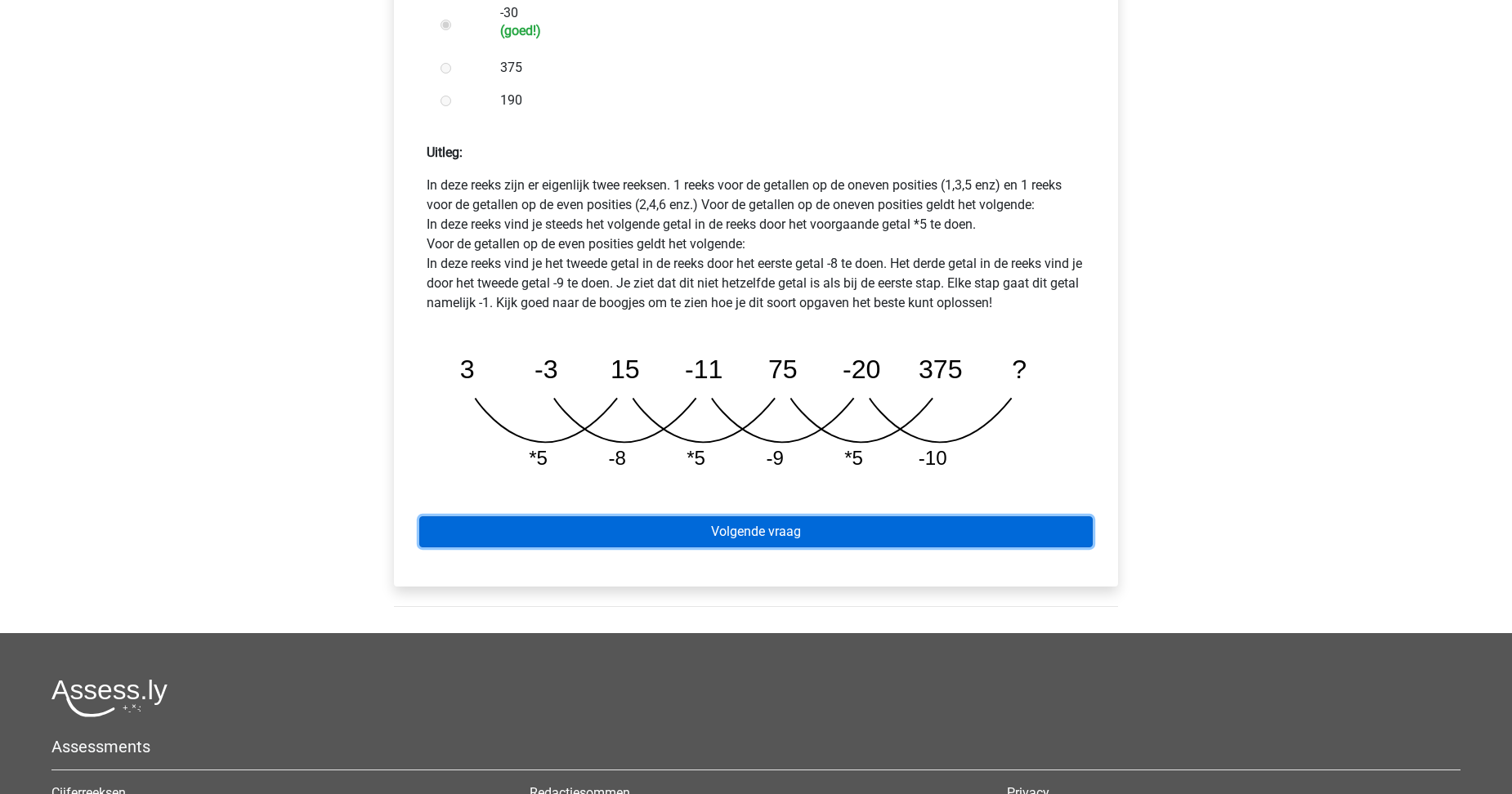
click at [759, 517] on link "Volgende vraag" at bounding box center [756, 532] width 674 height 31
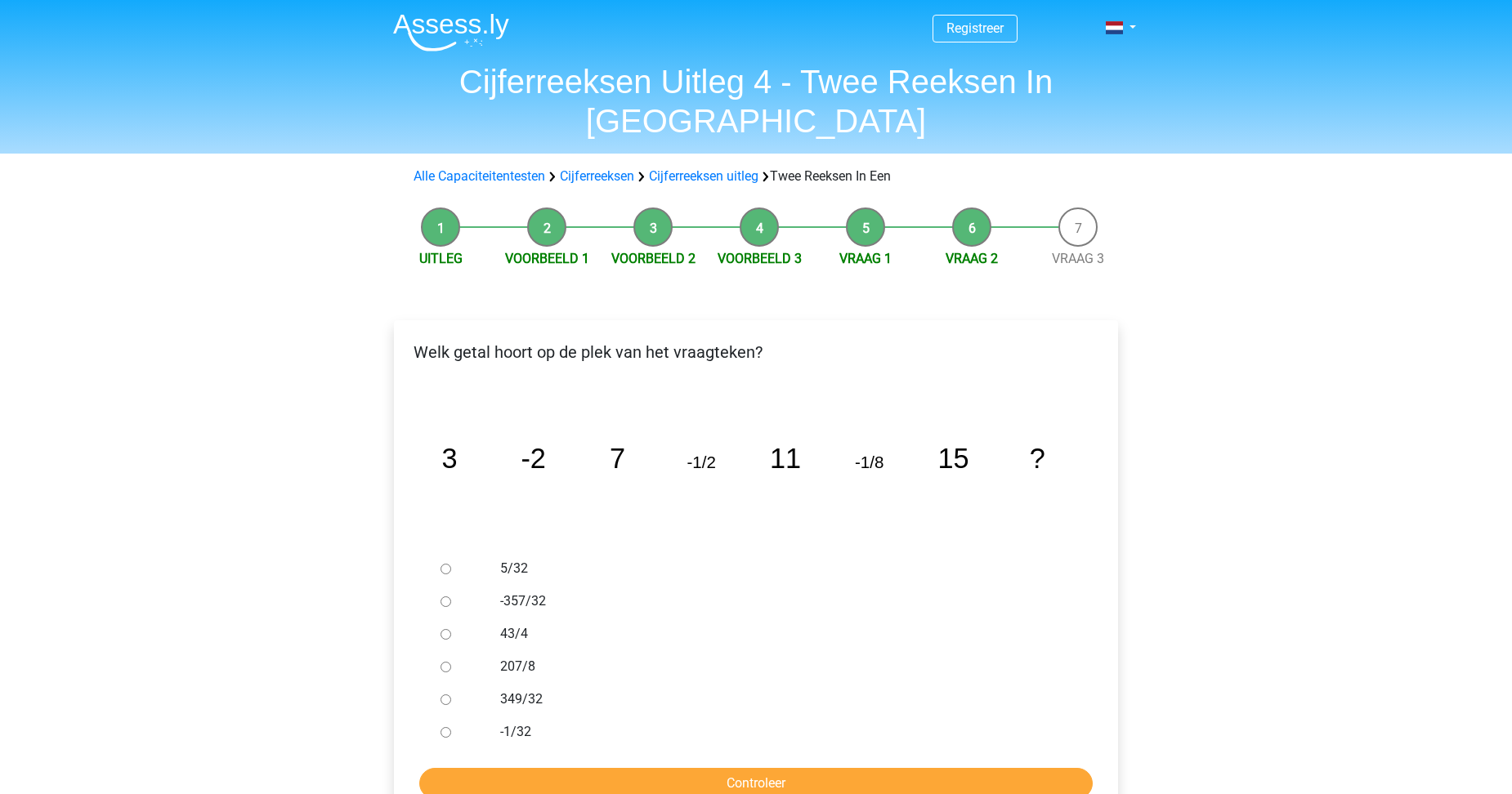
click at [447, 727] on input "-1/32" at bounding box center [445, 732] width 10 height 10
radio input "true"
click at [645, 768] on input "Controleer" at bounding box center [756, 784] width 674 height 31
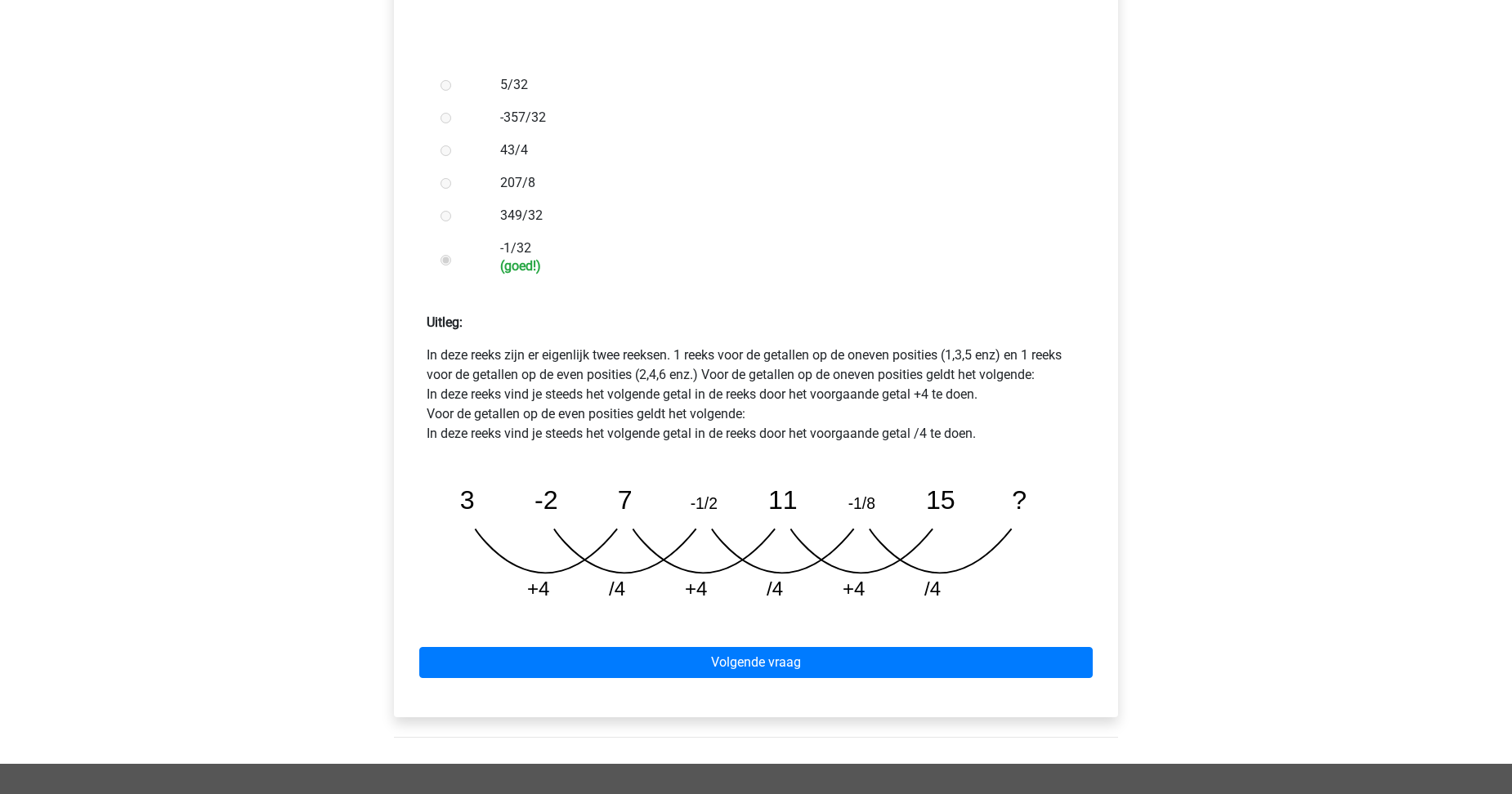
scroll to position [490, 0]
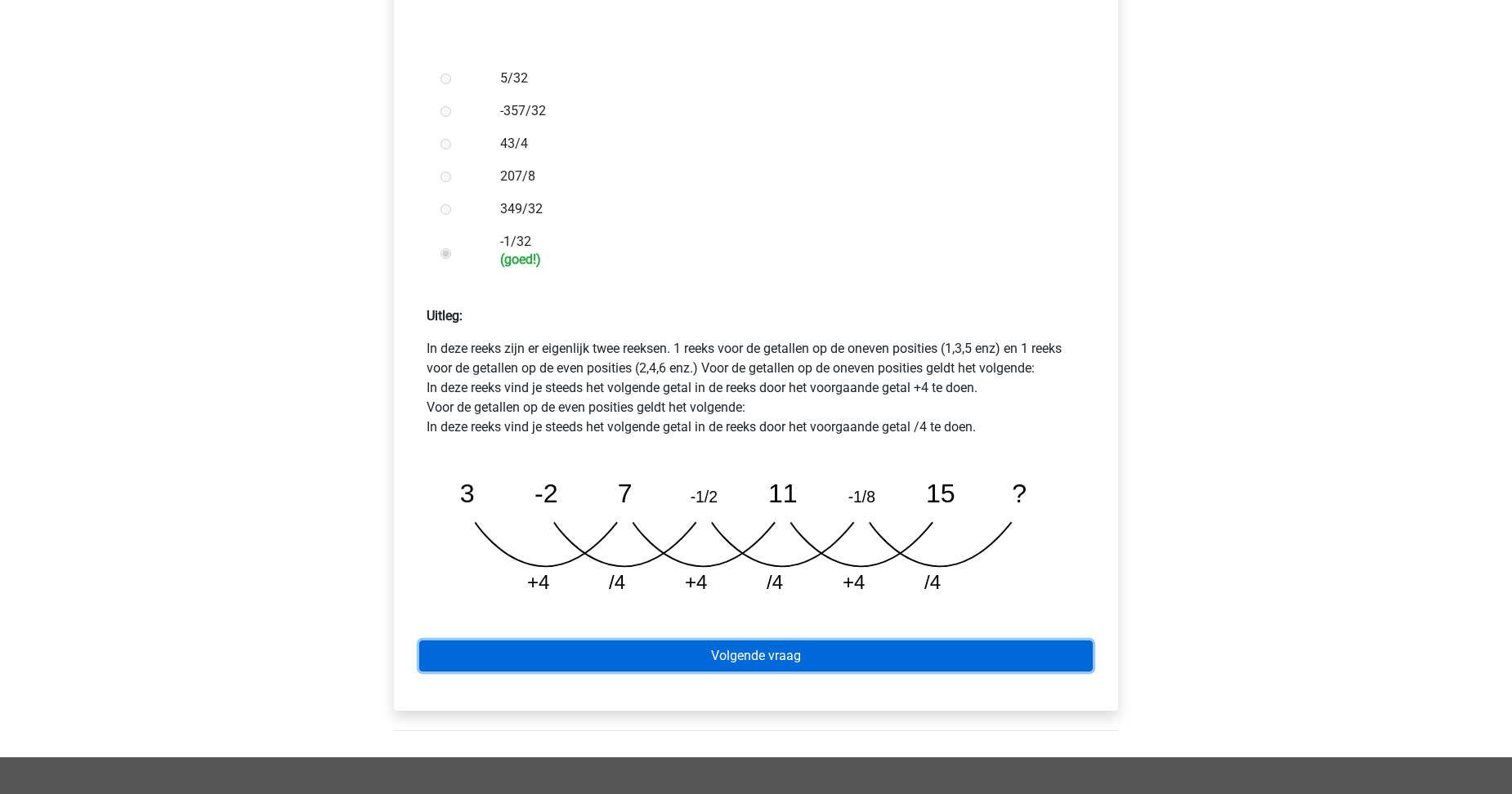
click at [727, 641] on link "Volgende vraag" at bounding box center [756, 656] width 674 height 31
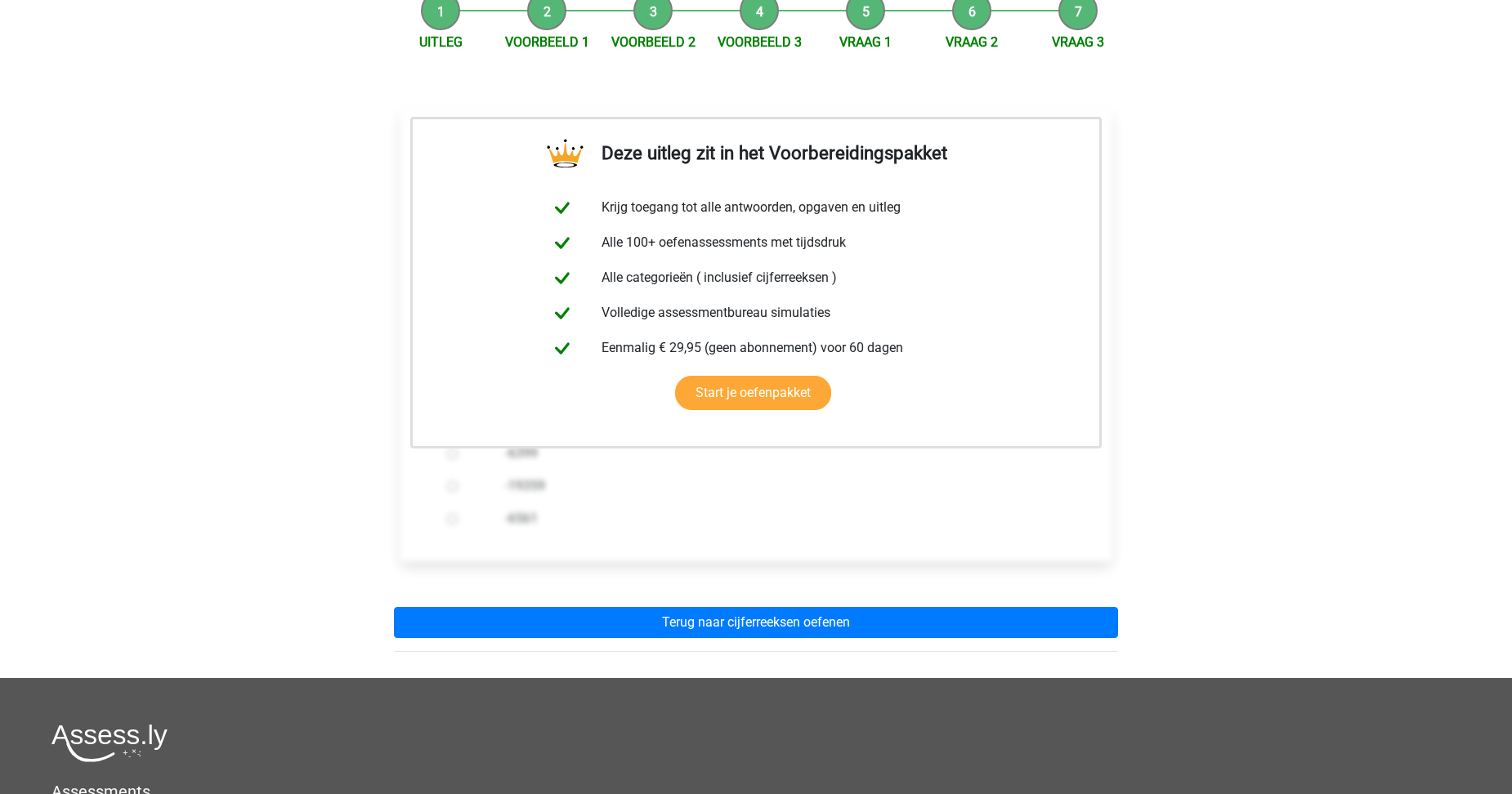
scroll to position [245, 0]
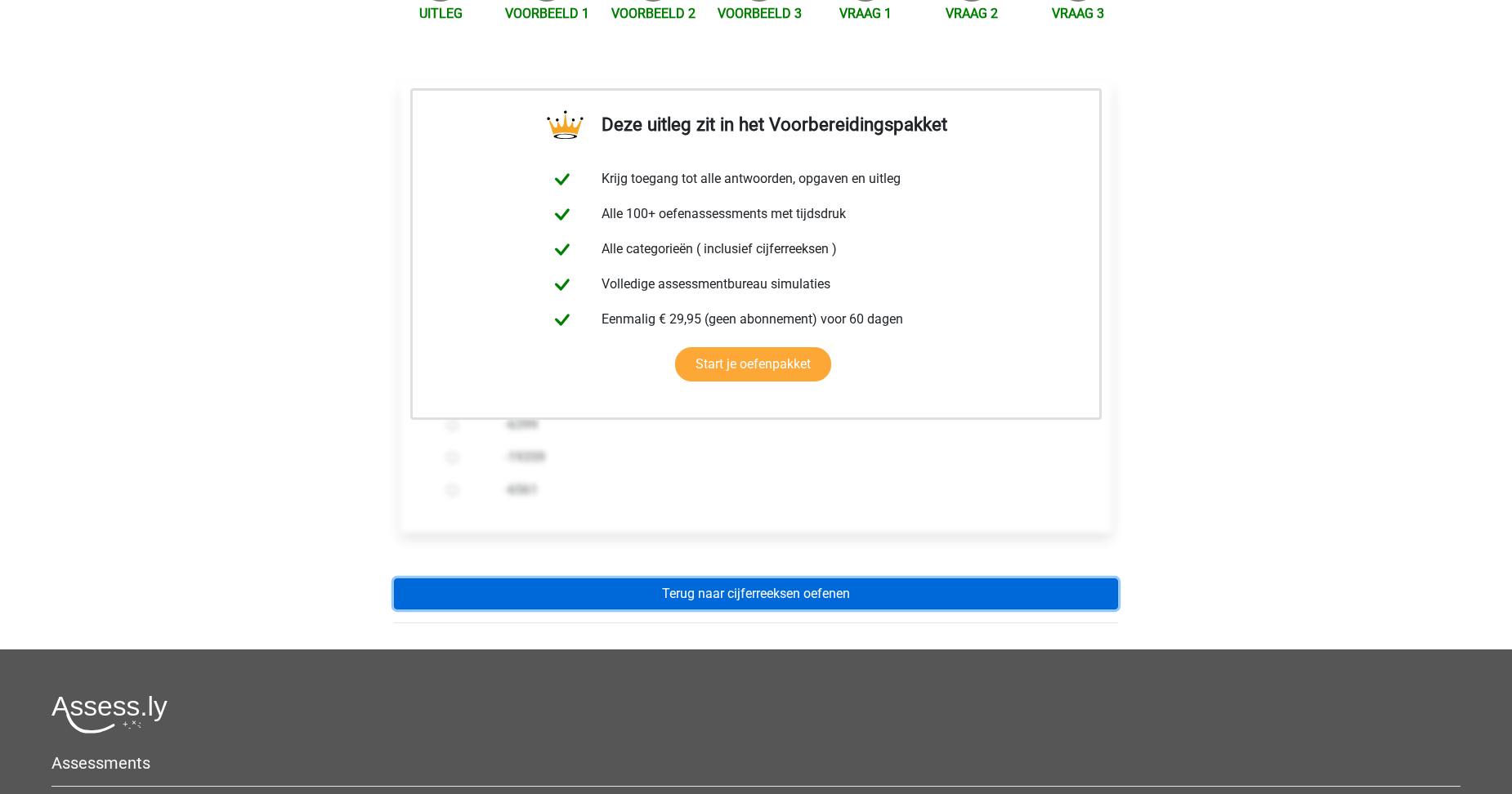
click at [746, 579] on link "Terug naar cijferreeksen oefenen" at bounding box center [756, 594] width 725 height 31
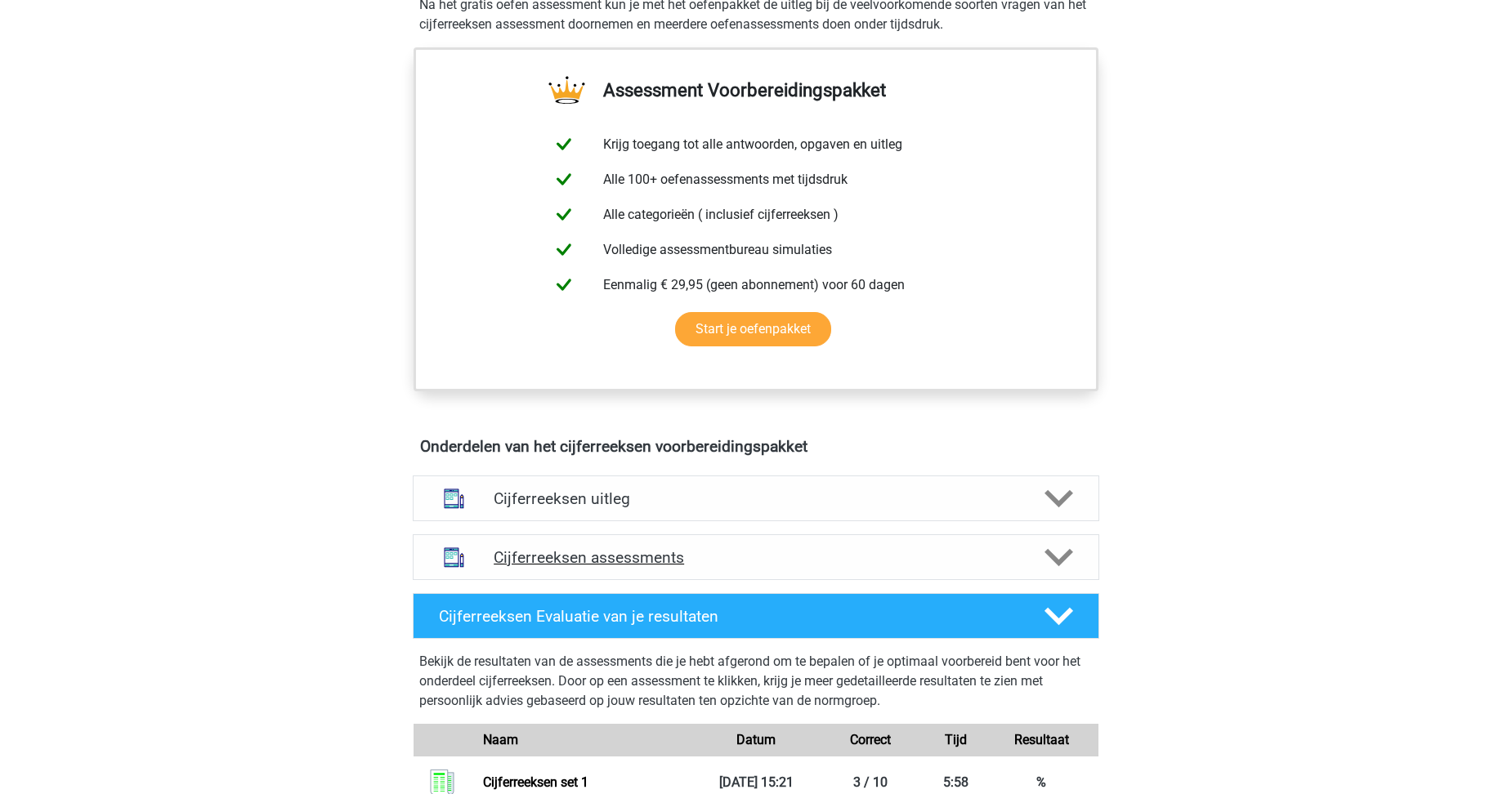
scroll to position [572, 0]
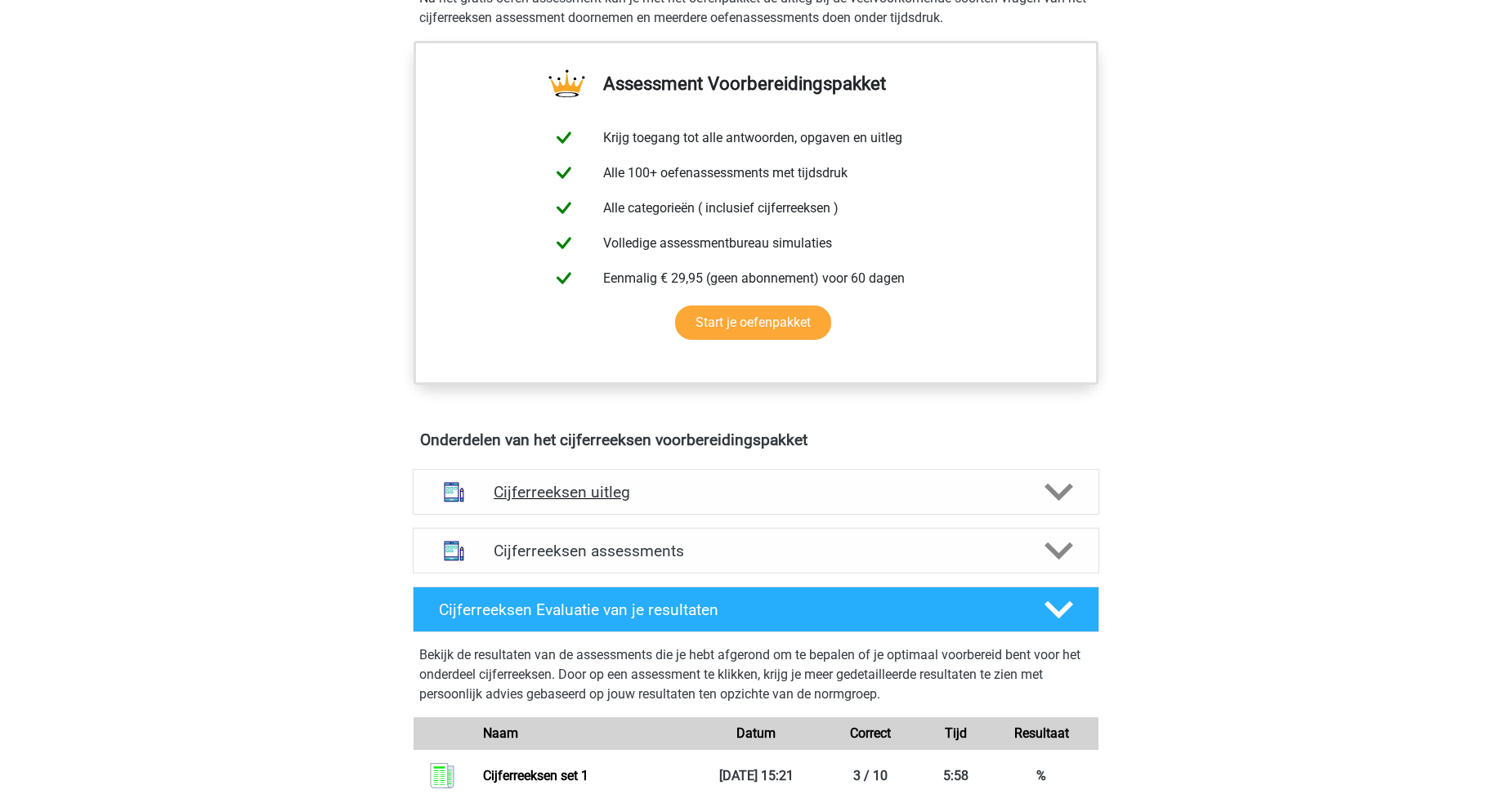
click at [619, 502] on h4 "Cijferreeksen uitleg" at bounding box center [756, 493] width 525 height 19
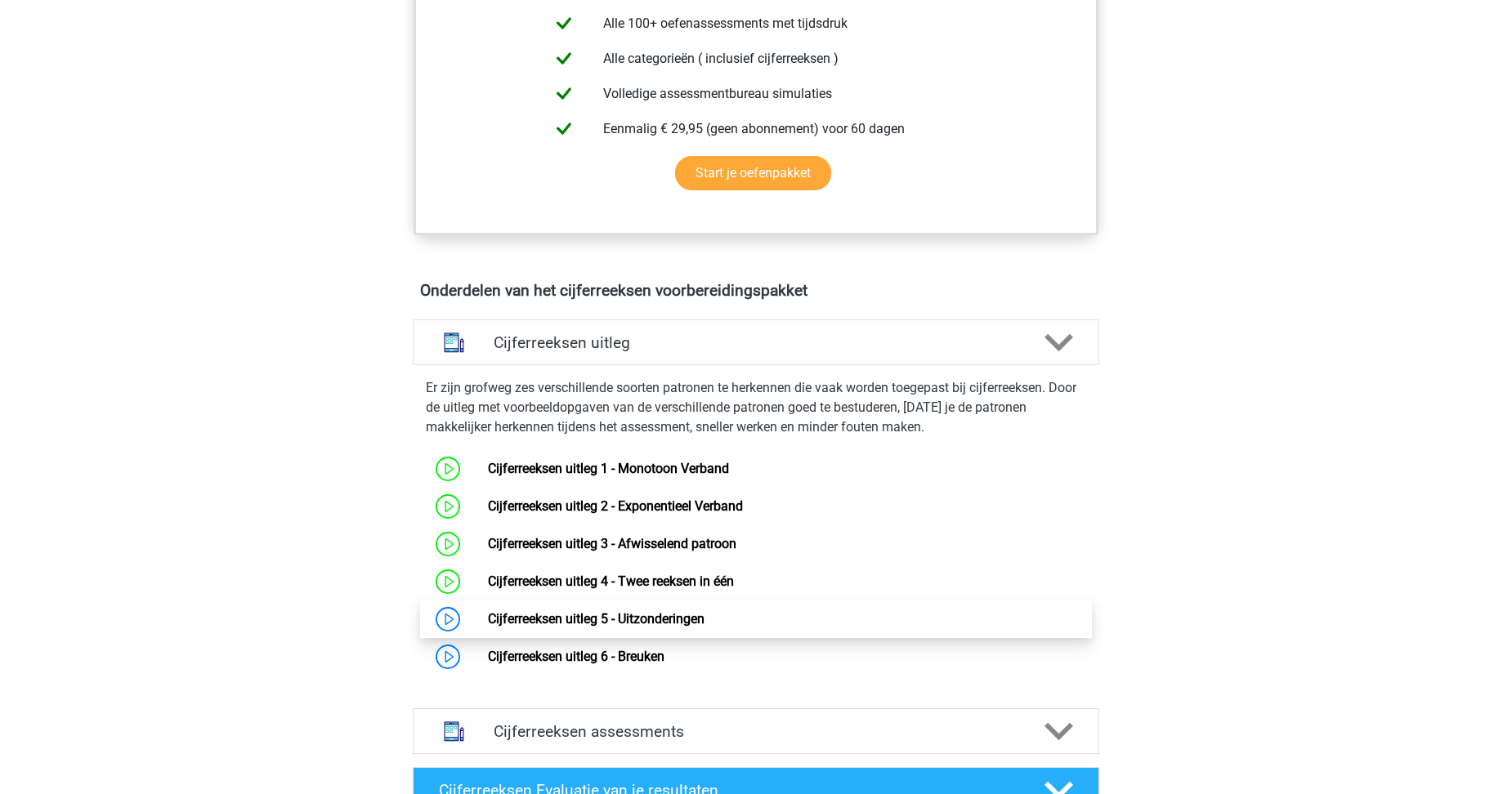
scroll to position [735, 0]
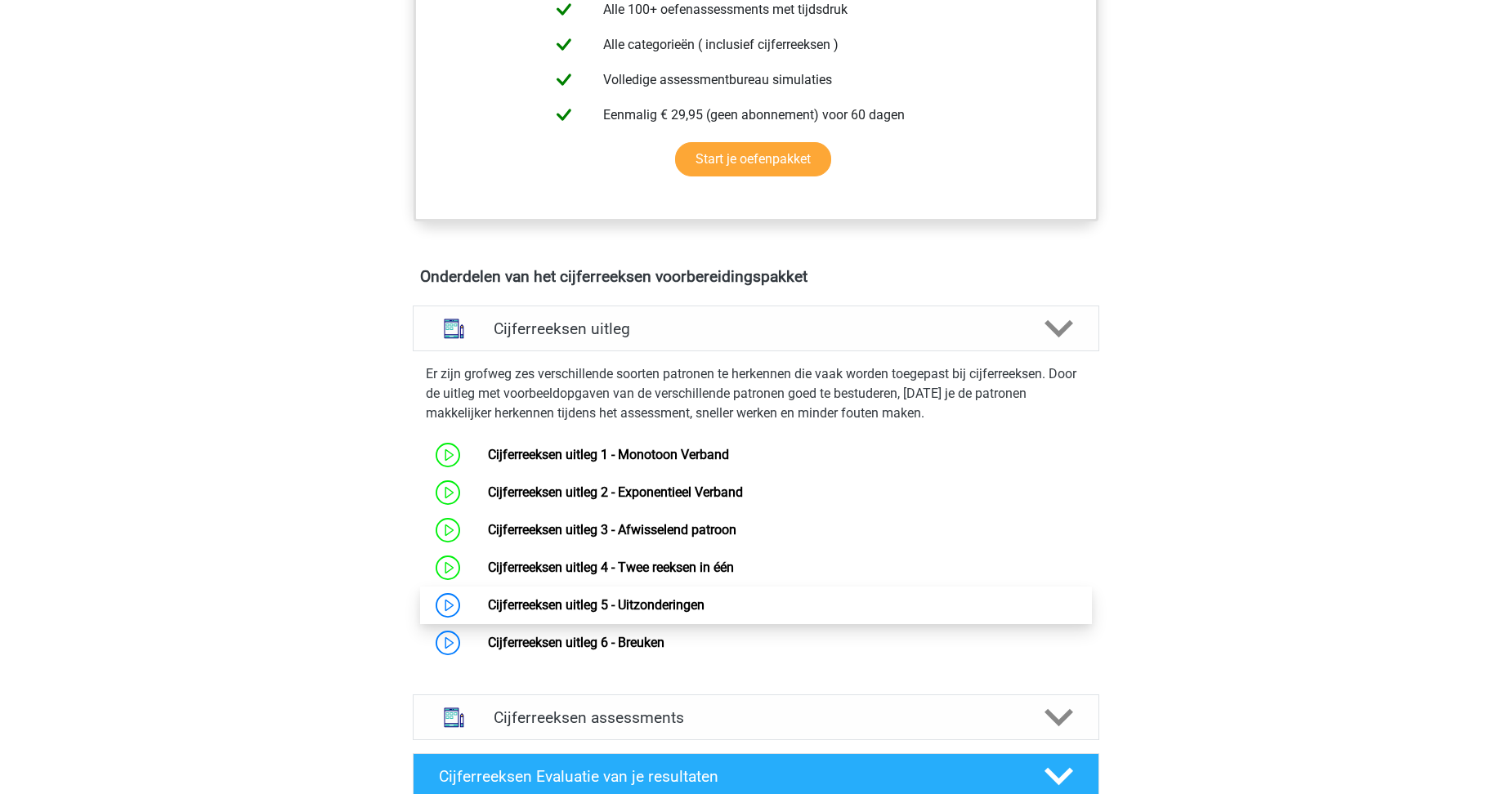
click at [488, 613] on link "Cijferreeksen uitleg 5 - Uitzonderingen" at bounding box center [595, 605] width 216 height 16
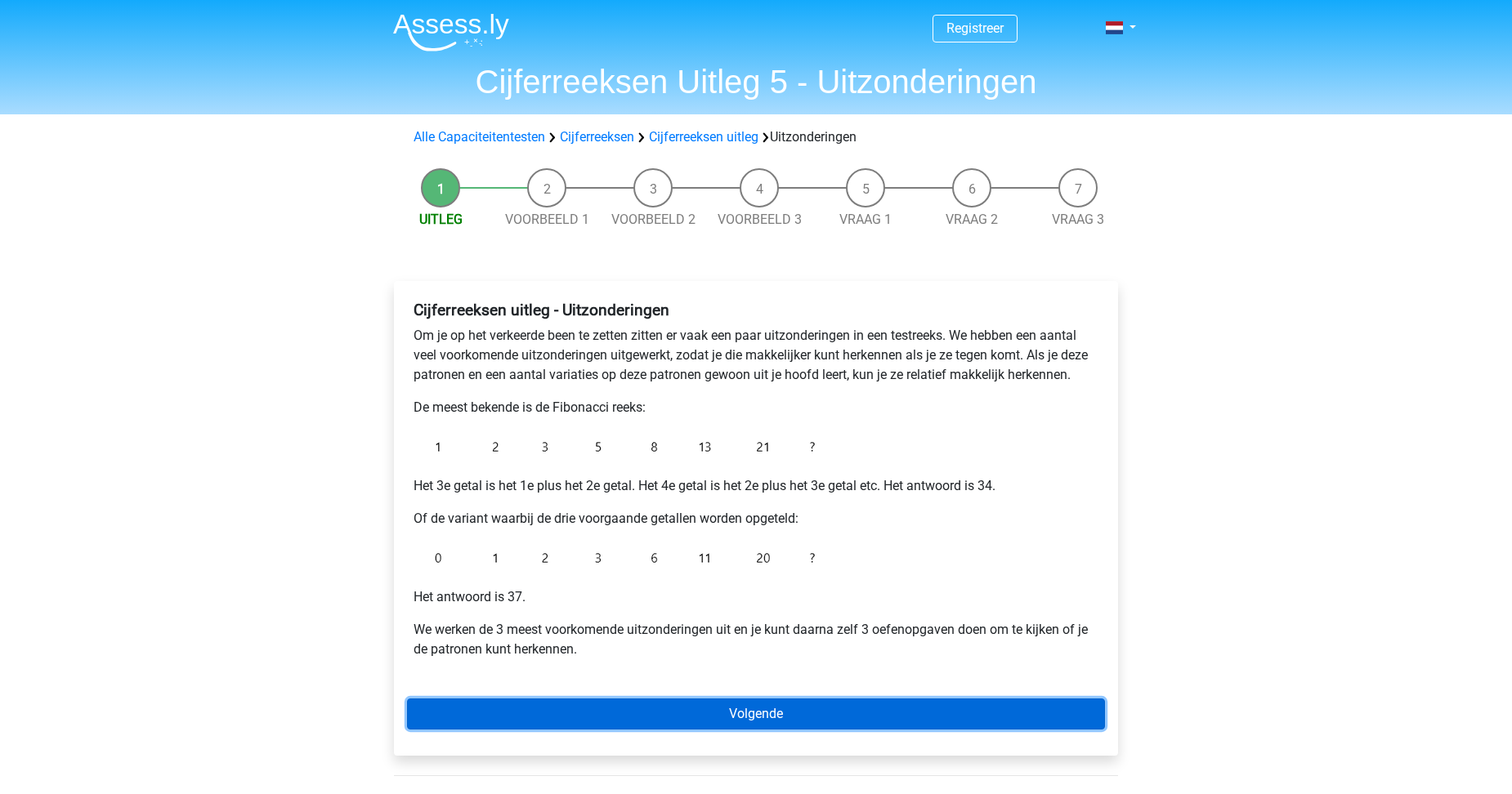
click at [801, 712] on link "Volgende" at bounding box center [756, 714] width 698 height 31
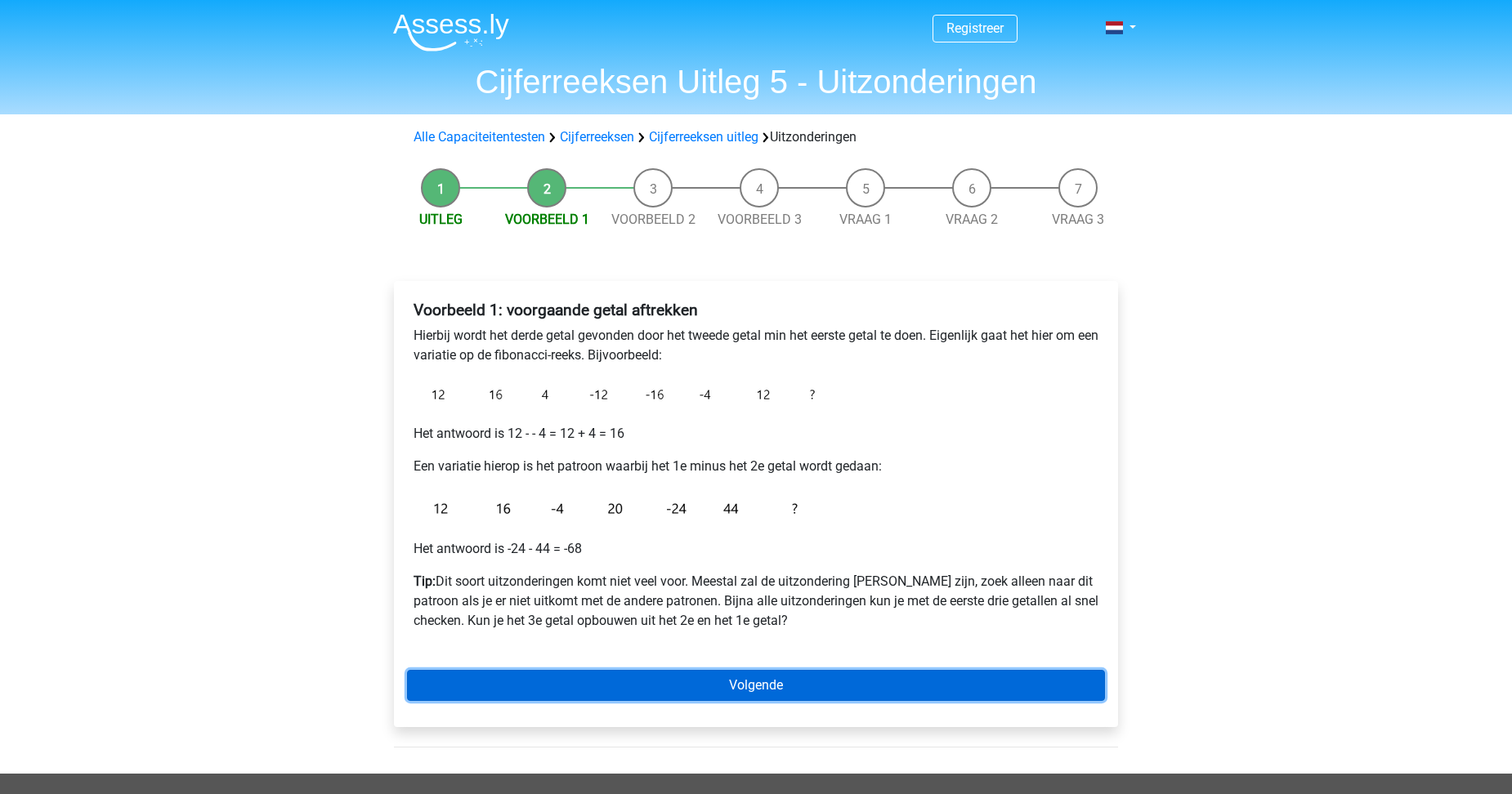
click at [760, 692] on link "Volgende" at bounding box center [756, 685] width 698 height 31
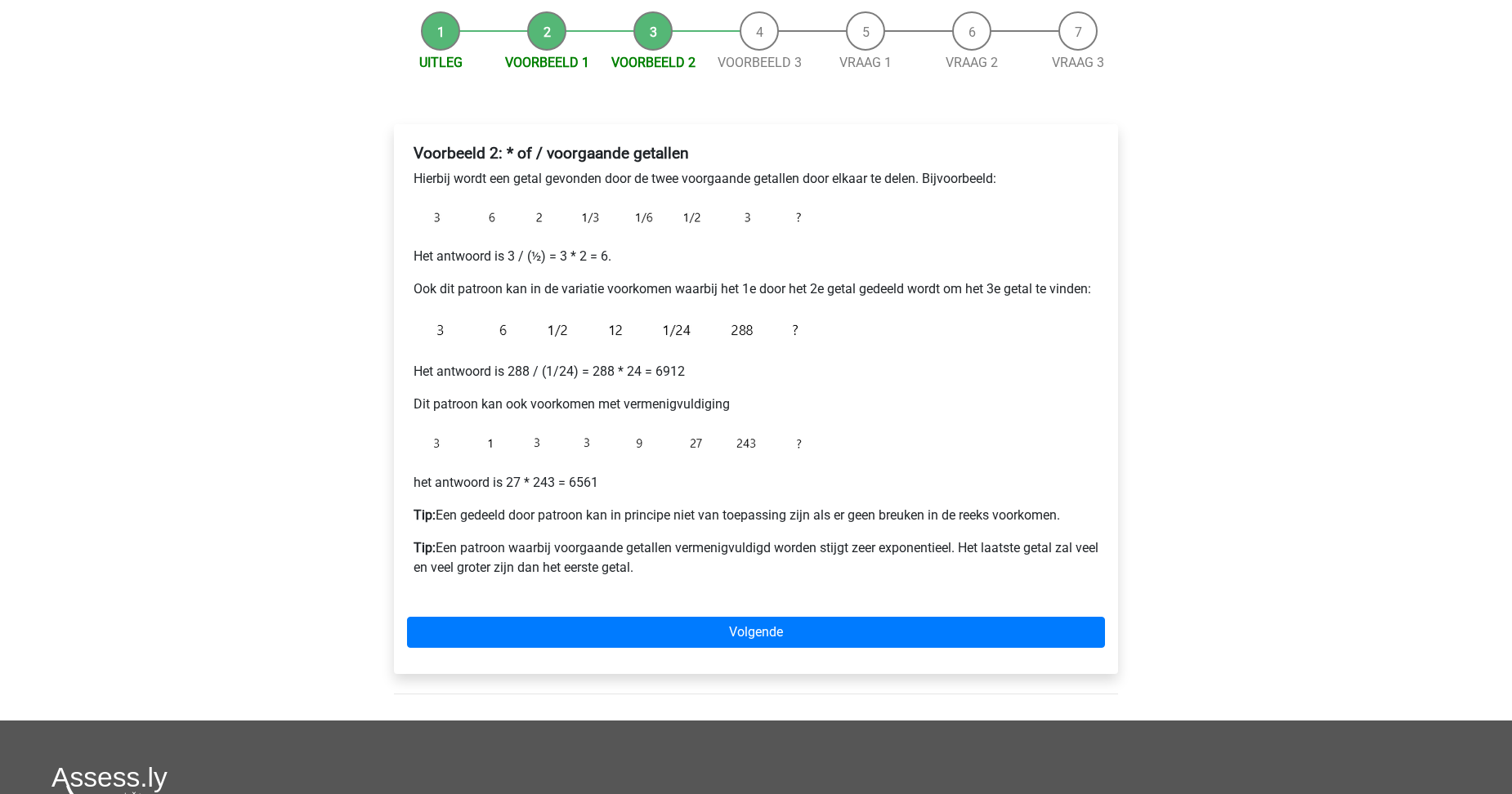
scroll to position [164, 0]
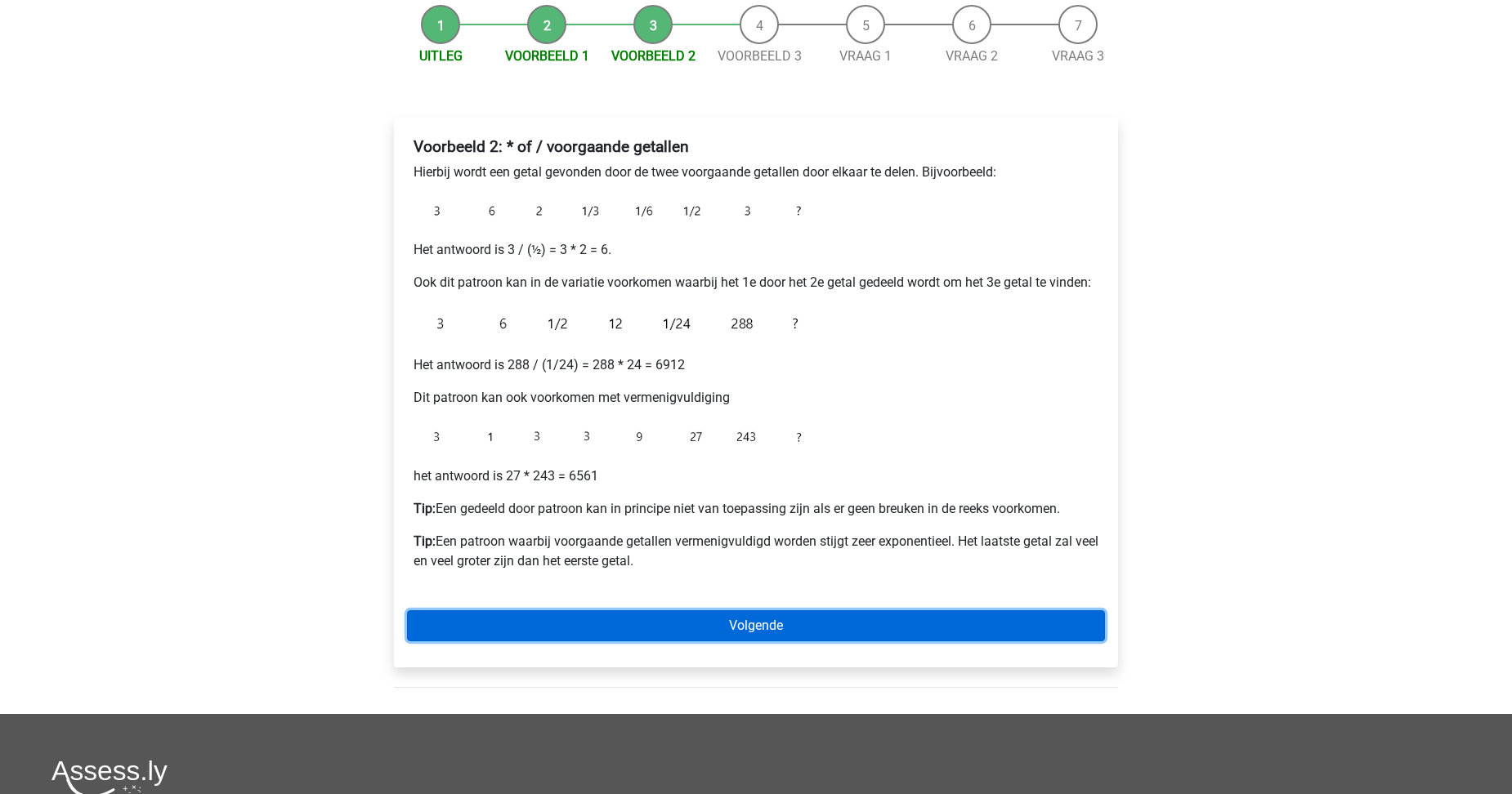
click at [774, 623] on link "Volgende" at bounding box center [756, 626] width 698 height 31
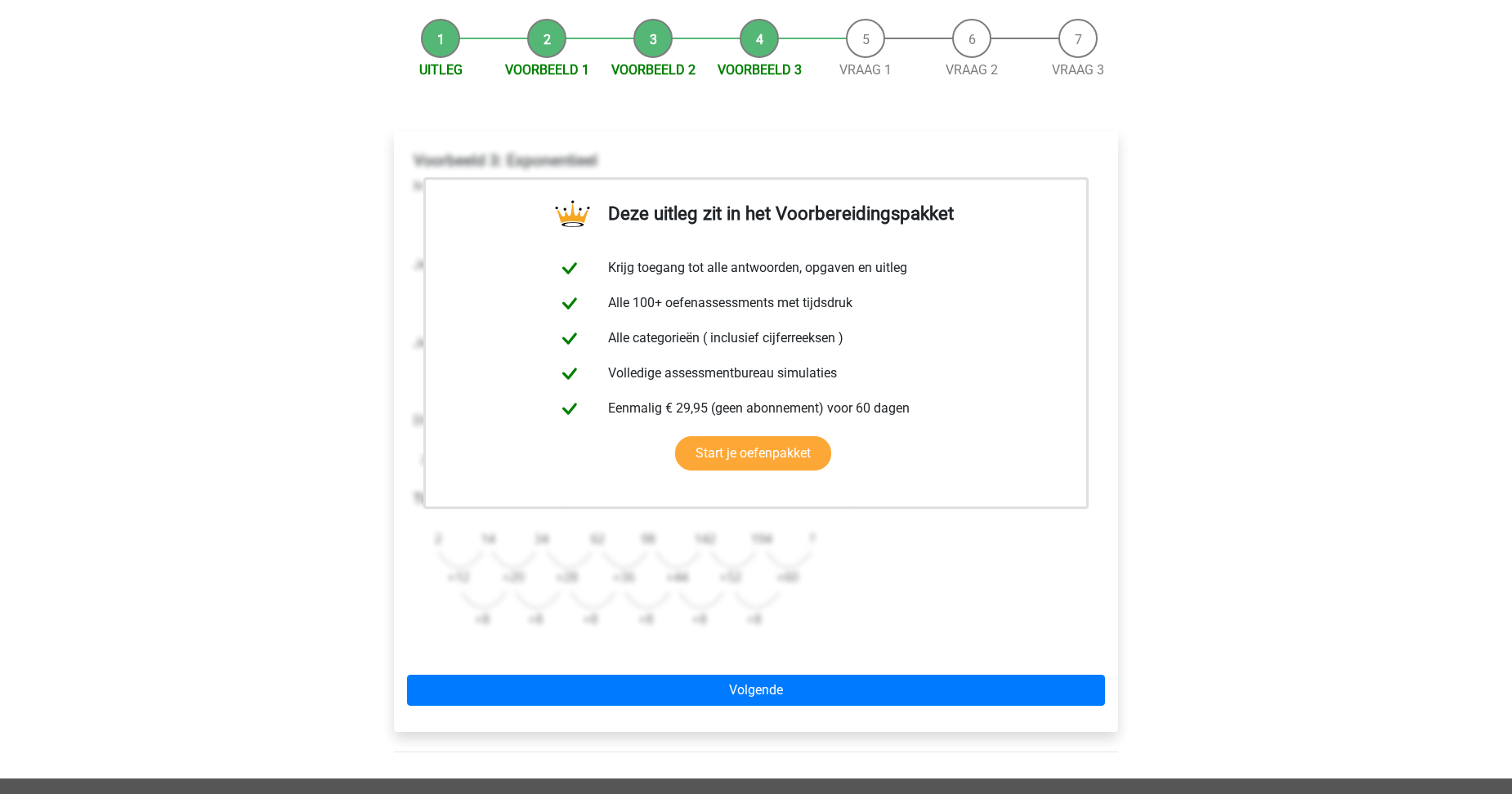
scroll to position [245, 0]
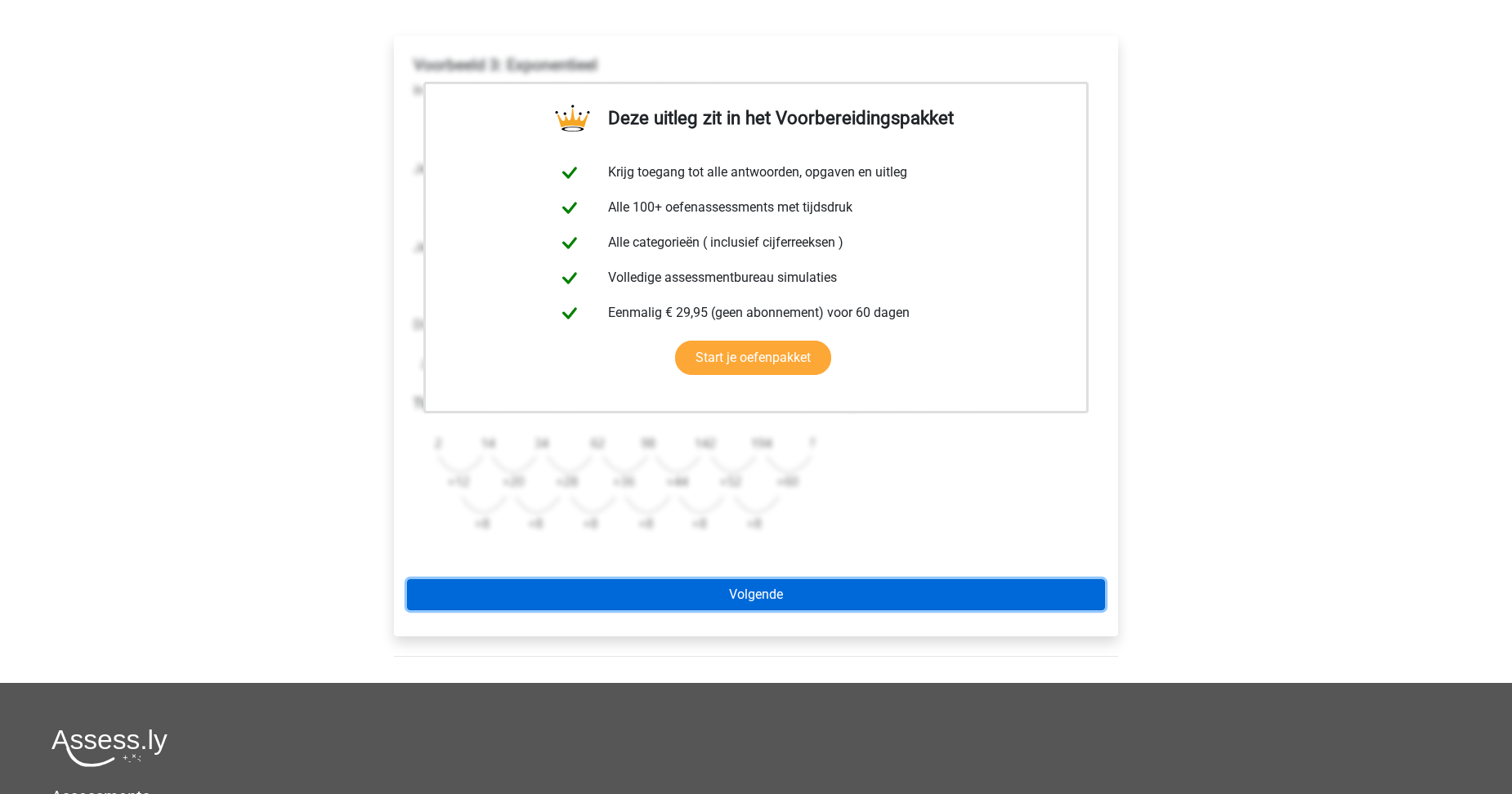
click at [790, 591] on link "Volgende" at bounding box center [756, 595] width 698 height 31
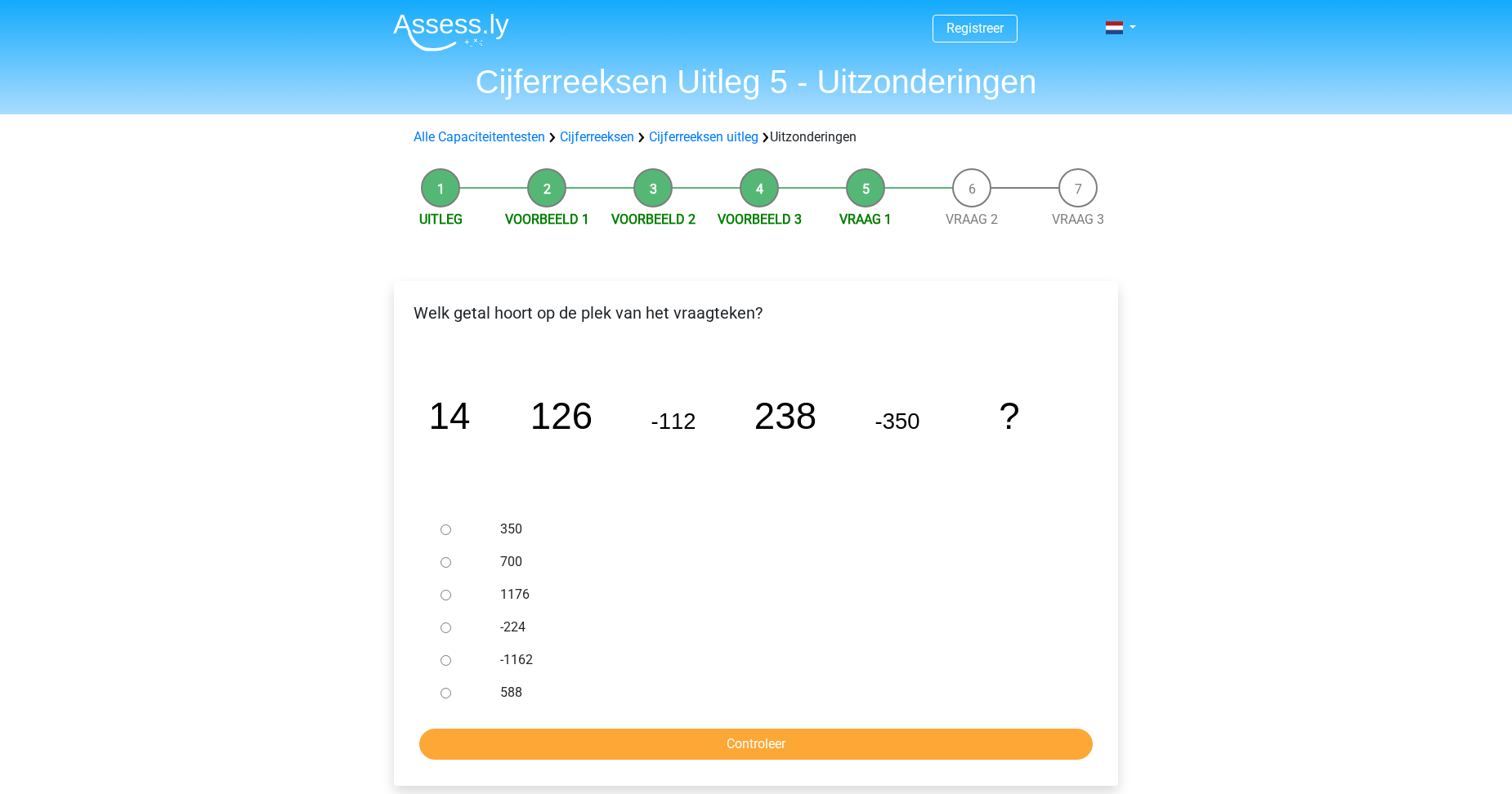
click at [440, 692] on input "588" at bounding box center [445, 693] width 10 height 10
radio input "true"
click at [717, 742] on input "Controleer" at bounding box center [756, 744] width 674 height 31
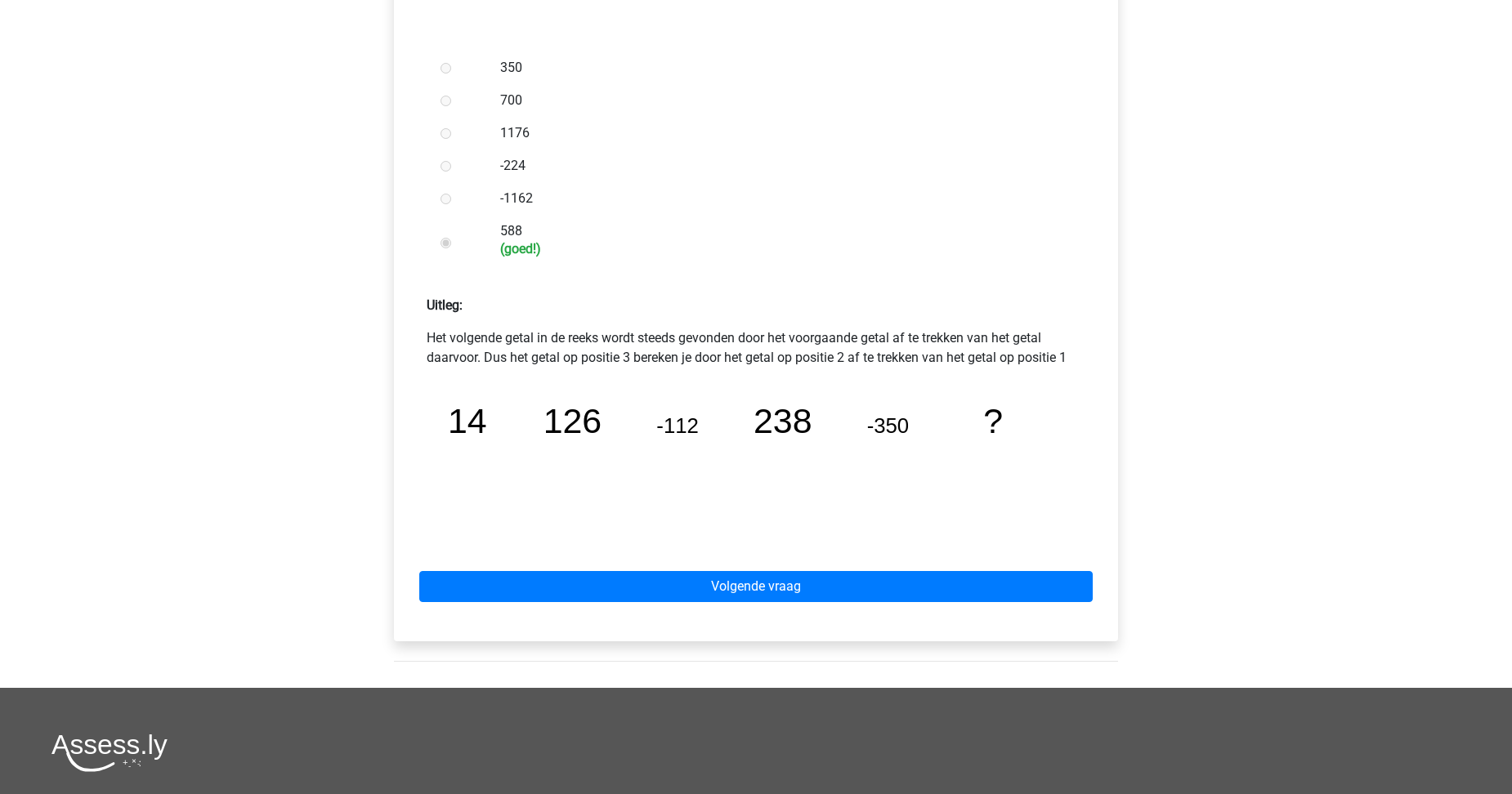
scroll to position [490, 0]
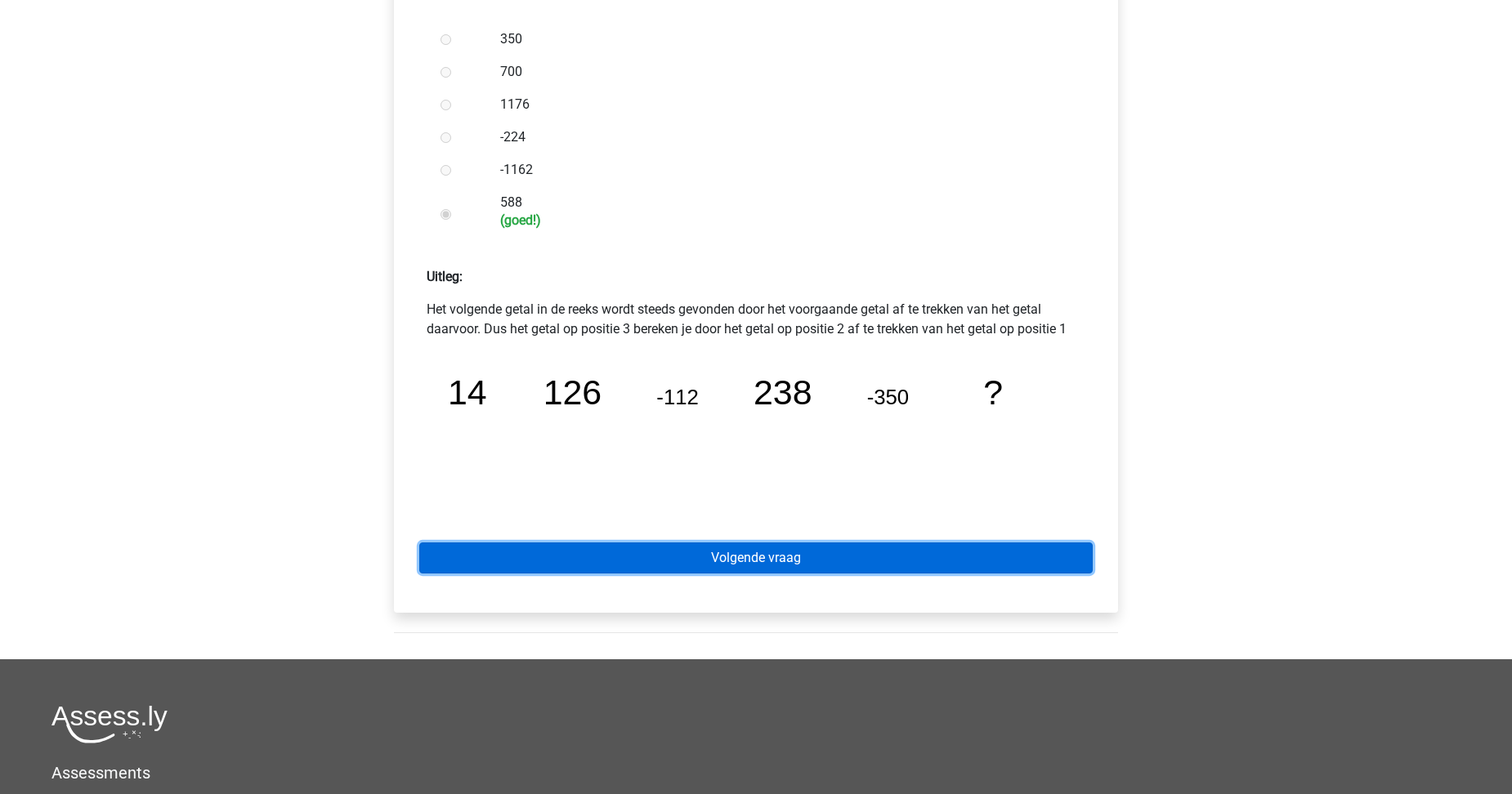
click at [783, 564] on link "Volgende vraag" at bounding box center [756, 558] width 674 height 31
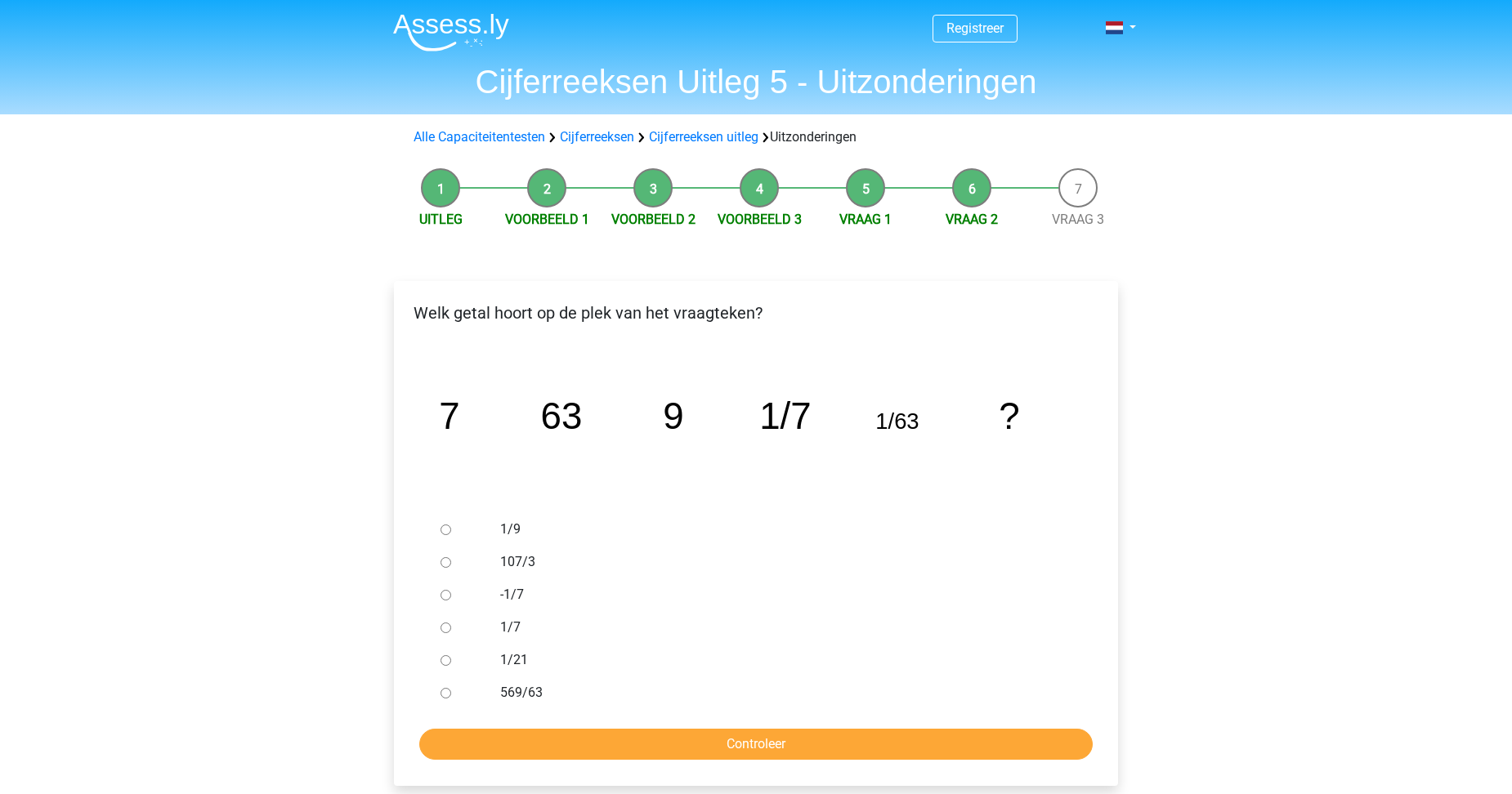
click at [446, 534] on input "1/9" at bounding box center [445, 530] width 10 height 10
radio input "true"
click at [633, 754] on input "Controleer" at bounding box center [756, 744] width 674 height 31
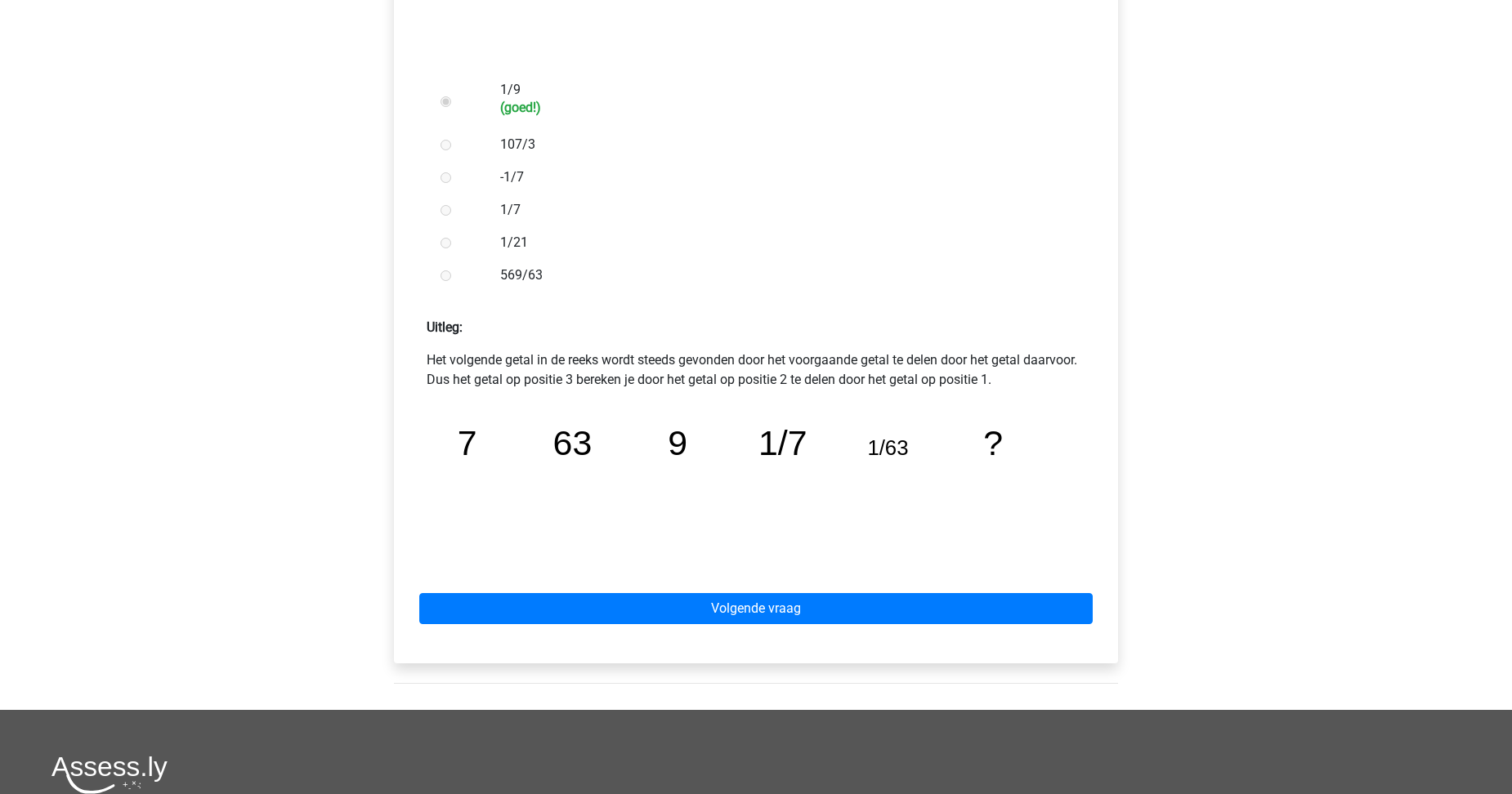
scroll to position [490, 0]
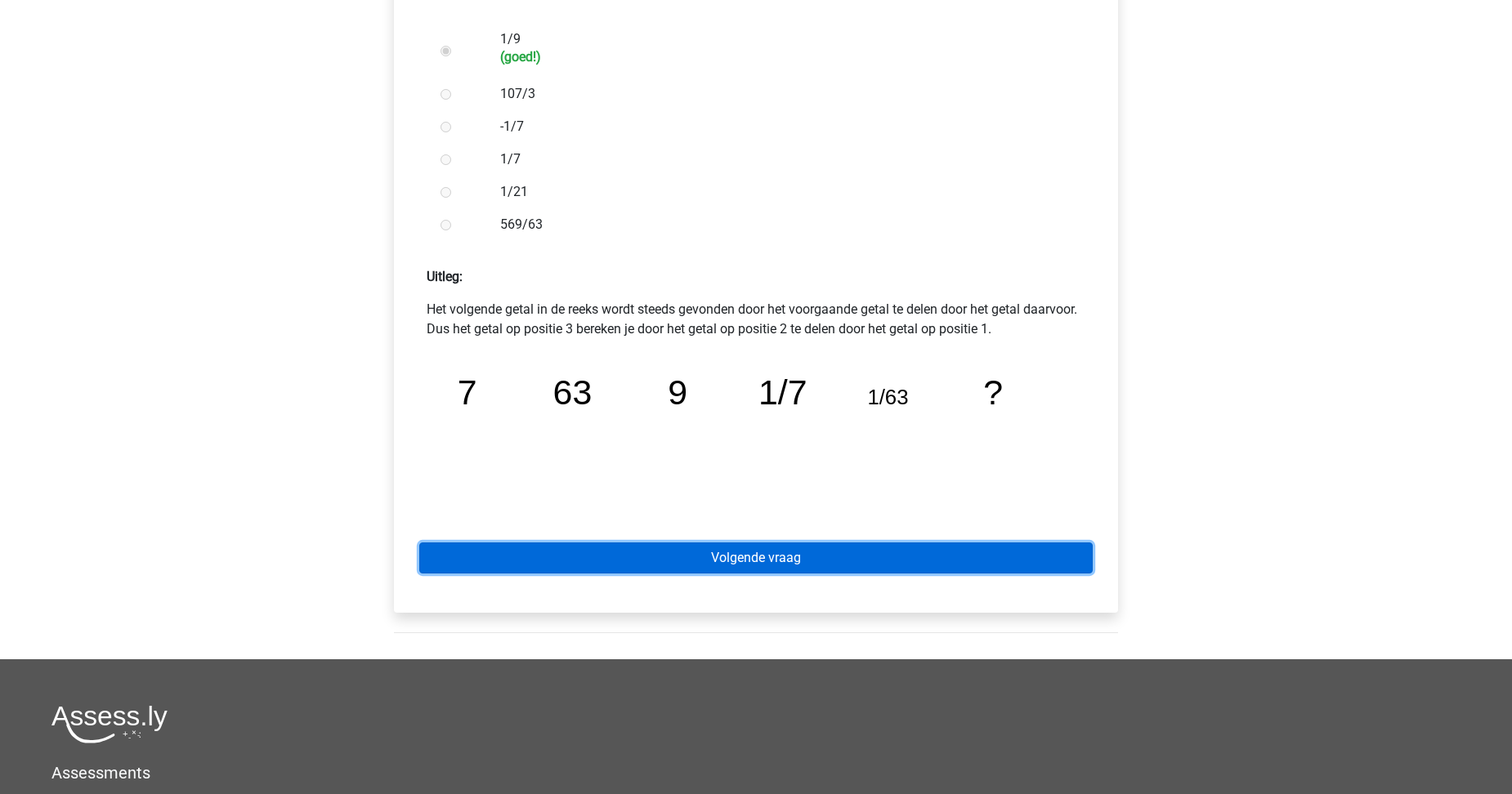
click at [731, 563] on link "Volgende vraag" at bounding box center [756, 558] width 674 height 31
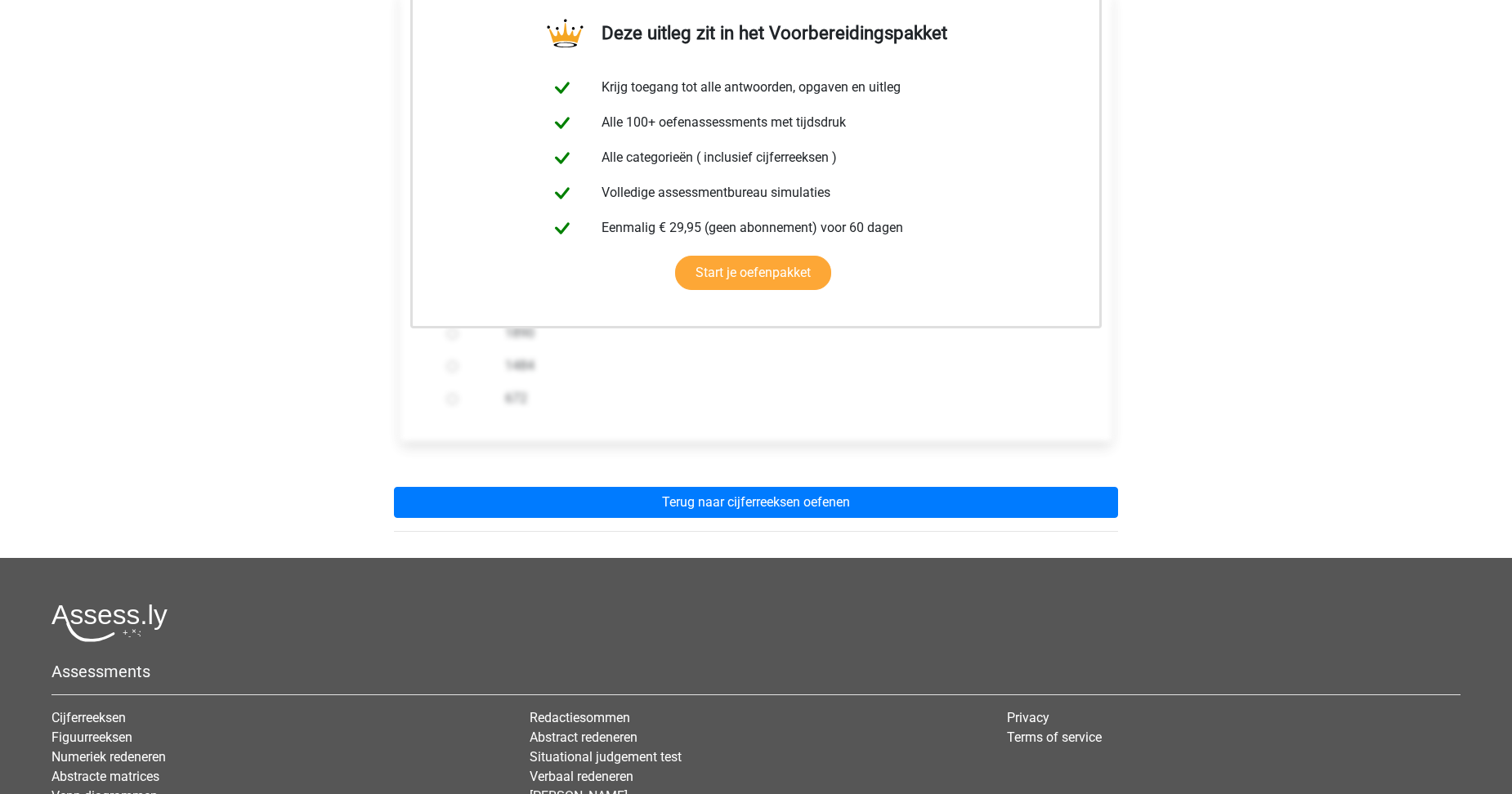
scroll to position [326, 0]
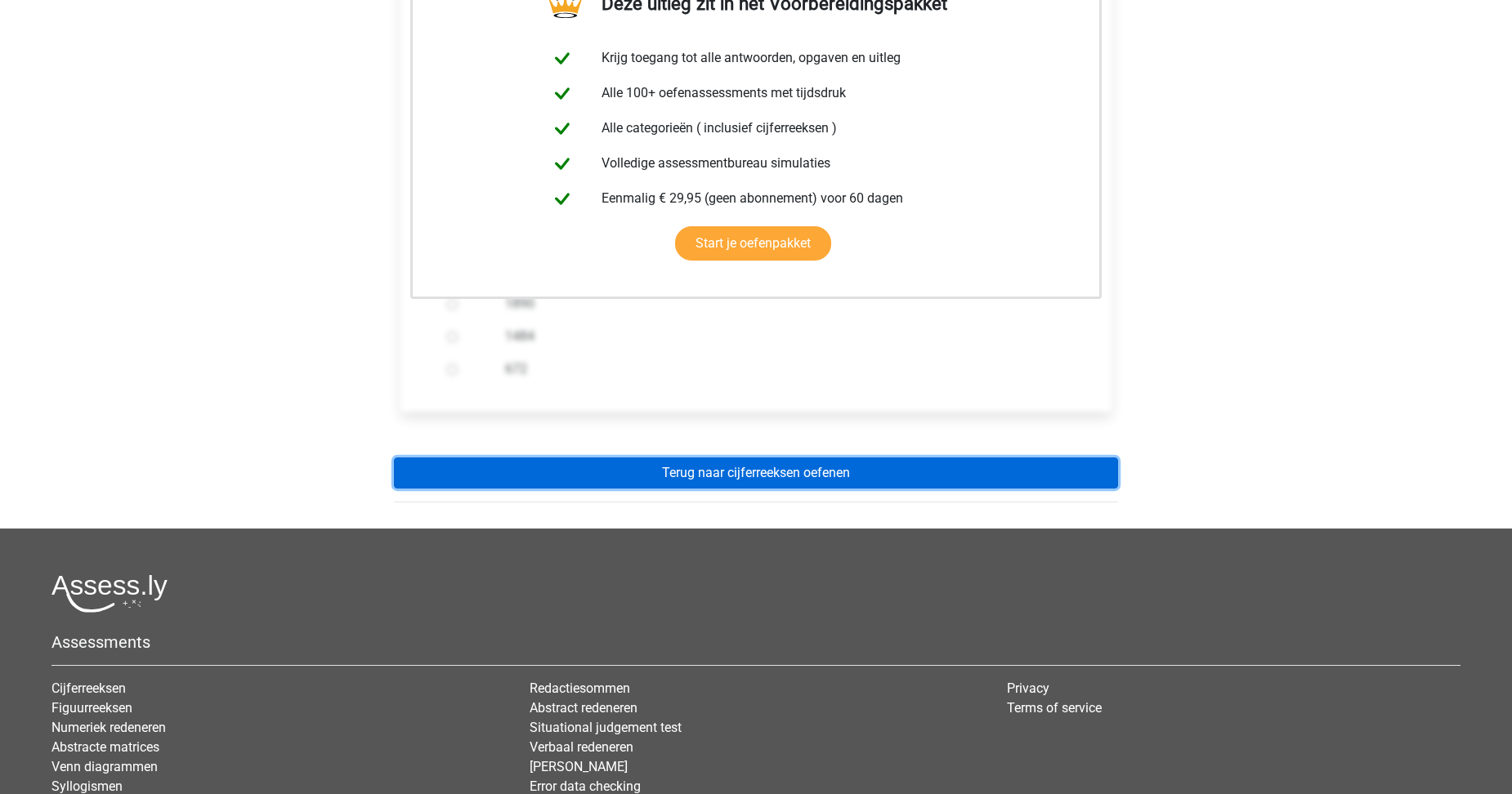
click at [787, 474] on link "Terug naar cijferreeksen oefenen" at bounding box center [756, 473] width 725 height 31
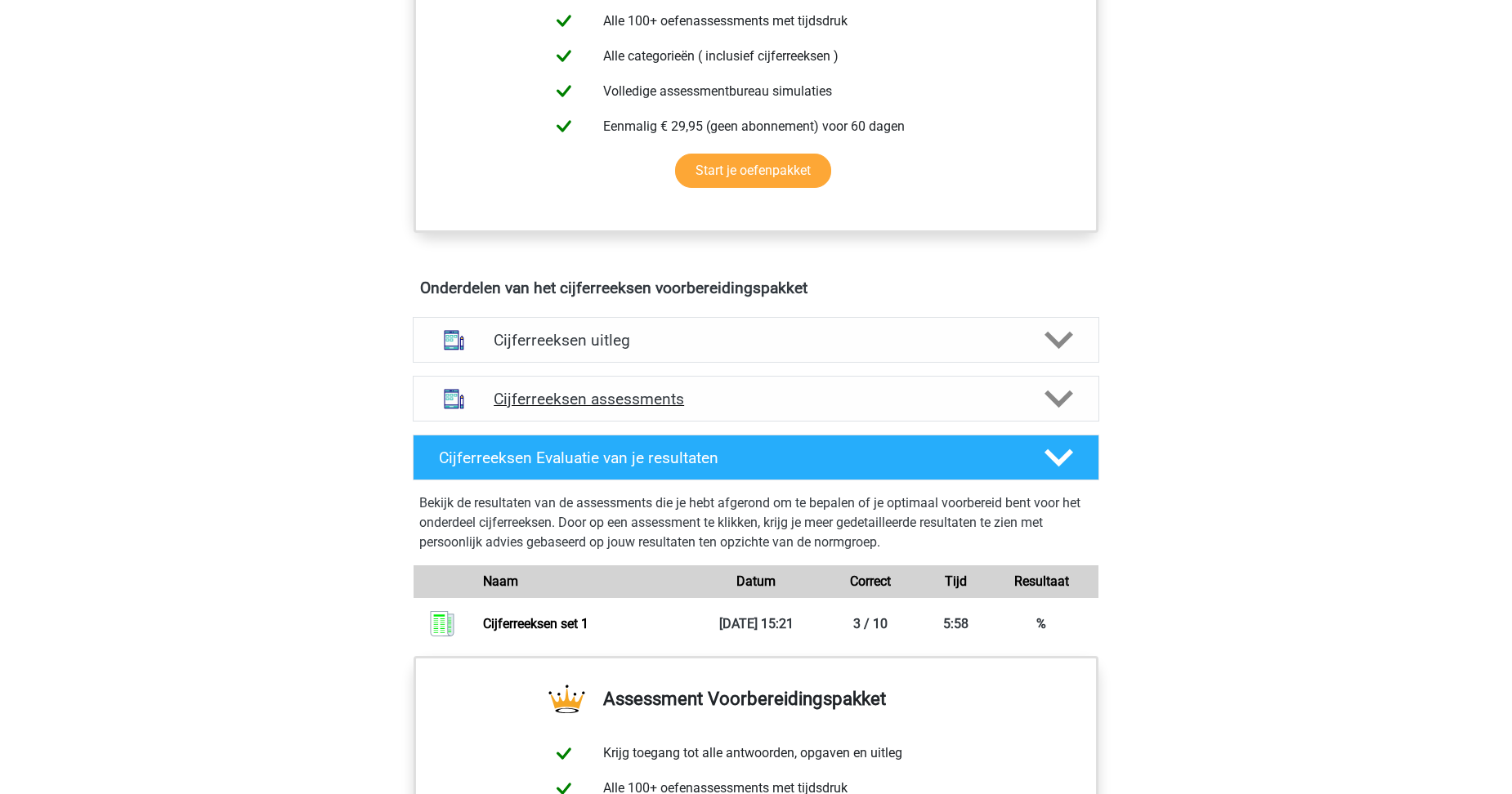
scroll to position [654, 0]
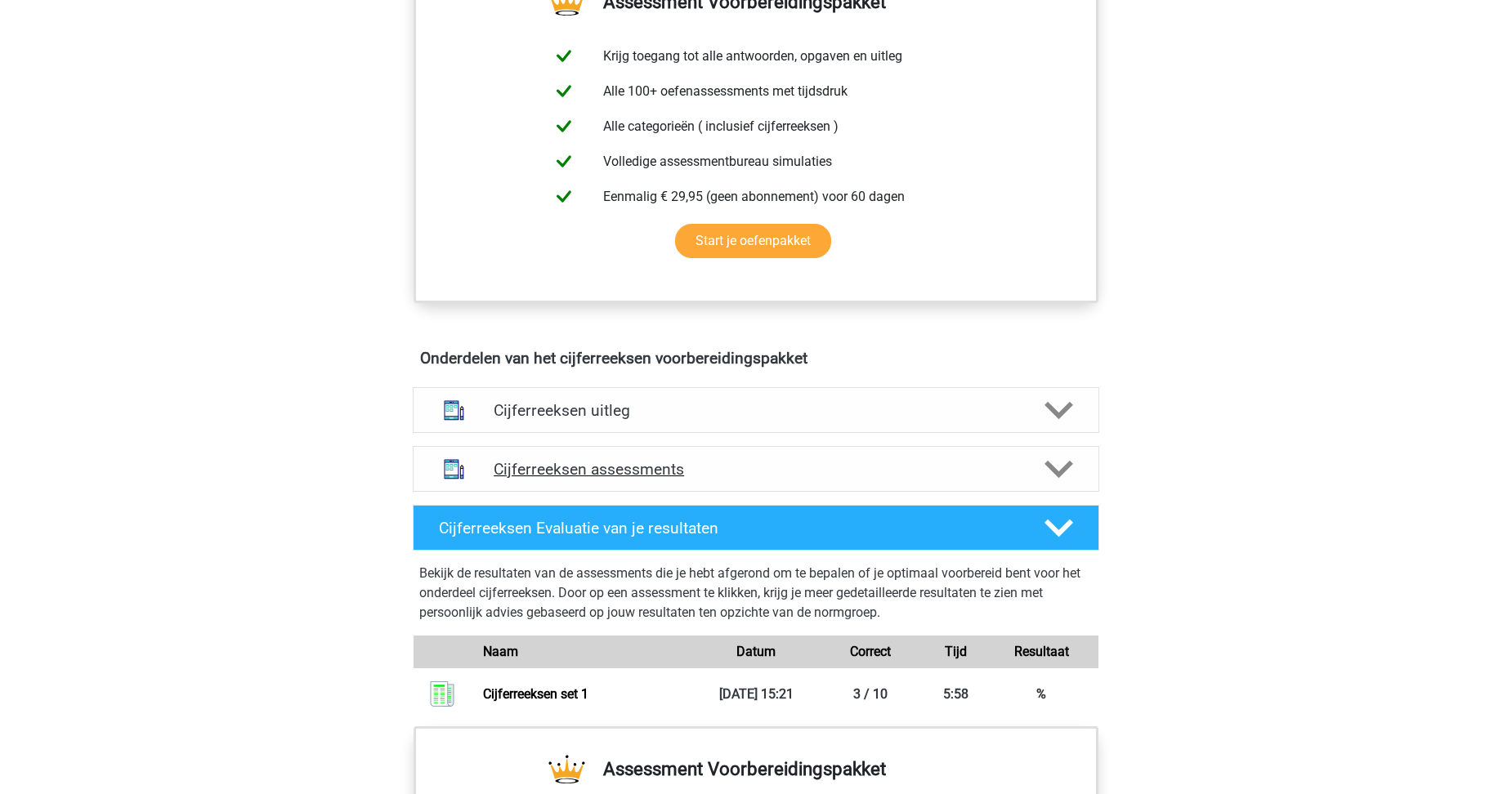
click at [645, 479] on h4 "Cijferreeksen assessments" at bounding box center [756, 469] width 525 height 19
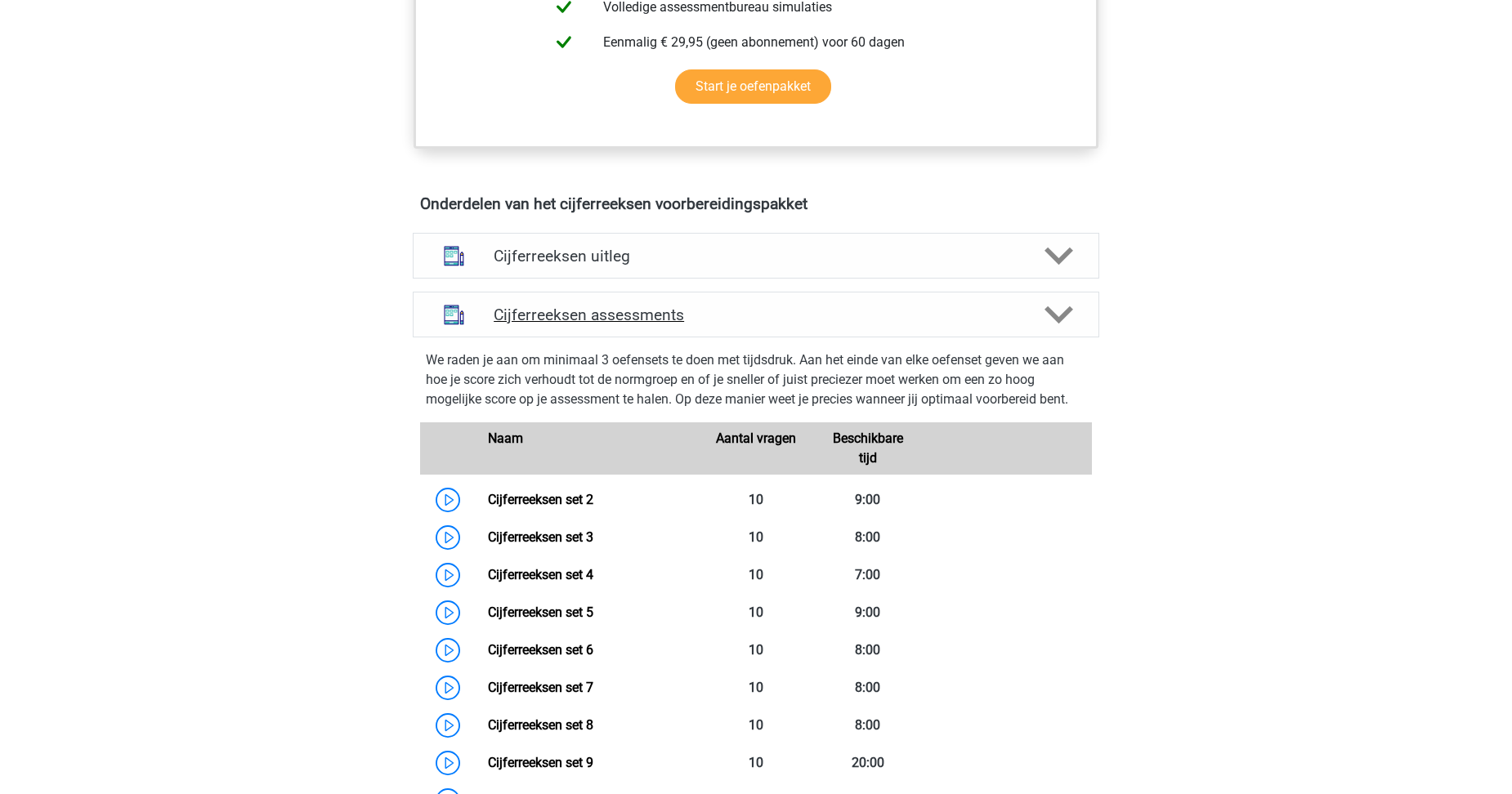
scroll to position [817, 0]
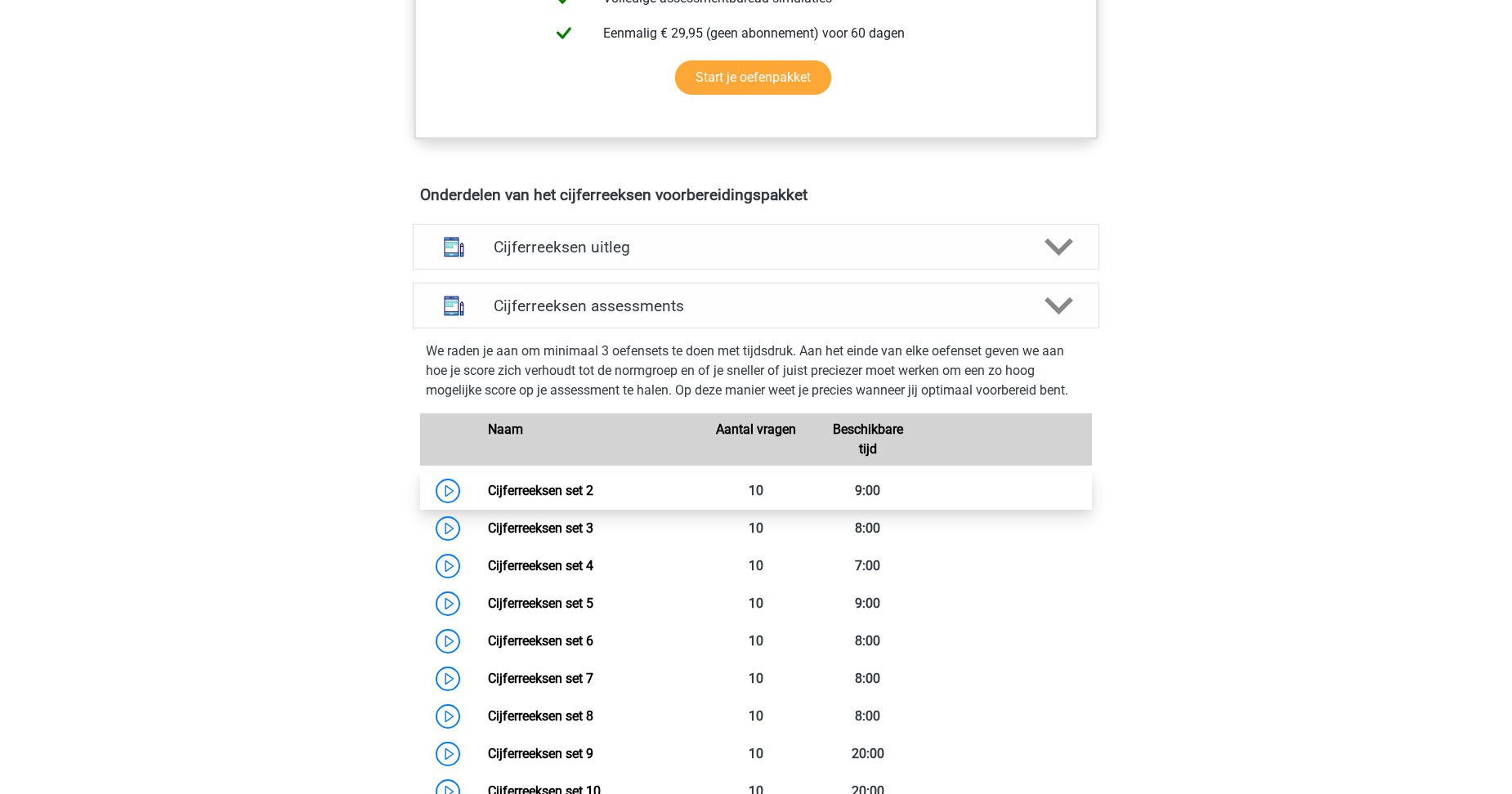
click at [488, 499] on link "Cijferreeksen set 2" at bounding box center [540, 491] width 105 height 16
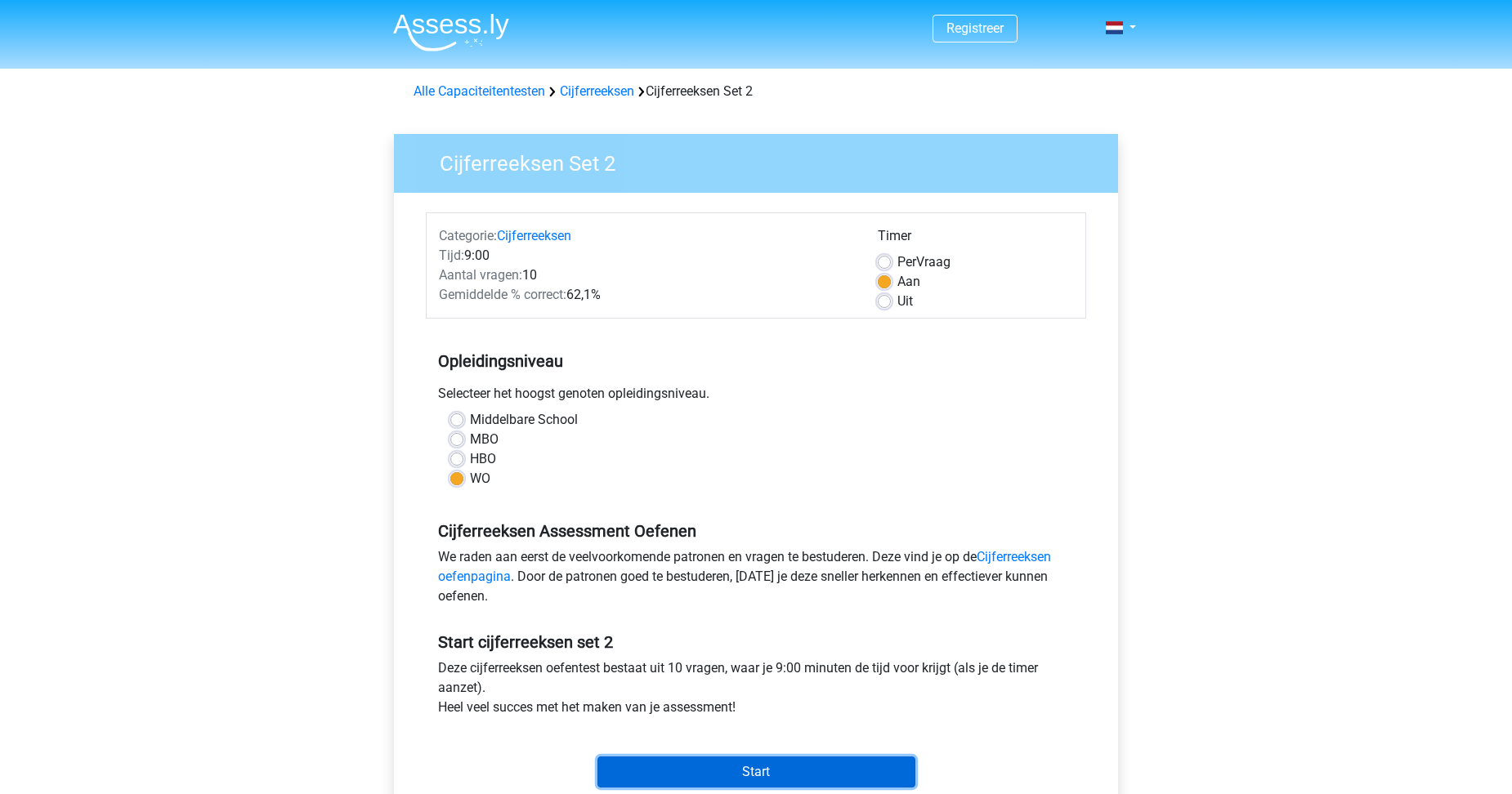
click at [762, 773] on input "Start" at bounding box center [756, 772] width 318 height 31
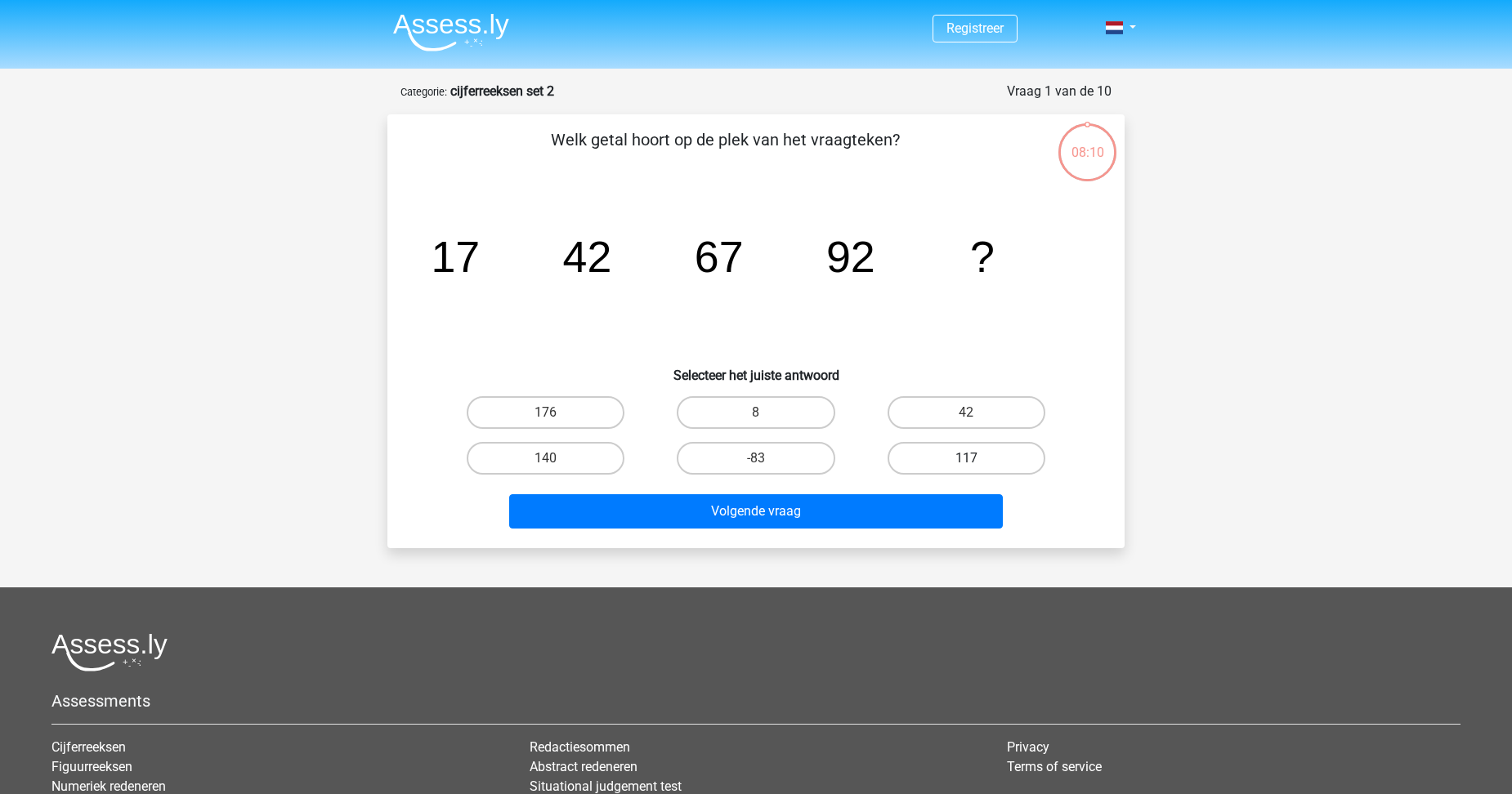
click at [967, 455] on label "117" at bounding box center [966, 458] width 158 height 33
click at [967, 458] on input "117" at bounding box center [971, 463] width 10 height 10
radio input "true"
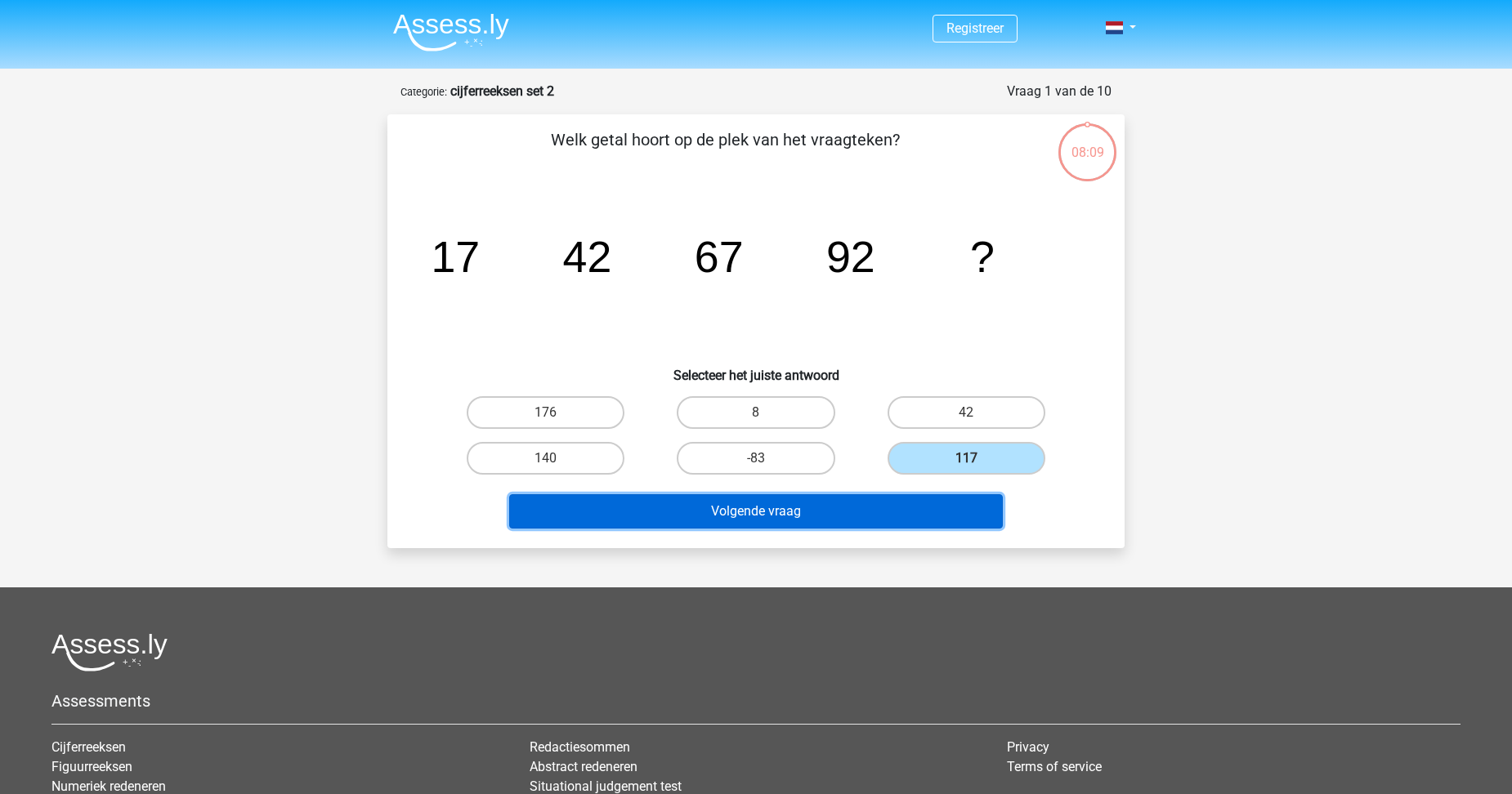
click at [822, 524] on button "Volgende vraag" at bounding box center [756, 512] width 495 height 34
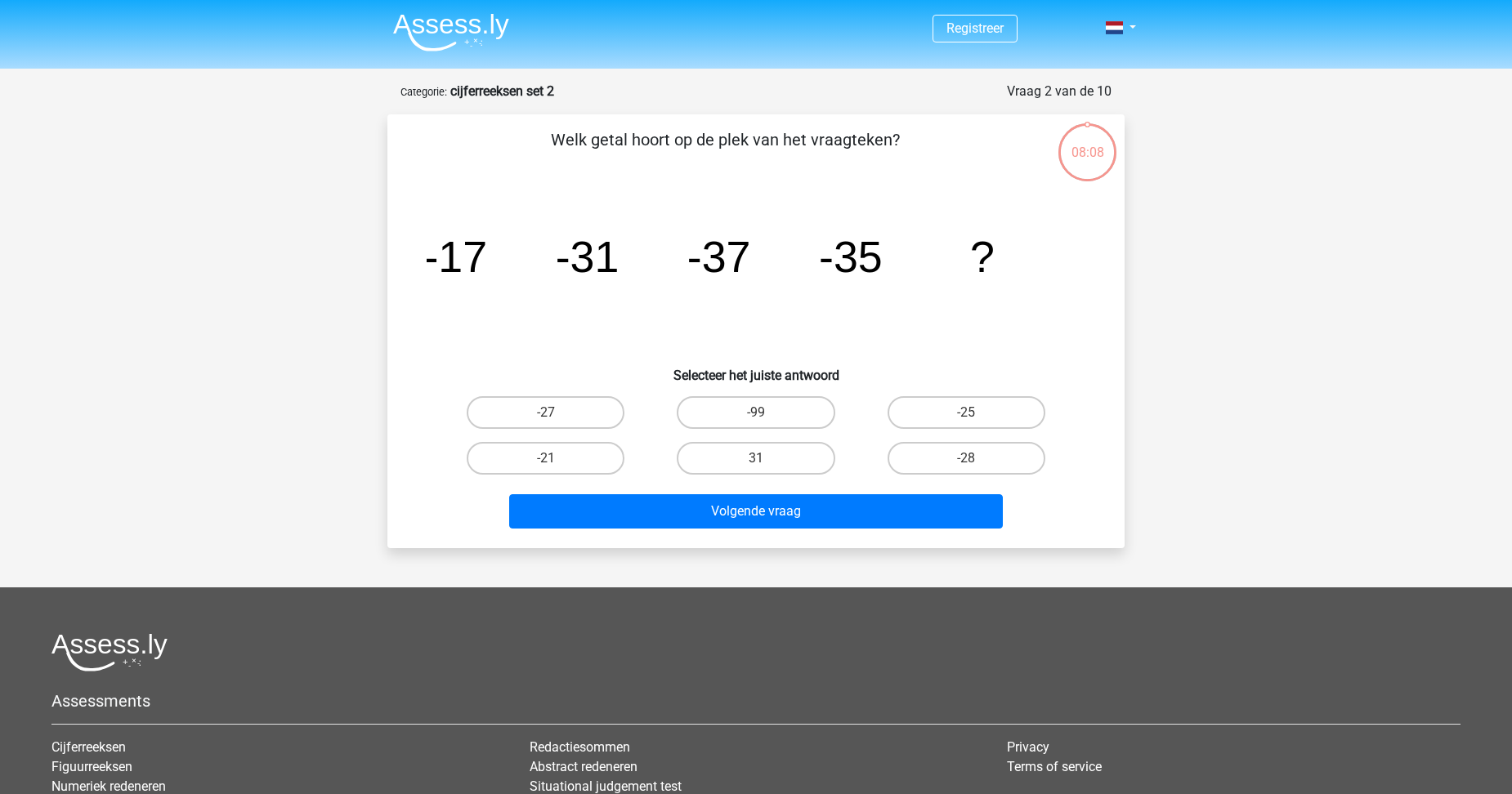
scroll to position [82, 0]
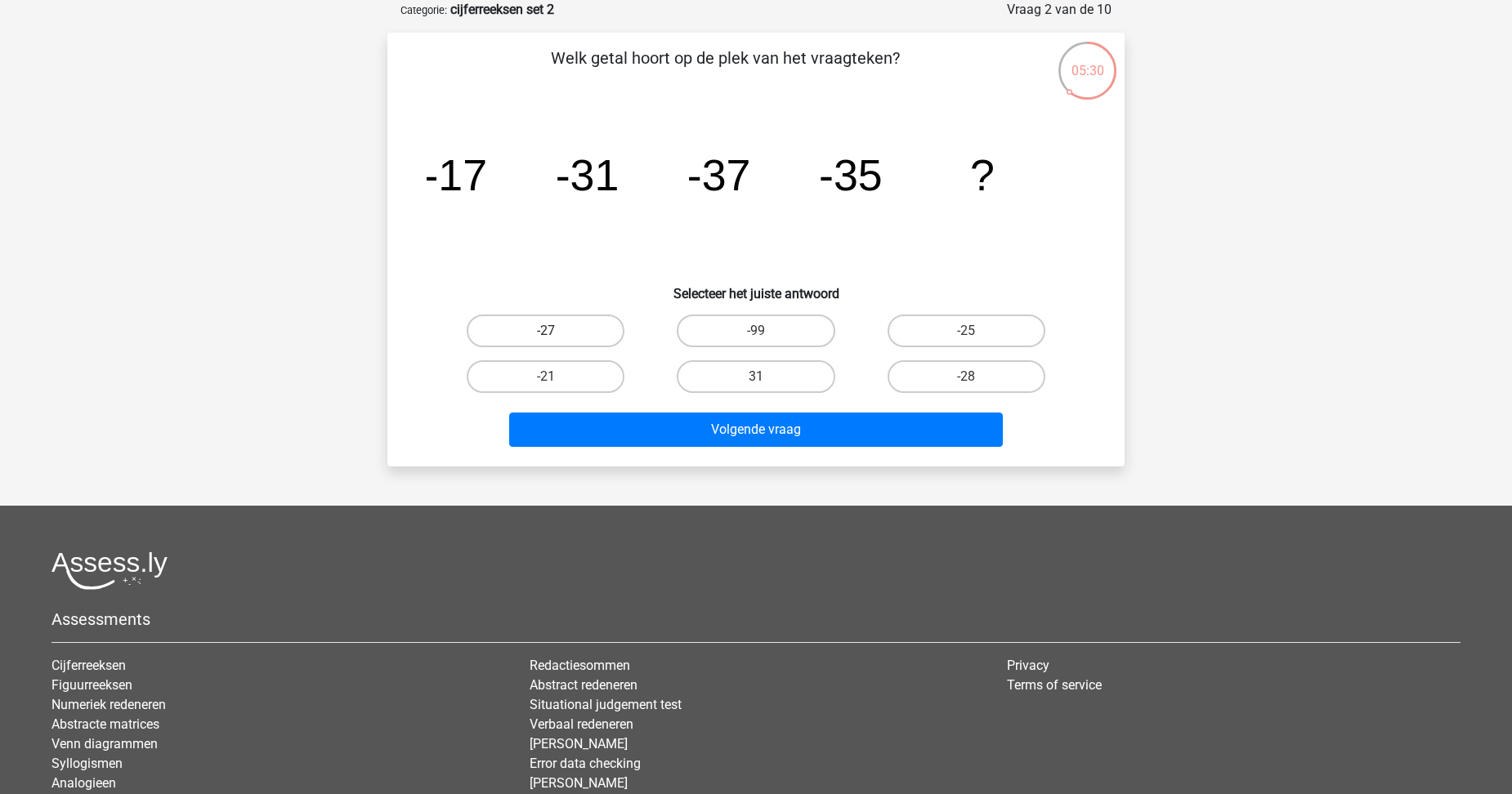
click at [590, 333] on label "-27" at bounding box center [545, 331] width 158 height 33
click at [557, 333] on input "-27" at bounding box center [551, 336] width 10 height 10
radio input "true"
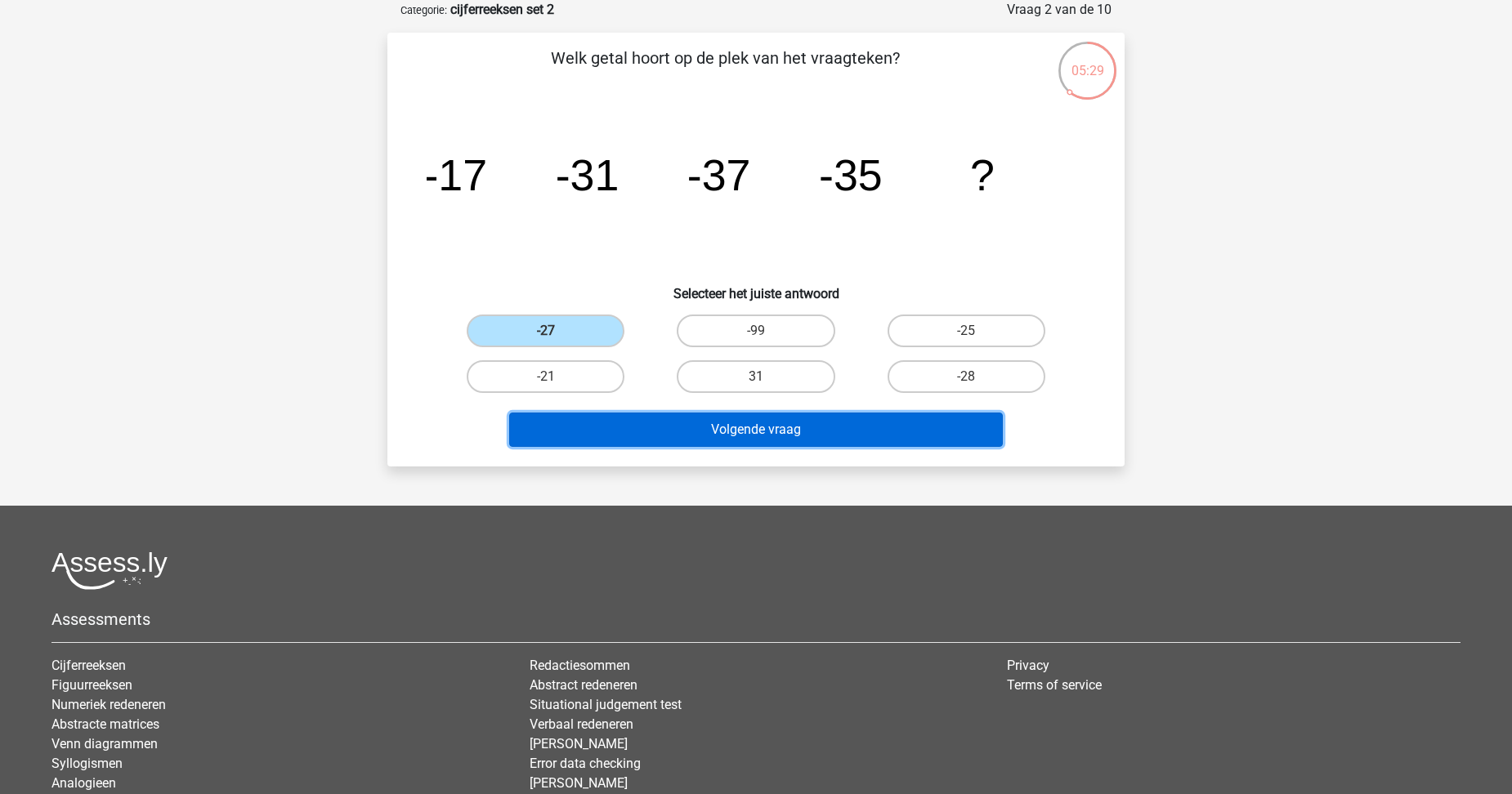
click at [667, 443] on button "Volgende vraag" at bounding box center [756, 430] width 495 height 34
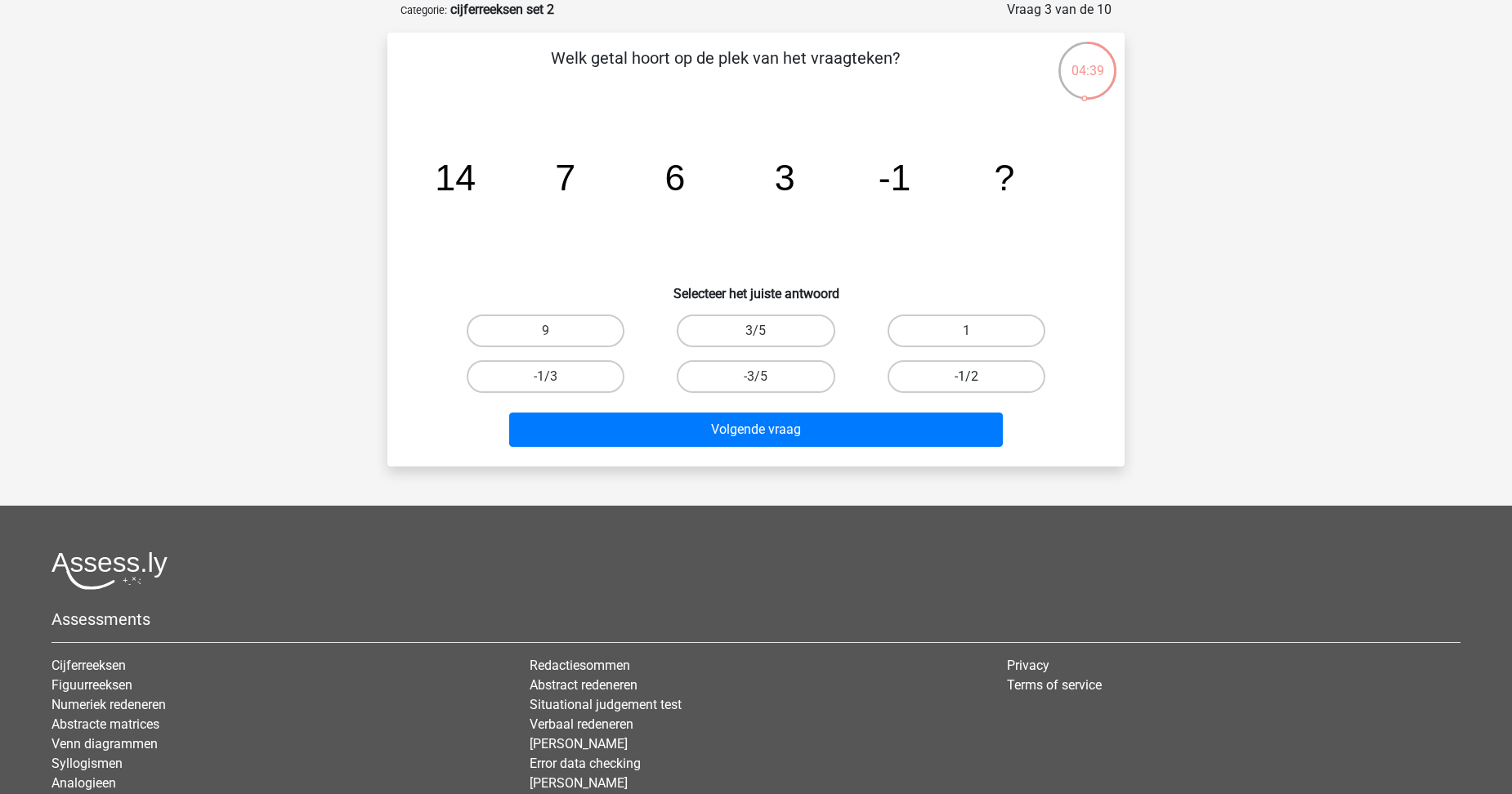
click at [943, 379] on label "-1/2" at bounding box center [966, 376] width 158 height 33
click at [966, 379] on input "-1/2" at bounding box center [971, 381] width 10 height 10
radio input "true"
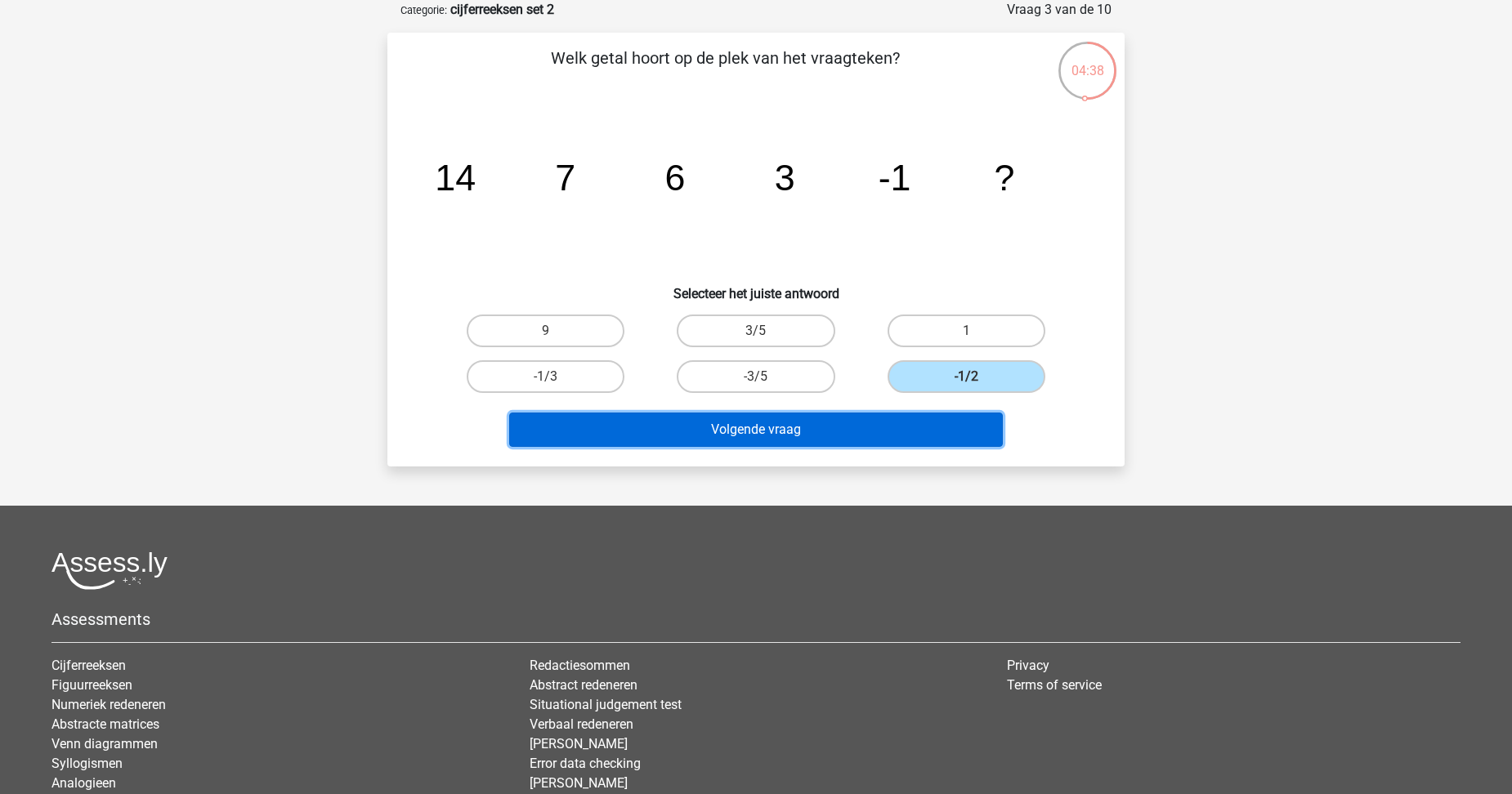
click at [893, 429] on button "Volgende vraag" at bounding box center [756, 430] width 495 height 34
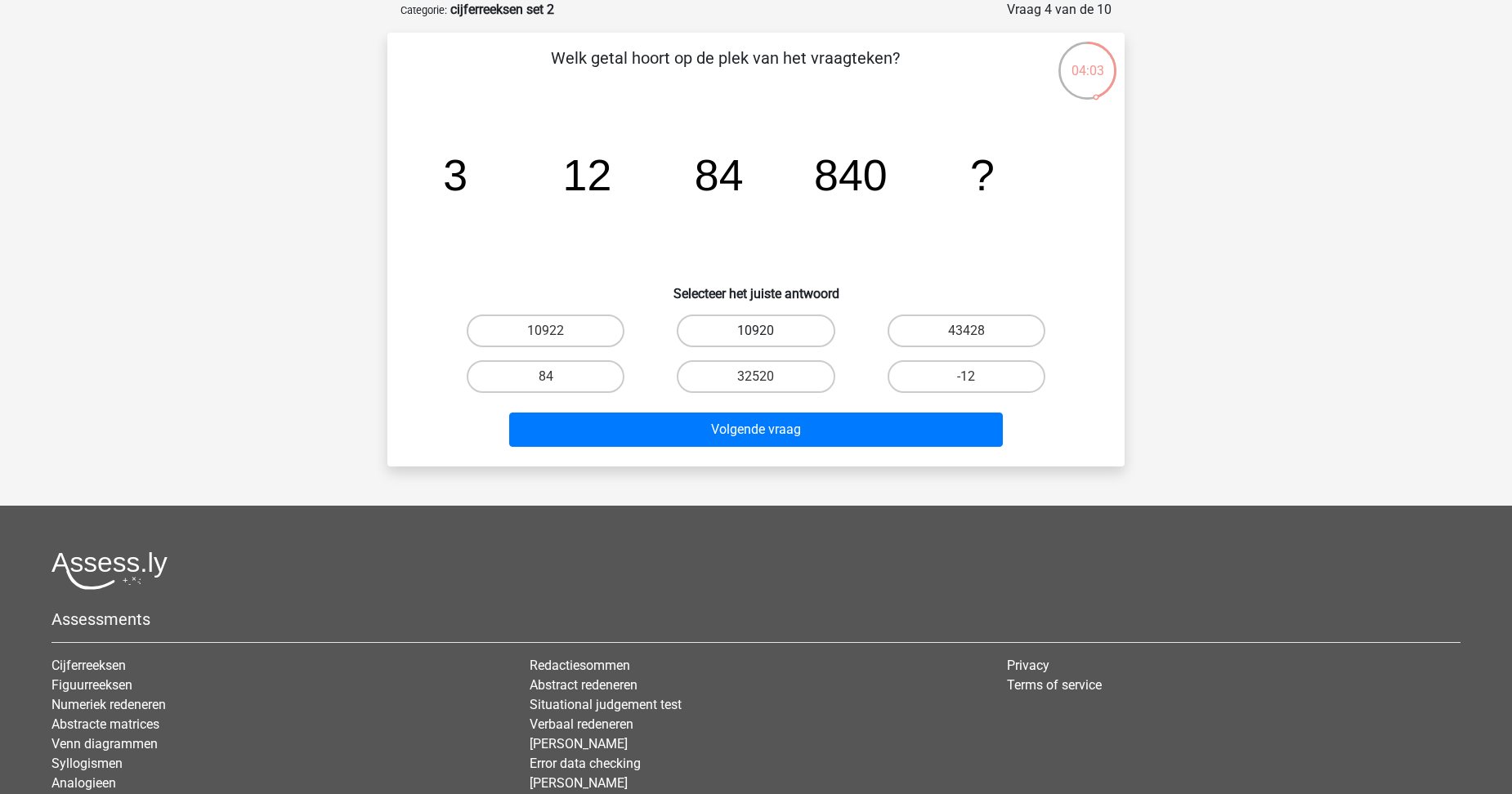
click at [783, 326] on label "10920" at bounding box center [756, 331] width 158 height 33
click at [767, 331] on input "10920" at bounding box center [762, 336] width 10 height 10
radio input "true"
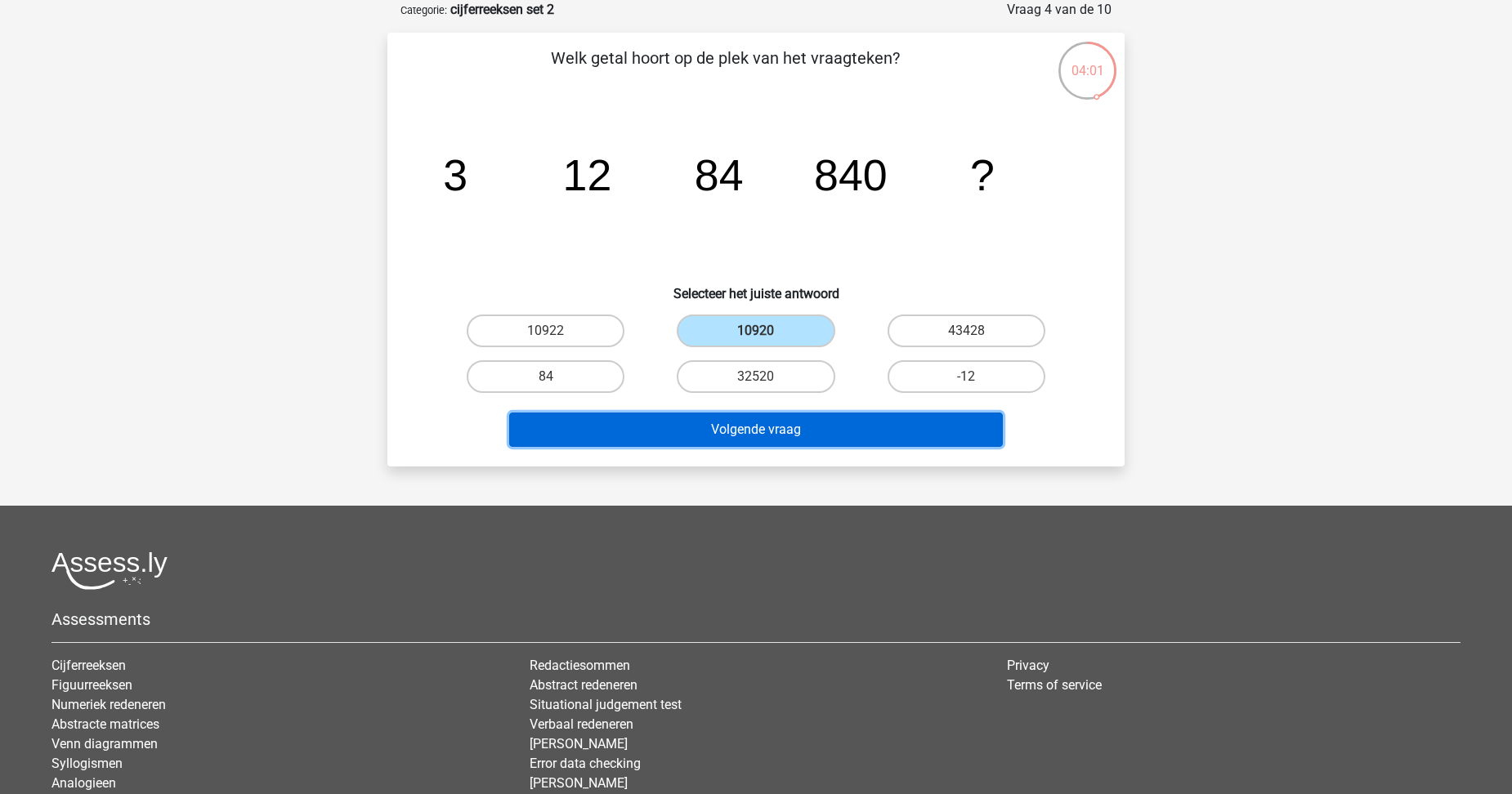
click at [784, 427] on button "Volgende vraag" at bounding box center [756, 430] width 495 height 34
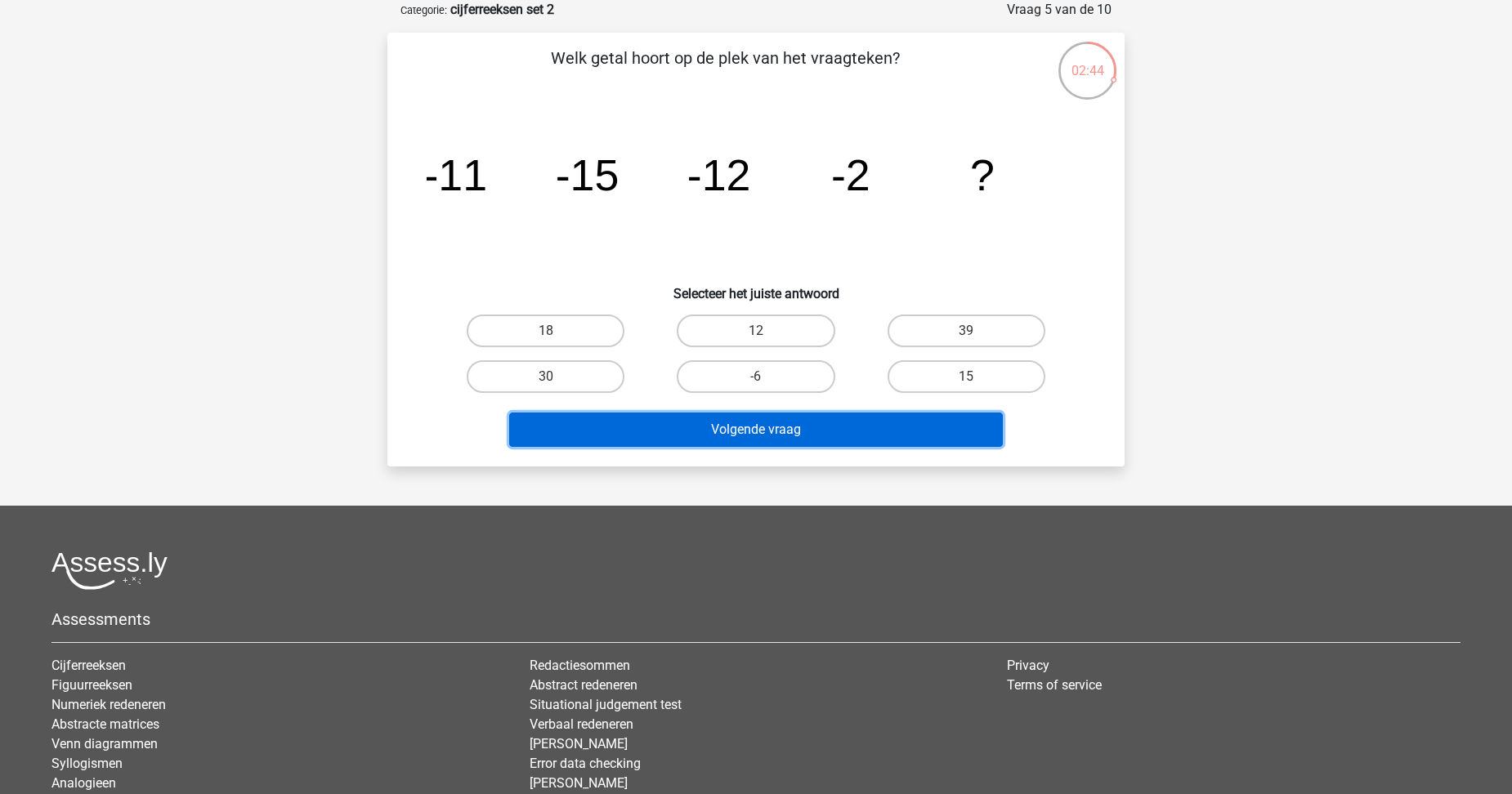
click at [787, 429] on button "Volgende vraag" at bounding box center [756, 430] width 495 height 34
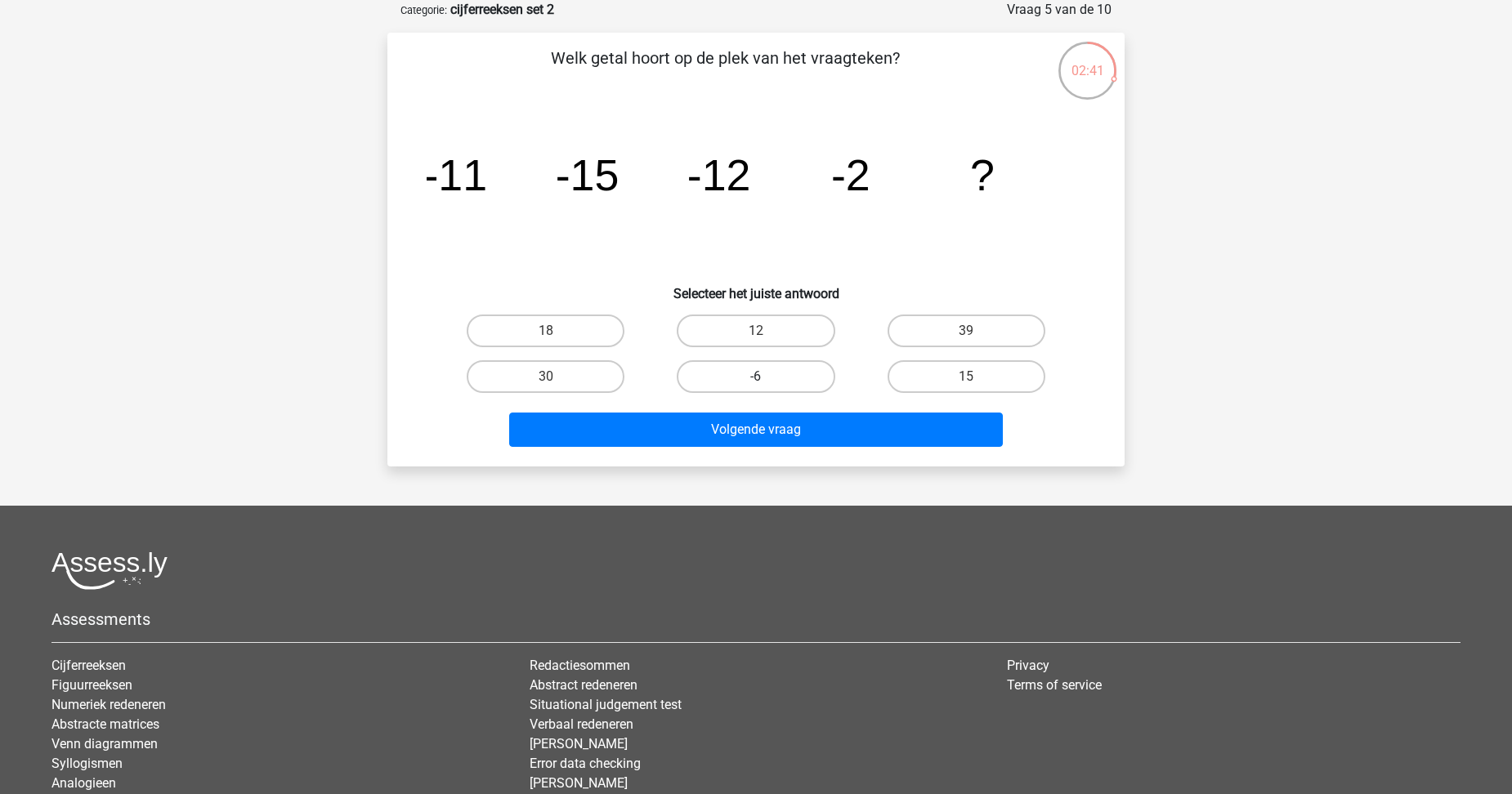
click at [768, 375] on label "-6" at bounding box center [756, 376] width 158 height 33
click at [767, 376] on input "-6" at bounding box center [762, 381] width 10 height 10
radio input "true"
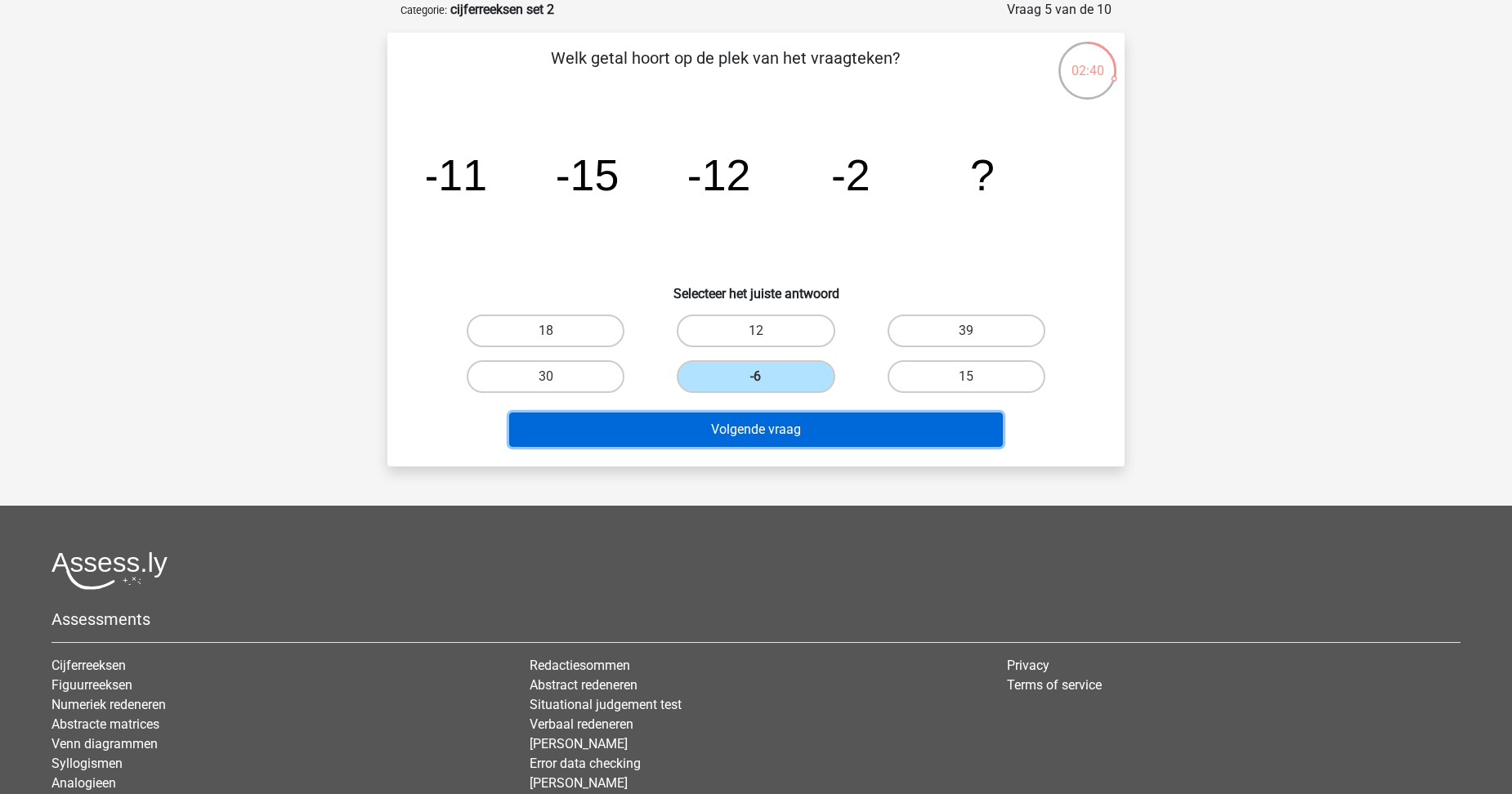
click at [762, 431] on button "Volgende vraag" at bounding box center [756, 430] width 495 height 34
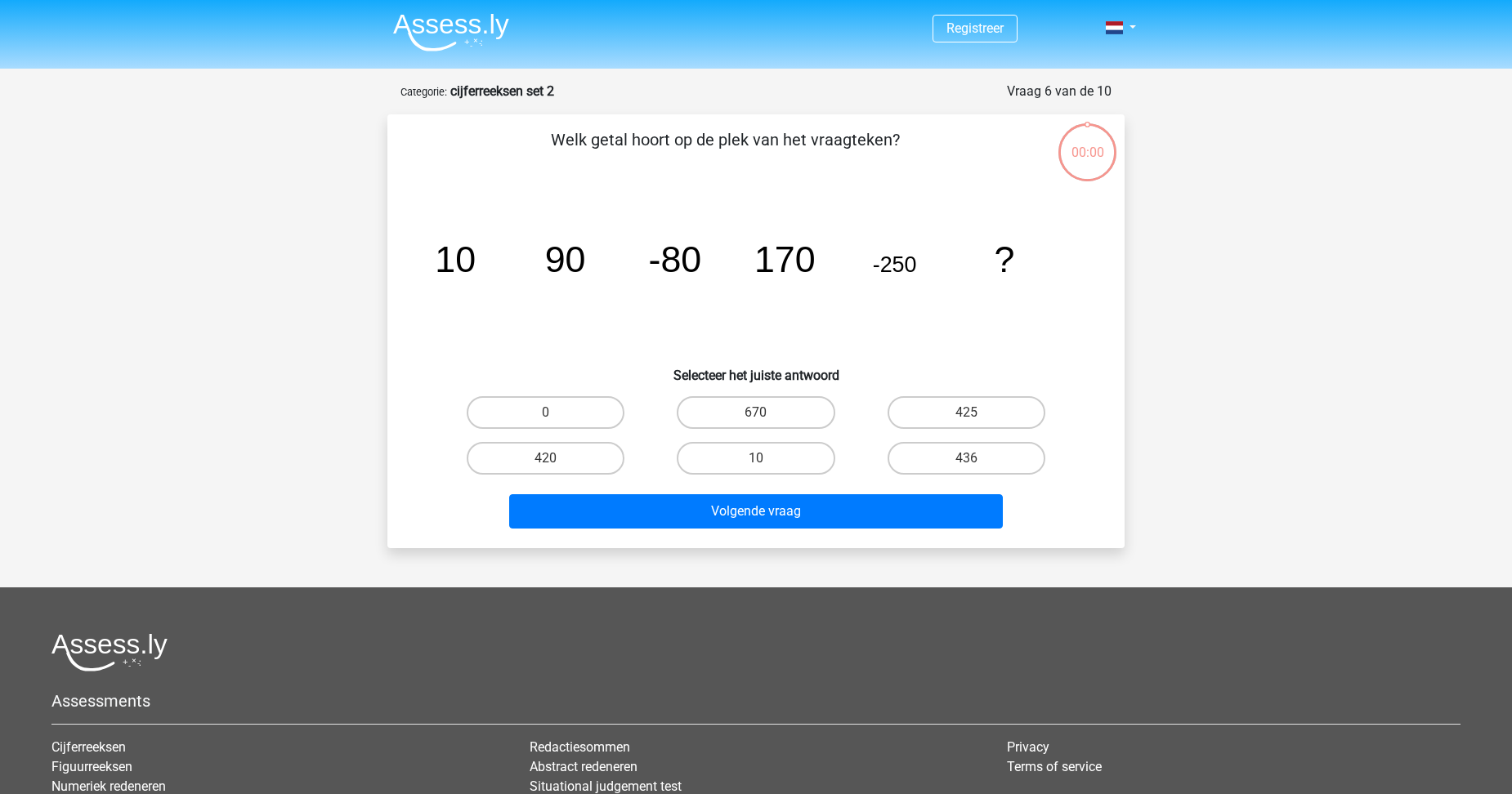
scroll to position [82, 0]
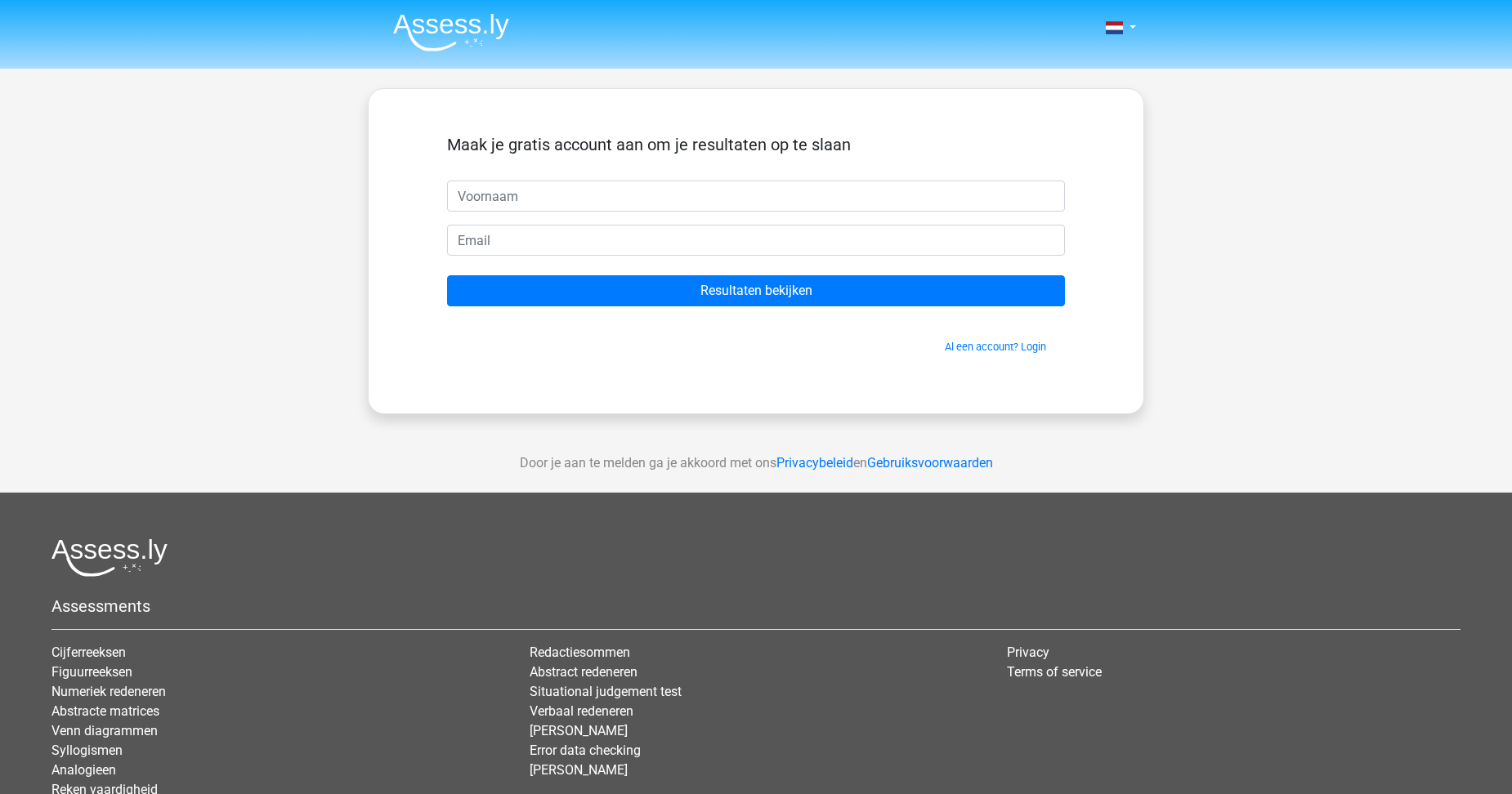
click at [1313, 199] on div "Nederlands English" at bounding box center [756, 462] width 1512 height 924
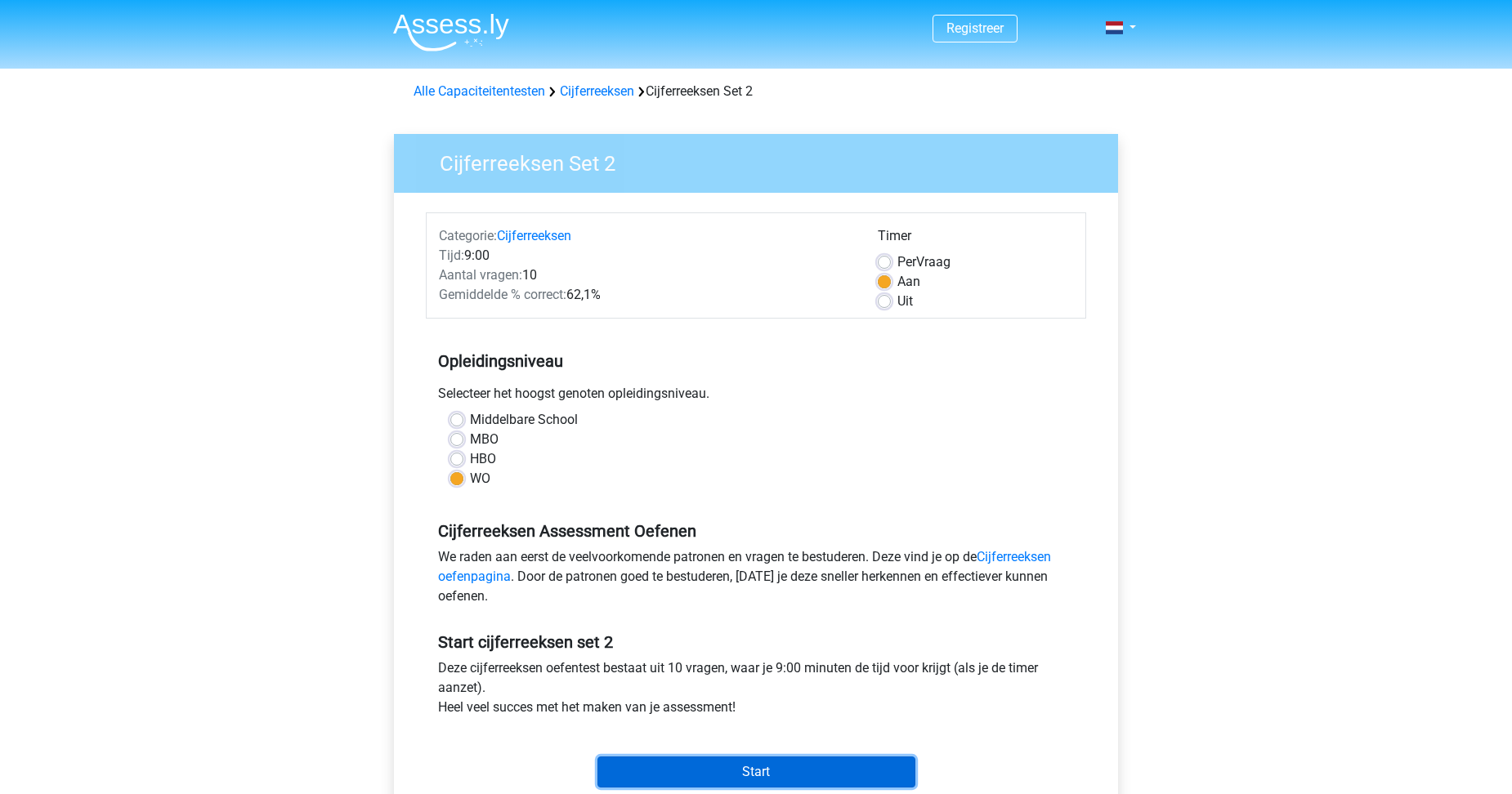
click at [744, 776] on input "Start" at bounding box center [756, 772] width 318 height 31
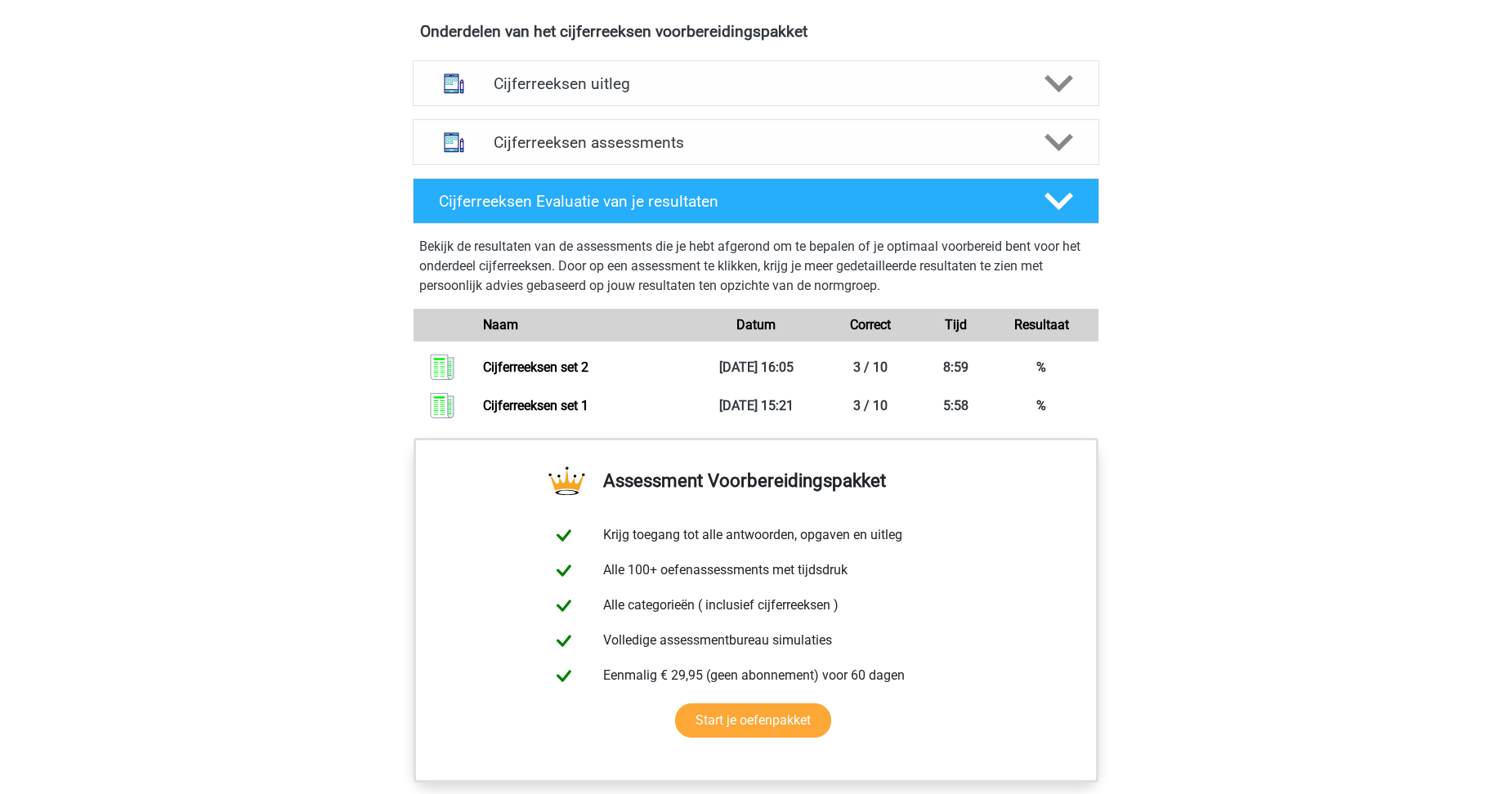
scroll to position [899, 0]
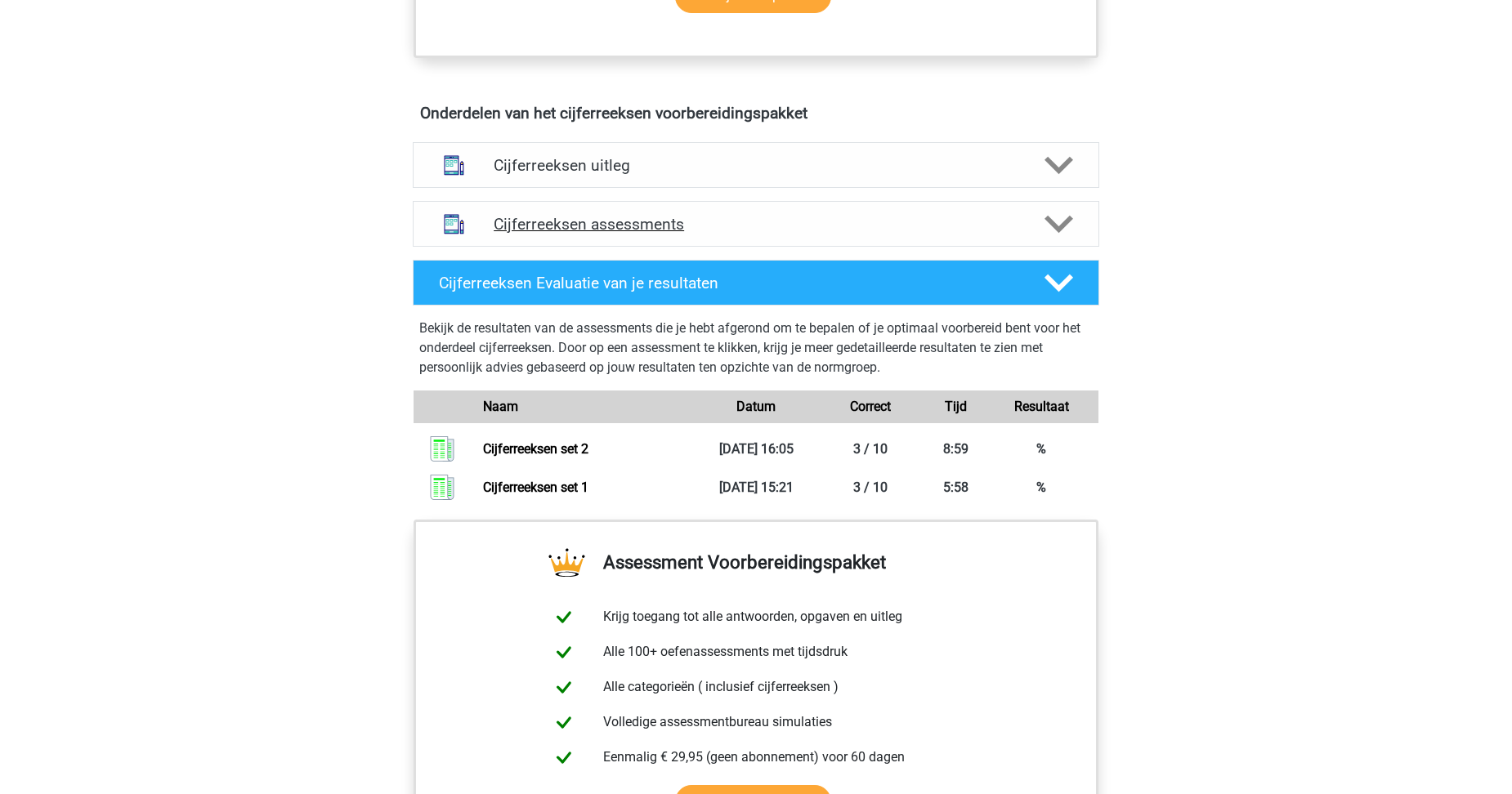
click at [616, 247] on div "Cijferreeksen assessments" at bounding box center [756, 223] width 687 height 46
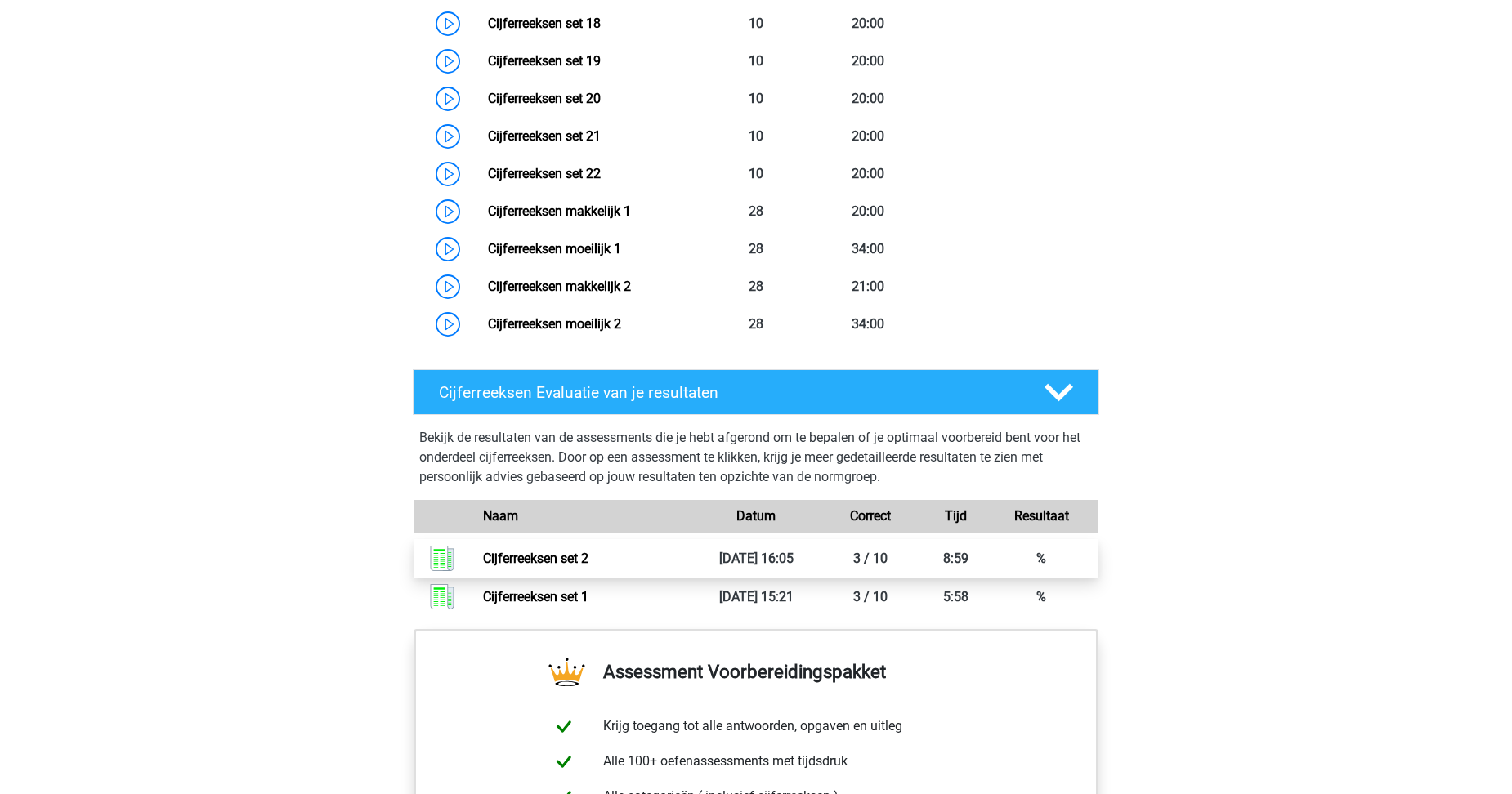
scroll to position [1879, 0]
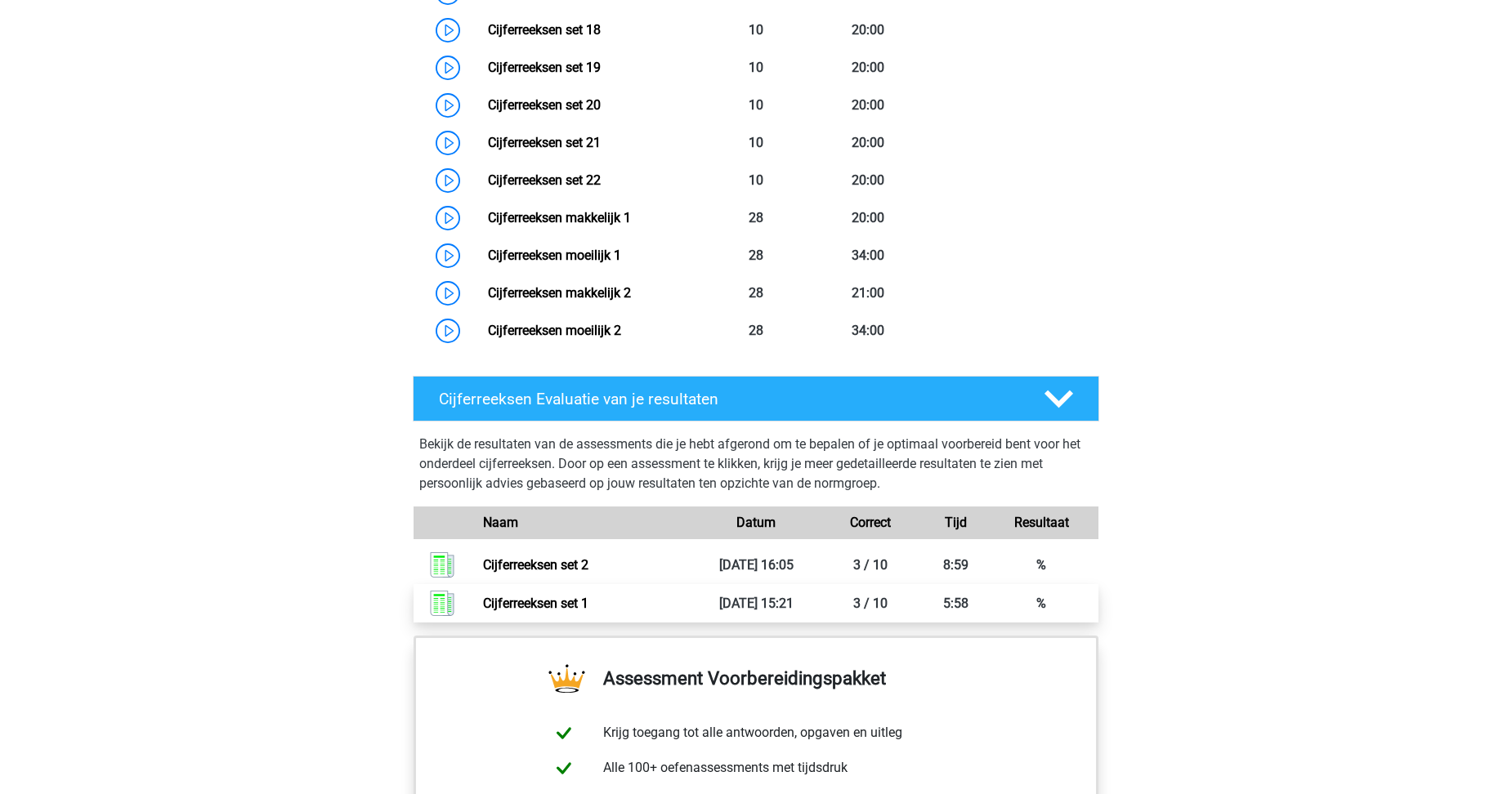
click at [588, 611] on link "Cijferreeksen set 1" at bounding box center [536, 604] width 105 height 16
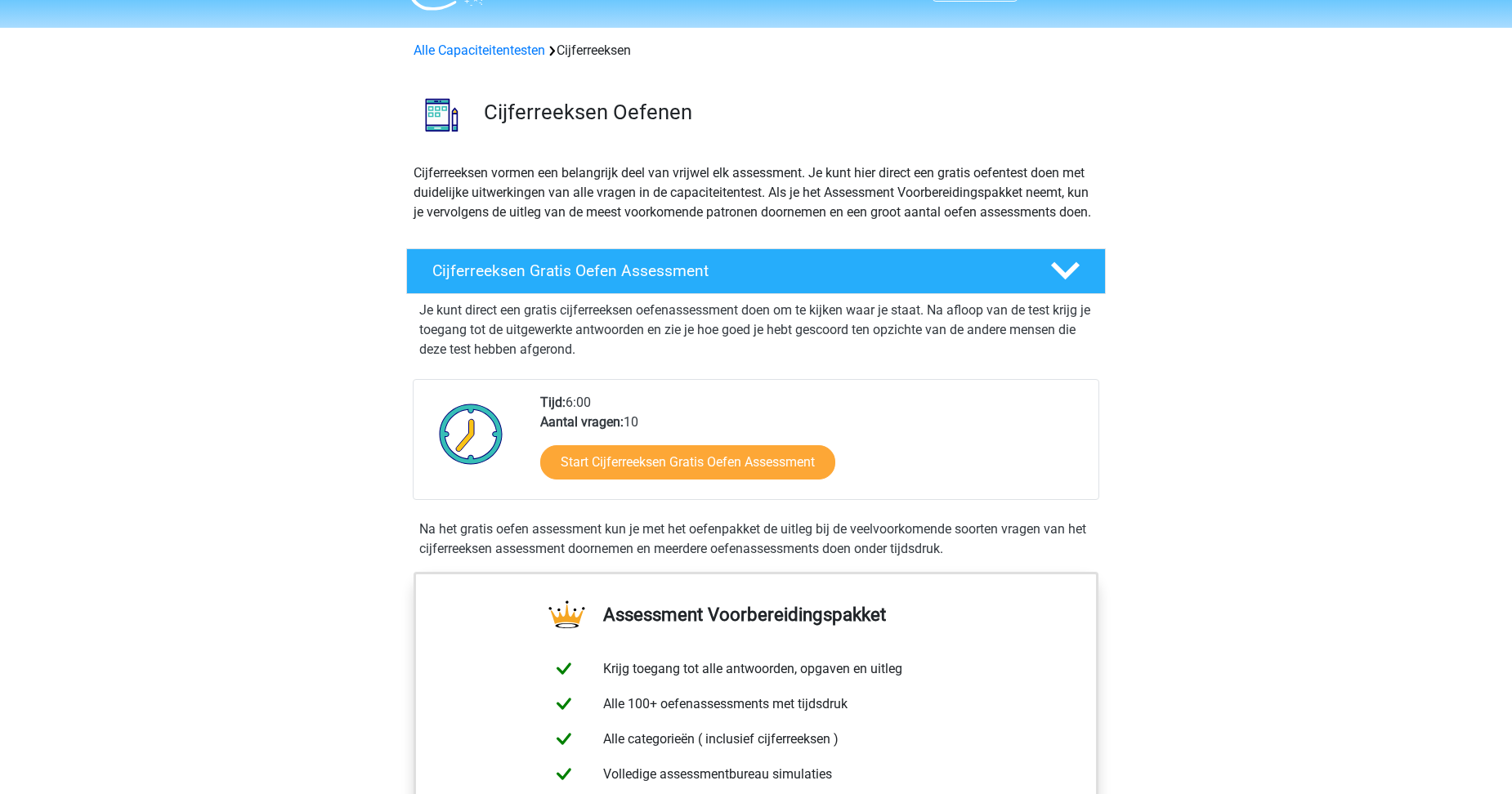
scroll to position [0, 0]
